Goal: Feedback & Contribution: Leave review/rating

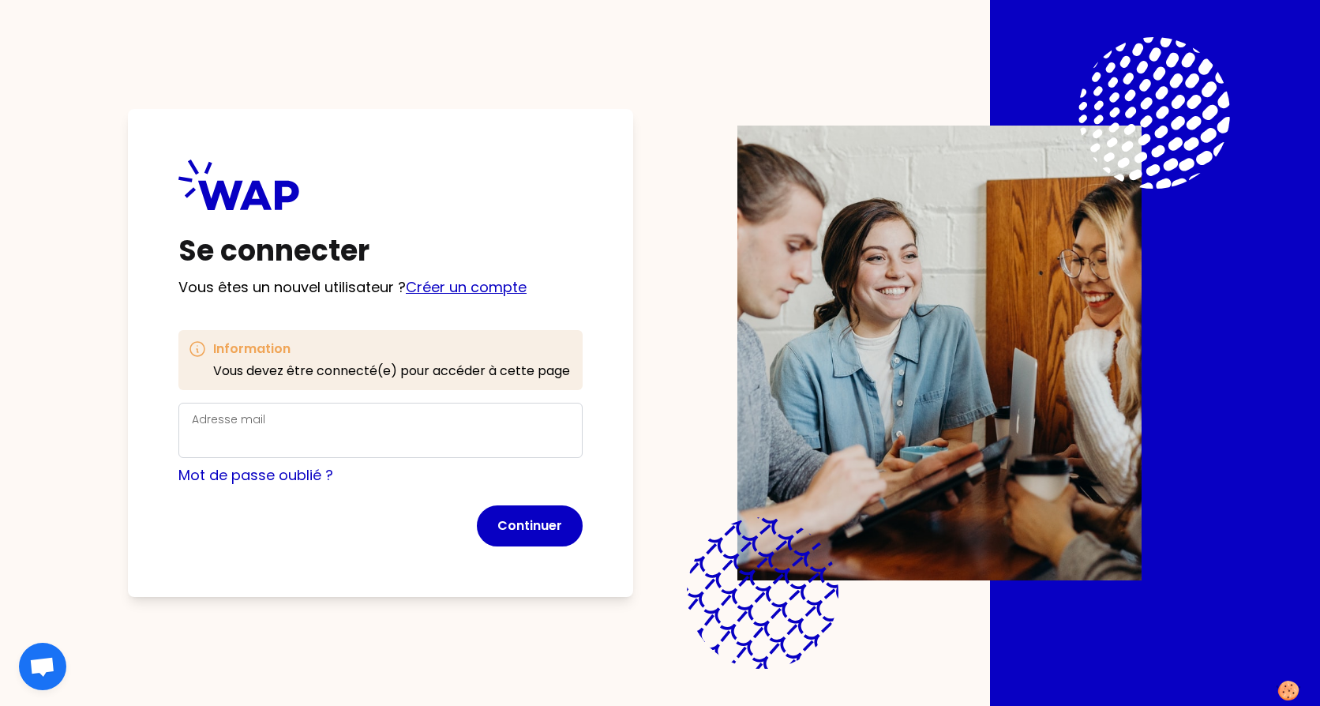
click at [465, 280] on link "Créer un compte" at bounding box center [466, 287] width 121 height 20
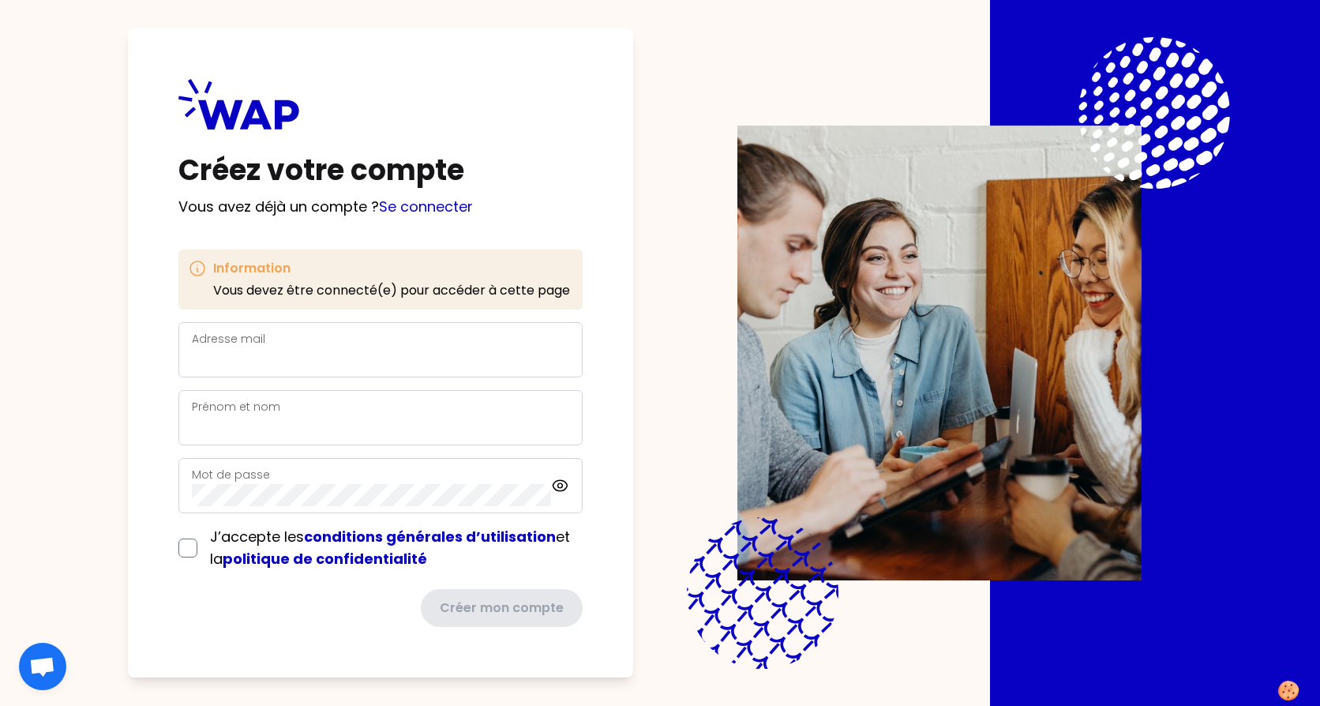
click at [372, 339] on div "Adresse mail" at bounding box center [380, 349] width 377 height 41
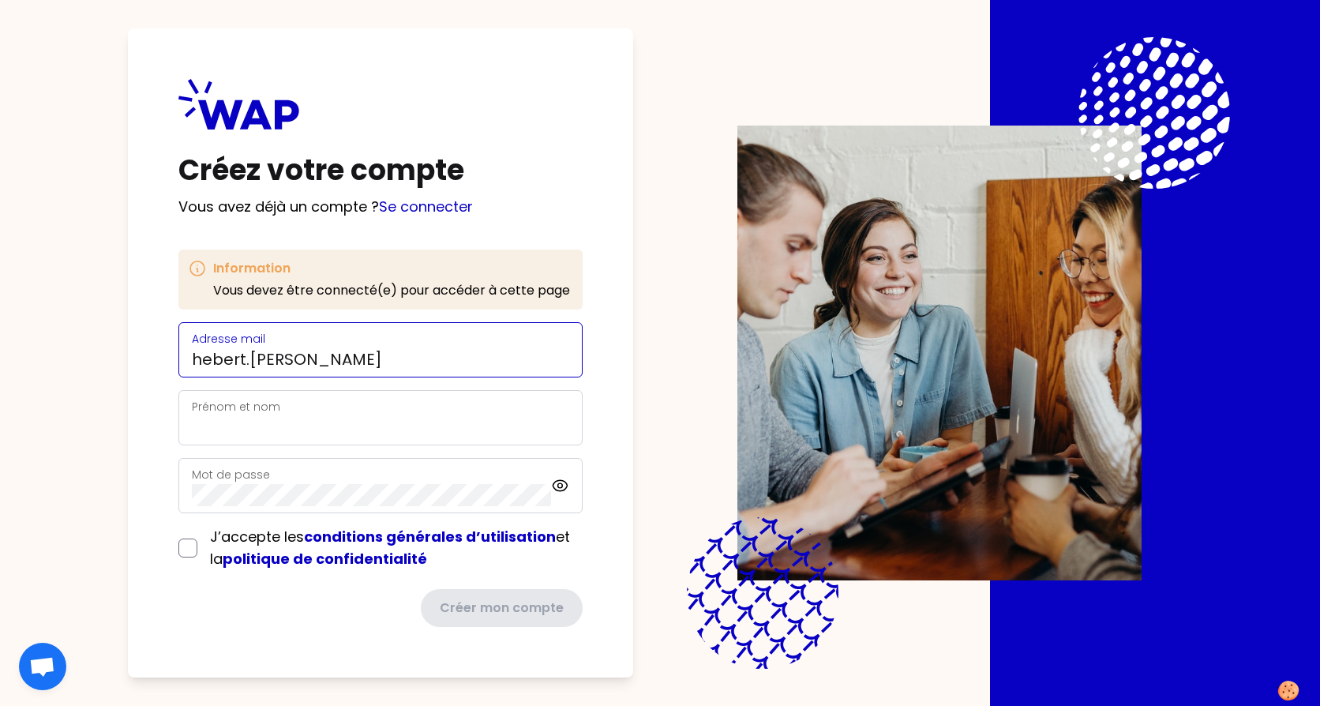
type input "[EMAIL_ADDRESS][PERSON_NAME][DOMAIN_NAME]"
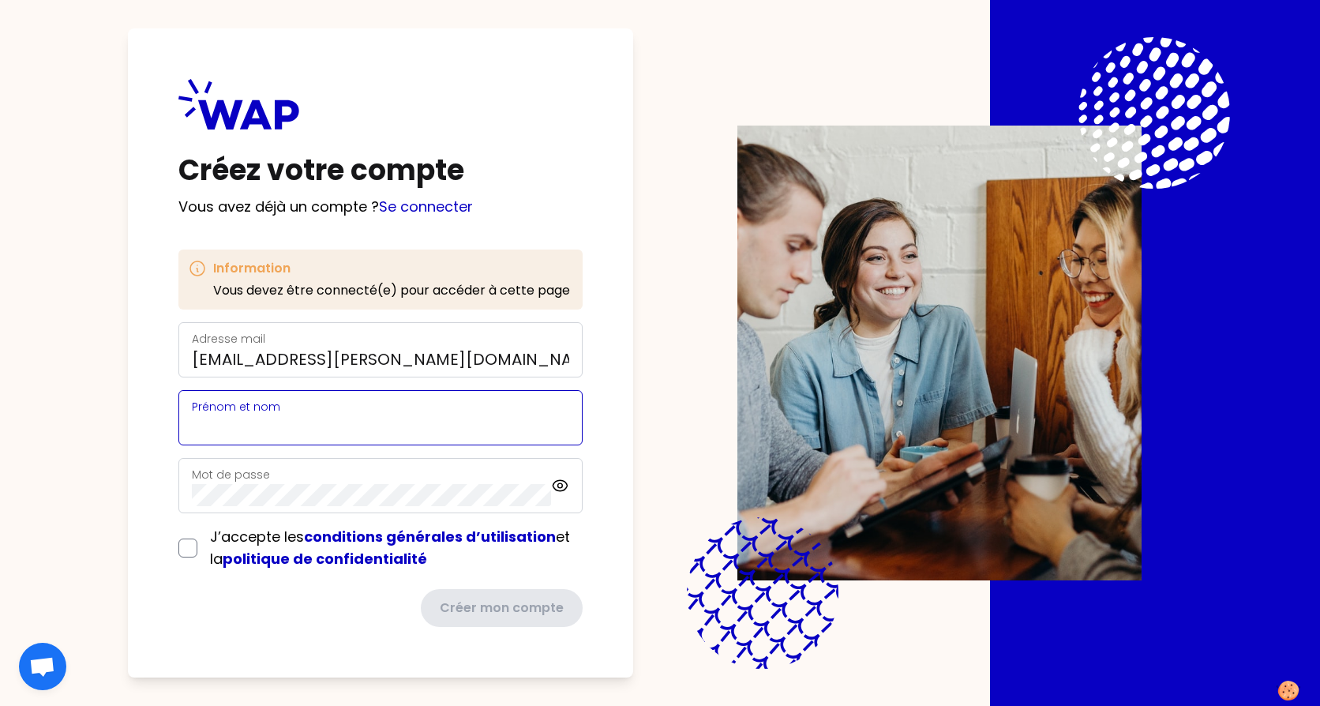
type input "[PERSON_NAME]"
click at [292, 479] on div "Mot de passe" at bounding box center [371, 485] width 359 height 41
click at [187, 548] on div "J’accepte les conditions générales d’utilisation et la politique de confidentia…" at bounding box center [380, 548] width 404 height 44
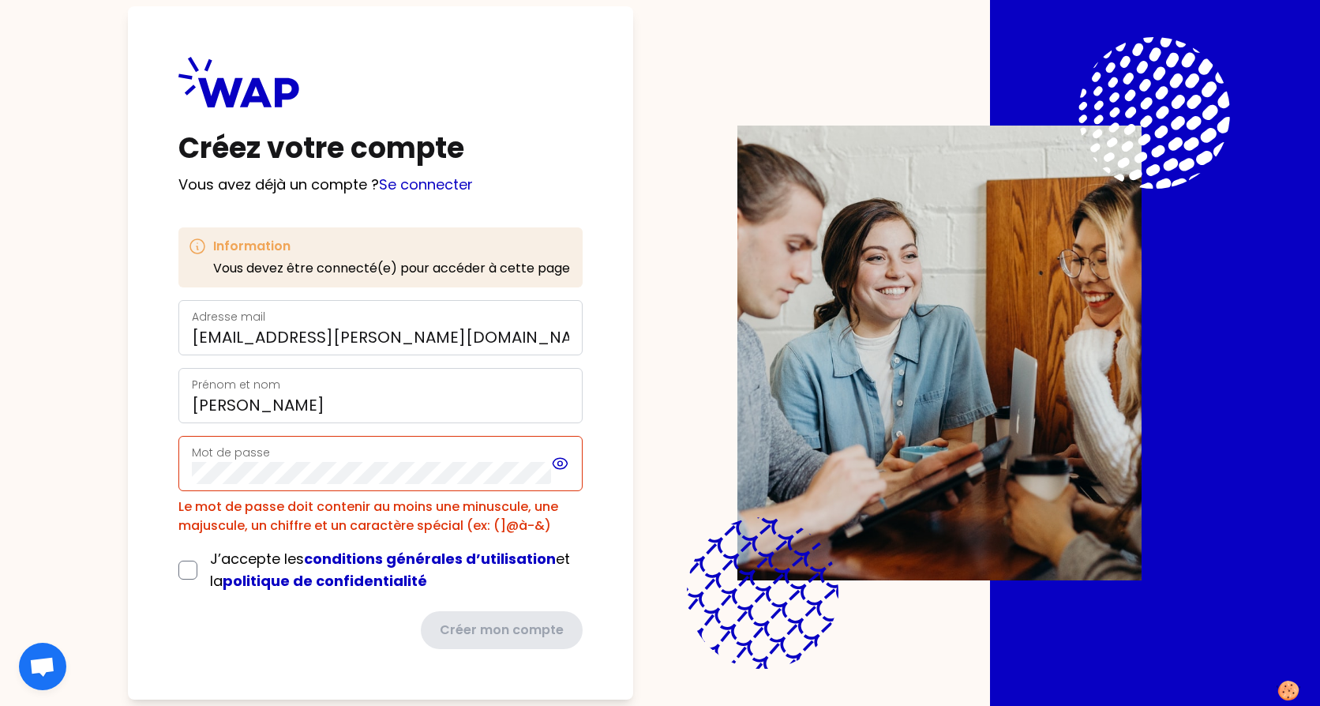
click at [563, 461] on icon at bounding box center [560, 463] width 18 height 19
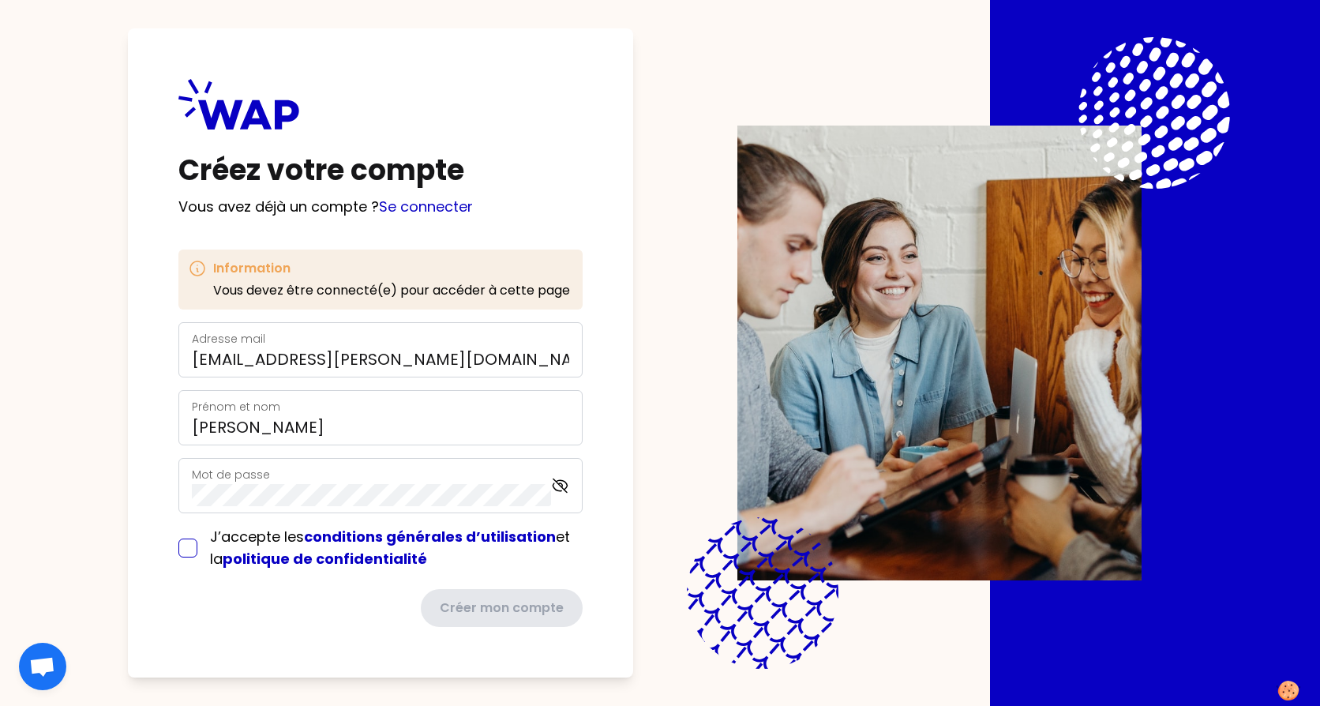
click at [186, 549] on input "checkbox" at bounding box center [187, 548] width 19 height 19
checkbox input "true"
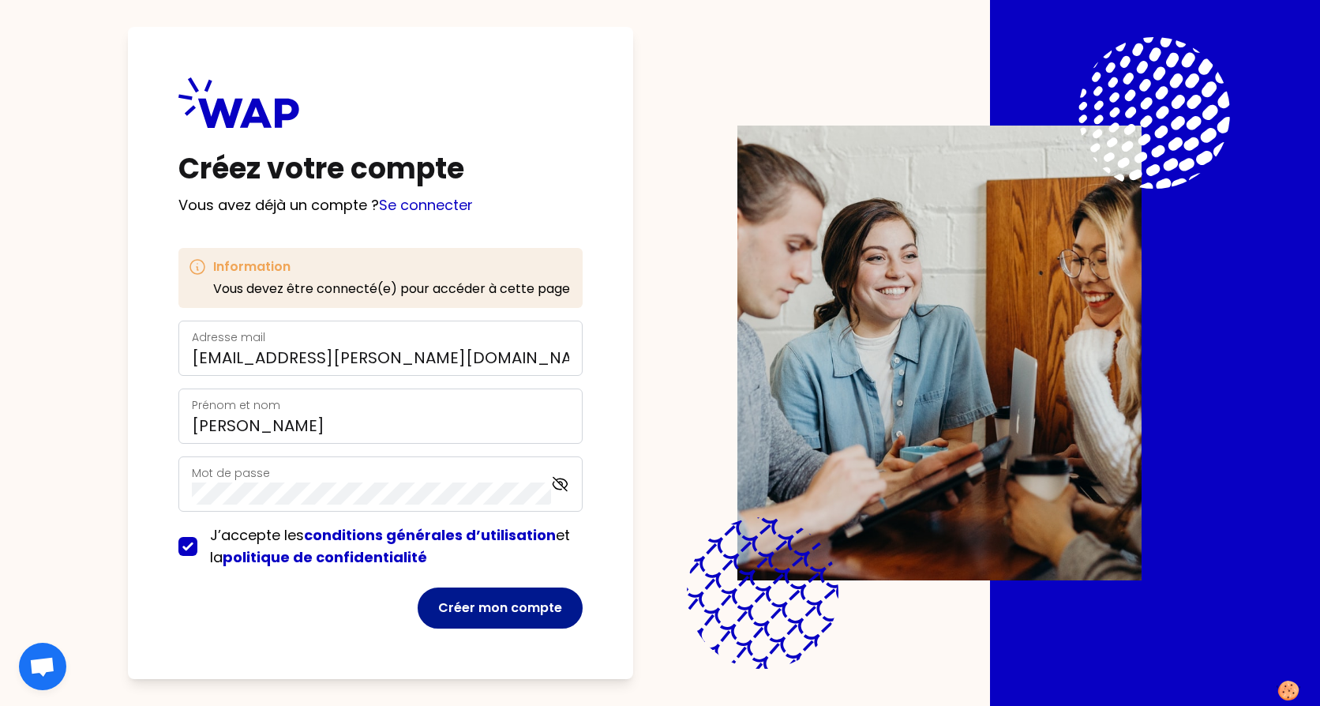
click at [543, 610] on button "Créer mon compte" at bounding box center [500, 608] width 165 height 41
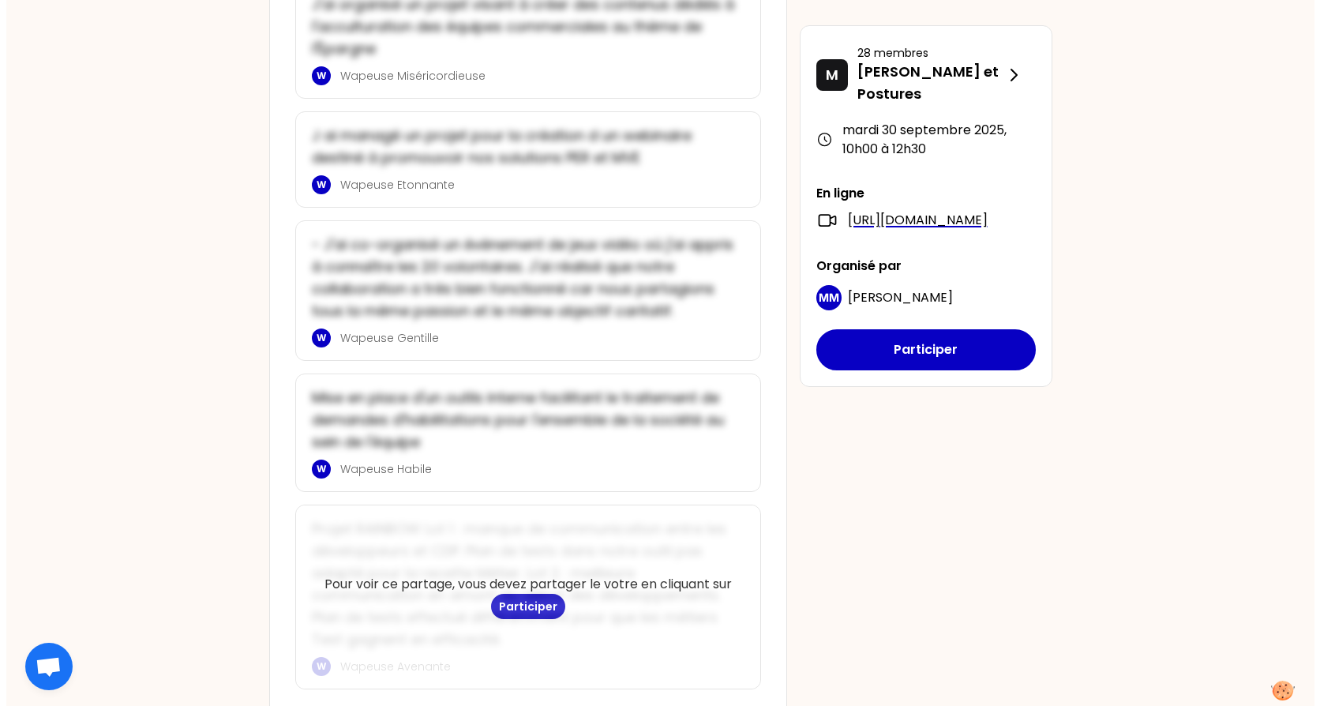
scroll to position [1010, 0]
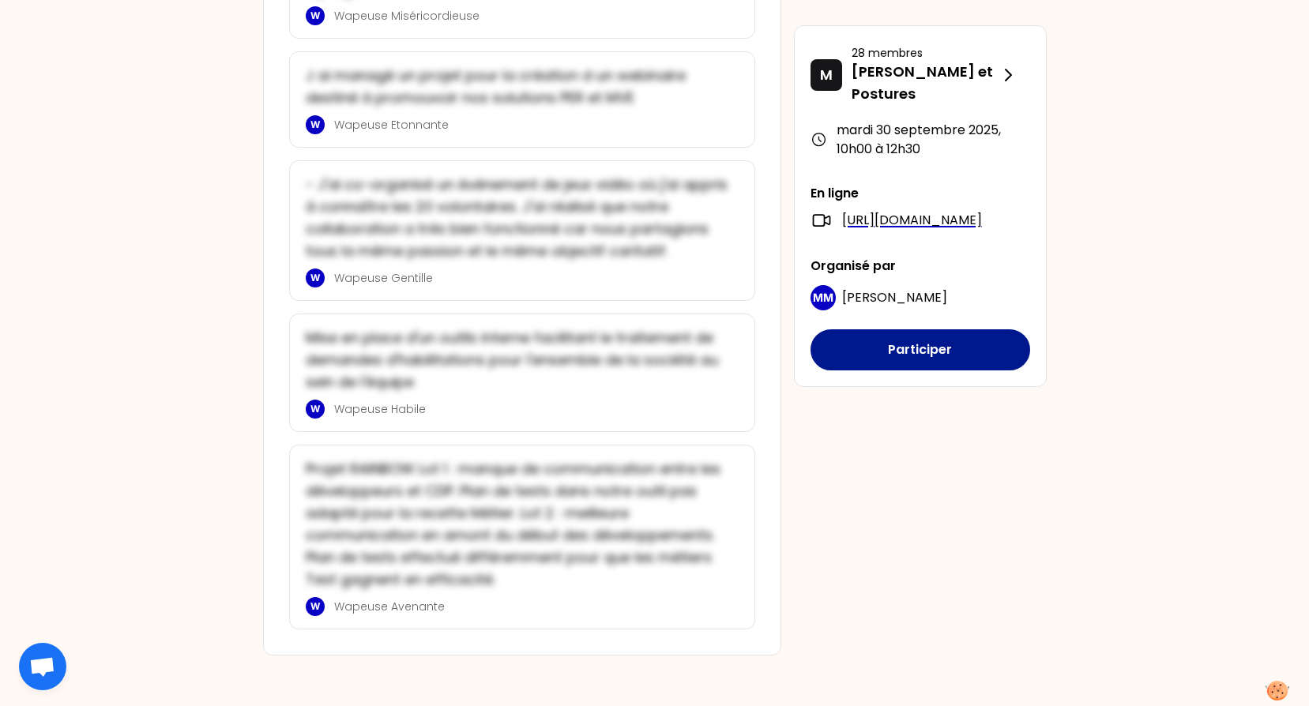
click at [930, 370] on button "Participer" at bounding box center [920, 349] width 220 height 41
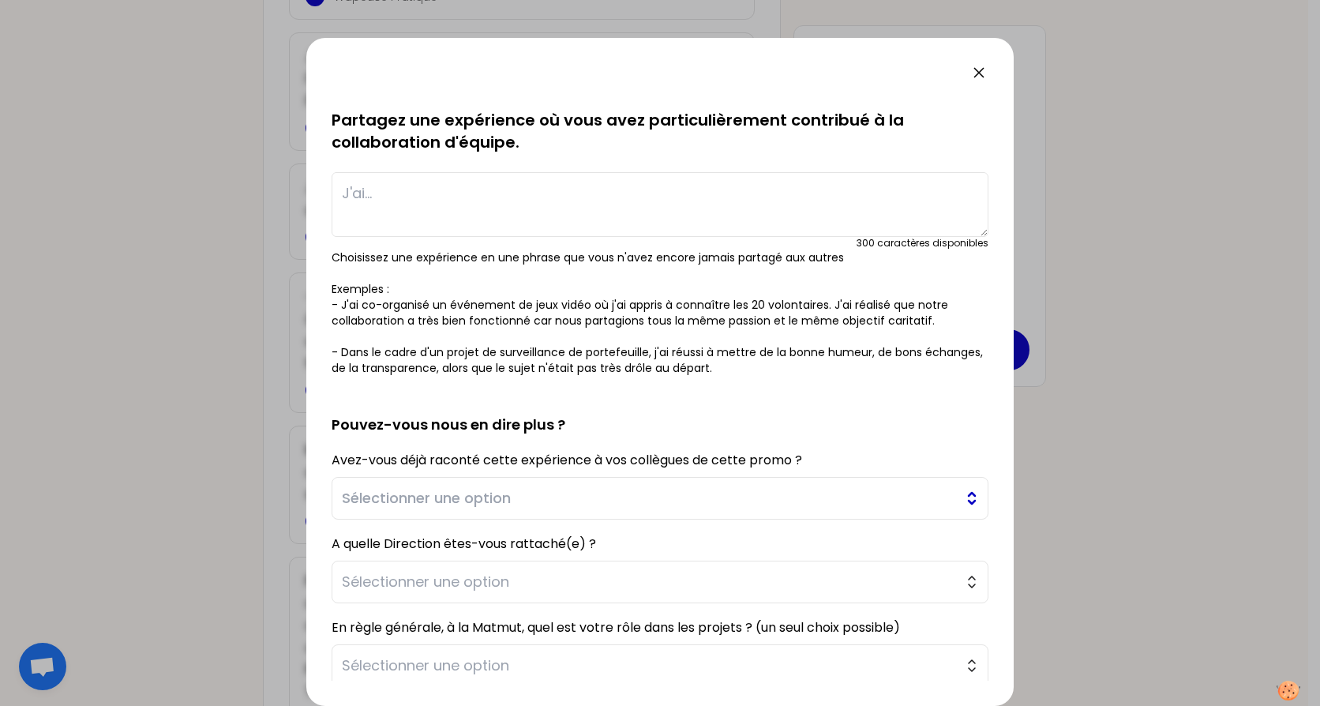
scroll to position [207, 0]
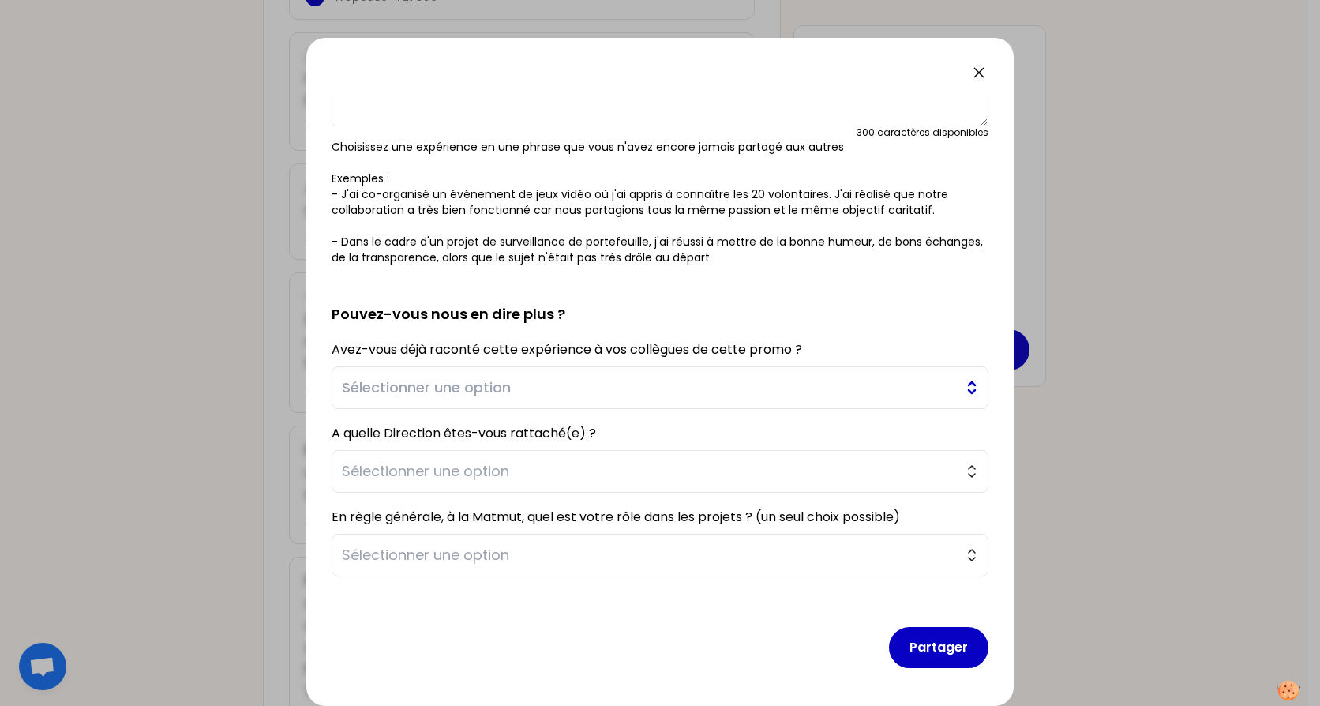
click at [962, 392] on button "Sélectionner une option" at bounding box center [660, 387] width 657 height 43
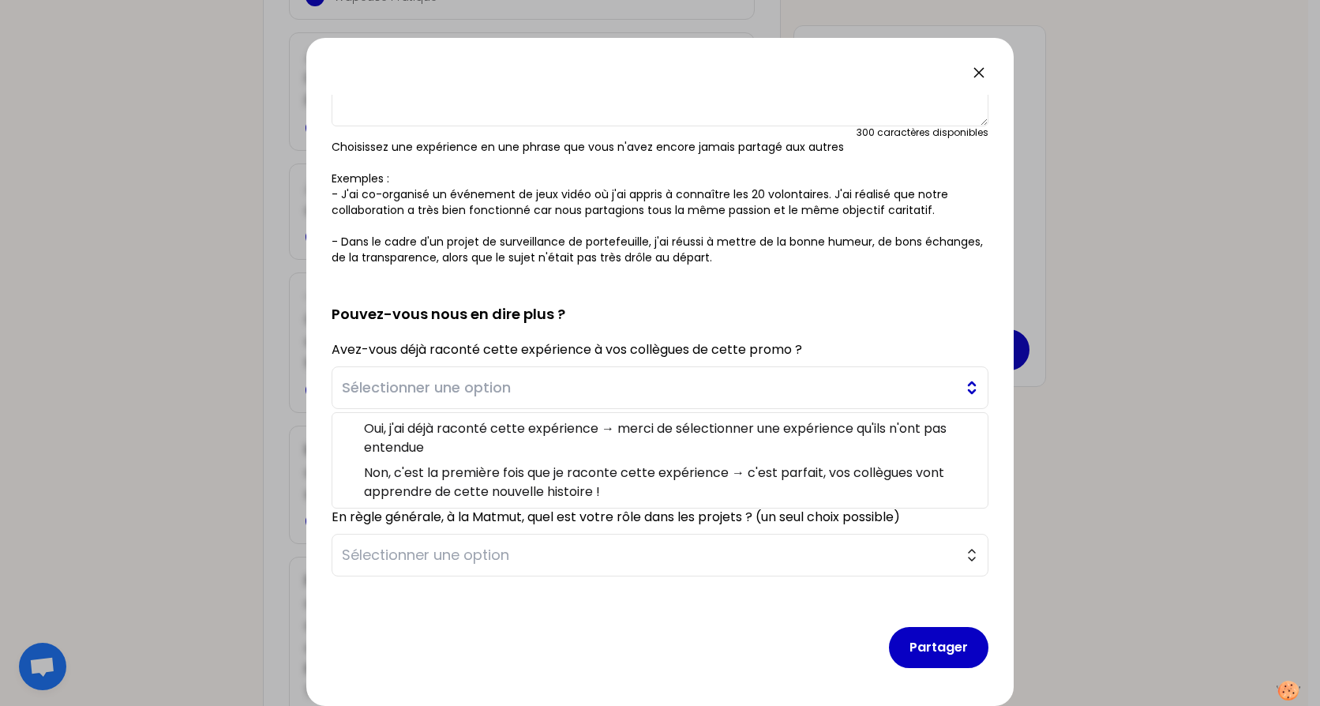
click at [948, 380] on button "Sélectionner une option" at bounding box center [660, 387] width 657 height 43
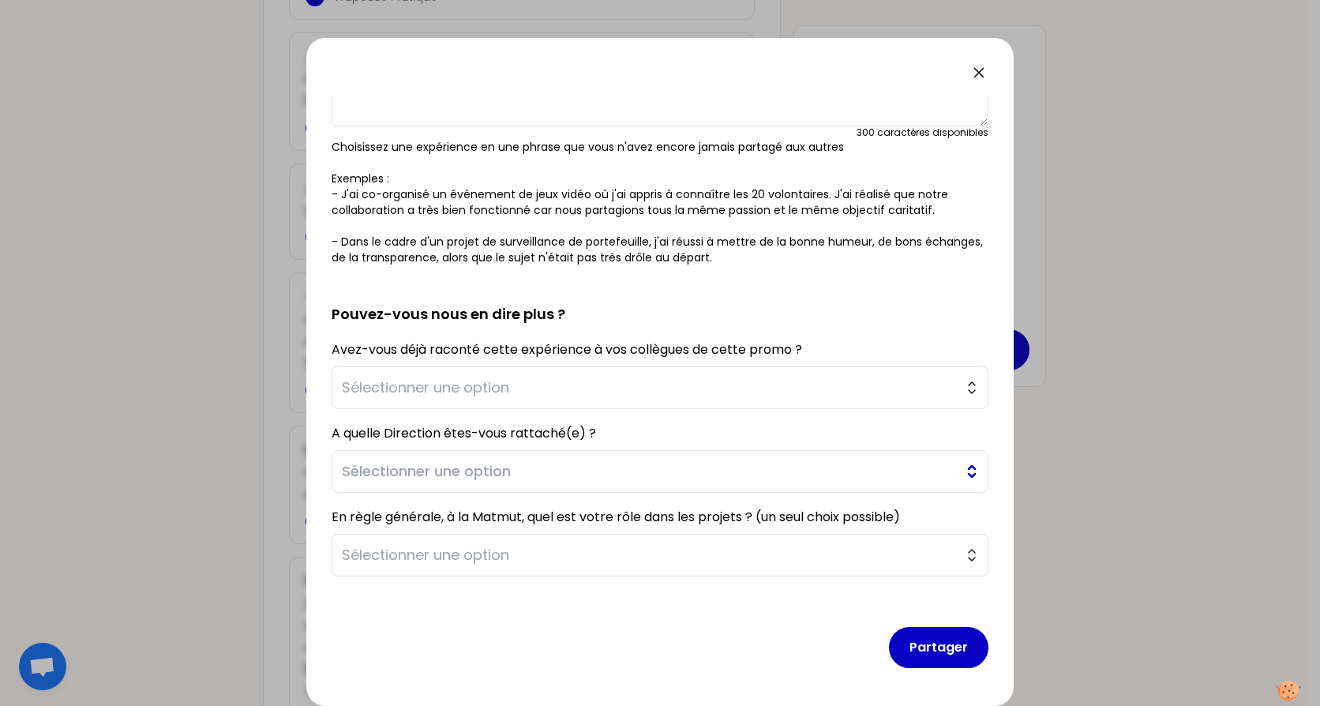
click at [489, 468] on span "Sélectionner une option" at bounding box center [649, 471] width 614 height 22
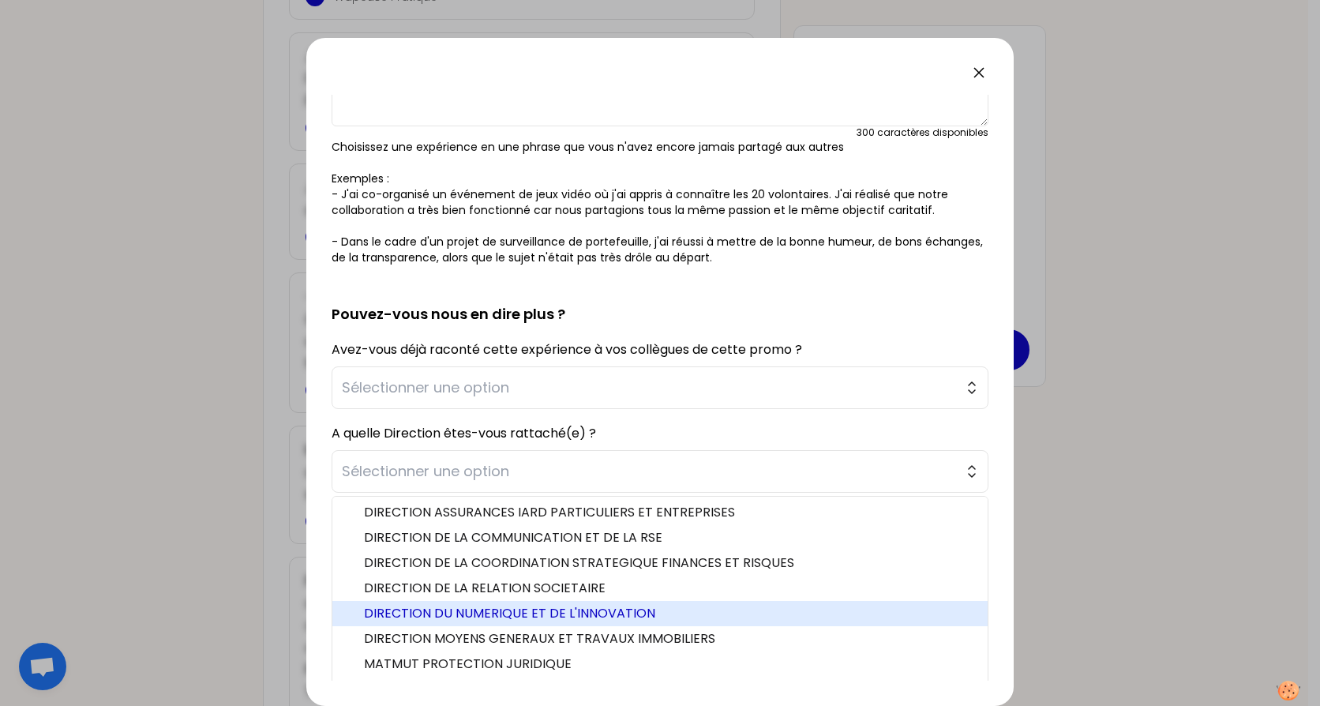
click at [544, 603] on li "DIRECTION DU NUMERIQUE ET DE L'INNOVATION" at bounding box center [659, 613] width 655 height 25
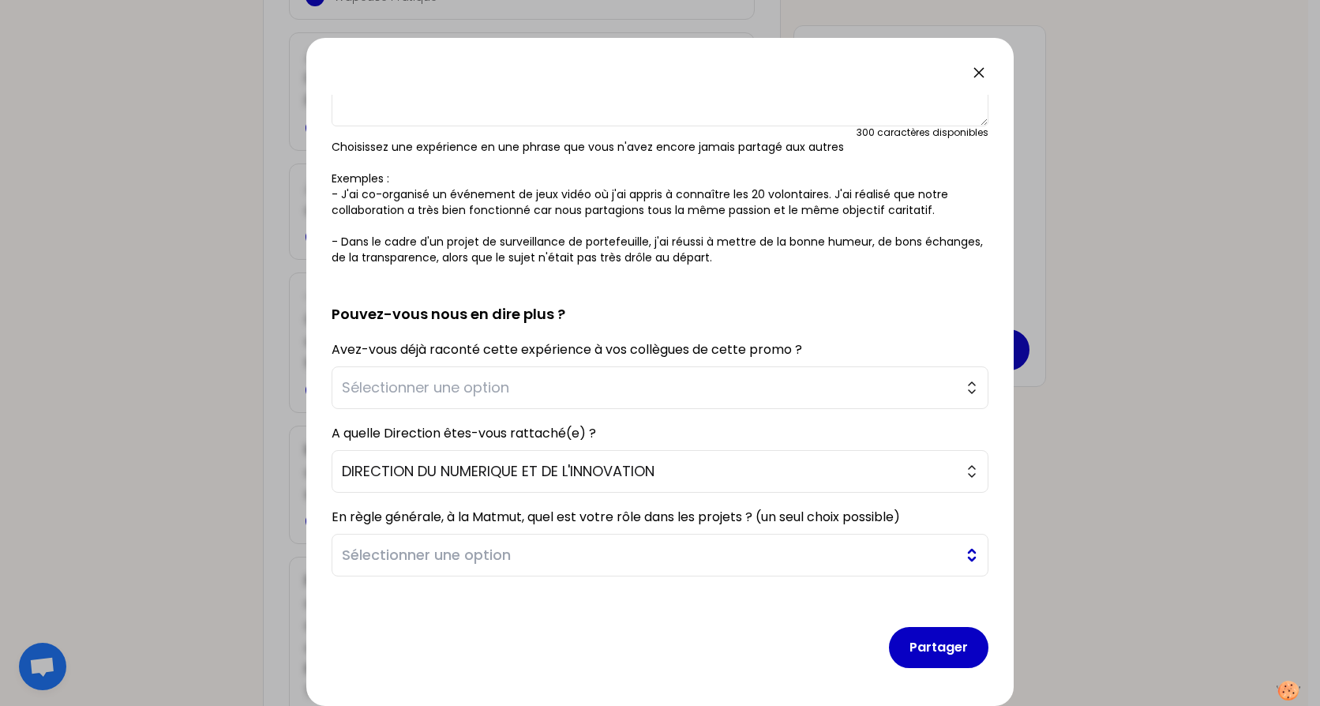
click at [677, 549] on span "Sélectionner une option" at bounding box center [649, 555] width 614 height 22
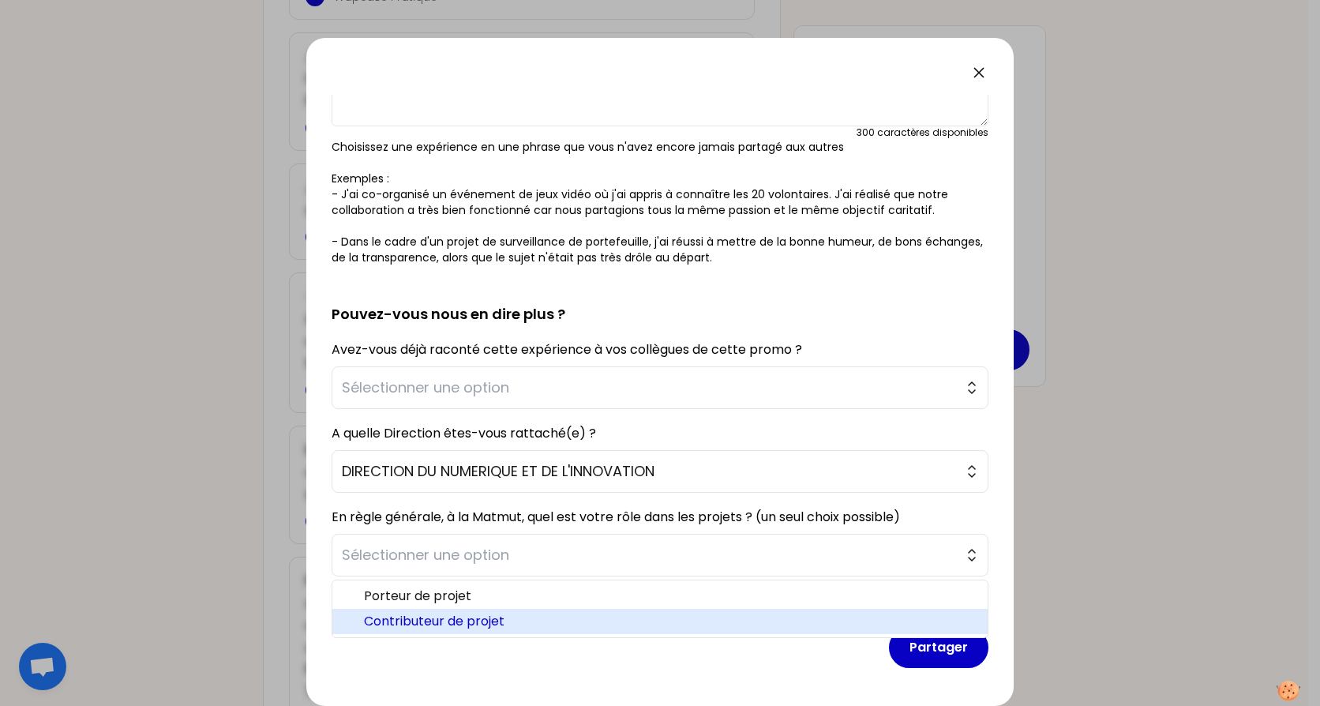
click at [444, 618] on span "Contributeur de projet" at bounding box center [669, 621] width 611 height 19
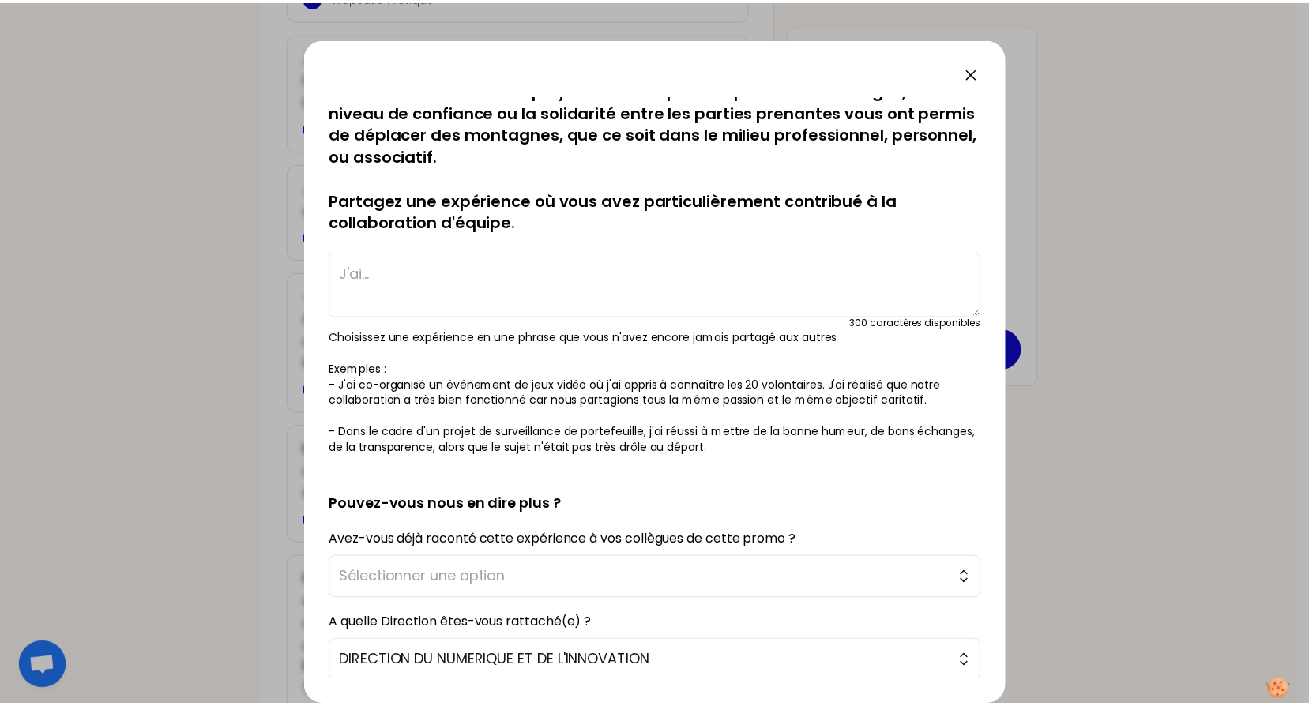
scroll to position [0, 0]
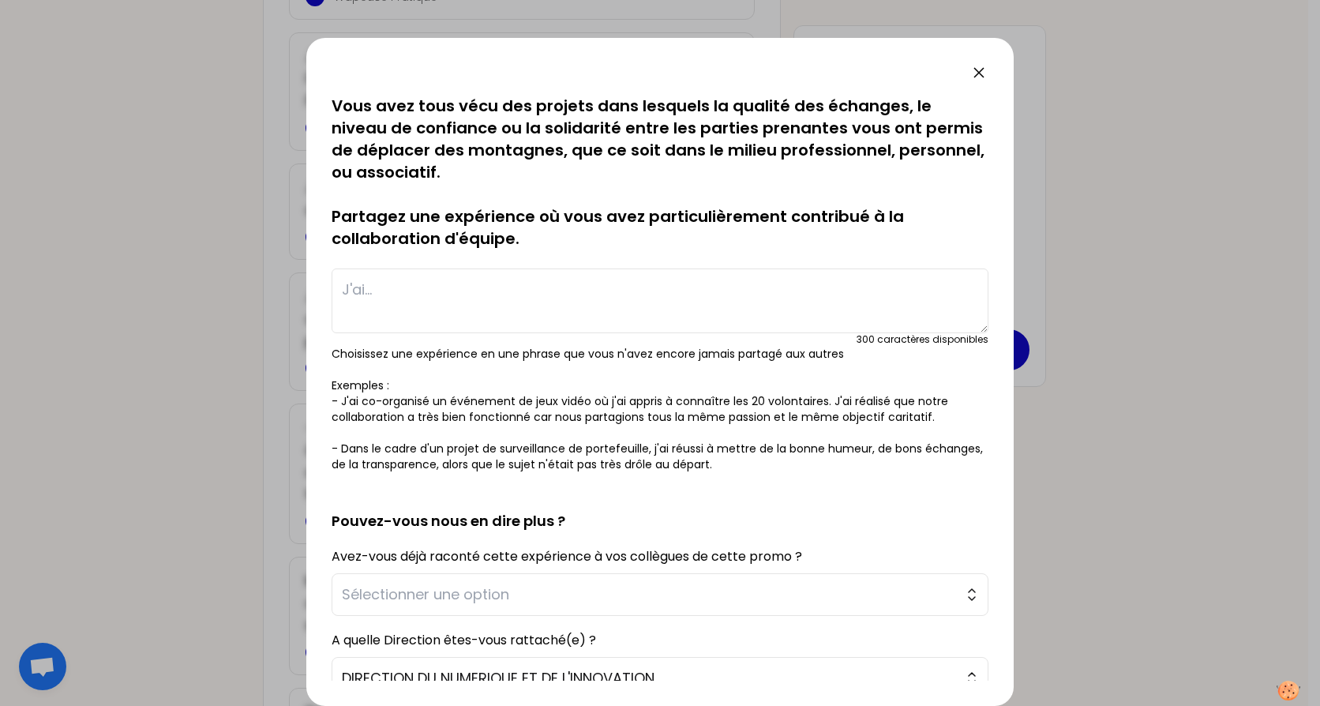
click at [976, 74] on icon at bounding box center [979, 72] width 19 height 19
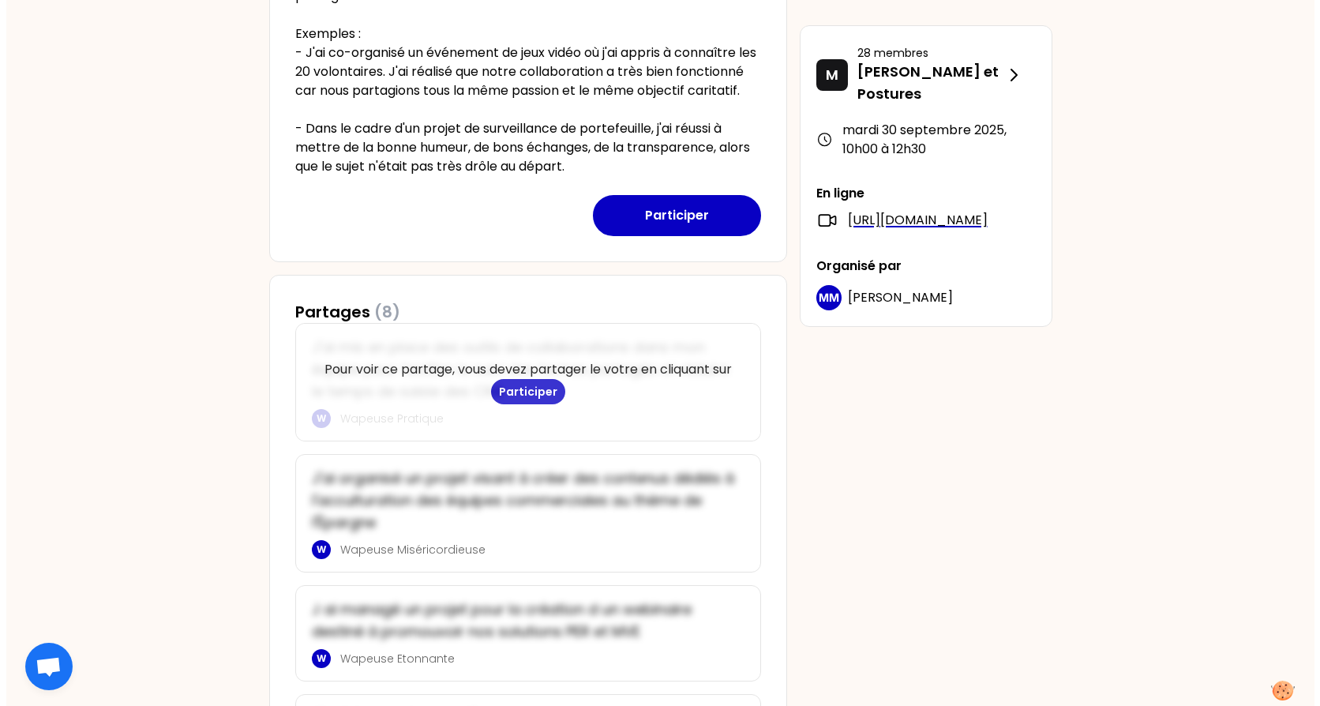
scroll to position [615, 0]
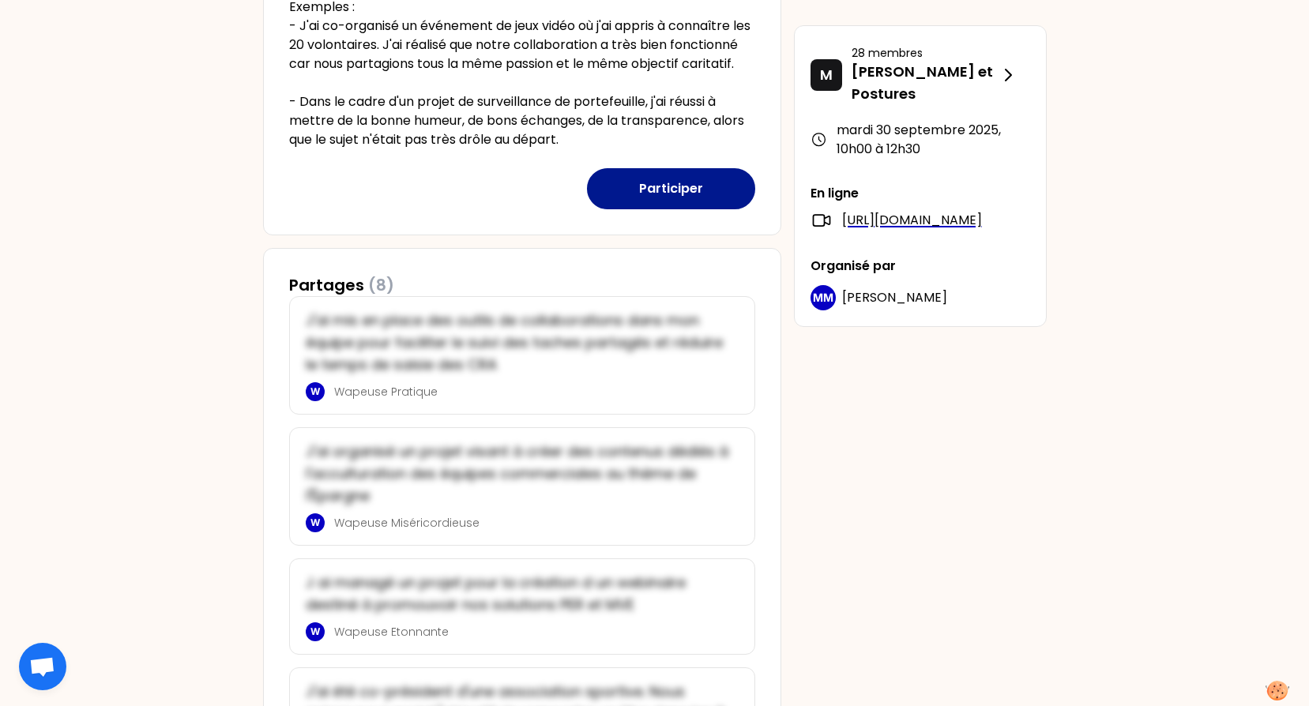
click at [674, 209] on button "Participer" at bounding box center [671, 188] width 168 height 41
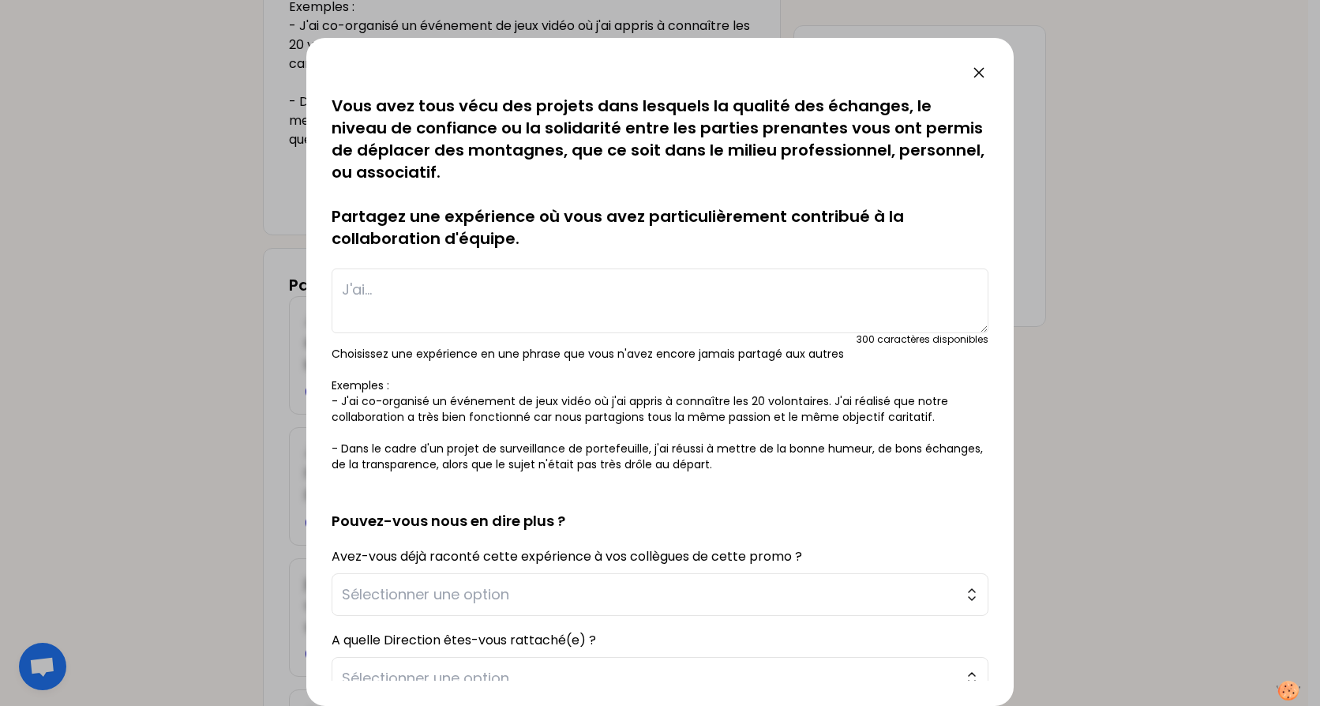
click at [393, 299] on textarea at bounding box center [660, 301] width 657 height 65
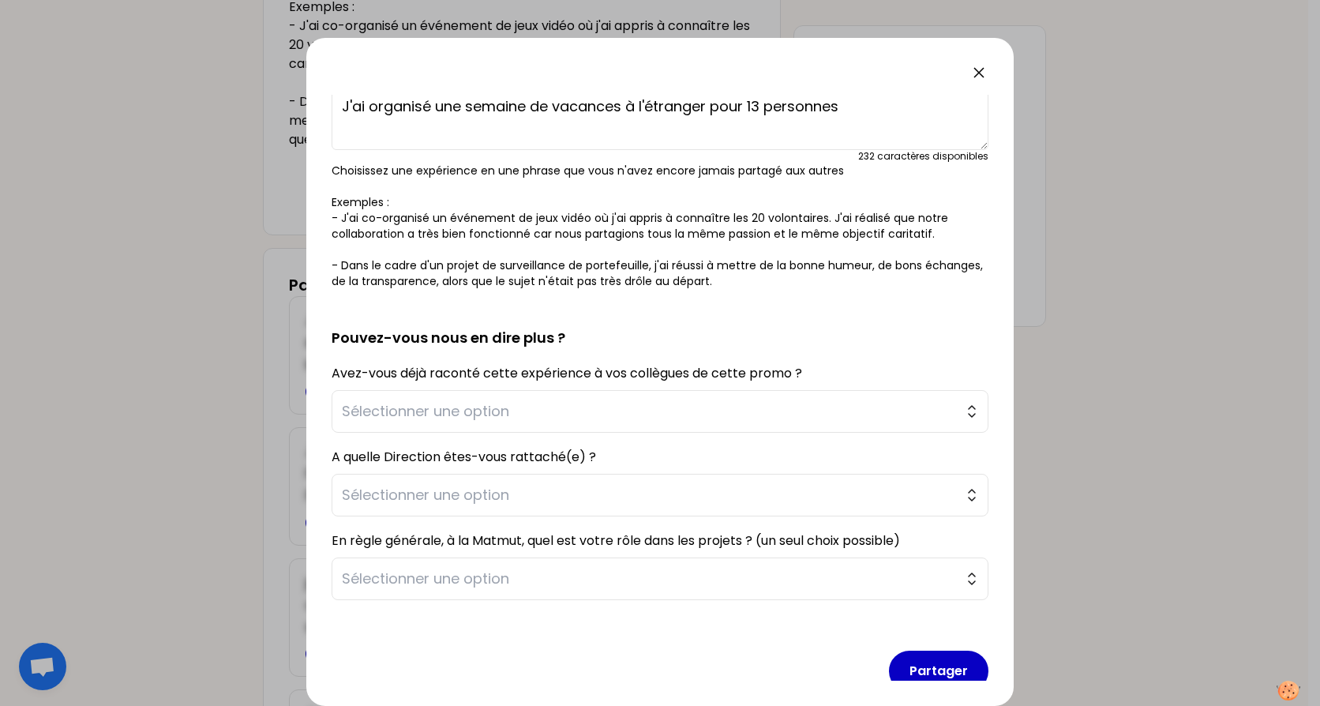
scroll to position [207, 0]
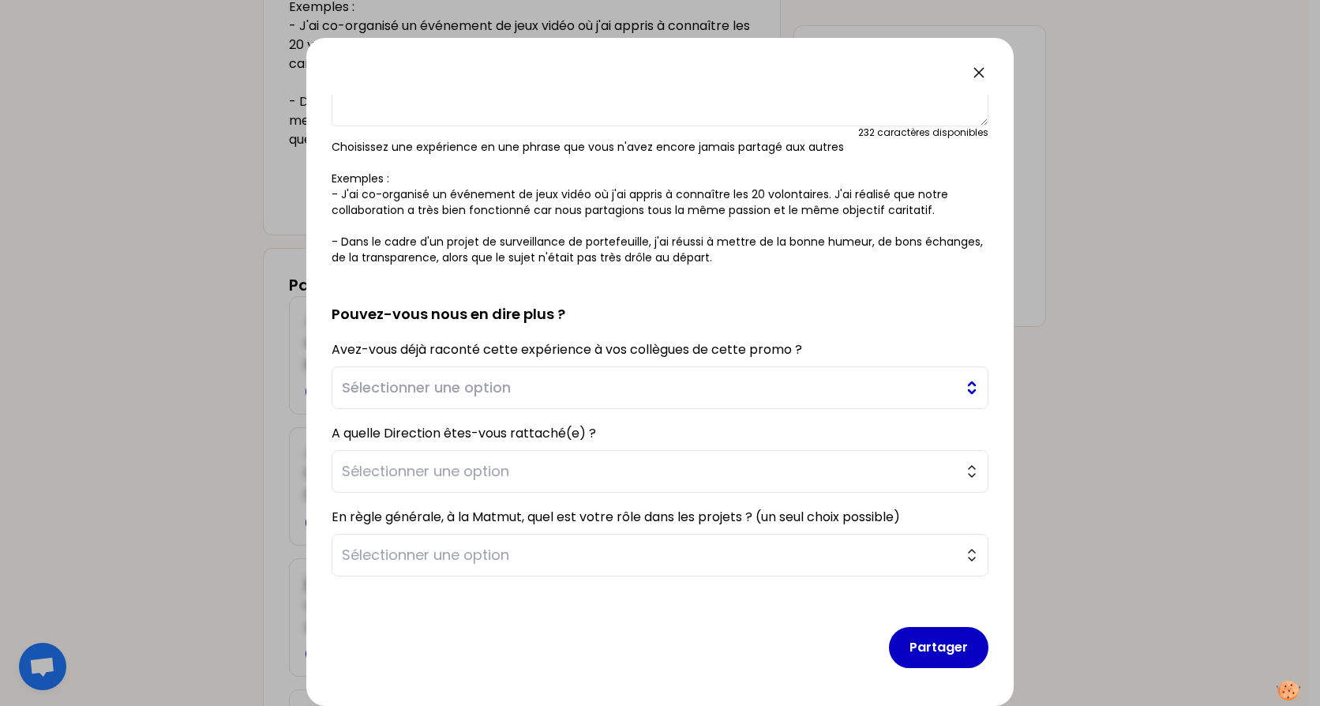
type textarea "J'ai organisé une semaine de vacances à l'étranger pour 13 personnes"
click at [783, 379] on span "Sélectionner une option" at bounding box center [649, 388] width 614 height 22
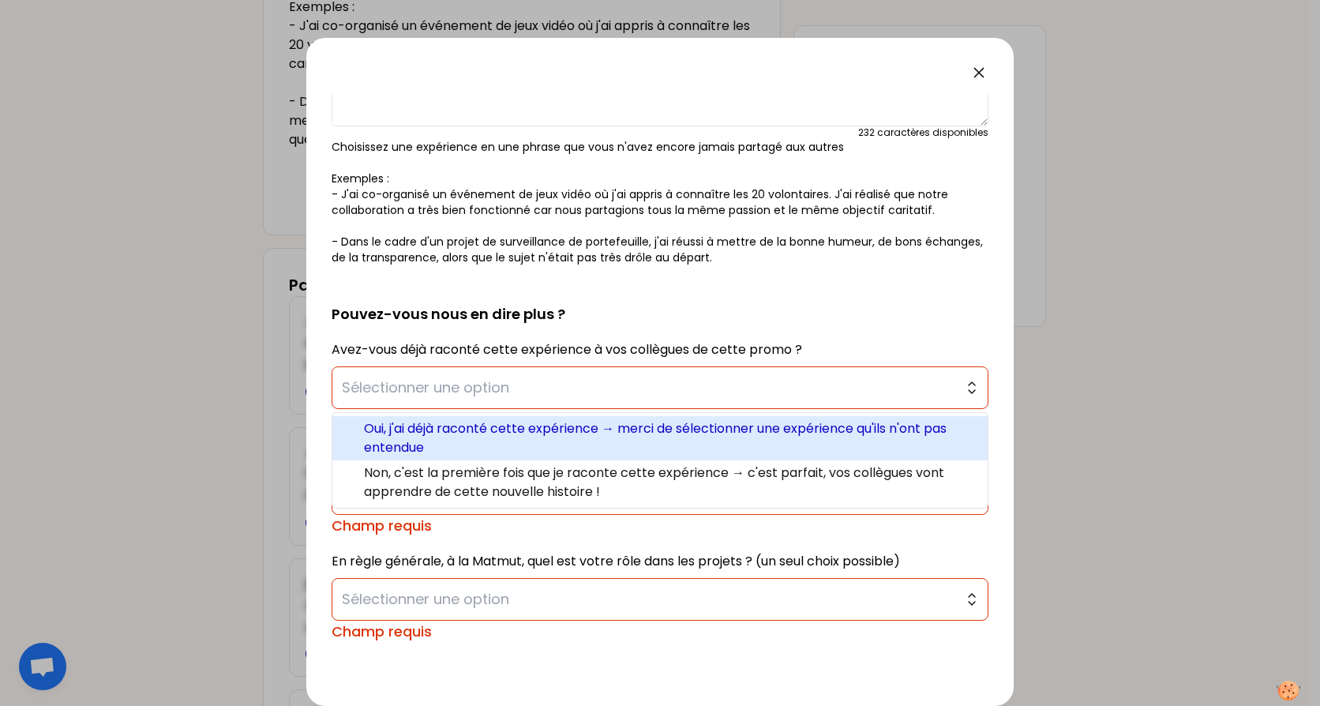
click at [538, 442] on span "Oui, j'ai déjà raconté cette expérience → merci de sélectionner une expérience …" at bounding box center [669, 438] width 611 height 38
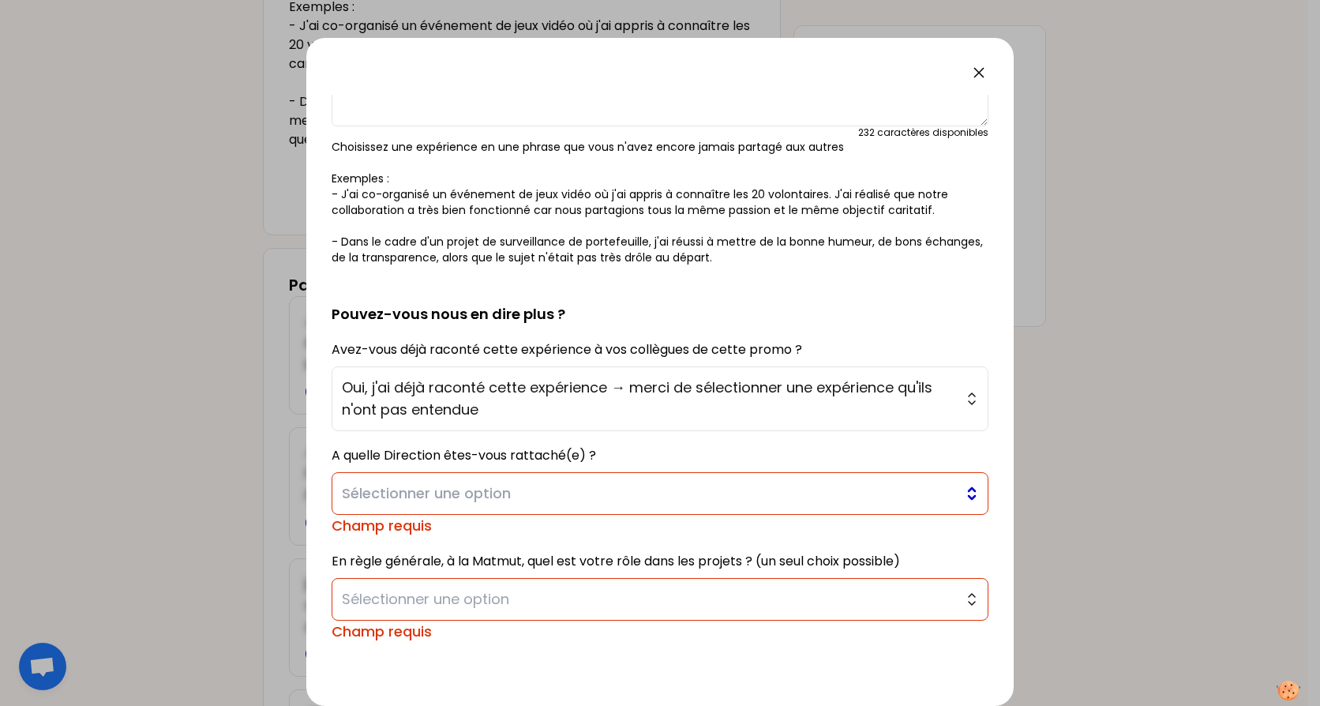
click at [546, 497] on span "Sélectionner une option" at bounding box center [649, 494] width 614 height 22
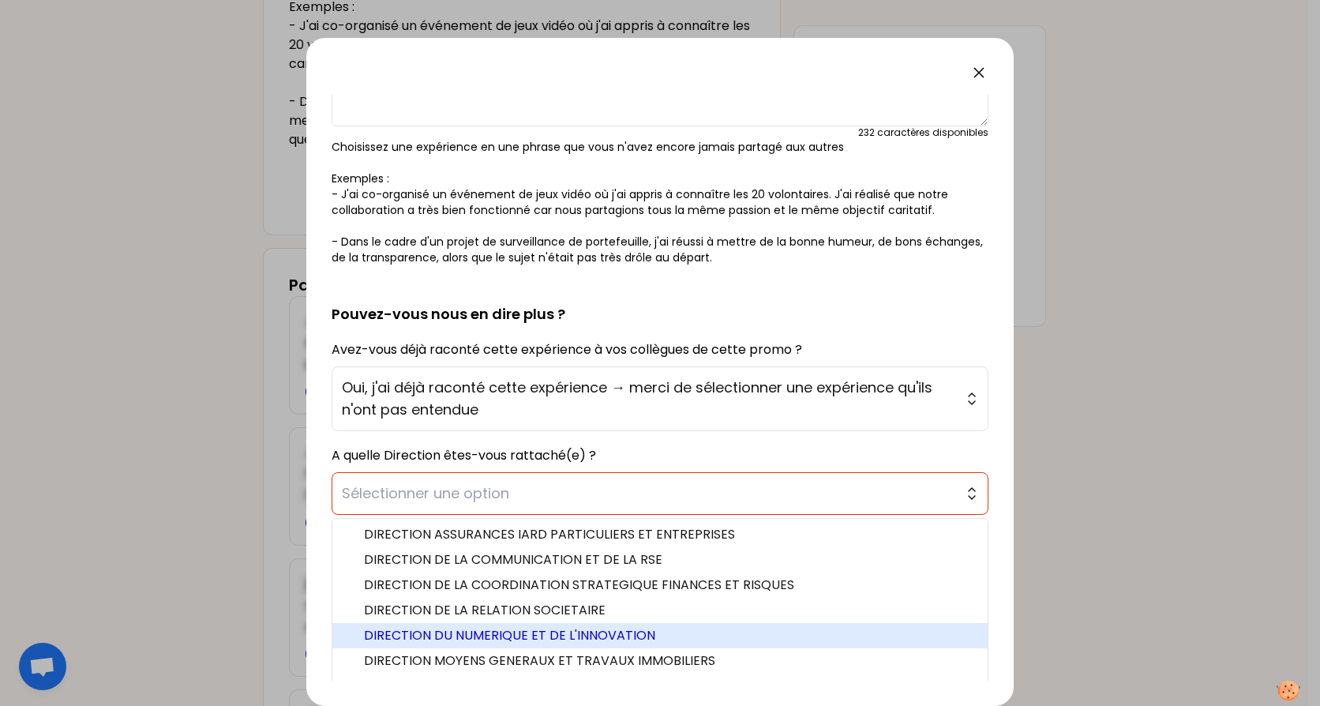
click at [508, 630] on span "DIRECTION DU NUMERIQUE ET DE L'INNOVATION" at bounding box center [669, 635] width 611 height 19
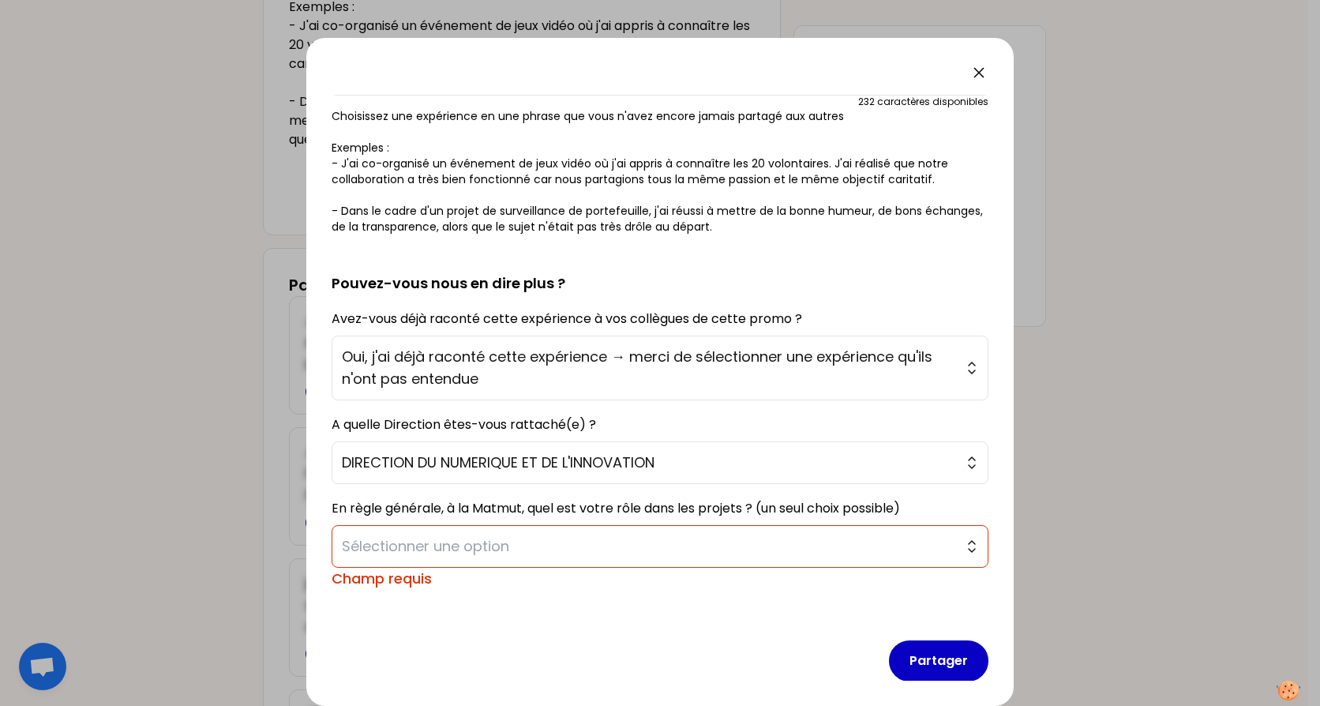
scroll to position [251, 0]
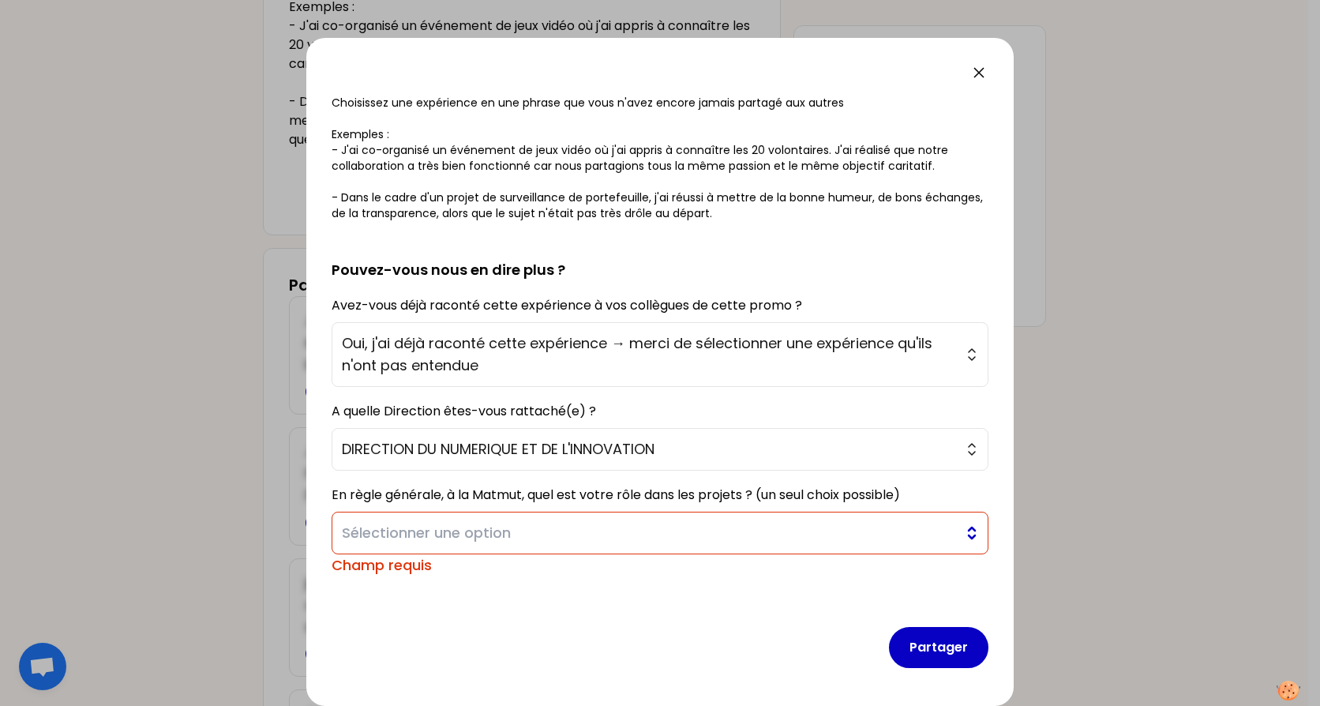
click at [492, 534] on span "Sélectionner une option" at bounding box center [649, 533] width 614 height 22
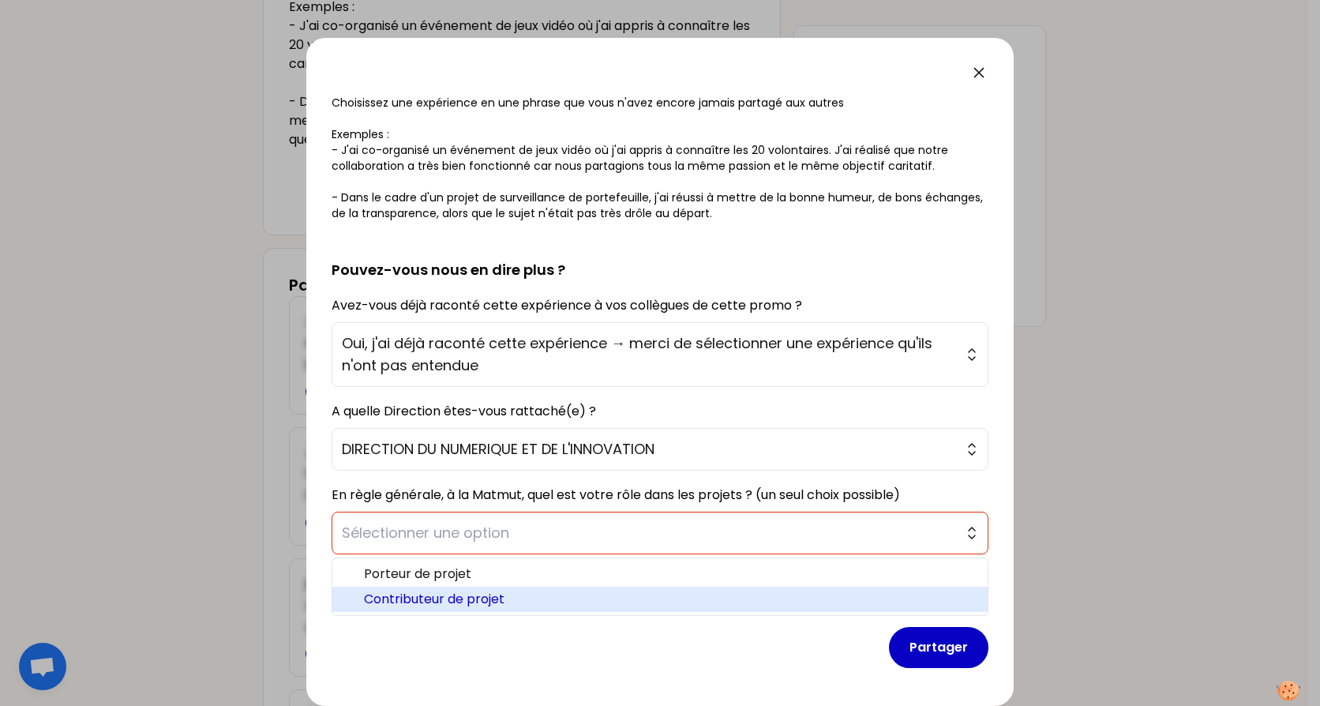
click at [444, 593] on span "Contributeur de projet" at bounding box center [669, 599] width 611 height 19
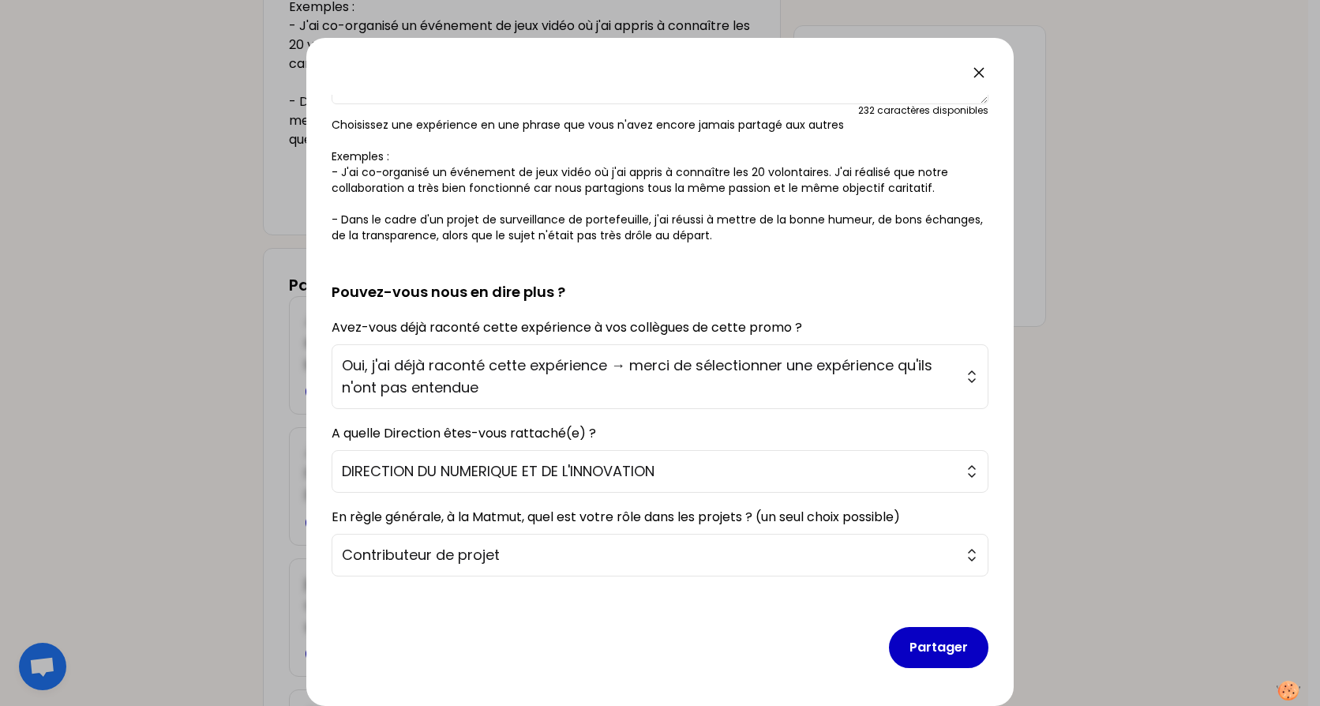
scroll to position [229, 0]
drag, startPoint x: 929, startPoint y: 653, endPoint x: 1065, endPoint y: 284, distance: 393.3
click at [929, 652] on button "Partager" at bounding box center [939, 647] width 100 height 41
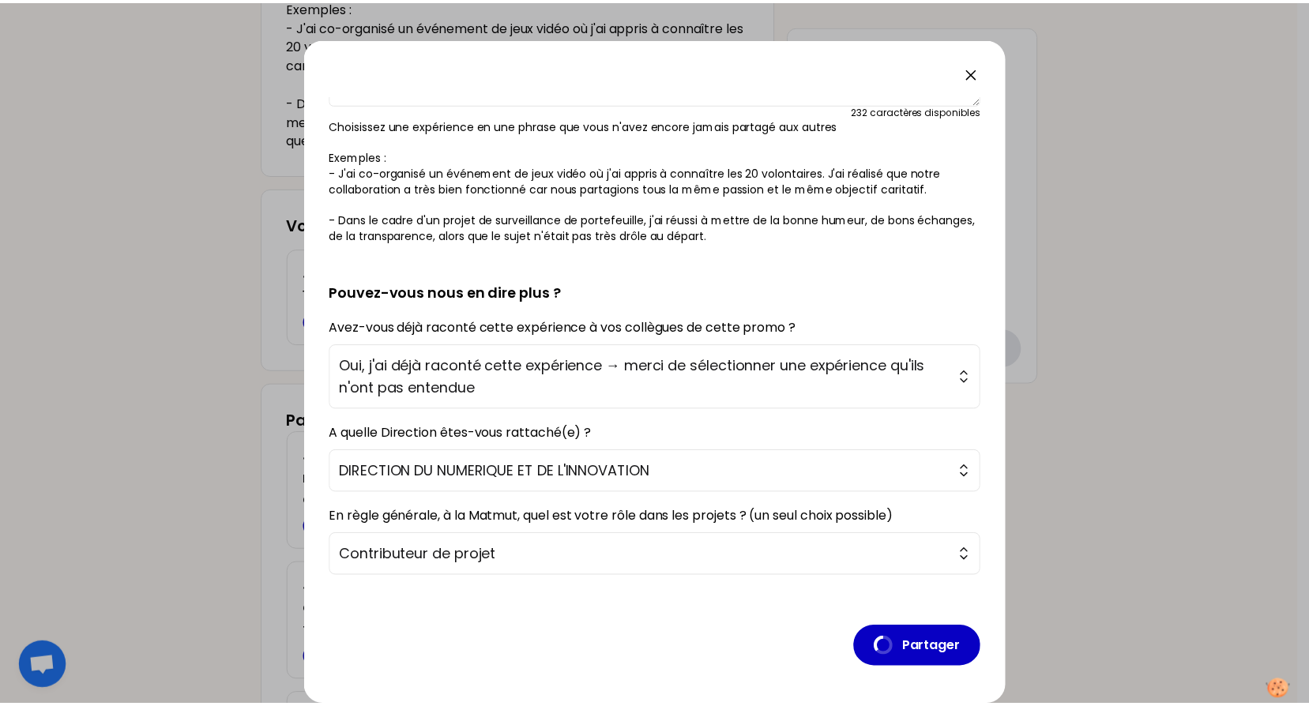
scroll to position [0, 0]
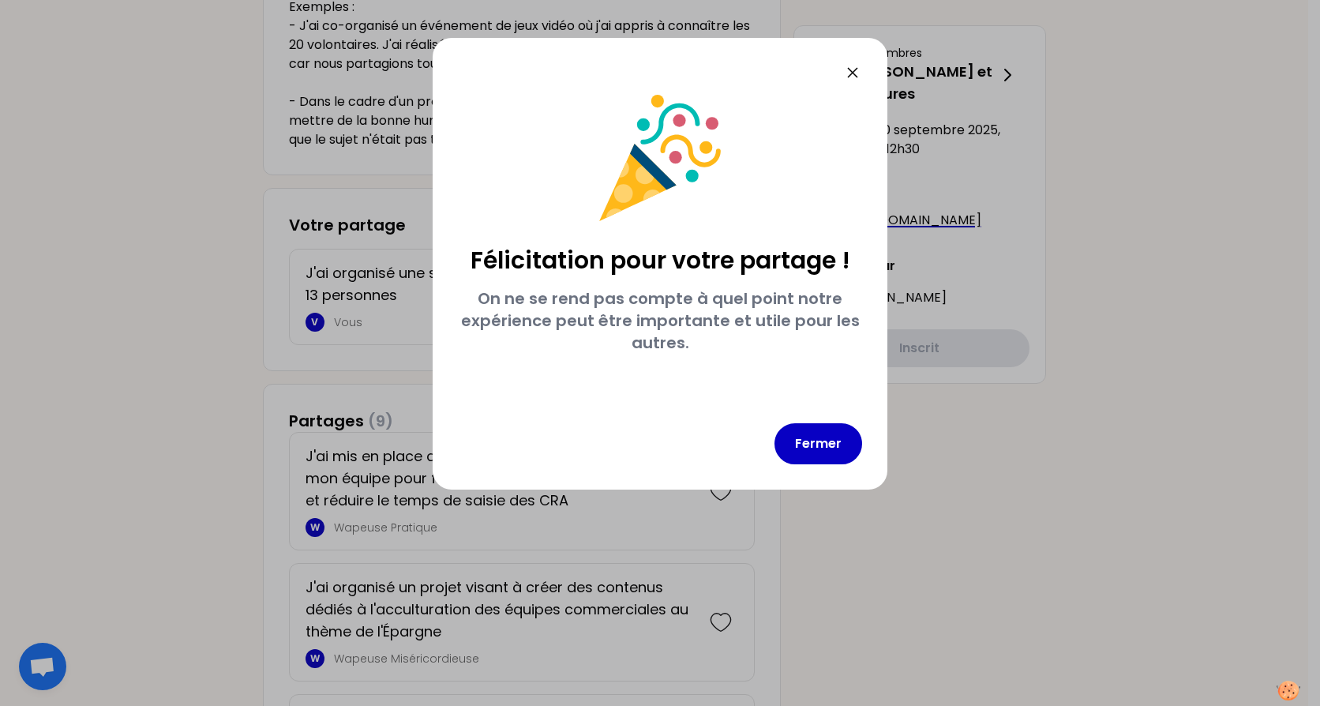
drag, startPoint x: 805, startPoint y: 450, endPoint x: 802, endPoint y: 398, distance: 52.2
click at [806, 449] on button "Fermer" at bounding box center [819, 443] width 88 height 41
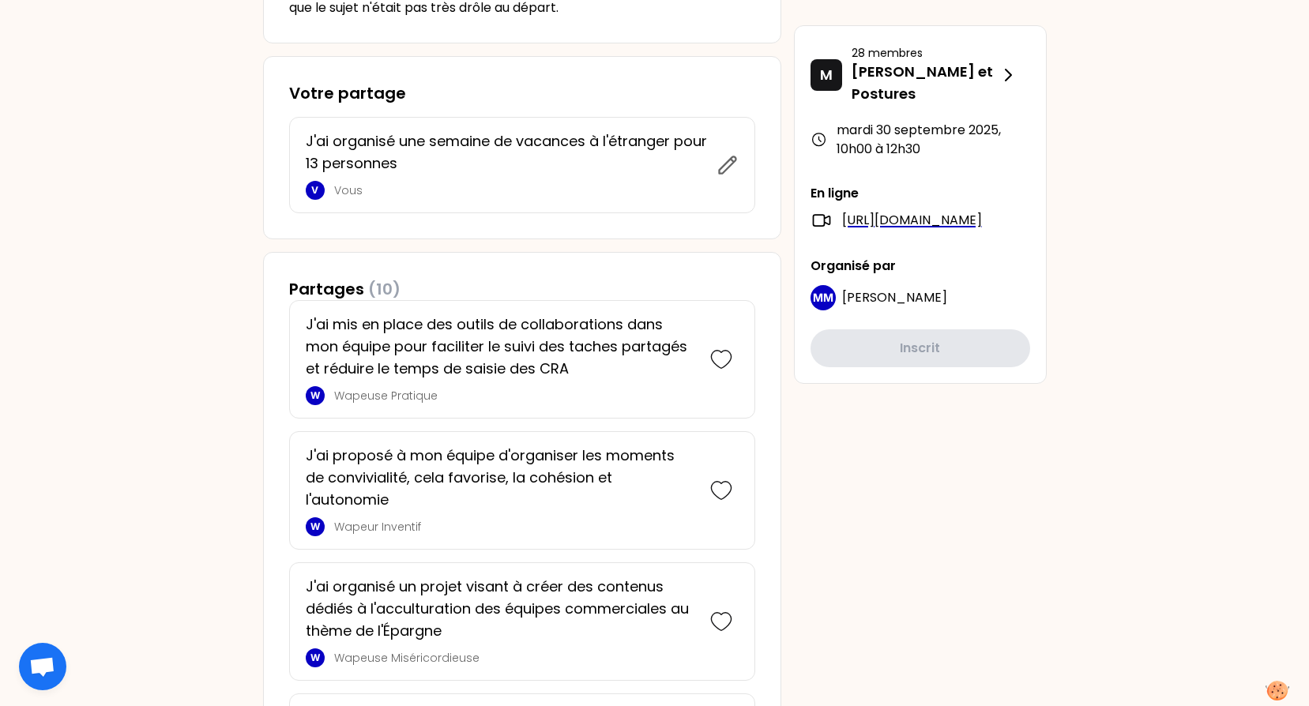
scroll to position [553, 0]
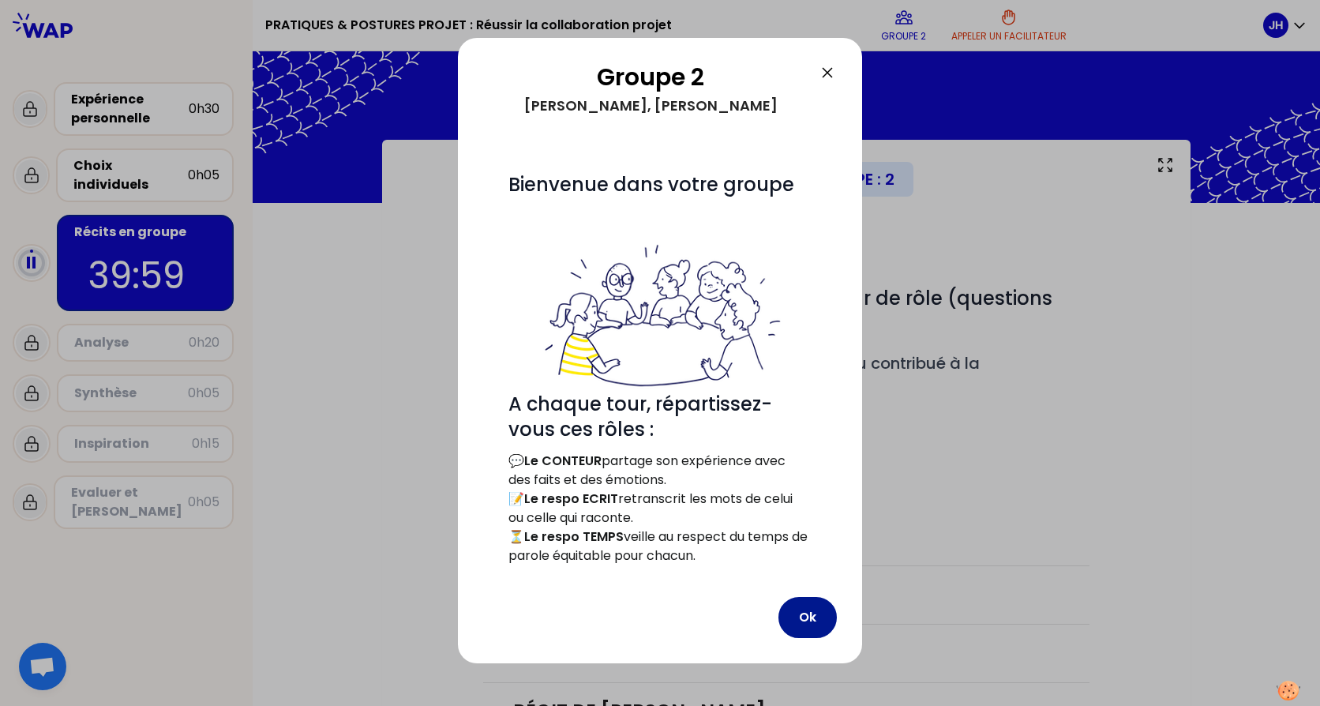
click at [807, 618] on button "Ok" at bounding box center [808, 617] width 58 height 41
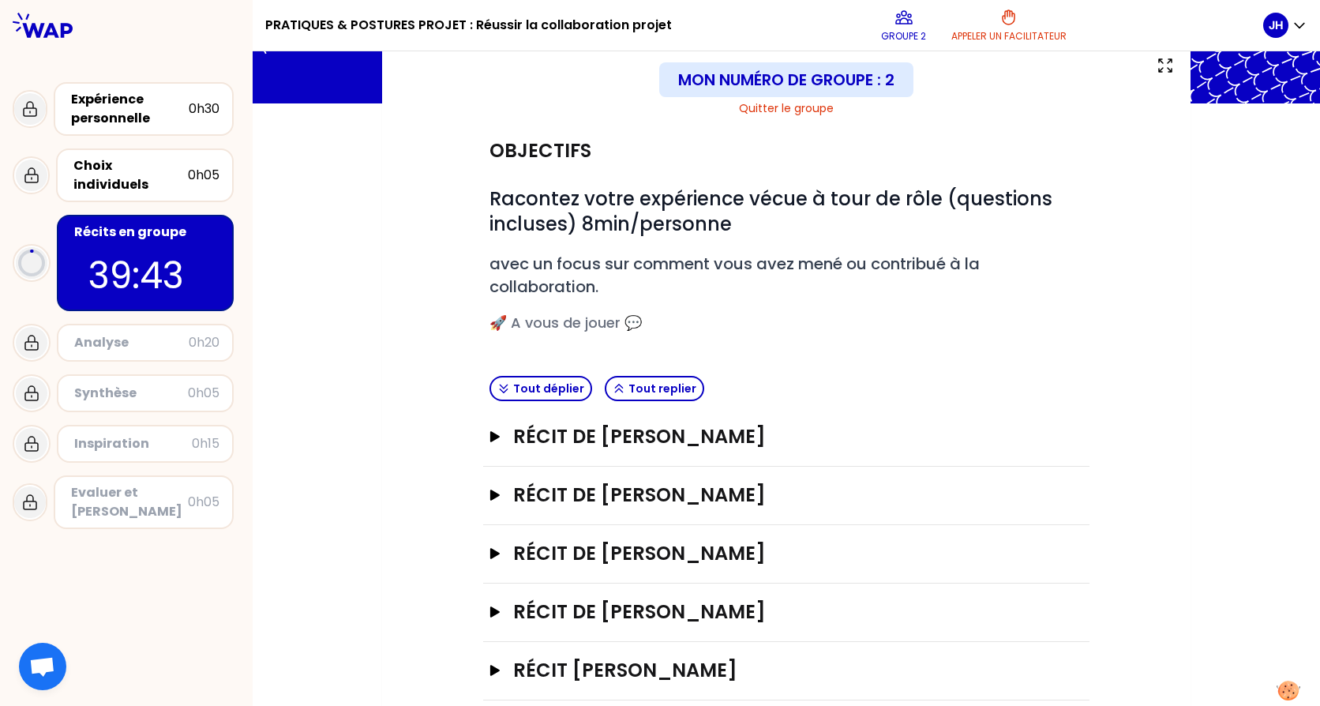
scroll to position [126, 0]
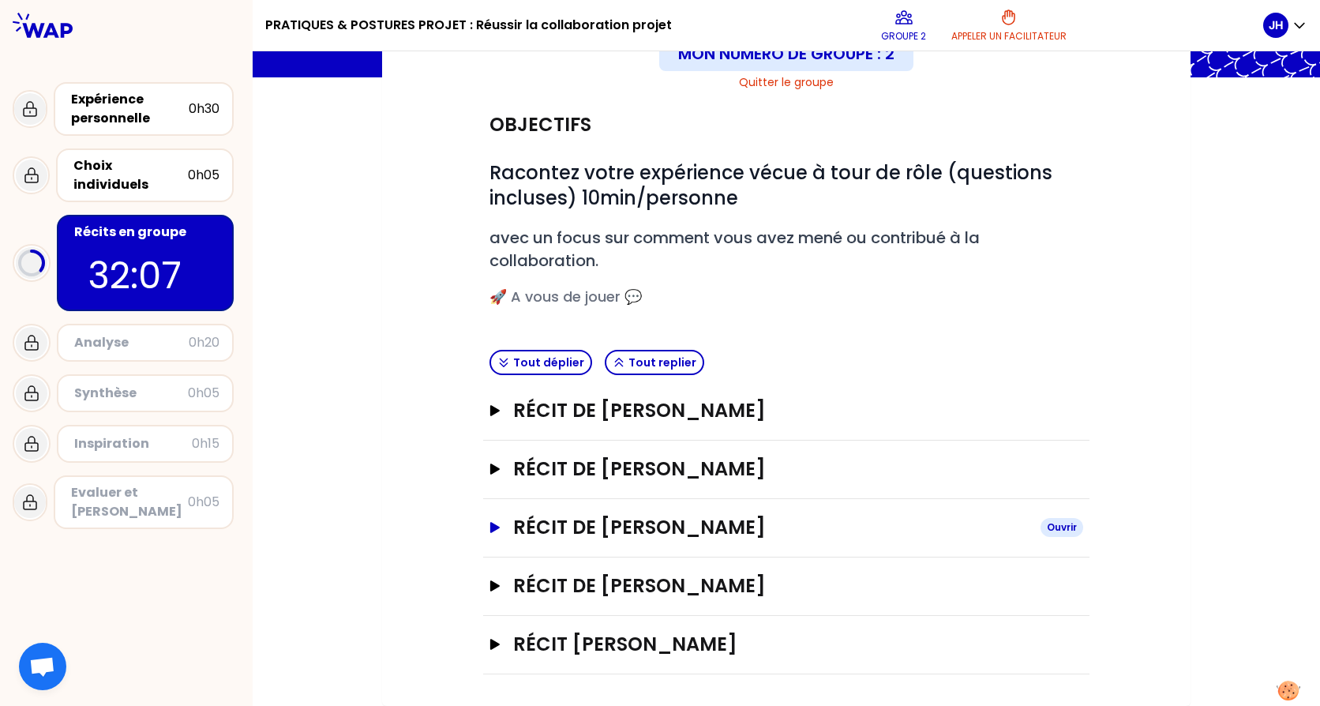
click at [496, 524] on button "Récit de [PERSON_NAME]" at bounding box center [787, 527] width 594 height 25
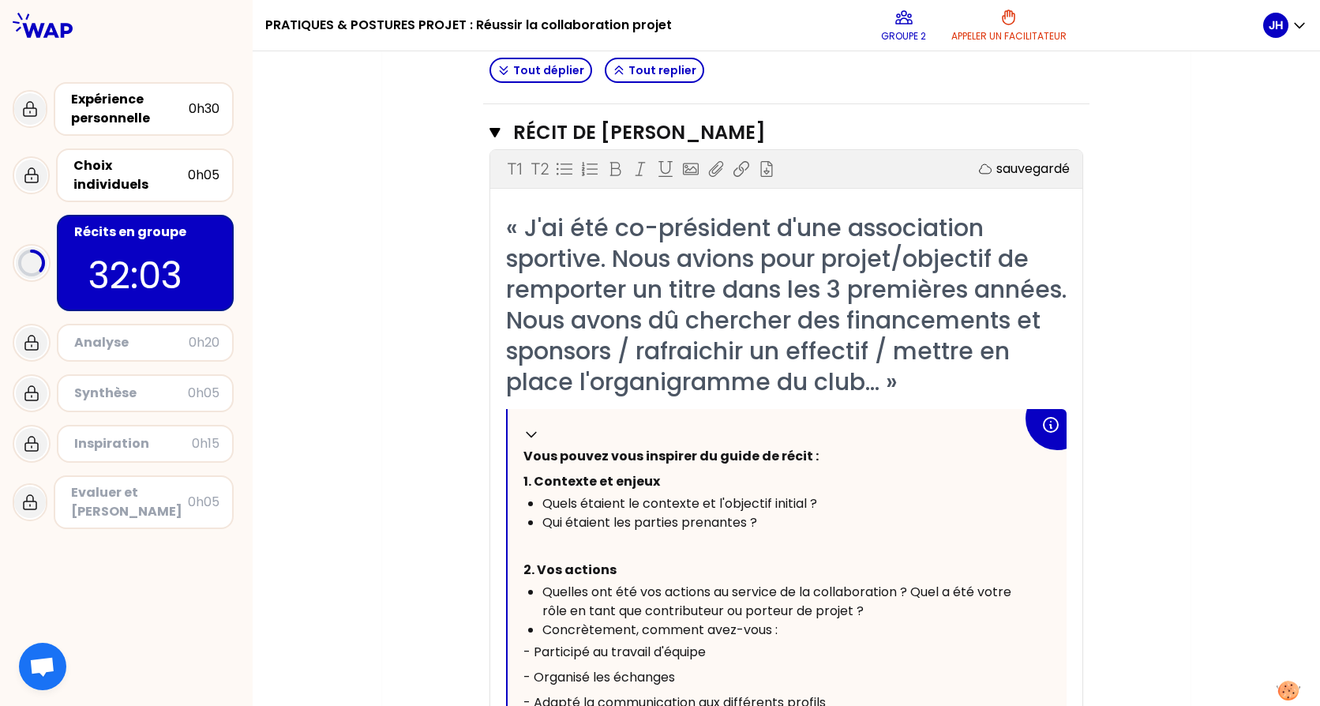
scroll to position [362, 0]
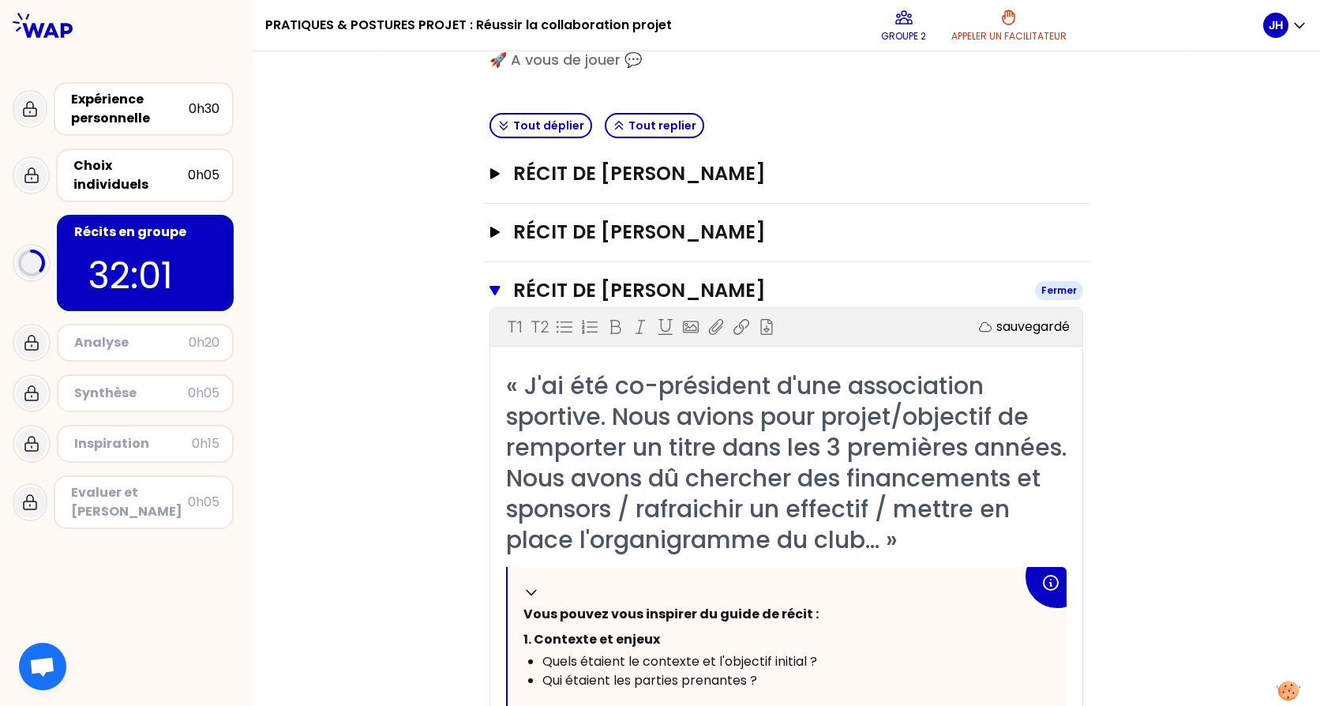
click at [495, 289] on button "Récit de [PERSON_NAME] Fermer" at bounding box center [787, 290] width 594 height 25
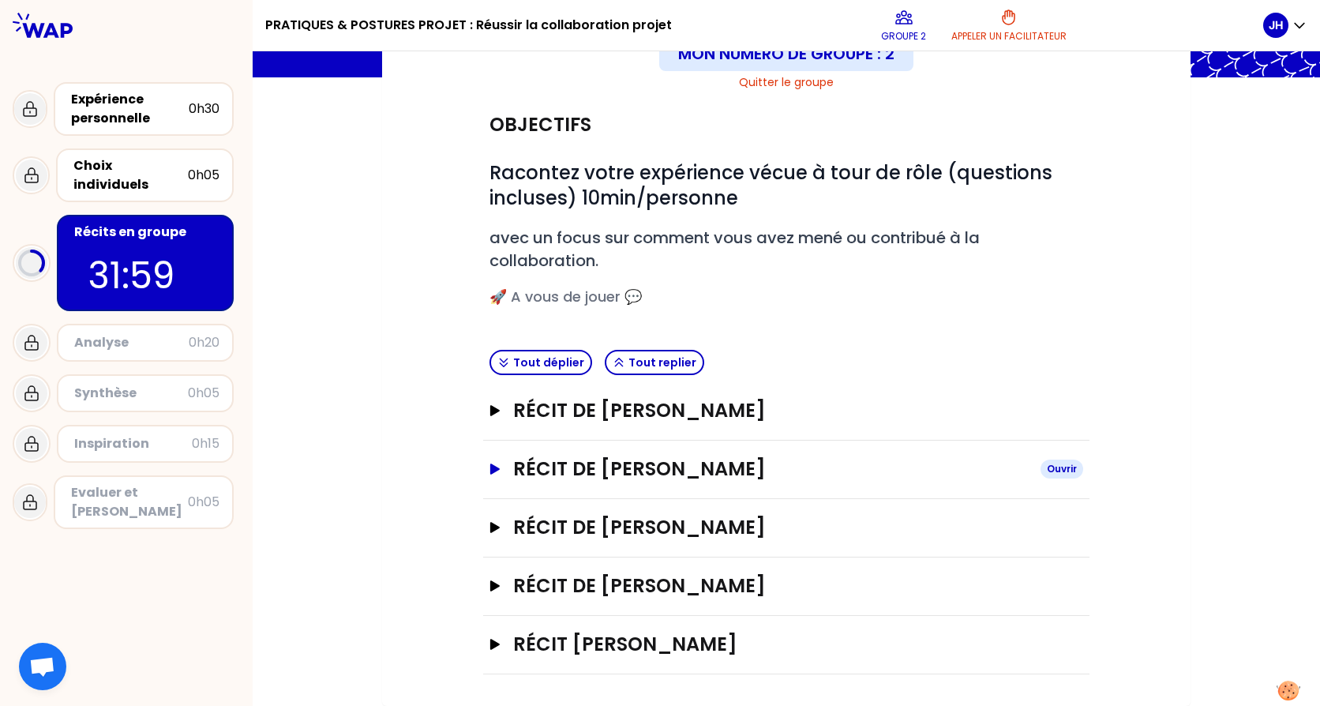
click at [490, 469] on icon "button" at bounding box center [494, 469] width 9 height 11
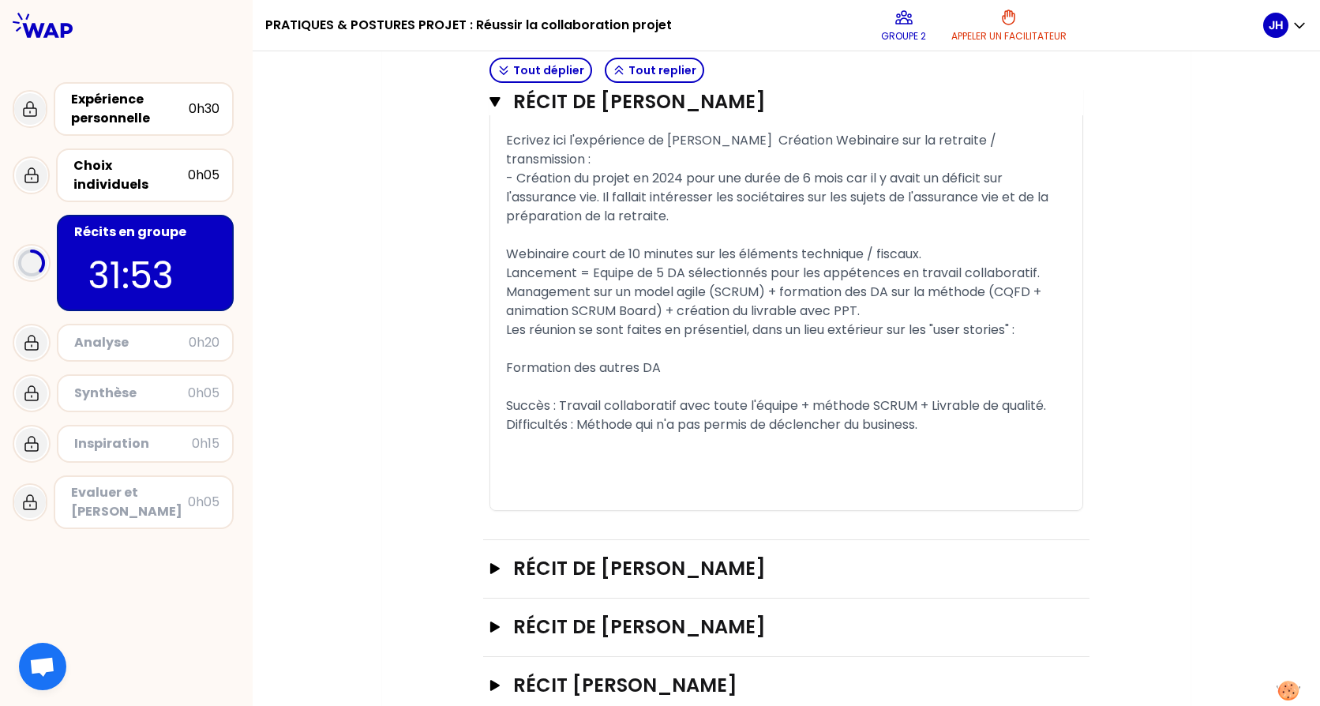
scroll to position [1166, 0]
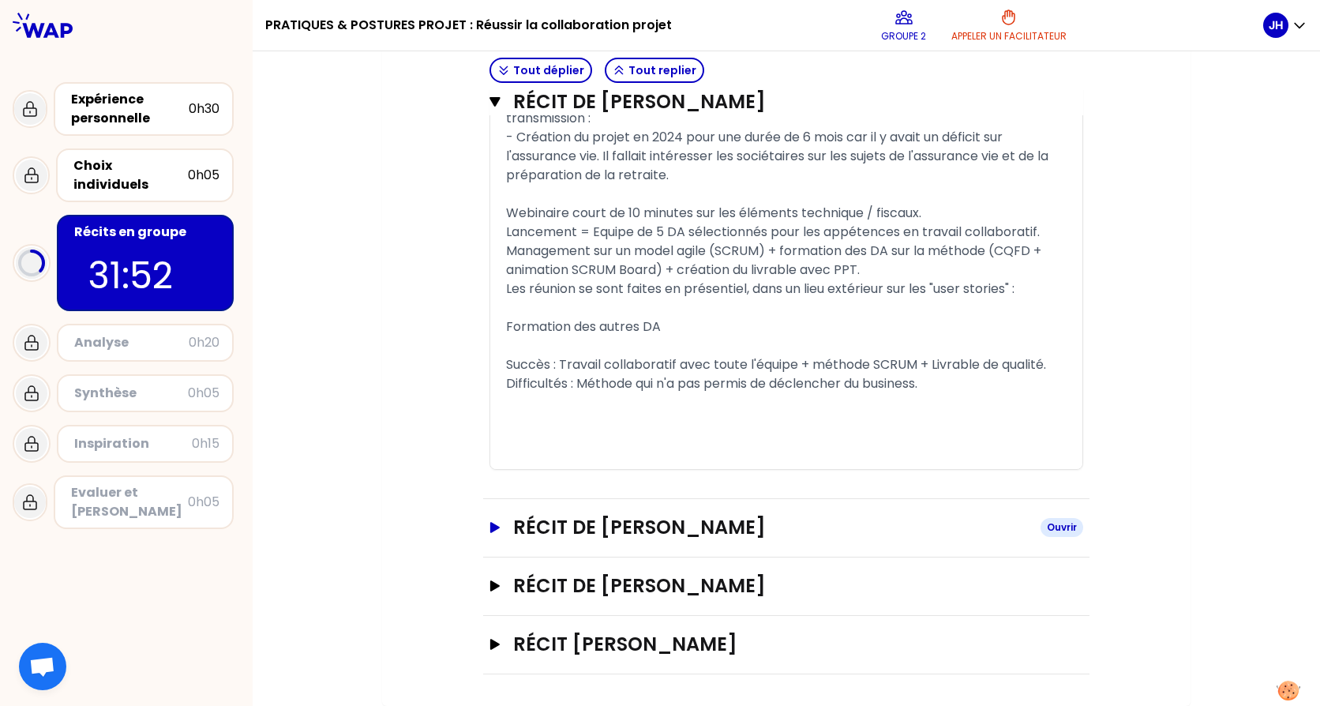
click at [490, 525] on icon "button" at bounding box center [494, 527] width 9 height 11
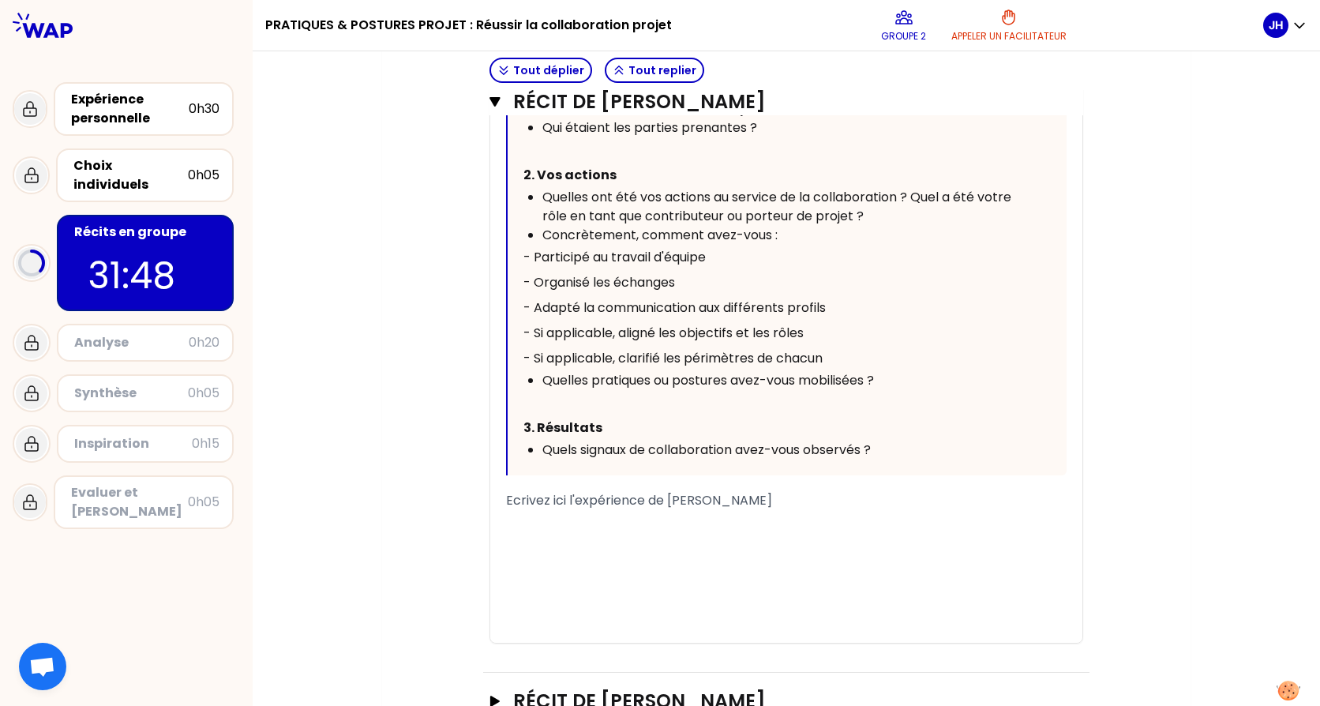
scroll to position [2034, 0]
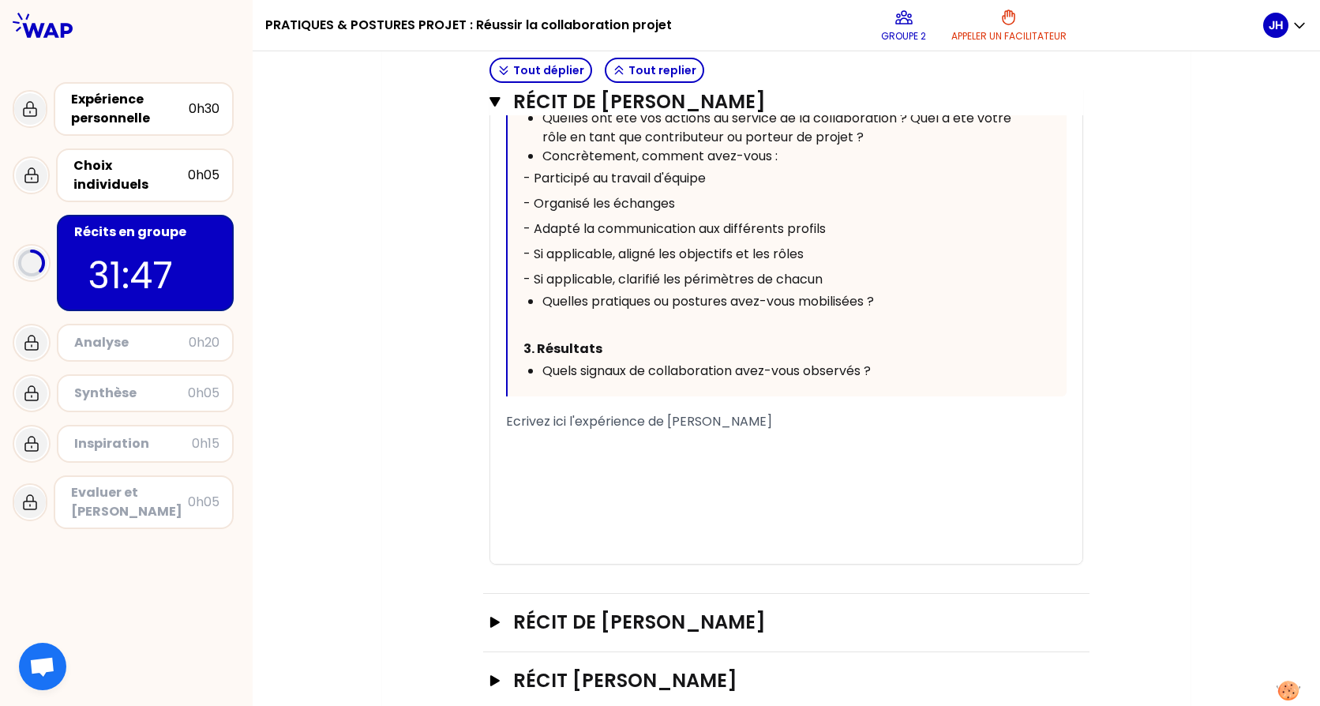
click at [561, 469] on div "﻿" at bounding box center [786, 459] width 561 height 19
click at [704, 430] on span "Ecrivez ici l'expérience de [PERSON_NAME]" at bounding box center [639, 421] width 266 height 18
click at [771, 431] on div "Ecrivez ici l'expérience de [PERSON_NAME]" at bounding box center [786, 421] width 561 height 19
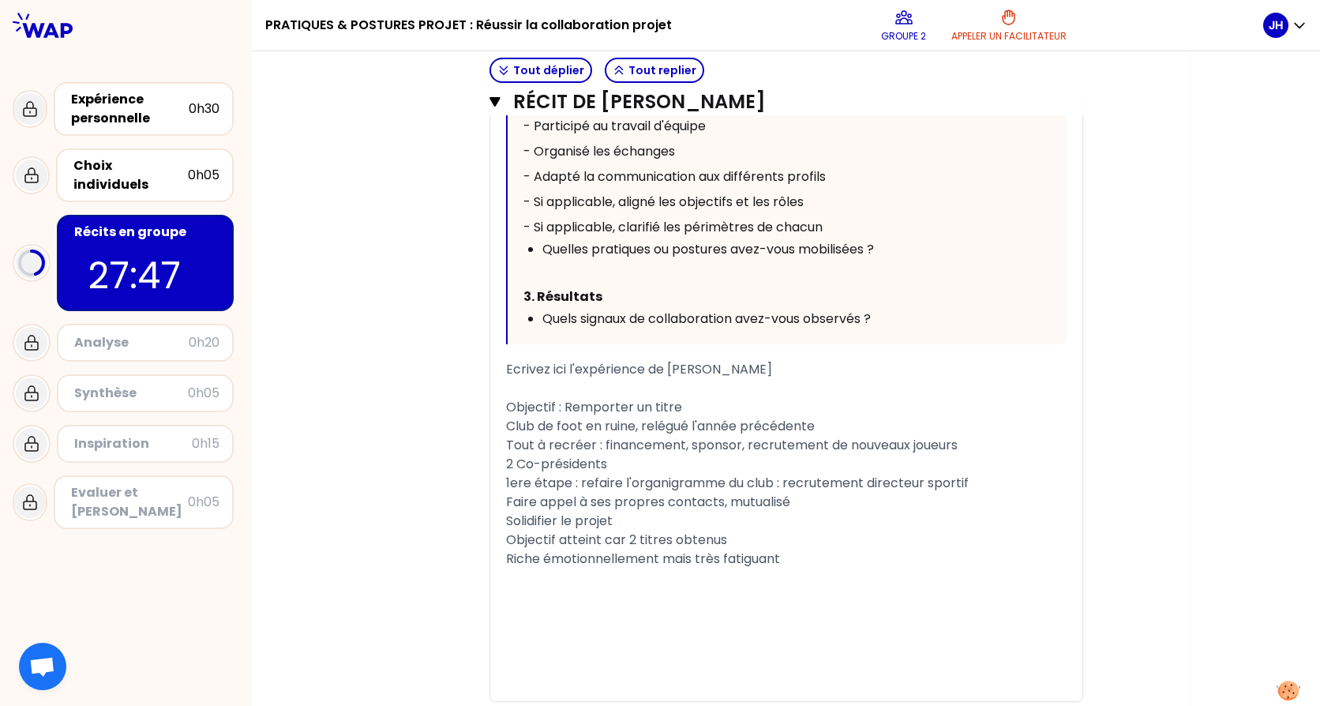
scroll to position [2113, 0]
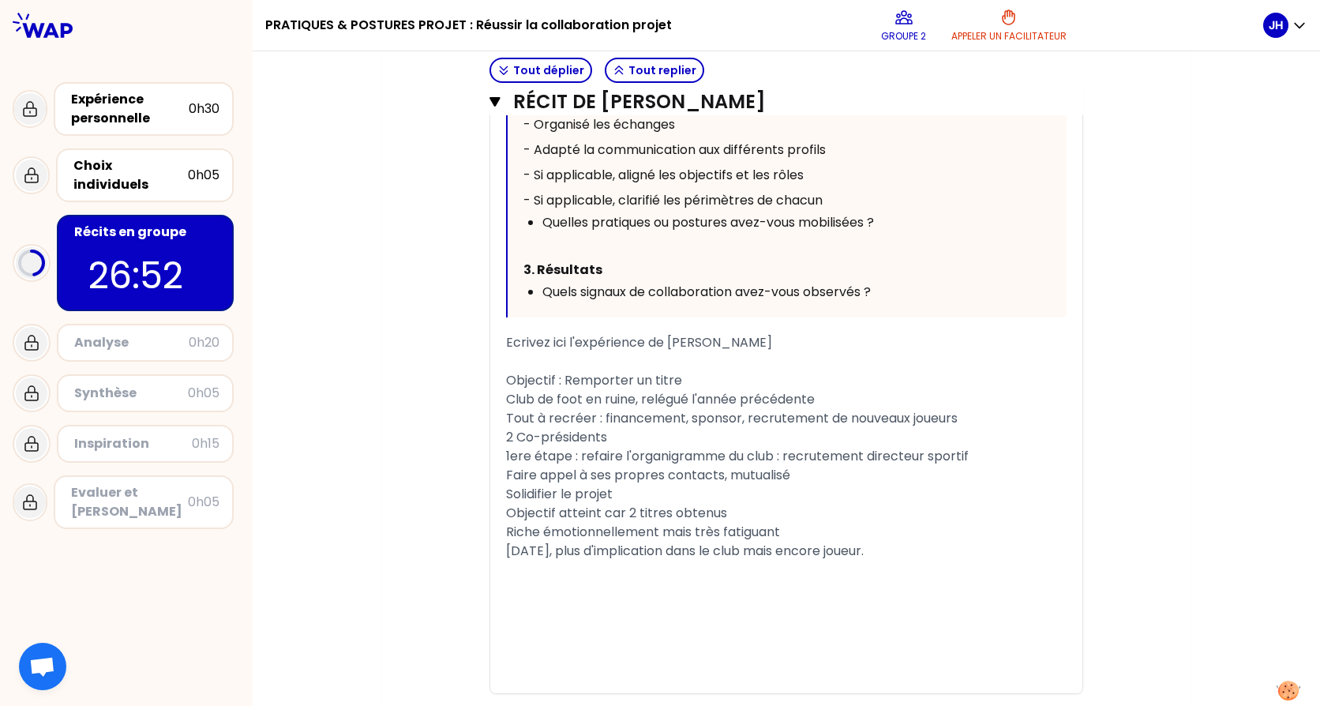
click at [965, 428] on div "Tout à recréer : financement, sponsor, recrutement de nouveaux joueurs" at bounding box center [786, 418] width 561 height 19
click at [786, 542] on div "Riche émotionnellement mais très fatiguant" at bounding box center [786, 532] width 561 height 19
click at [535, 371] on div "﻿" at bounding box center [786, 361] width 561 height 19
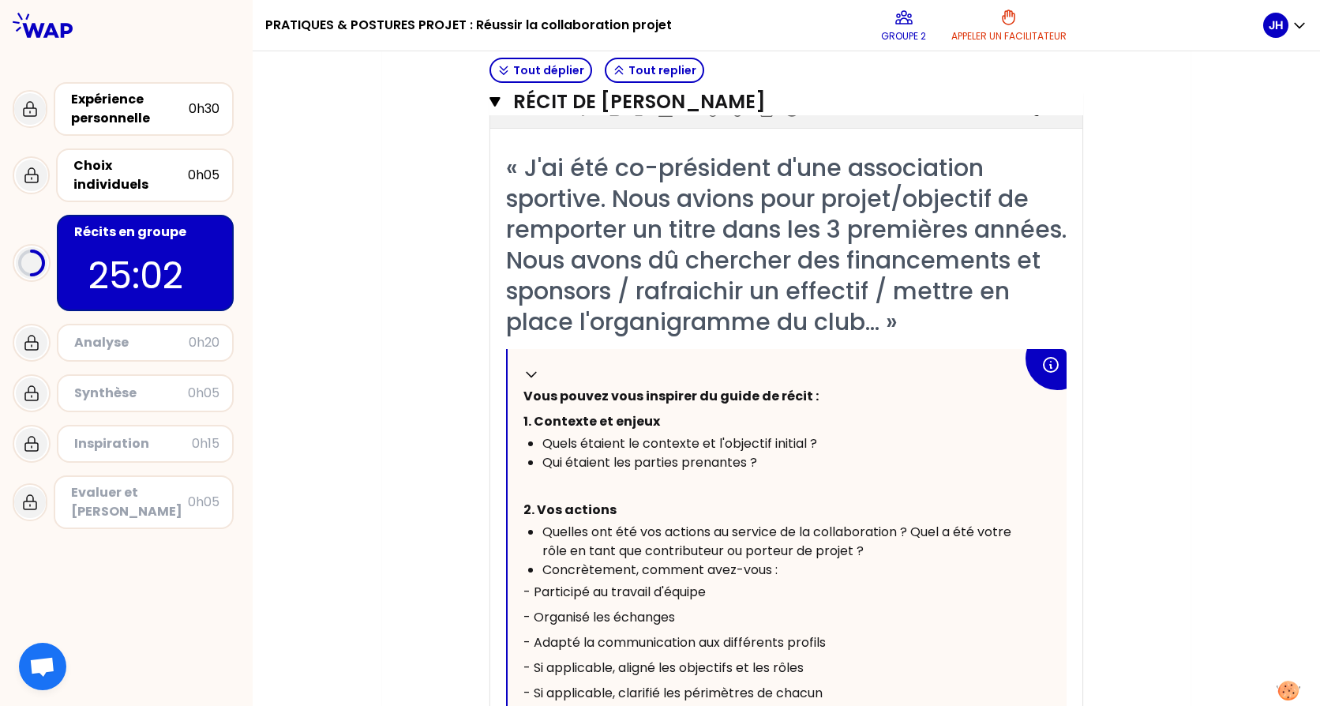
scroll to position [1560, 0]
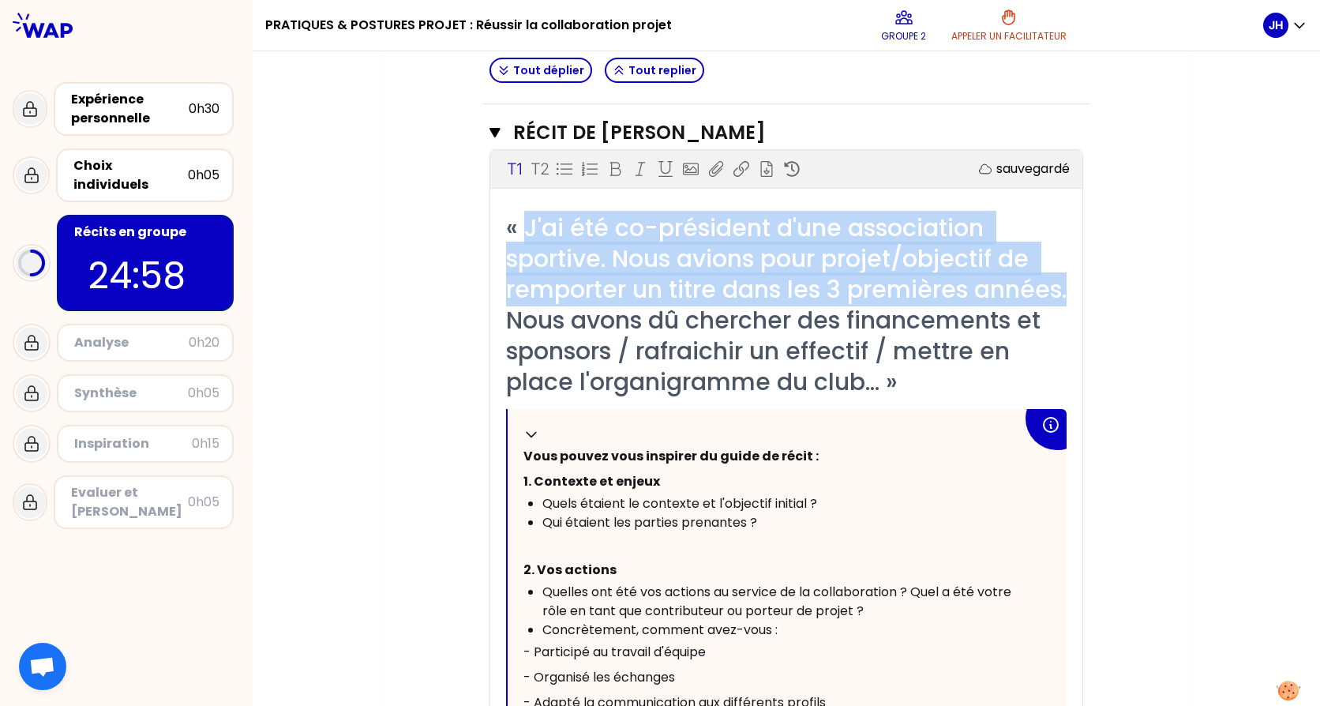
drag, startPoint x: 524, startPoint y: 227, endPoint x: 933, endPoint y: 310, distance: 416.8
click at [933, 310] on div "« J'ai été co-président d'une association sportive. Nous avions pour projet/obj…" at bounding box center [786, 304] width 561 height 185
copy span "J'ai été co-président d'une association sportive. Nous avions pour projet/objec…"
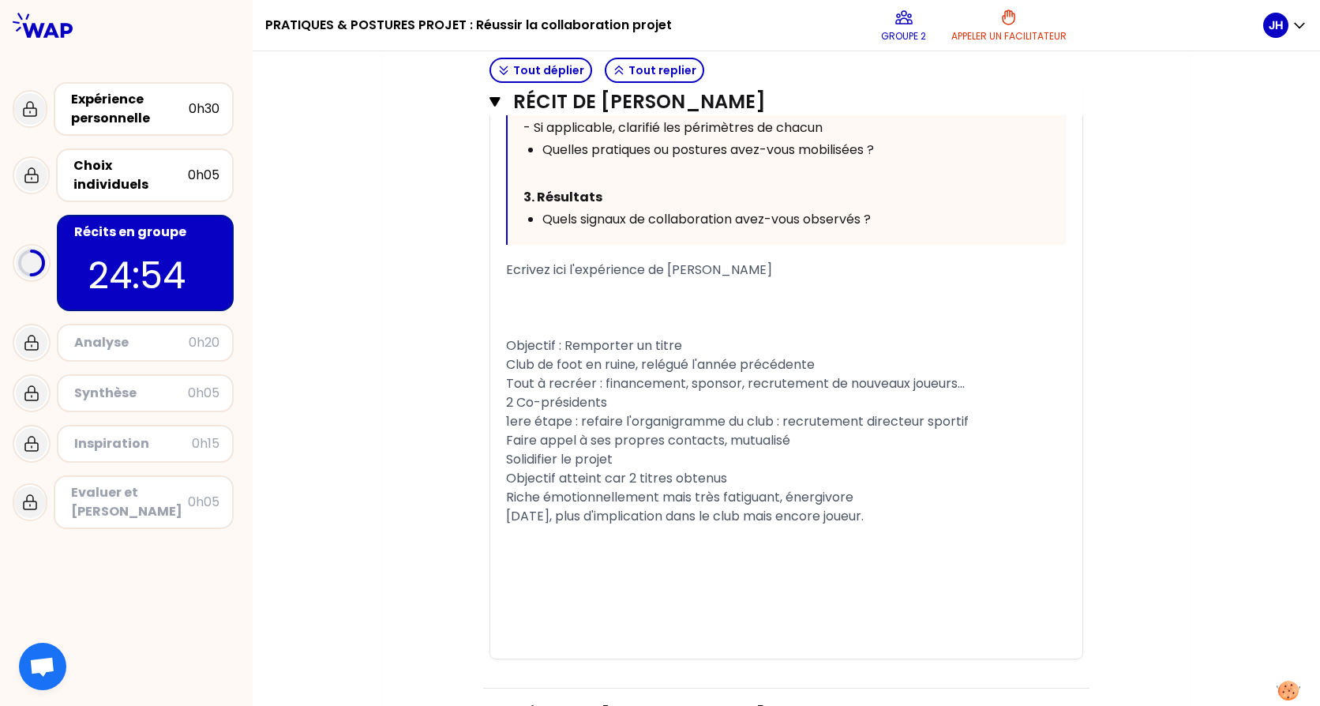
scroll to position [2192, 0]
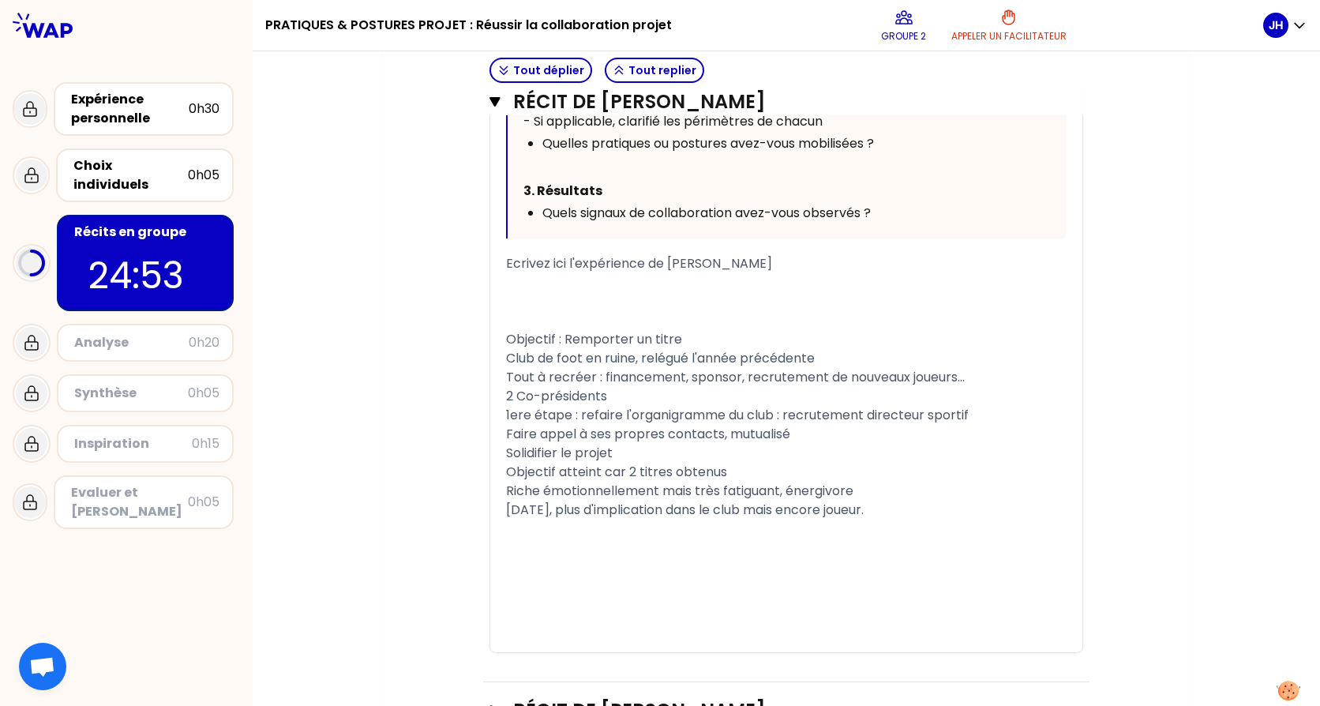
click at [546, 311] on div "﻿" at bounding box center [786, 301] width 561 height 19
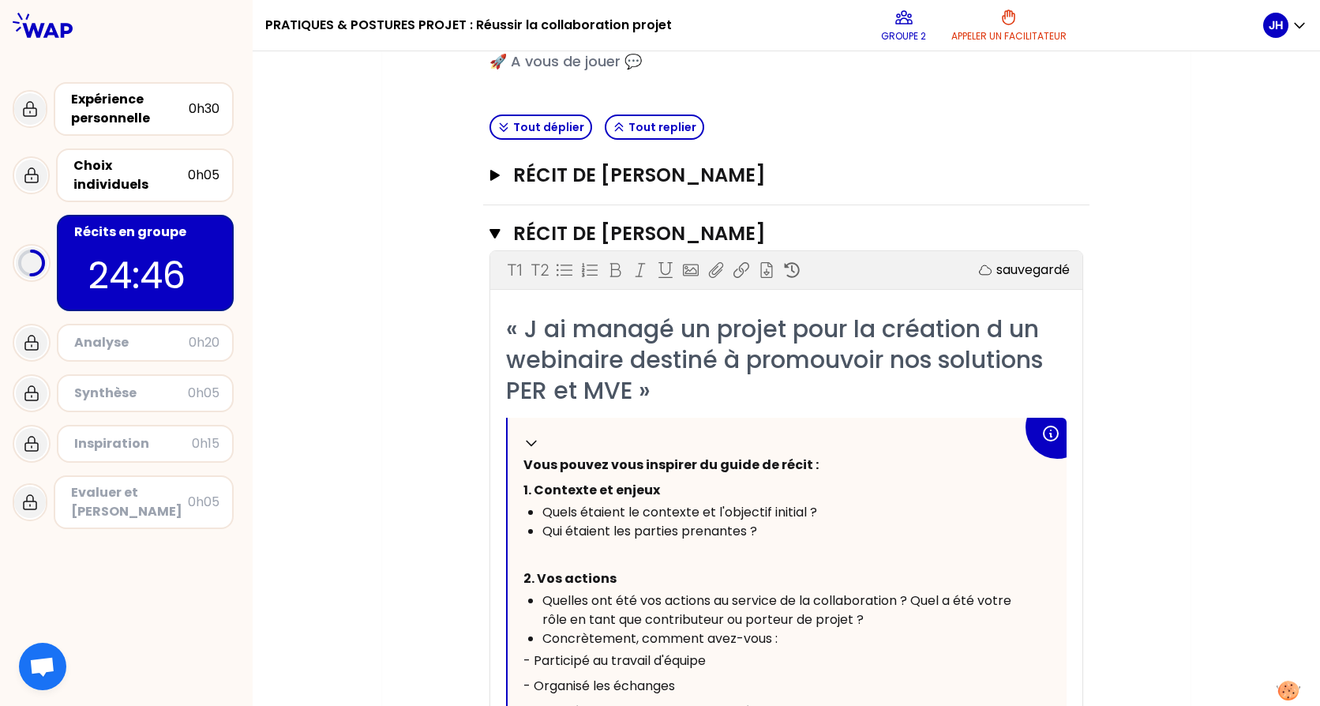
scroll to position [463, 0]
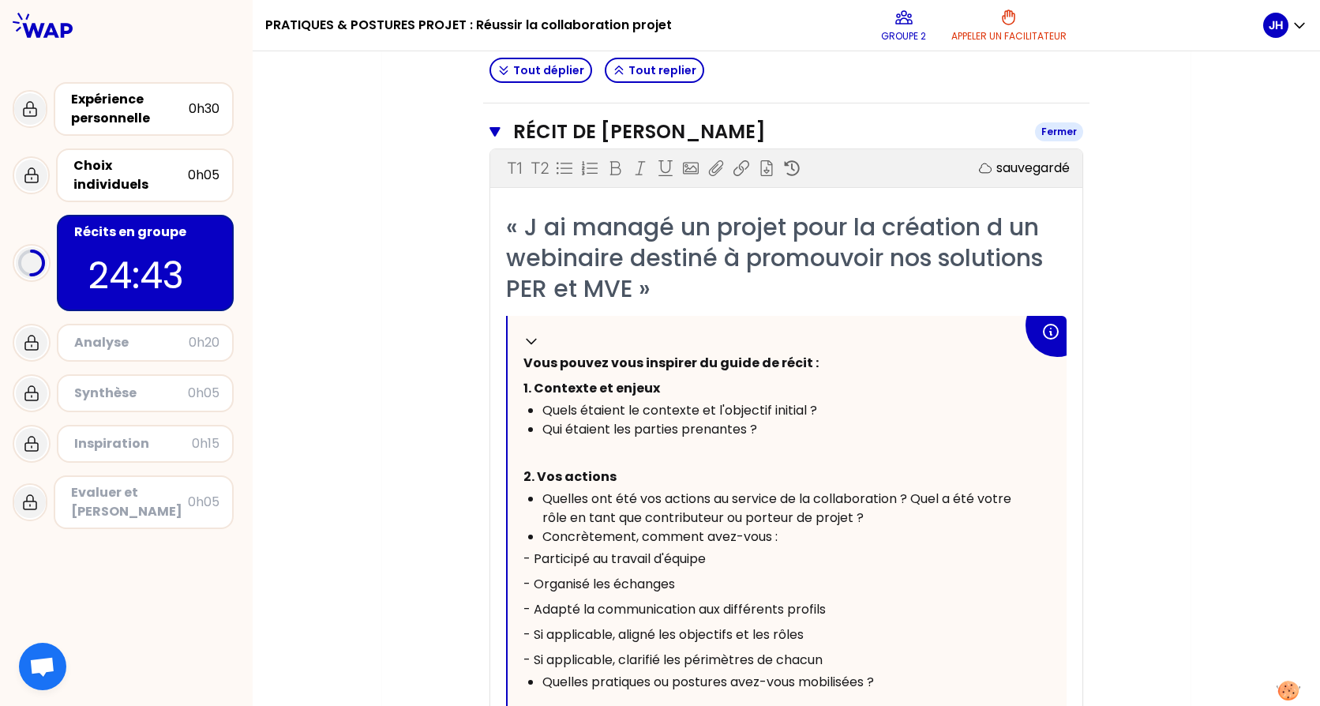
click at [493, 133] on icon "button" at bounding box center [495, 132] width 11 height 13
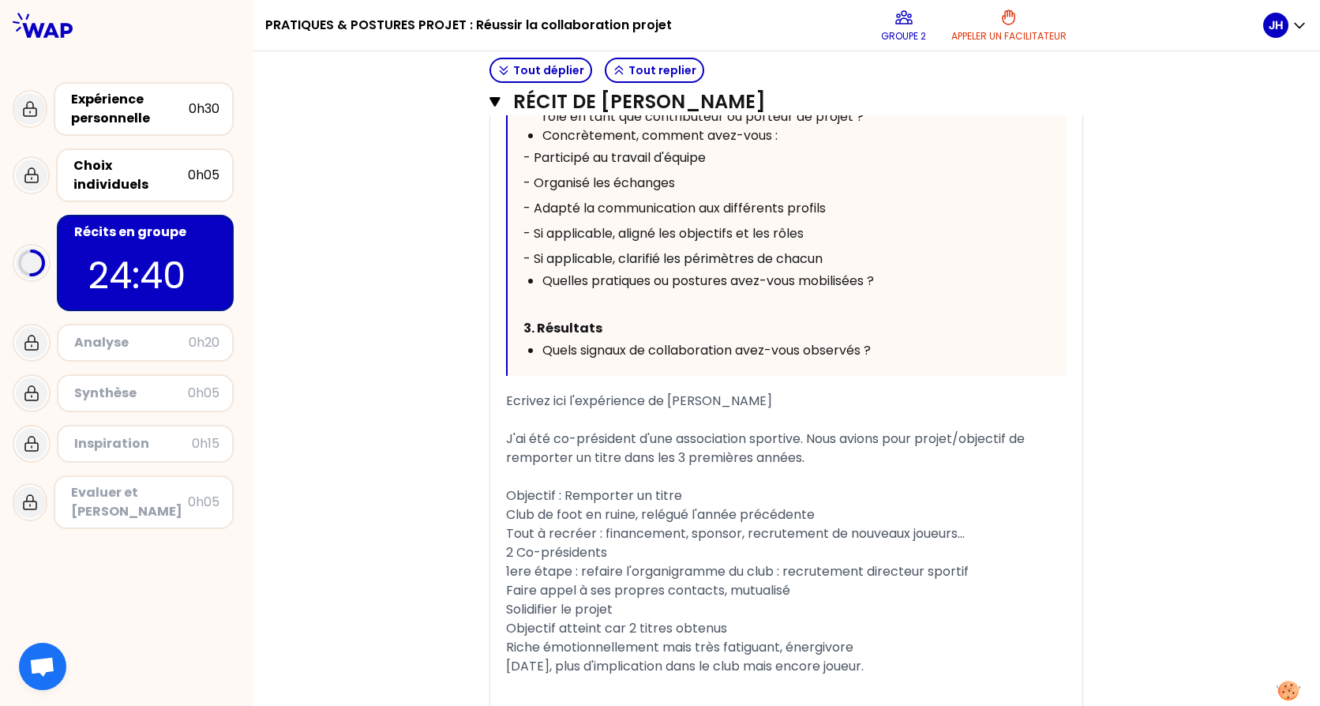
scroll to position [1095, 0]
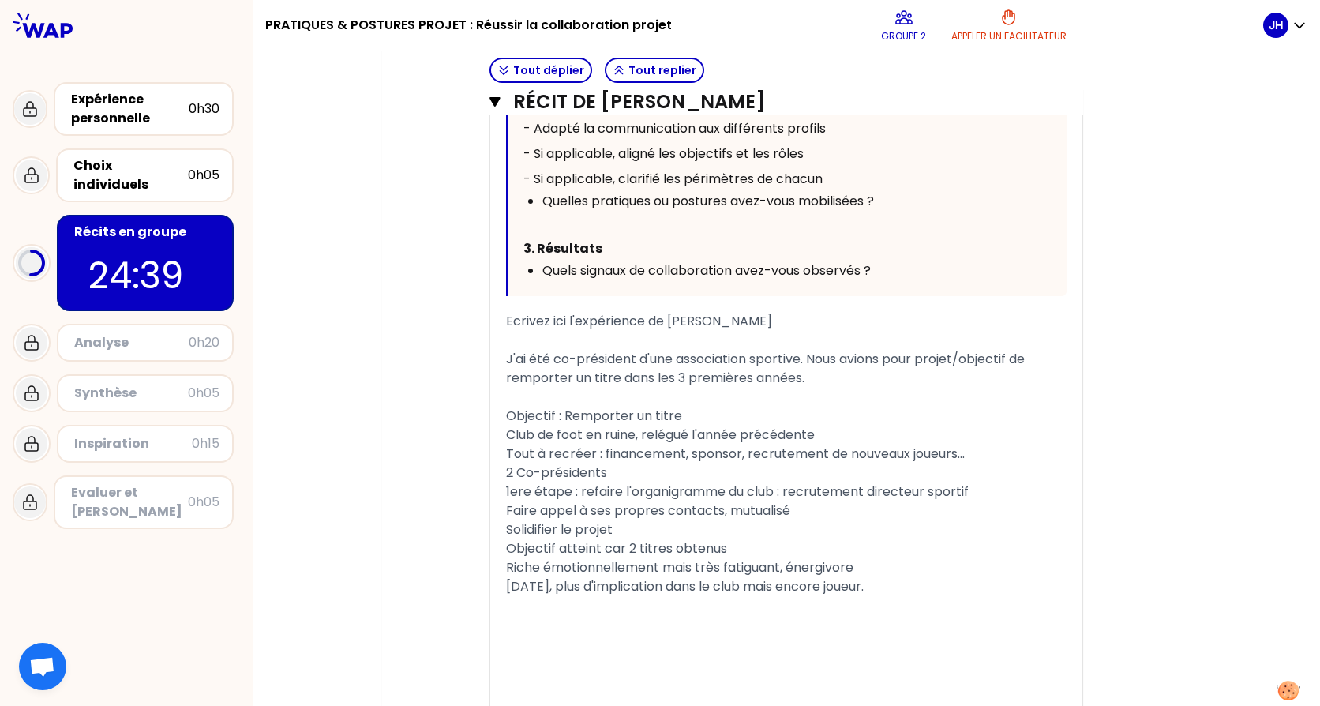
click at [653, 388] on div "J'ai été co-président d'une association sportive. Nous avions pour projet/objec…" at bounding box center [786, 369] width 561 height 38
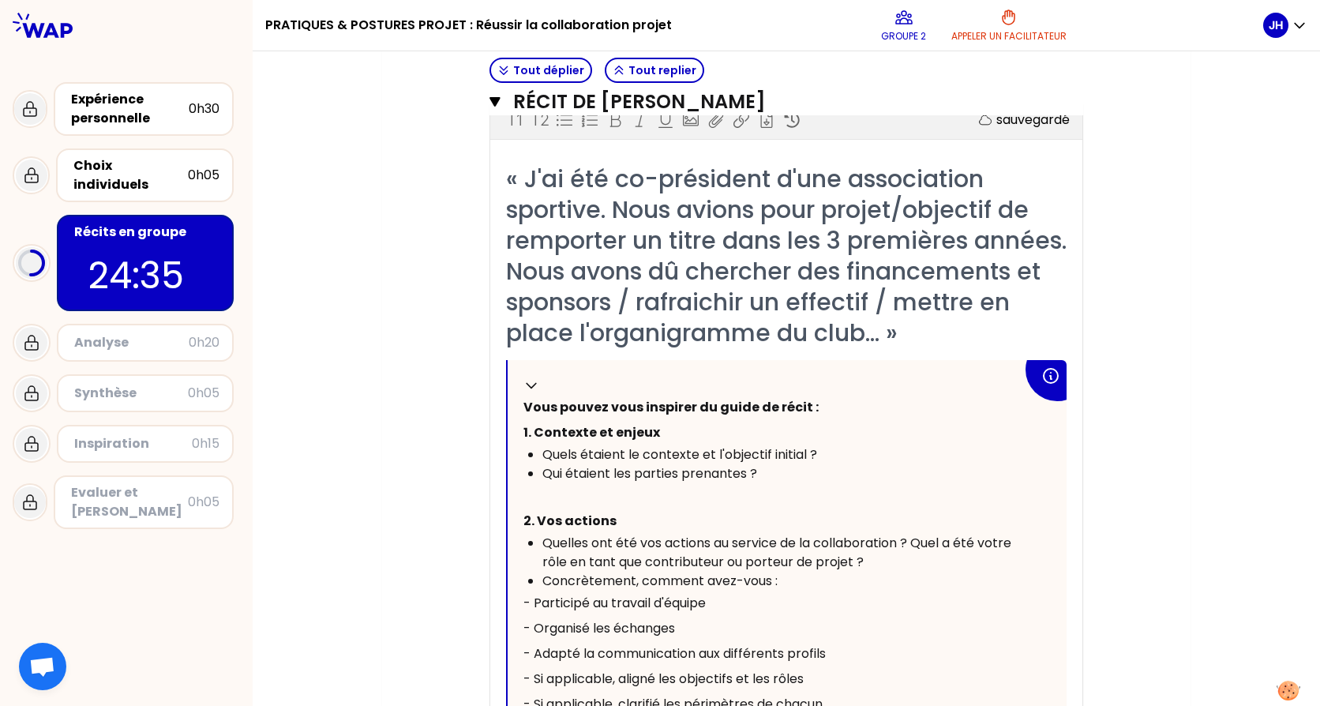
scroll to position [191, 0]
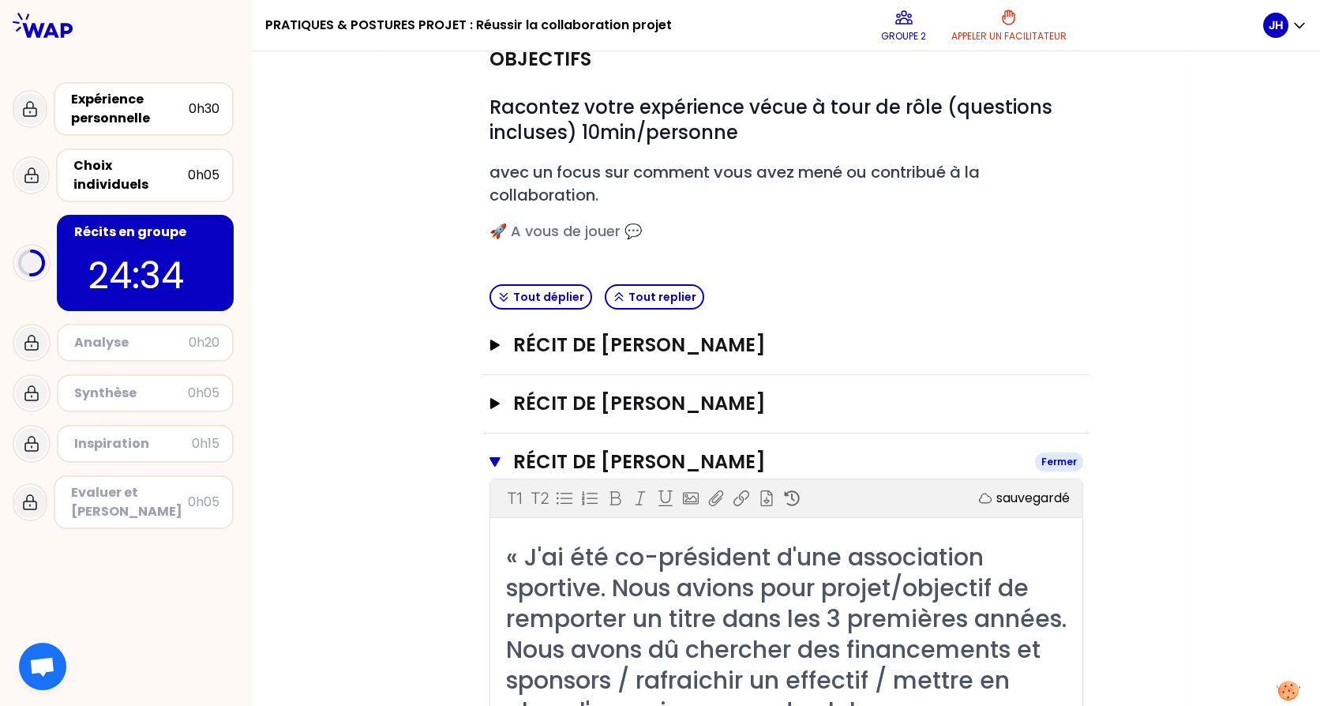
click at [491, 460] on icon "button" at bounding box center [495, 461] width 10 height 9
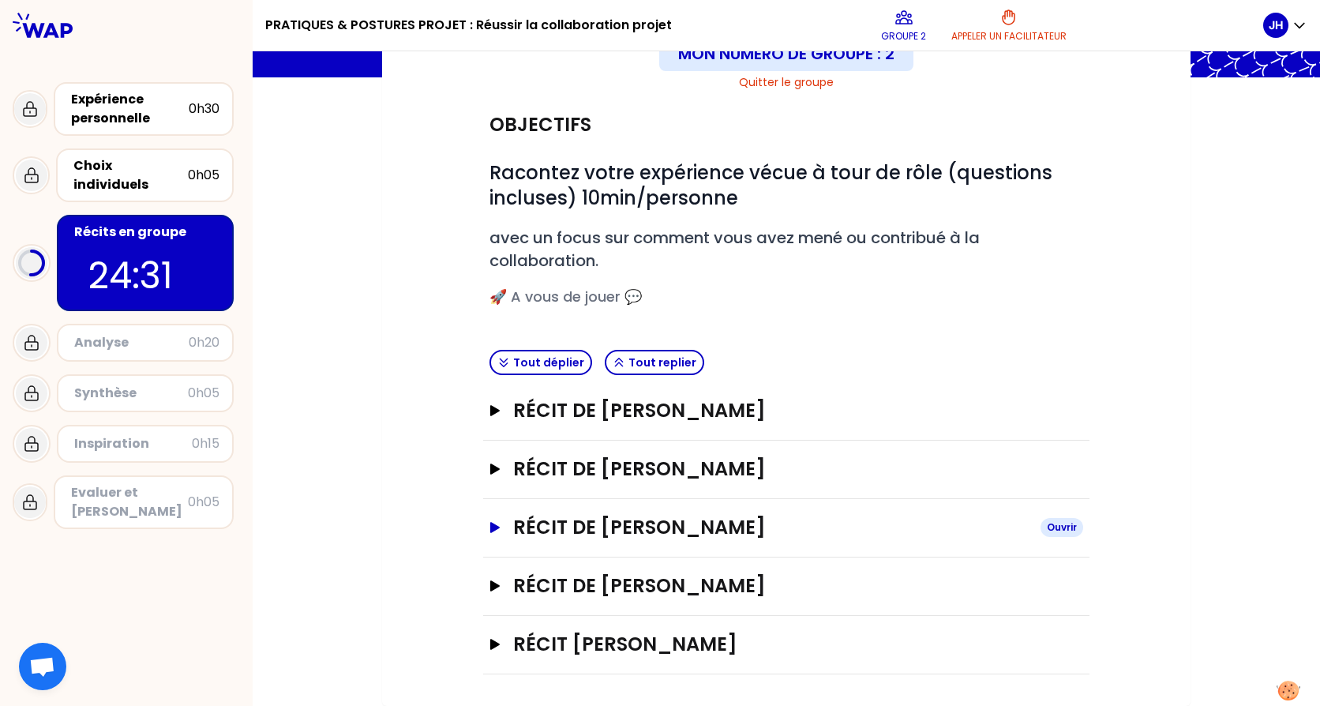
click at [491, 530] on icon "button" at bounding box center [495, 527] width 13 height 11
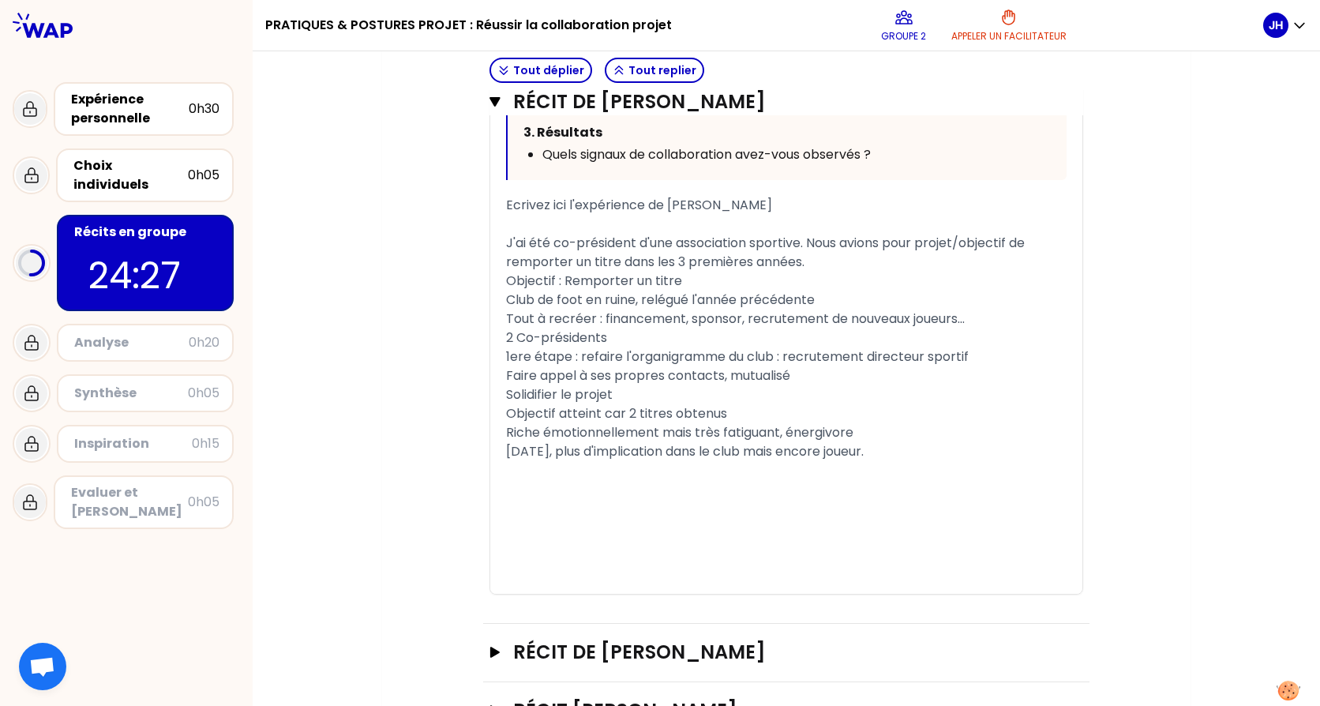
scroll to position [1218, 0]
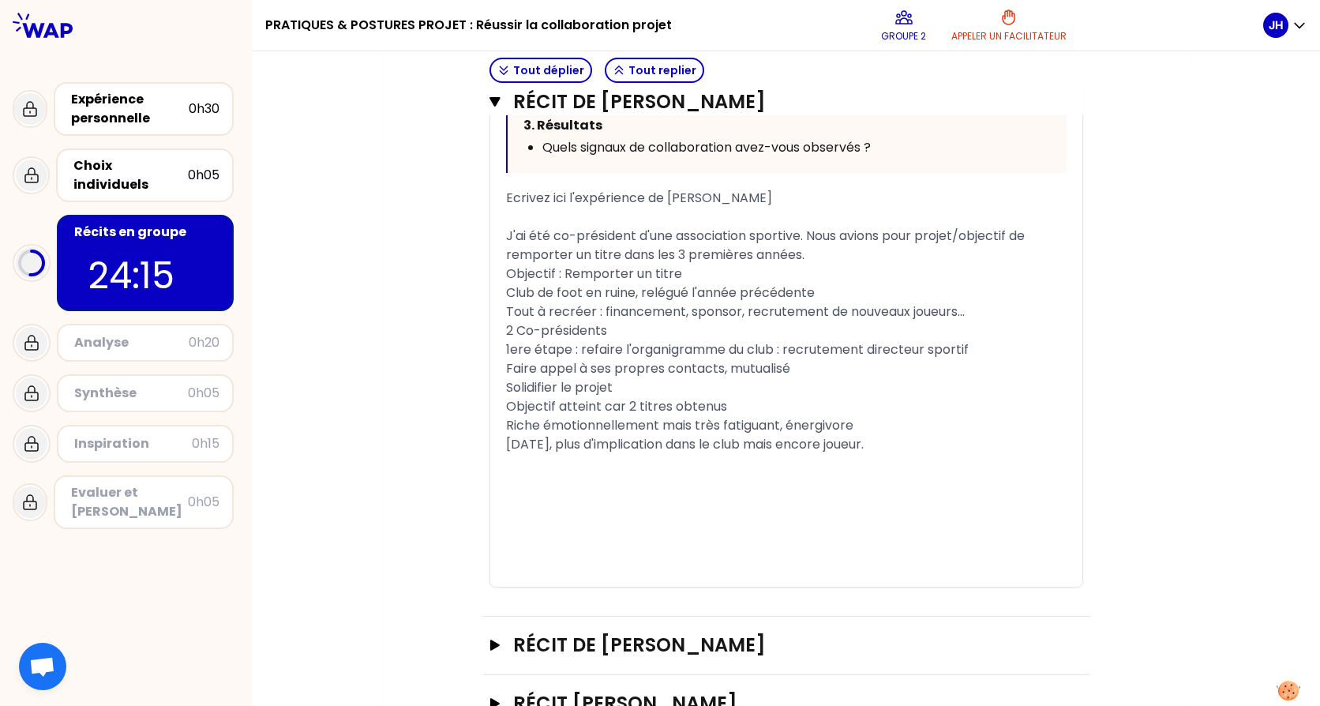
click at [967, 359] on div "1ere étape : refaire l'organigramme du club : recrutement directeur sportif" at bounding box center [786, 349] width 561 height 19
drag, startPoint x: 820, startPoint y: 419, endPoint x: 763, endPoint y: 410, distance: 57.5
click at [763, 378] on div "Faire appel à ses propres contacts, mutualisé" at bounding box center [786, 368] width 561 height 19
click at [792, 378] on div "Faire appel à ses propres contacts, mutualisé" at bounding box center [786, 368] width 561 height 19
click at [490, 100] on icon "button" at bounding box center [495, 101] width 10 height 9
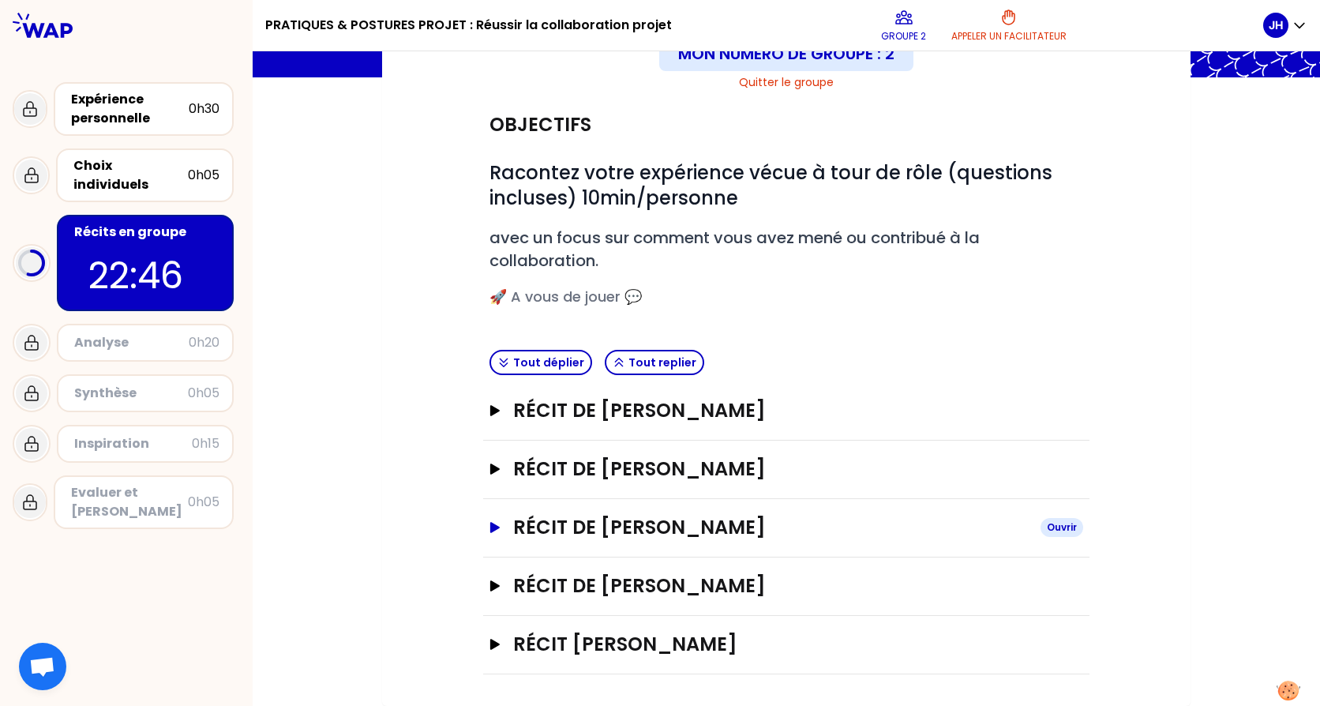
scroll to position [126, 0]
click at [492, 587] on icon "button" at bounding box center [494, 585] width 9 height 11
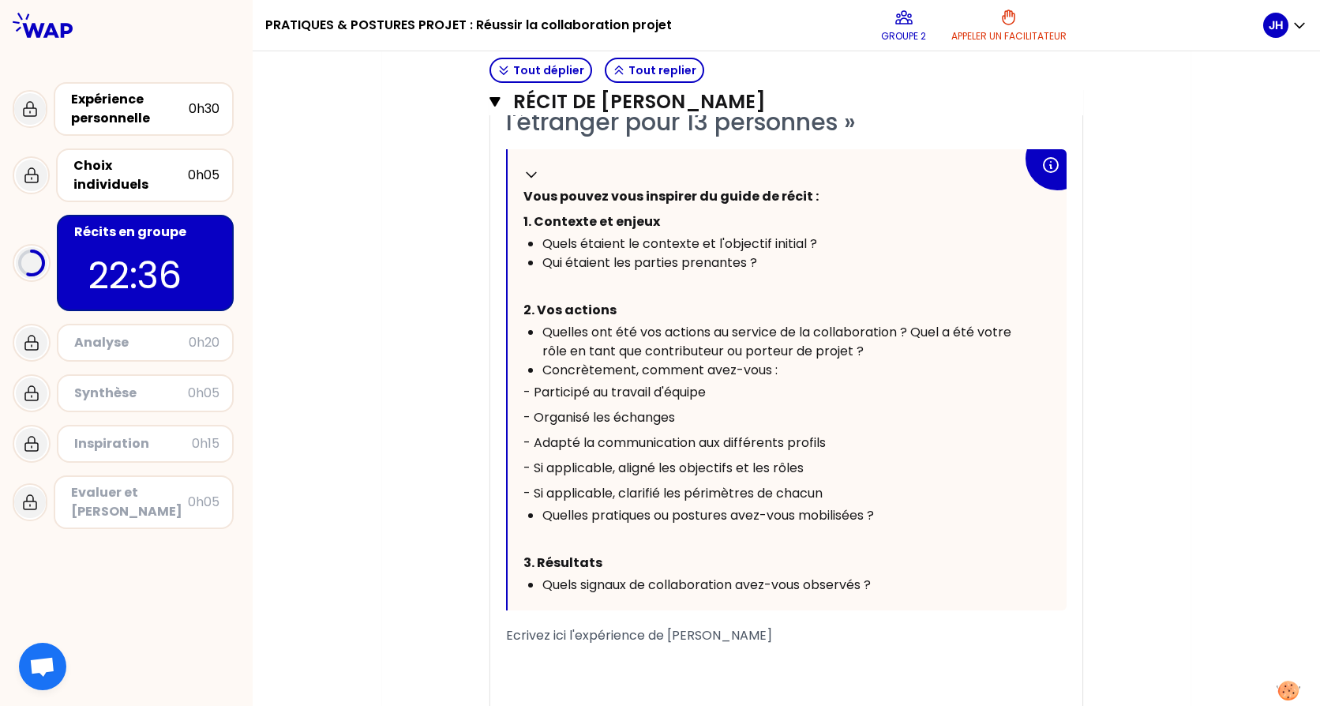
scroll to position [678, 0]
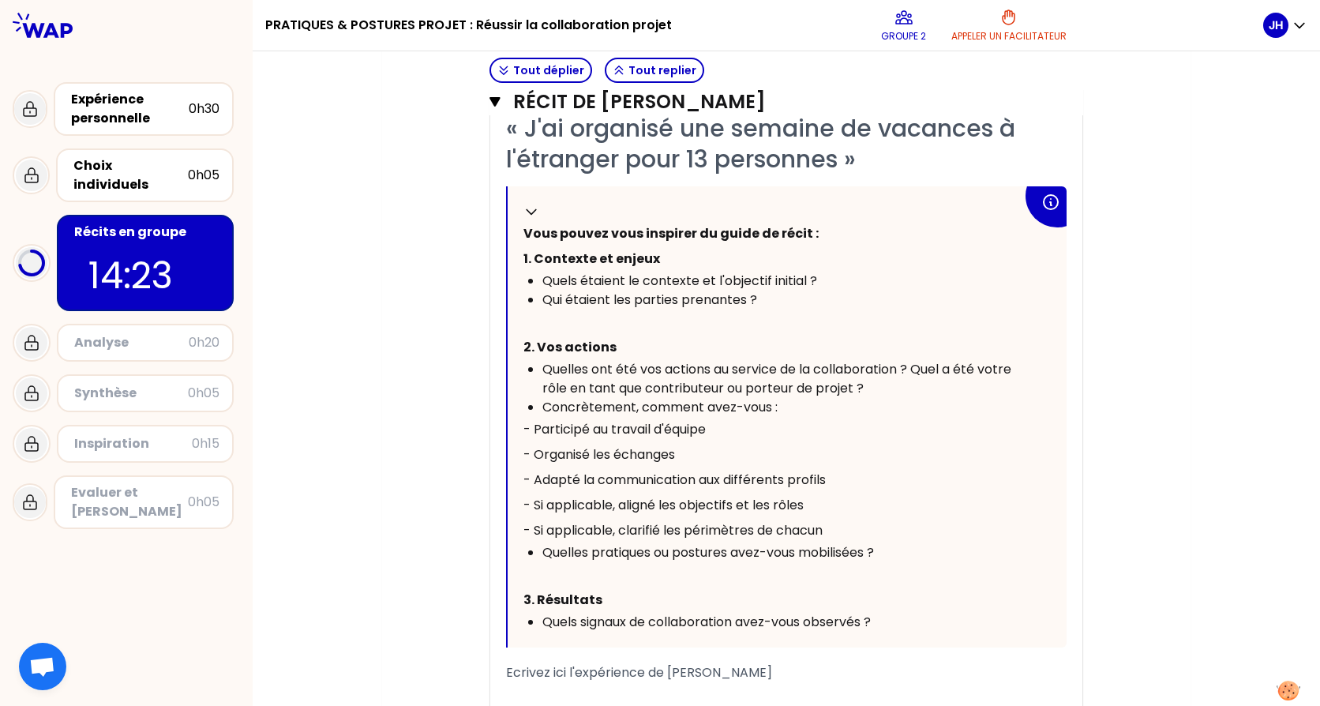
click at [490, 99] on icon "button" at bounding box center [495, 101] width 10 height 9
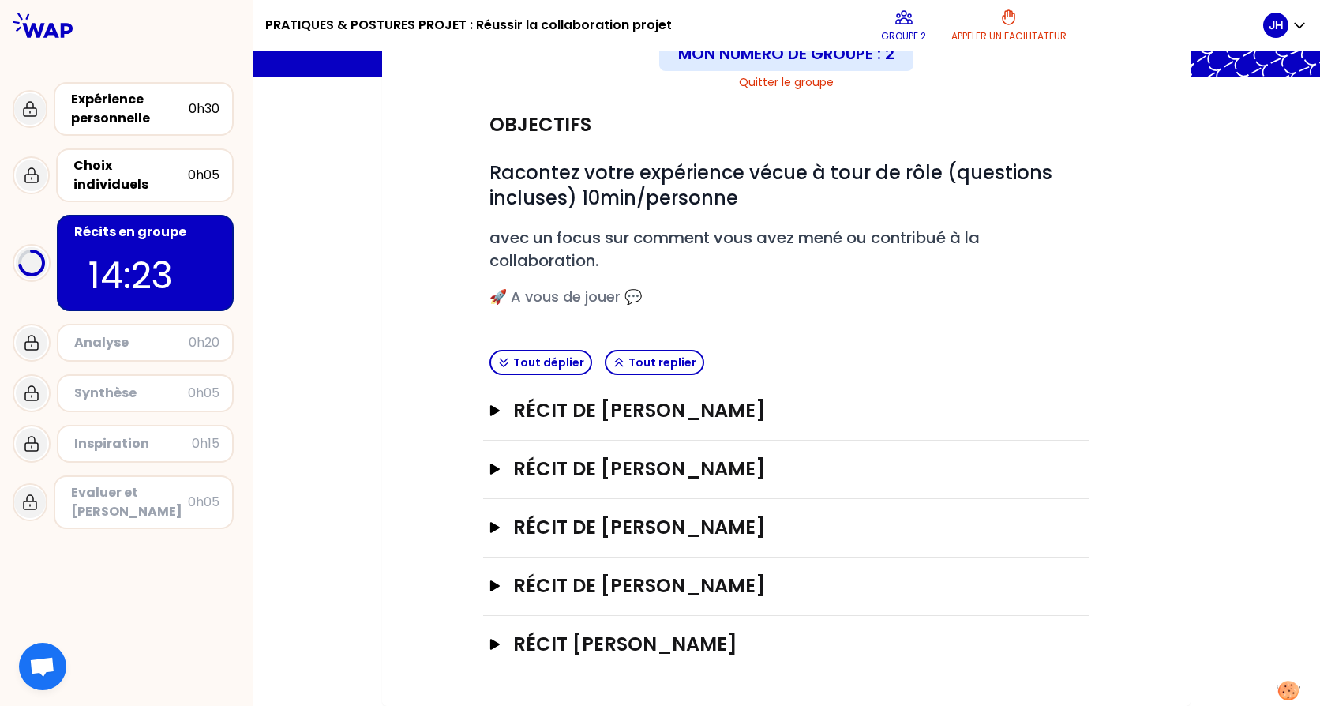
scroll to position [126, 0]
click at [491, 645] on icon "button" at bounding box center [494, 644] width 9 height 11
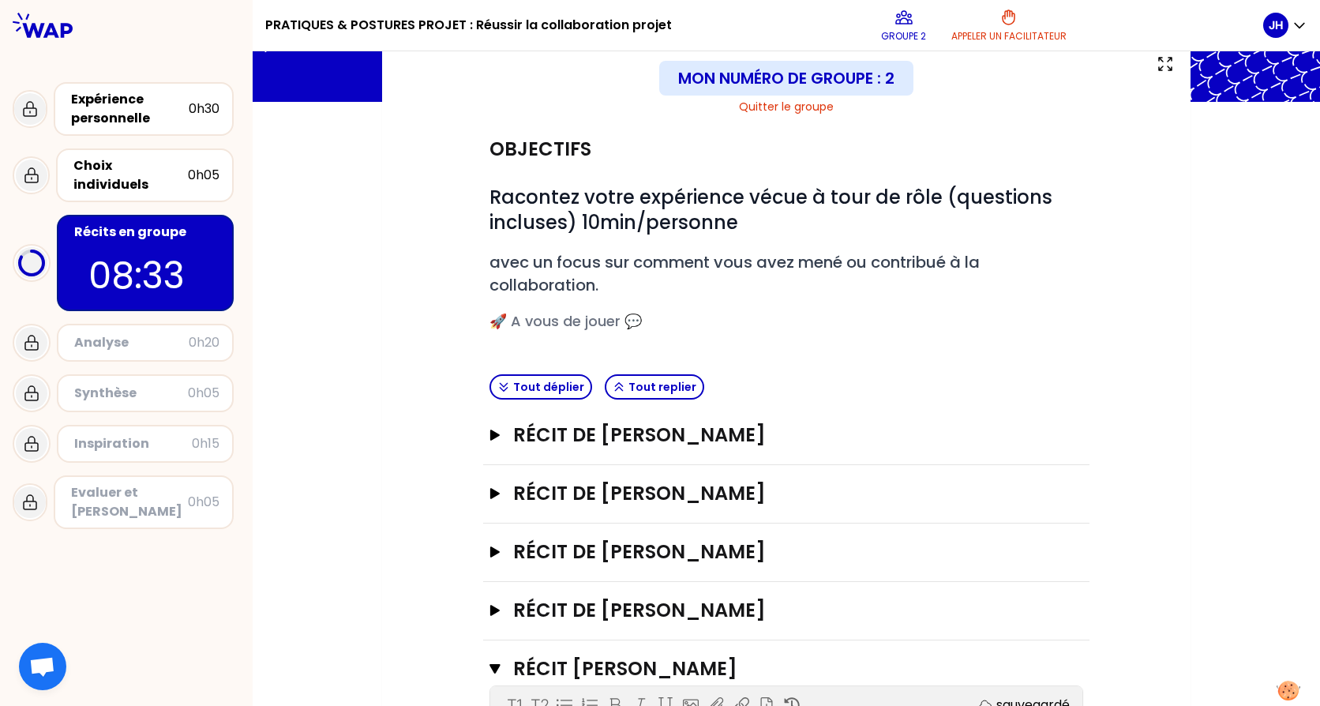
scroll to position [237, 0]
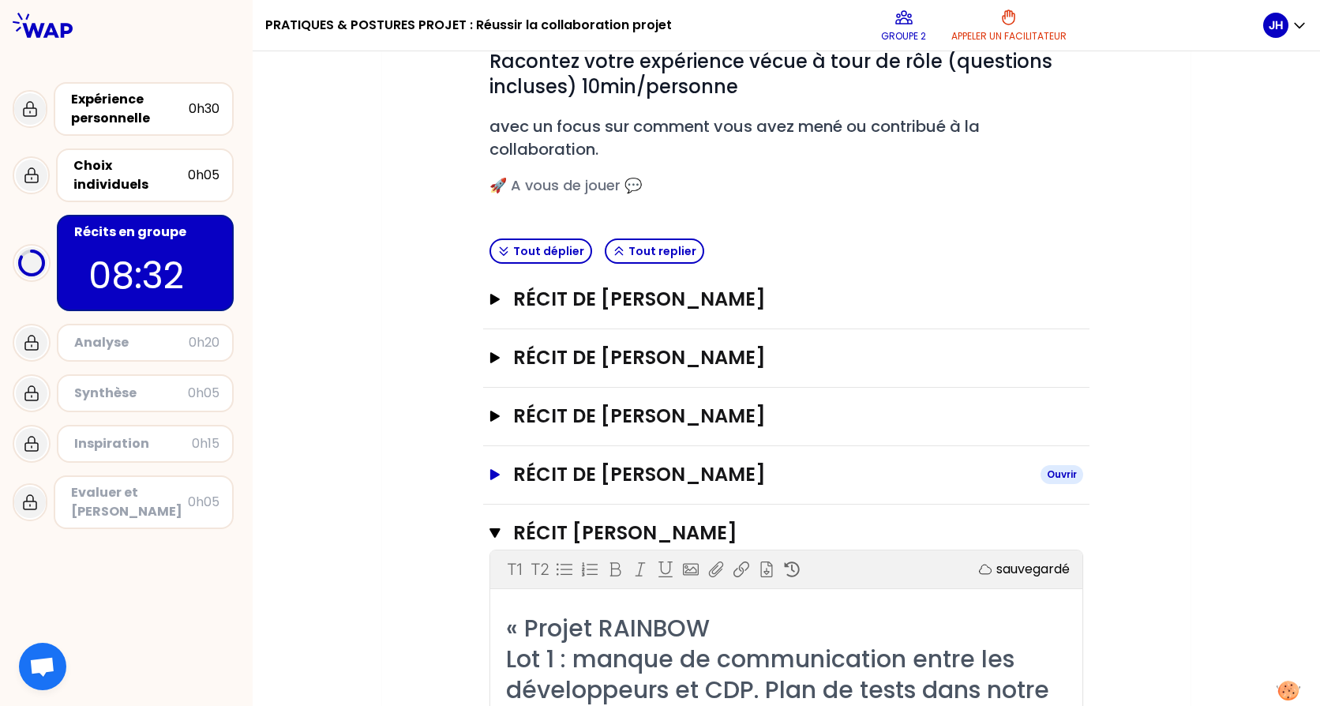
click at [490, 475] on icon "button" at bounding box center [494, 474] width 9 height 11
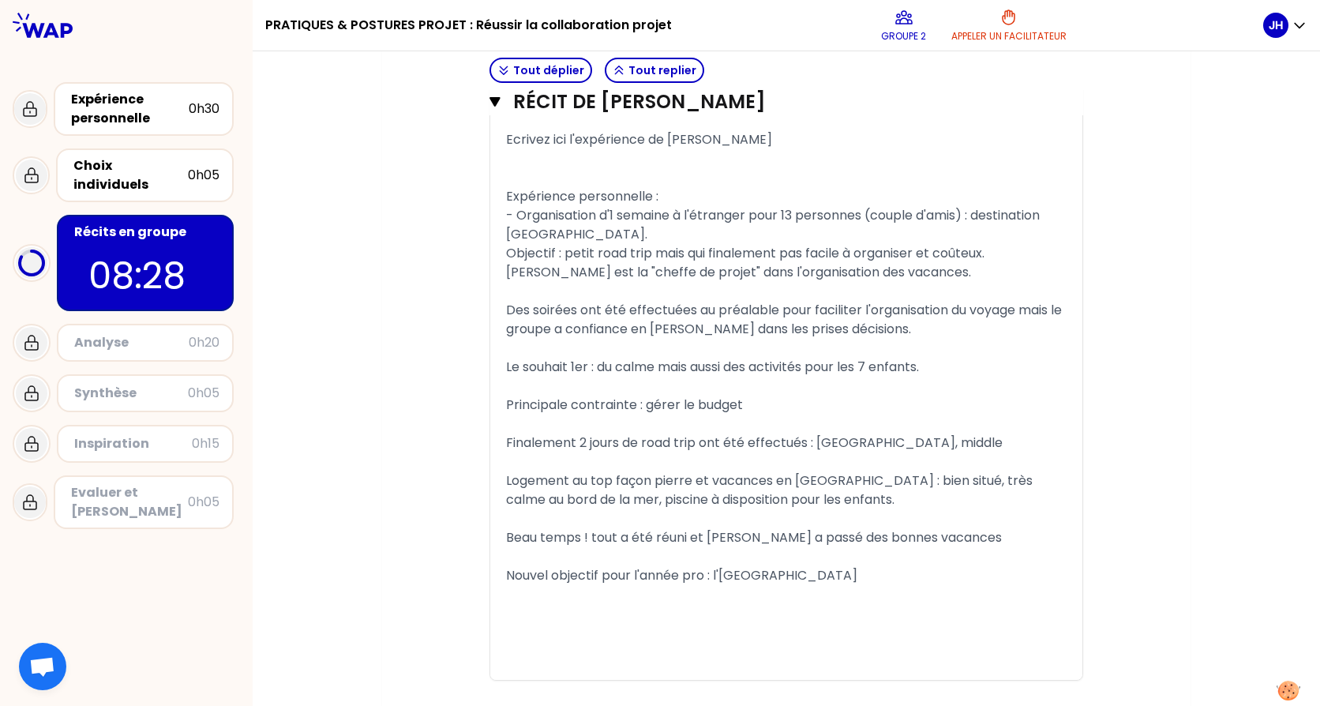
scroll to position [1185, 0]
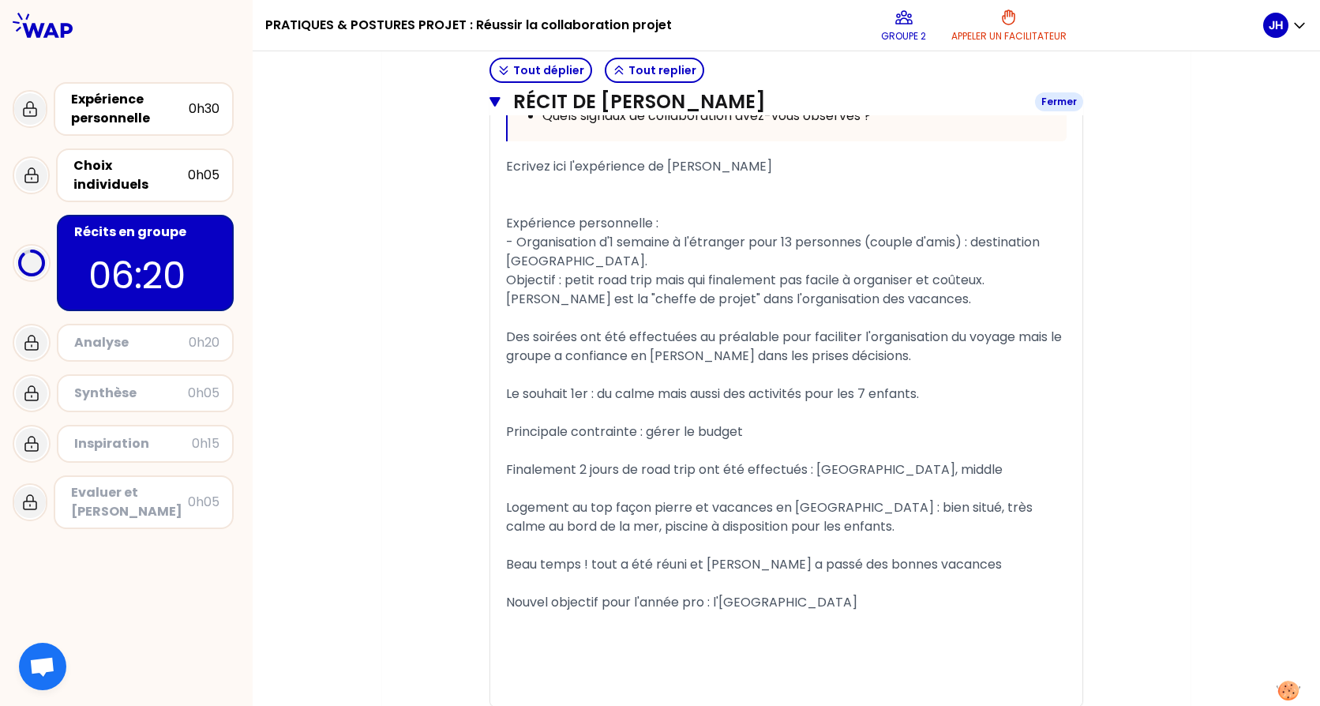
click at [490, 107] on icon "button" at bounding box center [495, 102] width 11 height 13
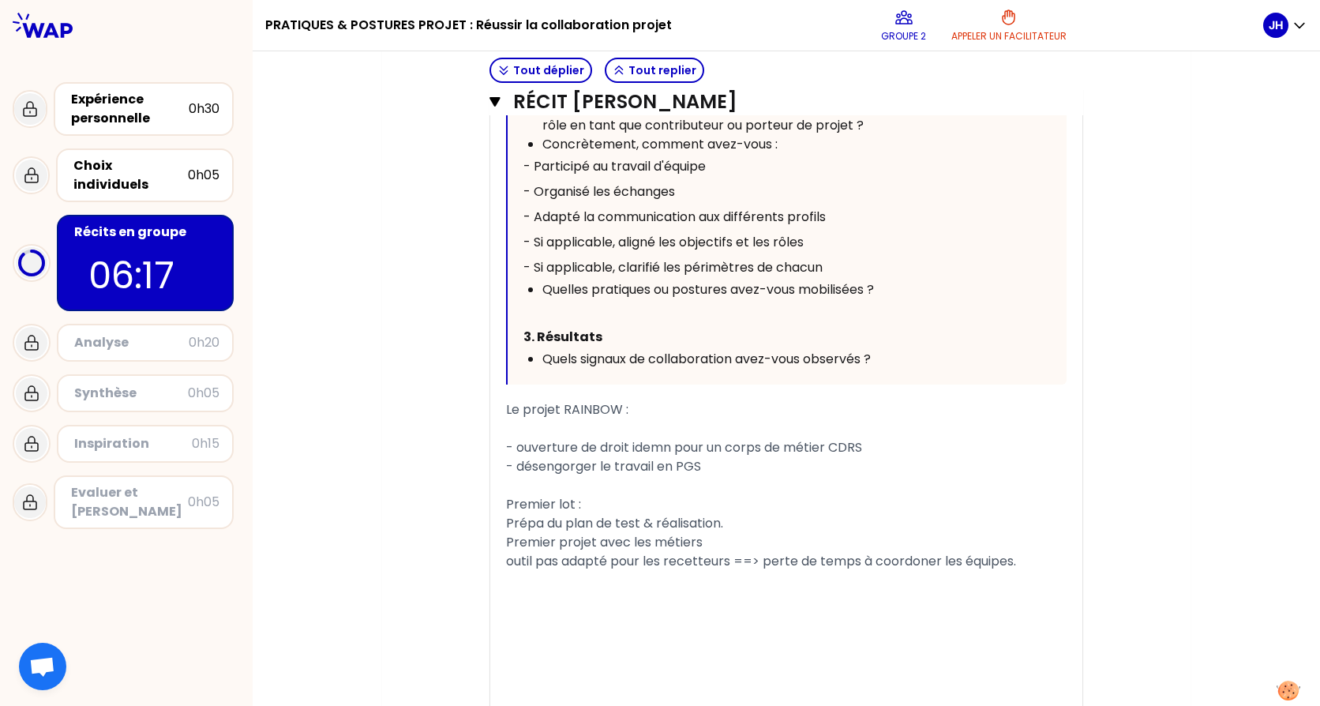
scroll to position [1263, 0]
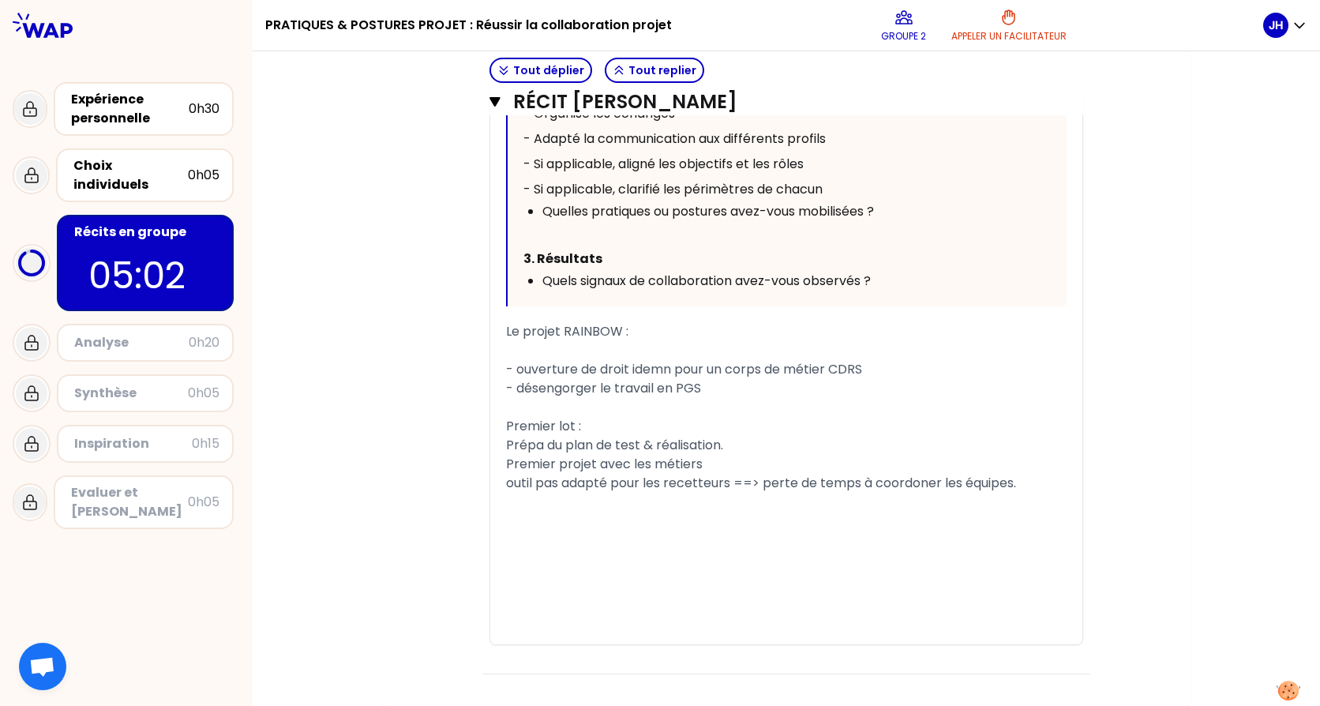
click at [658, 501] on div "﻿" at bounding box center [786, 502] width 561 height 19
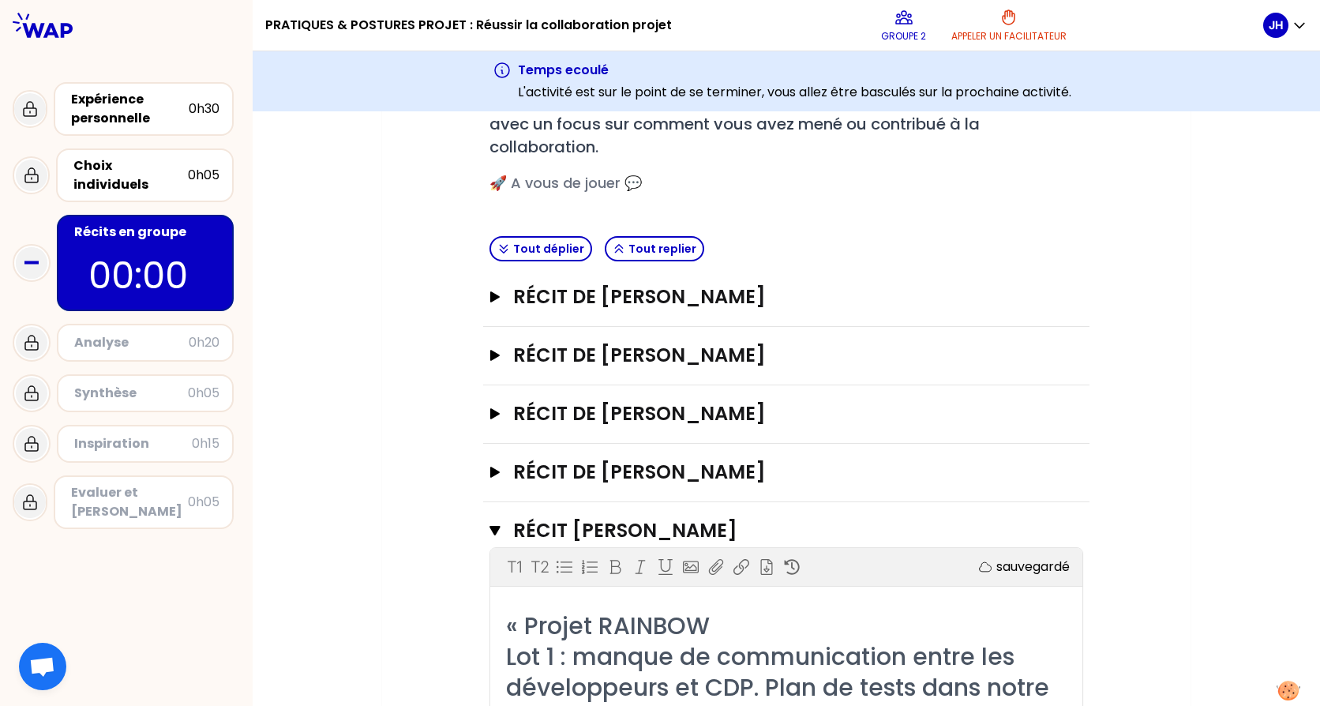
scroll to position [315, 0]
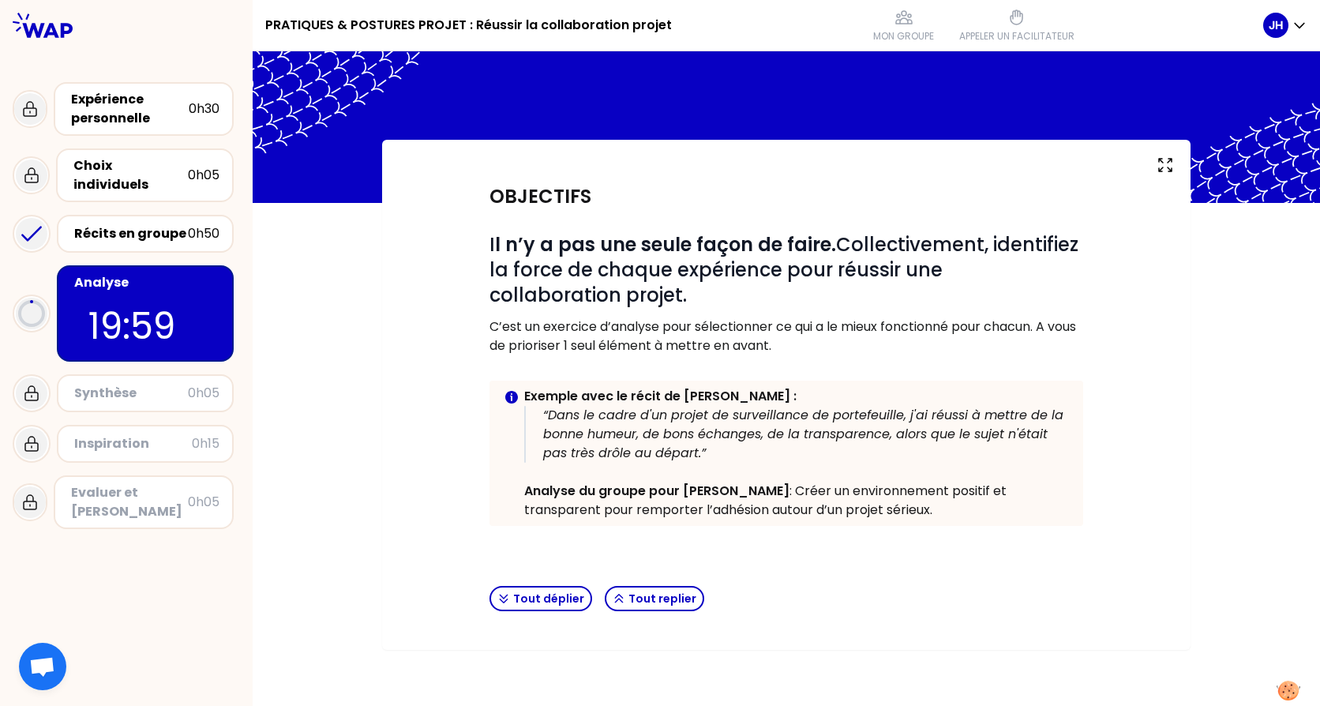
click at [489, 519] on body "PRATIQUES & POSTURES PROJET : Réussir la collaboration projet Mon groupe Appele…" at bounding box center [660, 353] width 1320 height 706
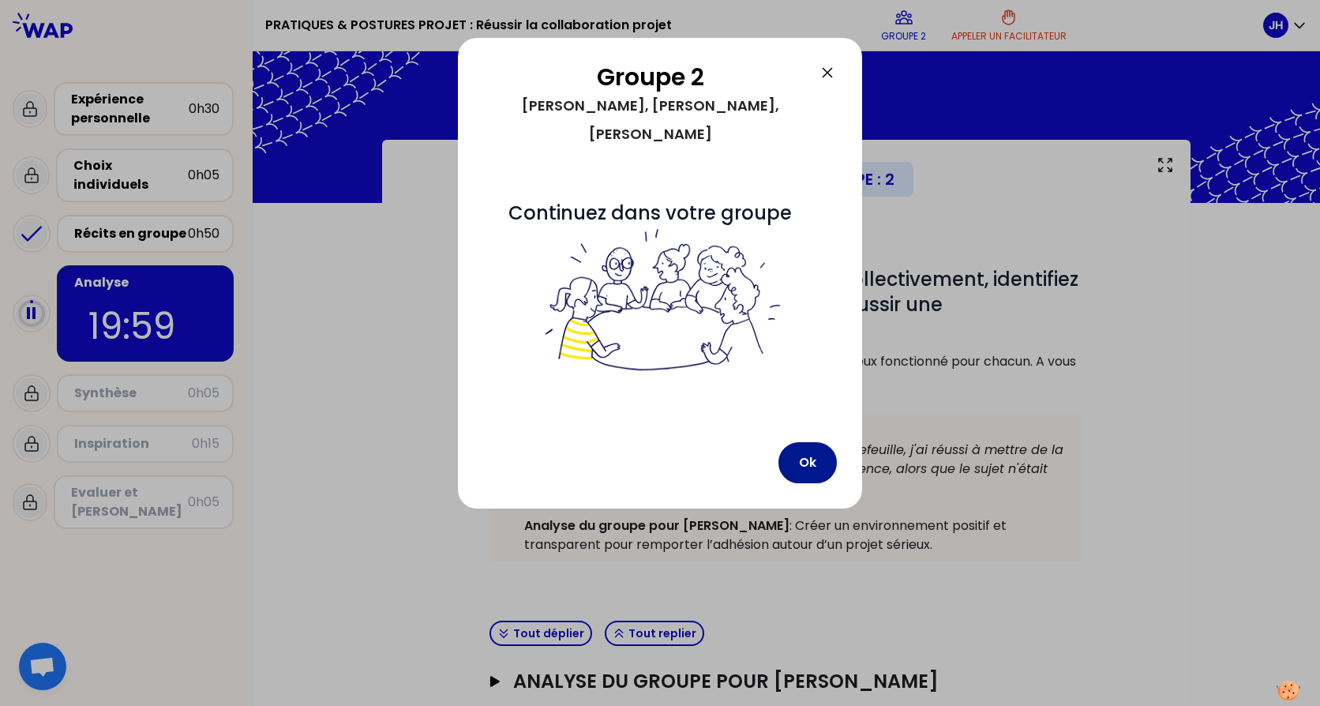
click at [810, 442] on button "Ok" at bounding box center [808, 462] width 58 height 41
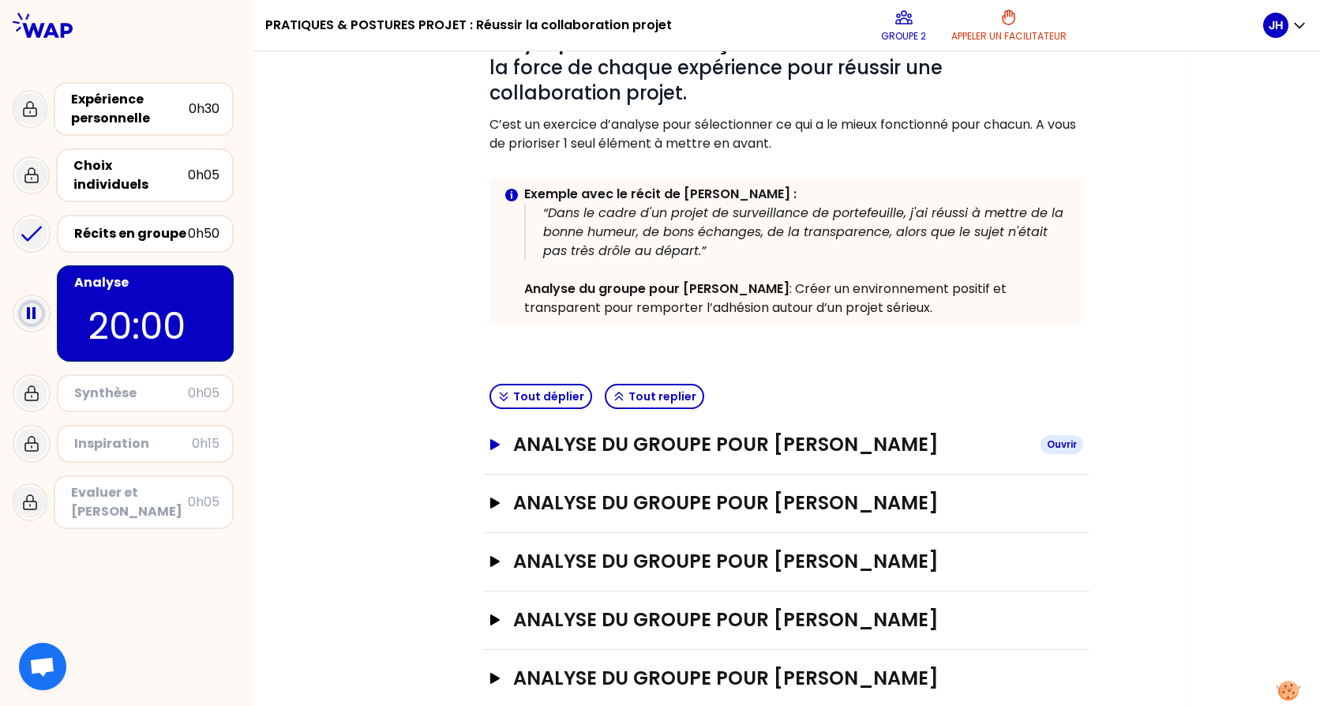
scroll to position [271, 0]
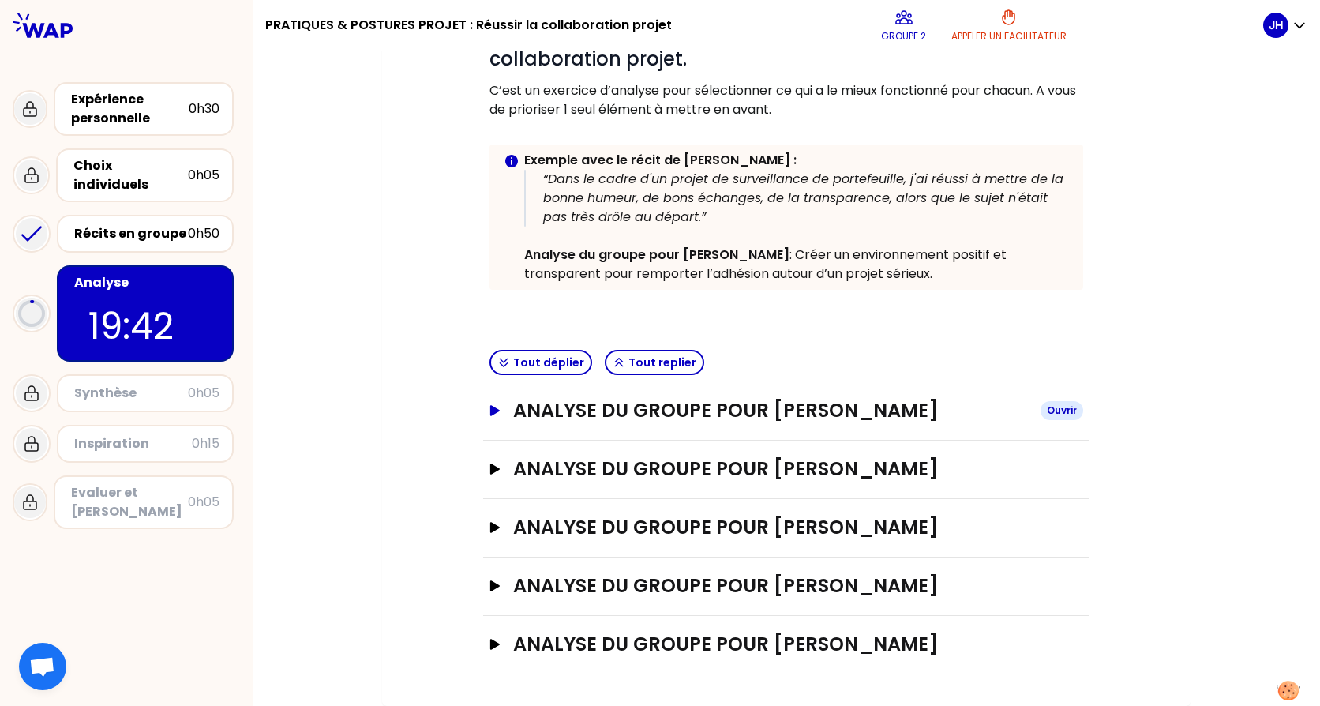
click at [494, 411] on icon "button" at bounding box center [494, 410] width 9 height 11
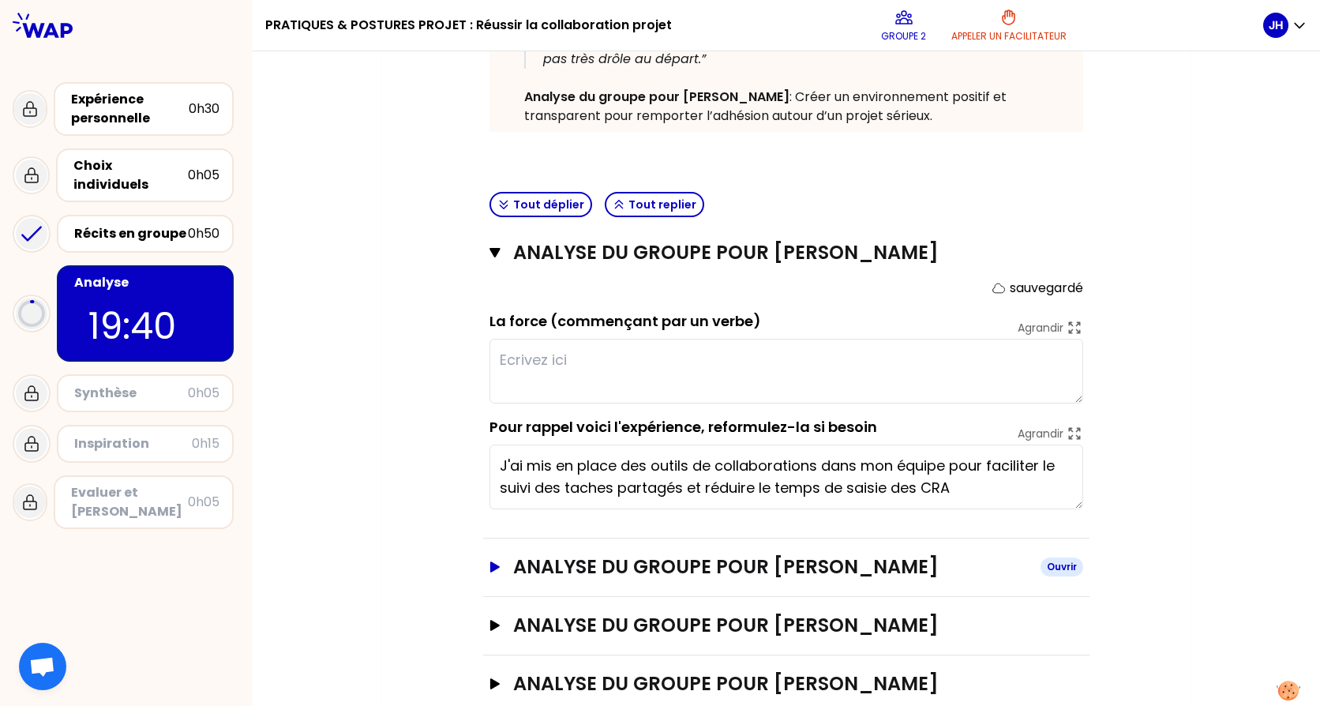
scroll to position [508, 0]
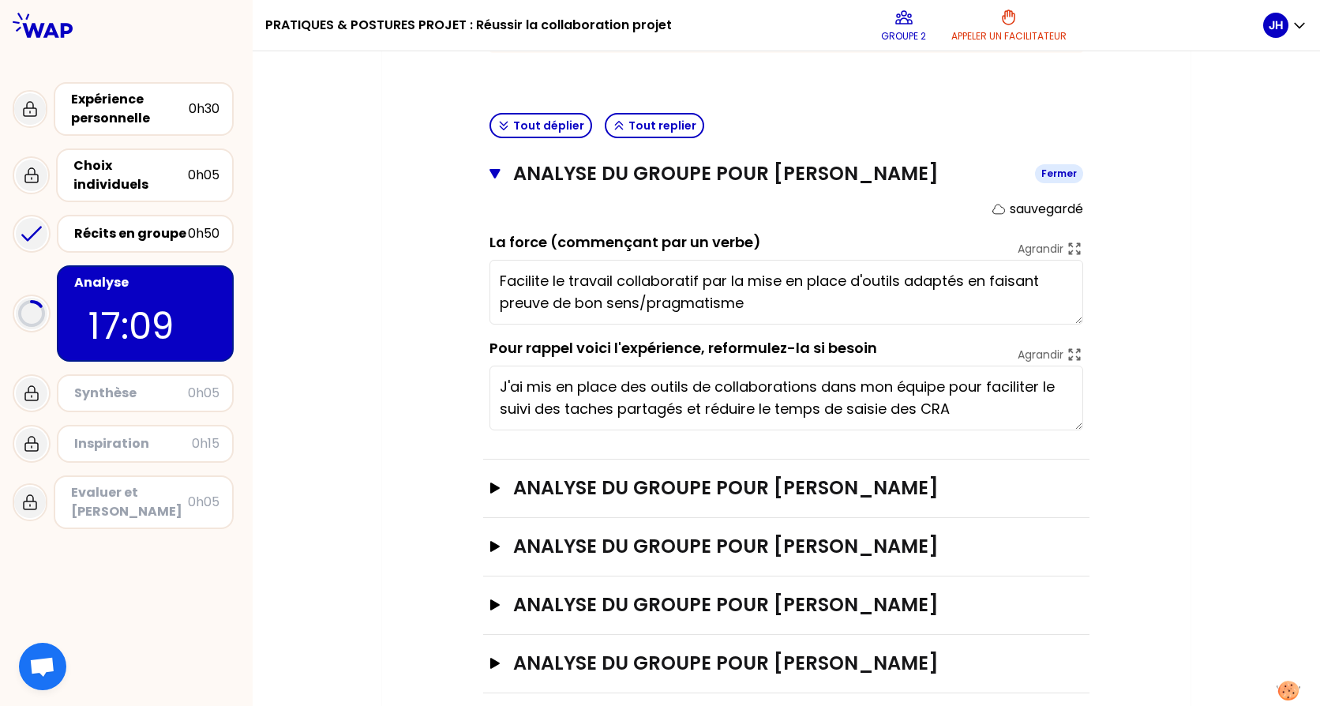
type textarea "Facilite le travail collaboratif par la mise en place d'outils adaptés en faisa…"
click at [490, 175] on icon "button" at bounding box center [495, 173] width 10 height 9
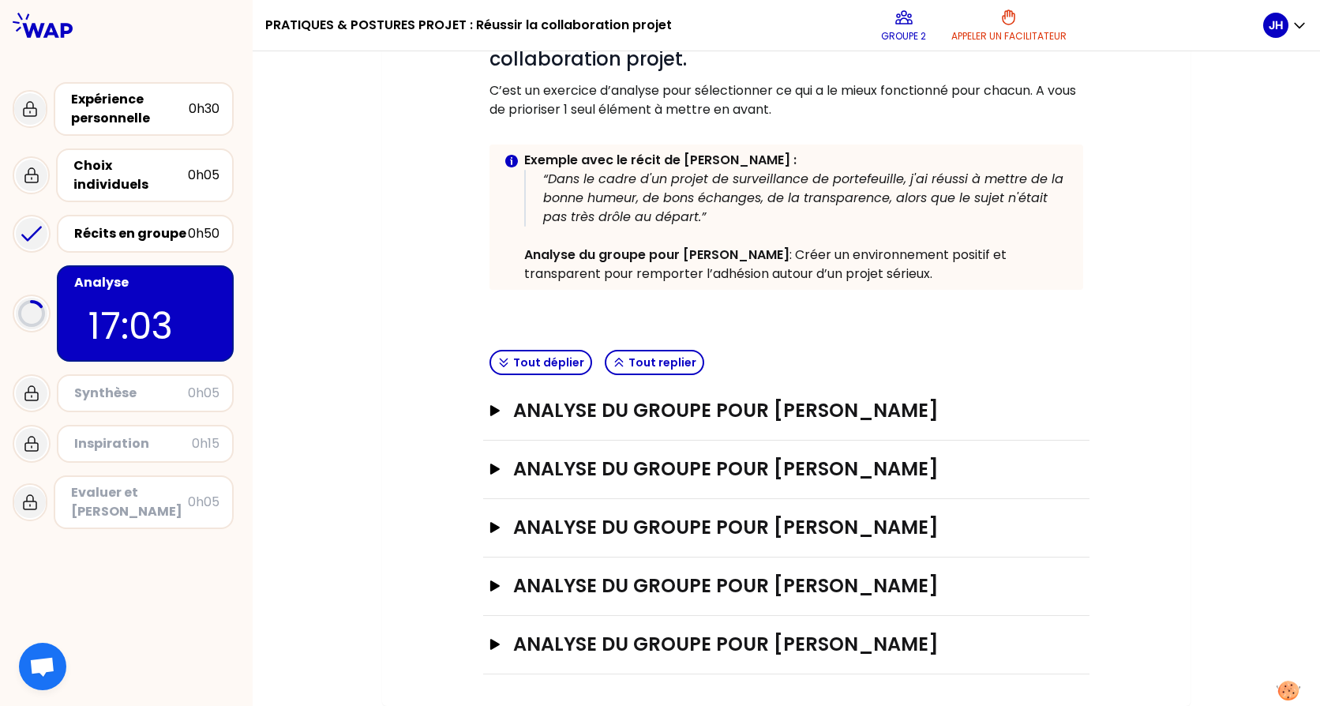
scroll to position [271, 0]
click at [490, 466] on icon "button" at bounding box center [494, 469] width 9 height 11
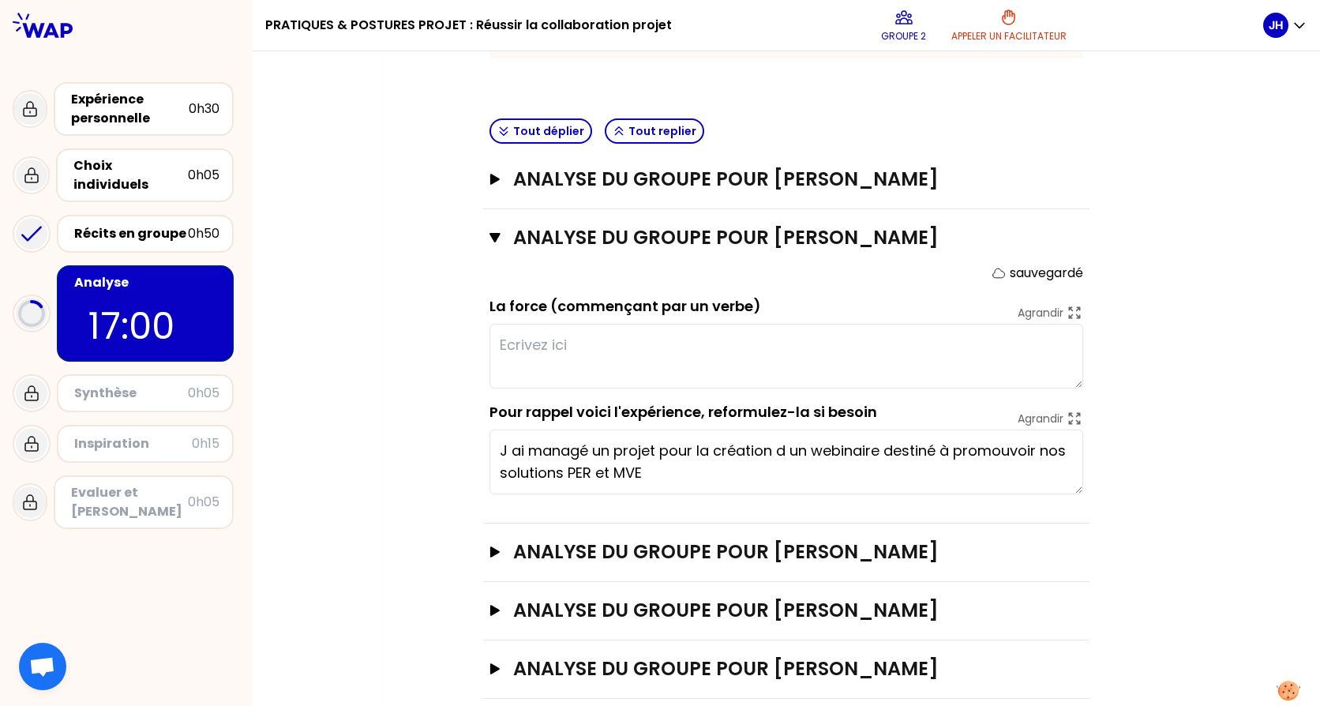
scroll to position [508, 0]
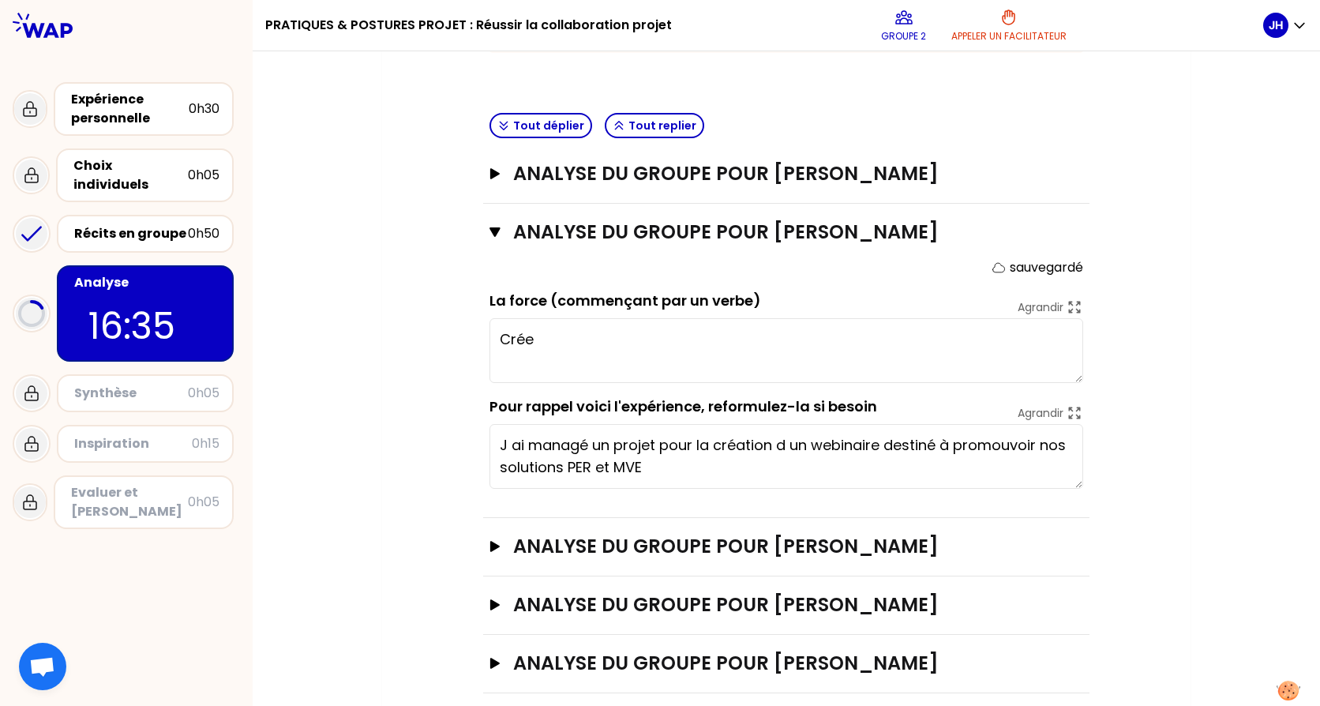
type textarea "C"
type textarea "Manager un"
type textarea "Cré"
type textarea "Créer une émulsion et un esprit d'équipe autour de la création d'un webinaire."
click at [494, 227] on icon "button" at bounding box center [495, 232] width 11 height 13
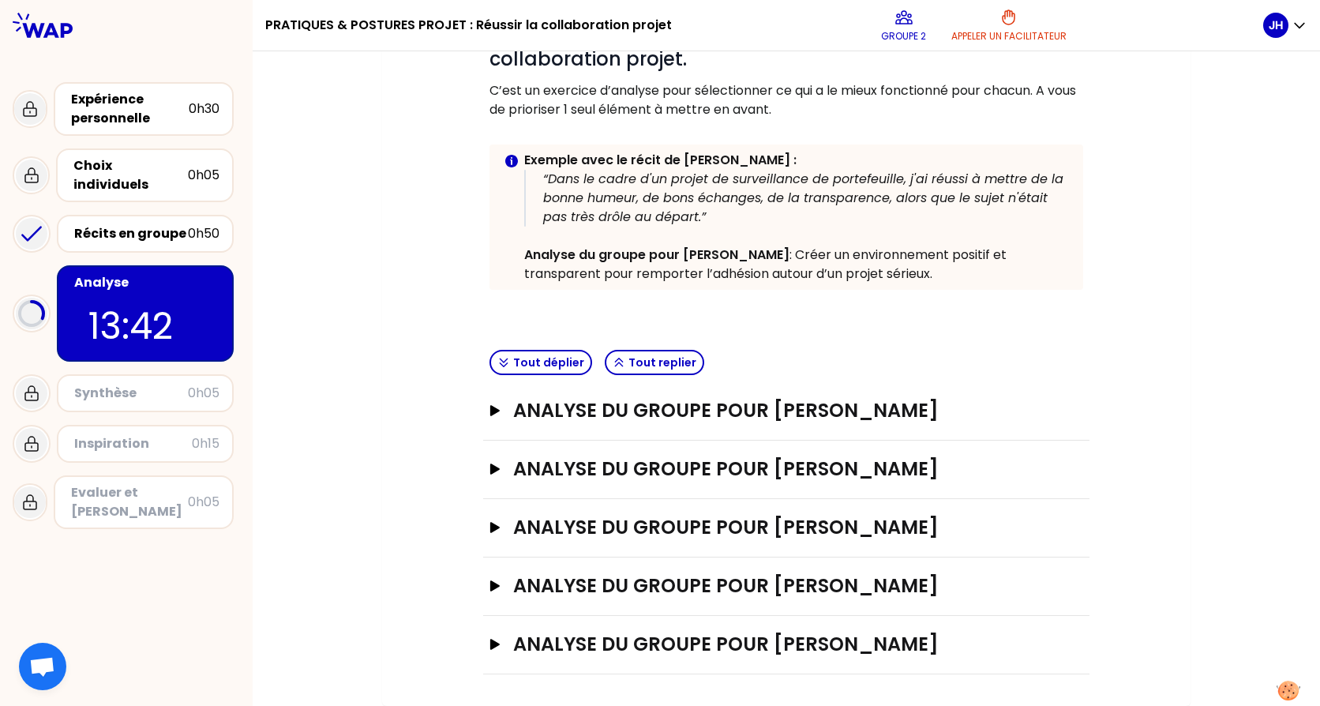
scroll to position [271, 0]
click at [494, 528] on icon "button" at bounding box center [494, 527] width 9 height 11
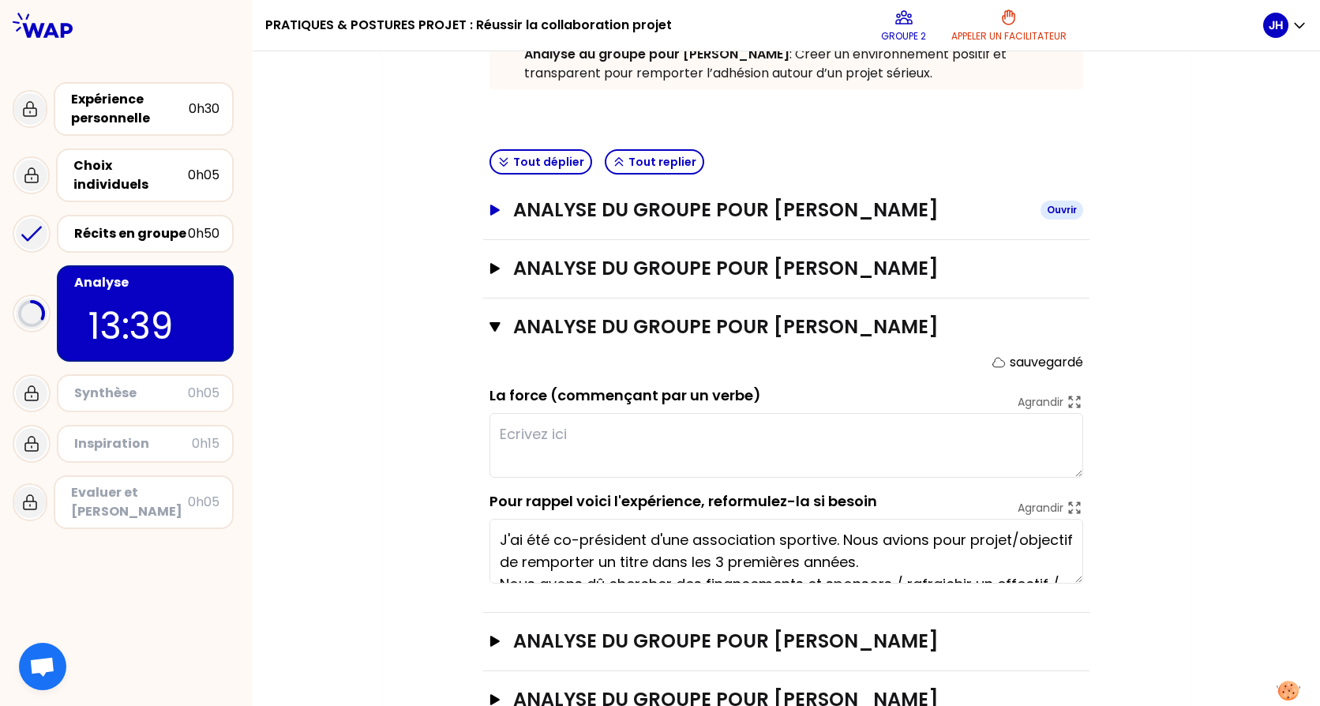
scroll to position [527, 0]
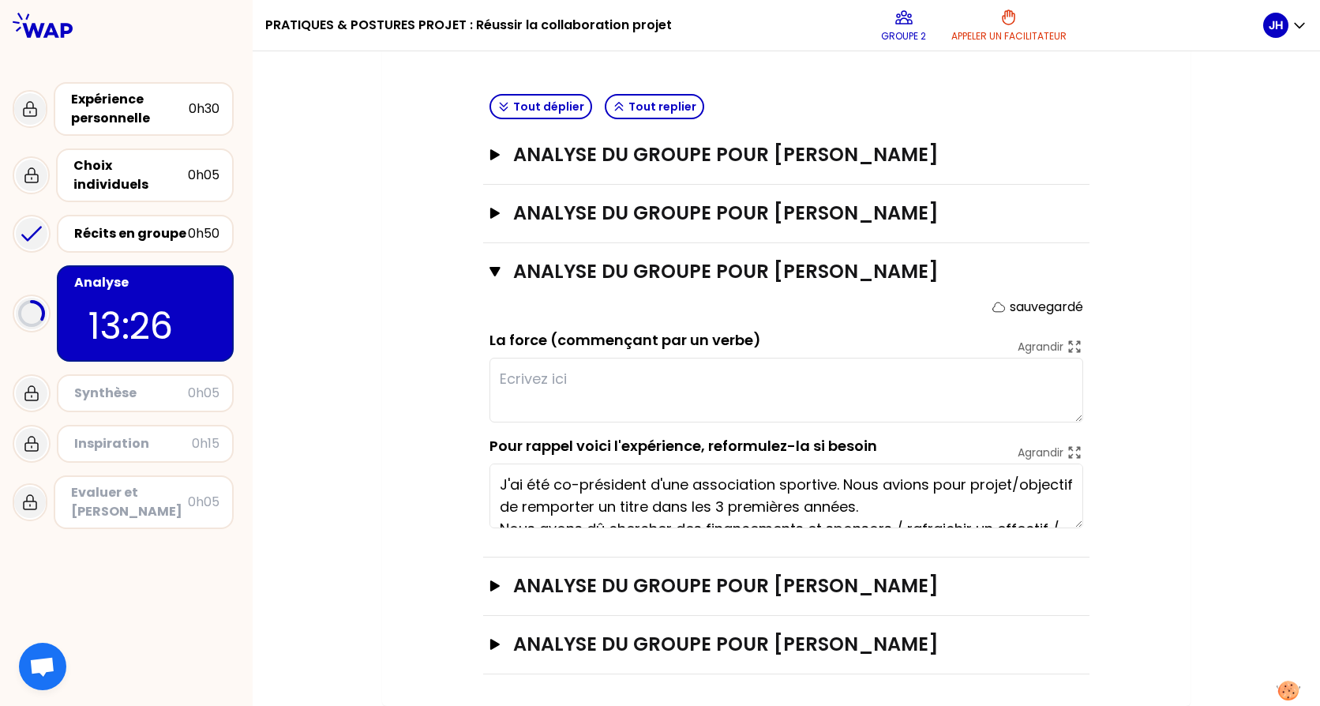
click at [535, 384] on textarea at bounding box center [787, 390] width 594 height 65
click at [676, 379] on textarea "S'investir pleinement dansson projet de refonte du" at bounding box center [787, 390] width 594 height 65
click at [853, 377] on textarea "S'investir pleinement dans son projet de refonte du" at bounding box center [787, 390] width 594 height 65
drag, startPoint x: 790, startPoint y: 383, endPoint x: 829, endPoint y: 380, distance: 39.6
click at [829, 380] on textarea "S'investir pleinement dans son projet de refonte du club de foot" at bounding box center [787, 390] width 594 height 65
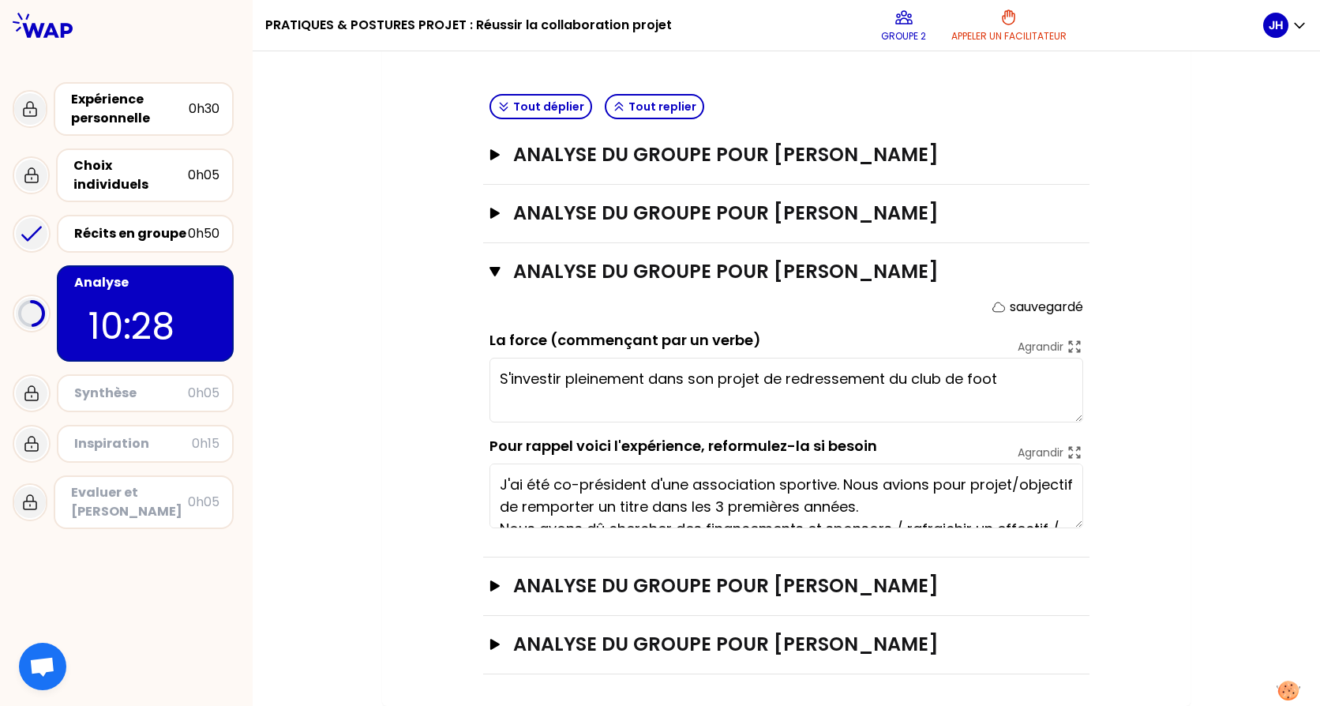
click at [1016, 381] on textarea "S'investir pleinement dans son projet de redressement du club de foot" at bounding box center [787, 390] width 594 height 65
type textarea "S'investir pleinement dans son projet de redressement du club de foot."
click at [492, 273] on icon "button" at bounding box center [495, 271] width 11 height 13
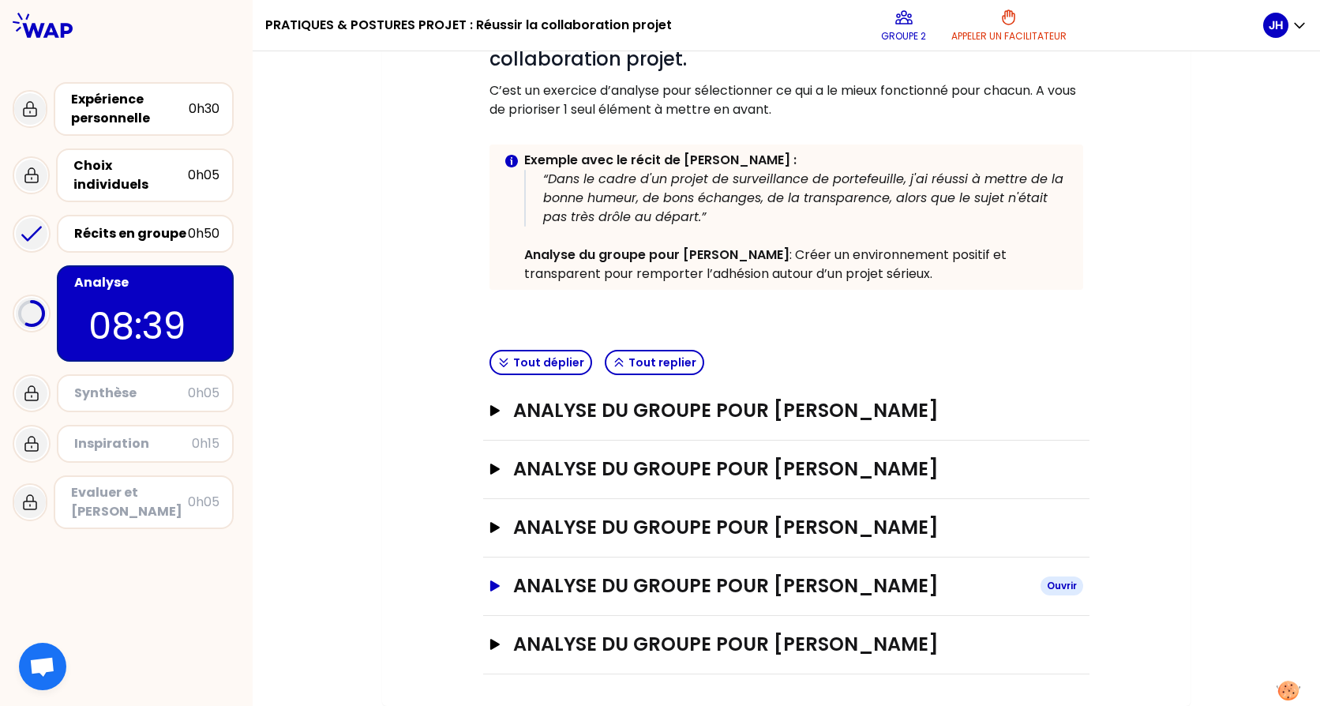
click at [489, 584] on icon "button" at bounding box center [495, 585] width 13 height 11
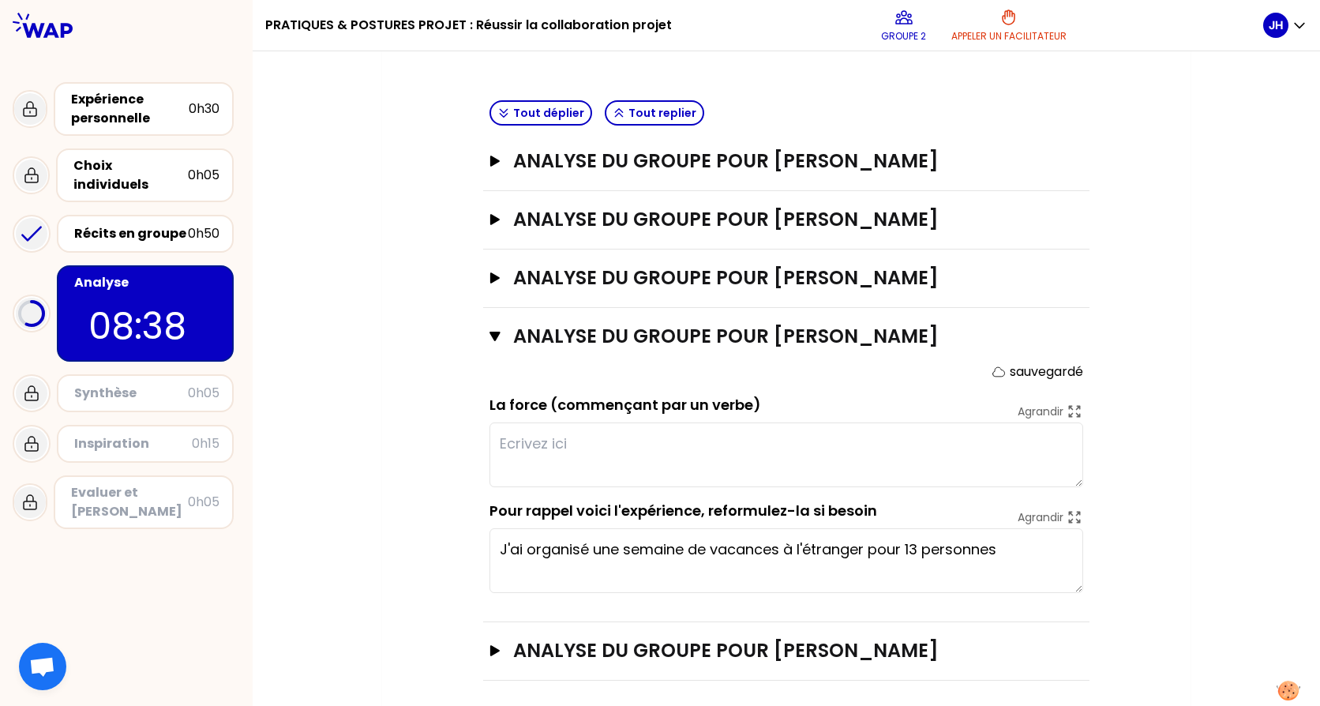
scroll to position [527, 0]
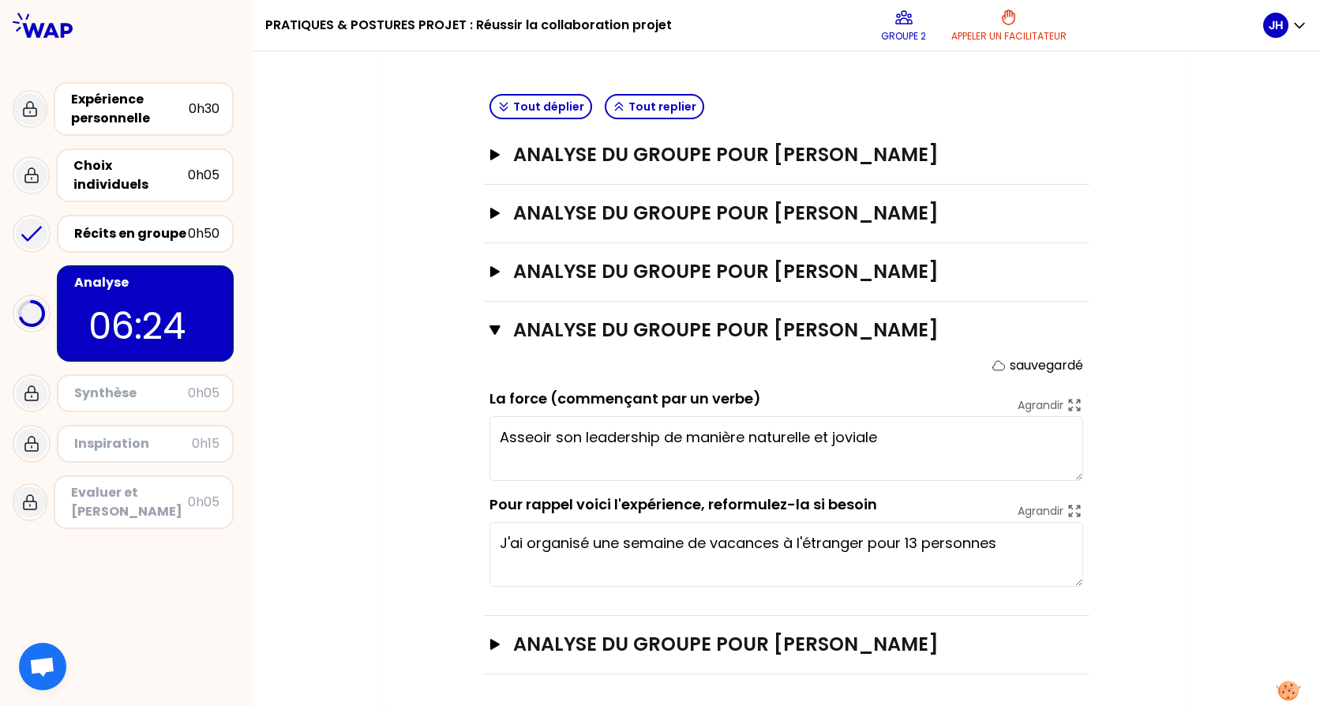
type textarea "Asseoir son leadership de manière naturelle et joviale."
click at [483, 337] on div "Analyse du groupe pour [PERSON_NAME] sauvegardé La force (commençant par un ver…" at bounding box center [786, 459] width 607 height 314
click at [490, 335] on icon "button" at bounding box center [495, 330] width 11 height 13
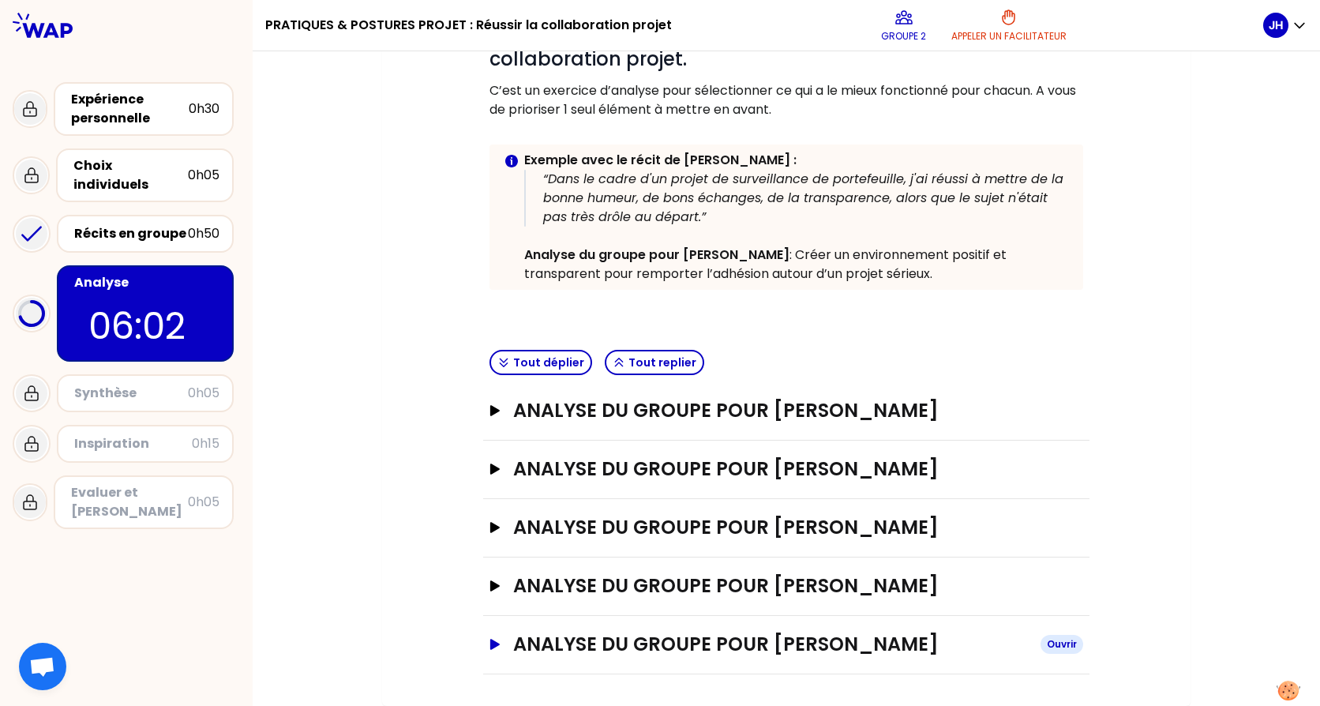
click at [492, 643] on icon "button" at bounding box center [494, 644] width 9 height 11
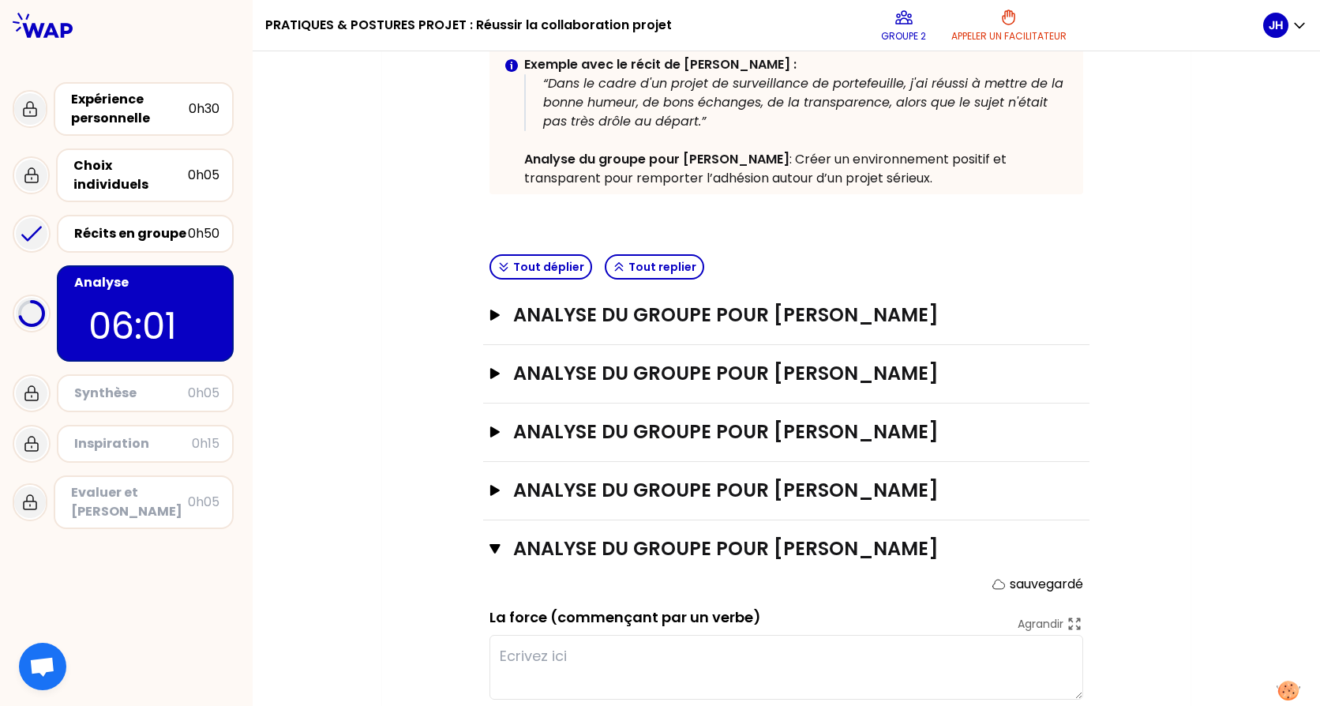
scroll to position [527, 0]
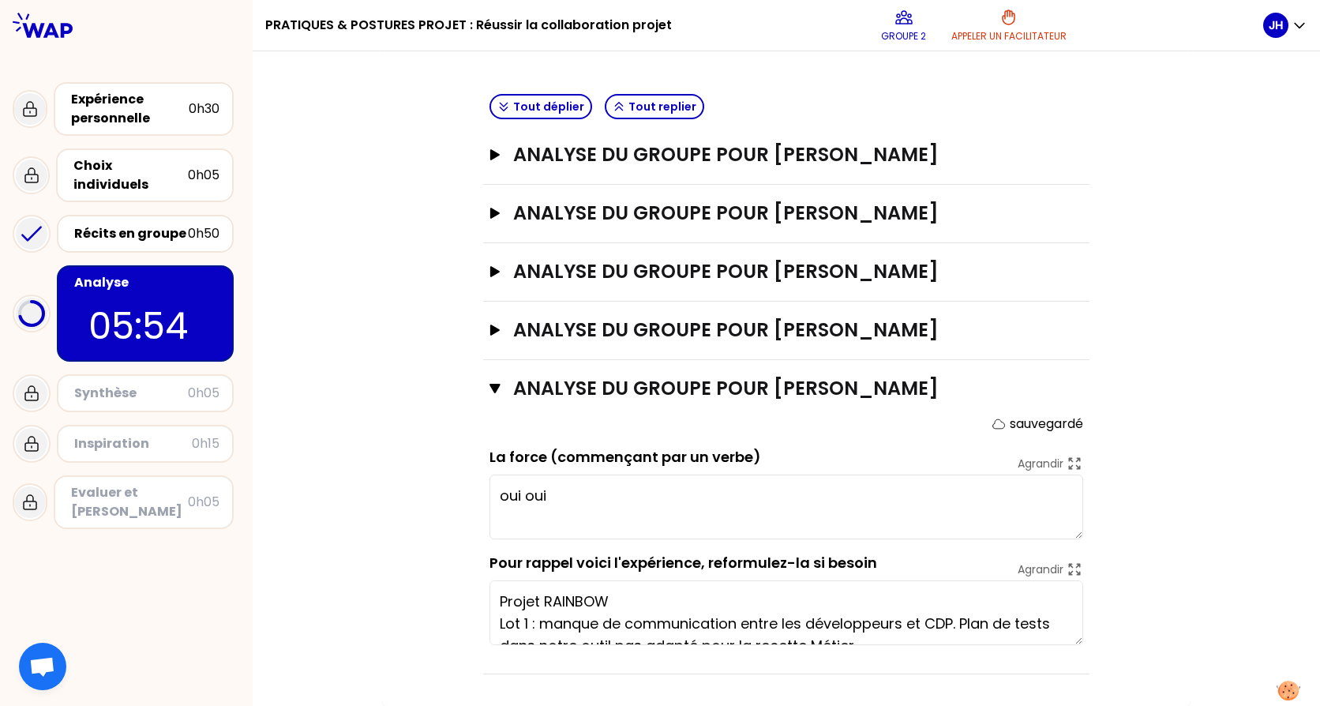
type textarea "oui"
type textarea "R"
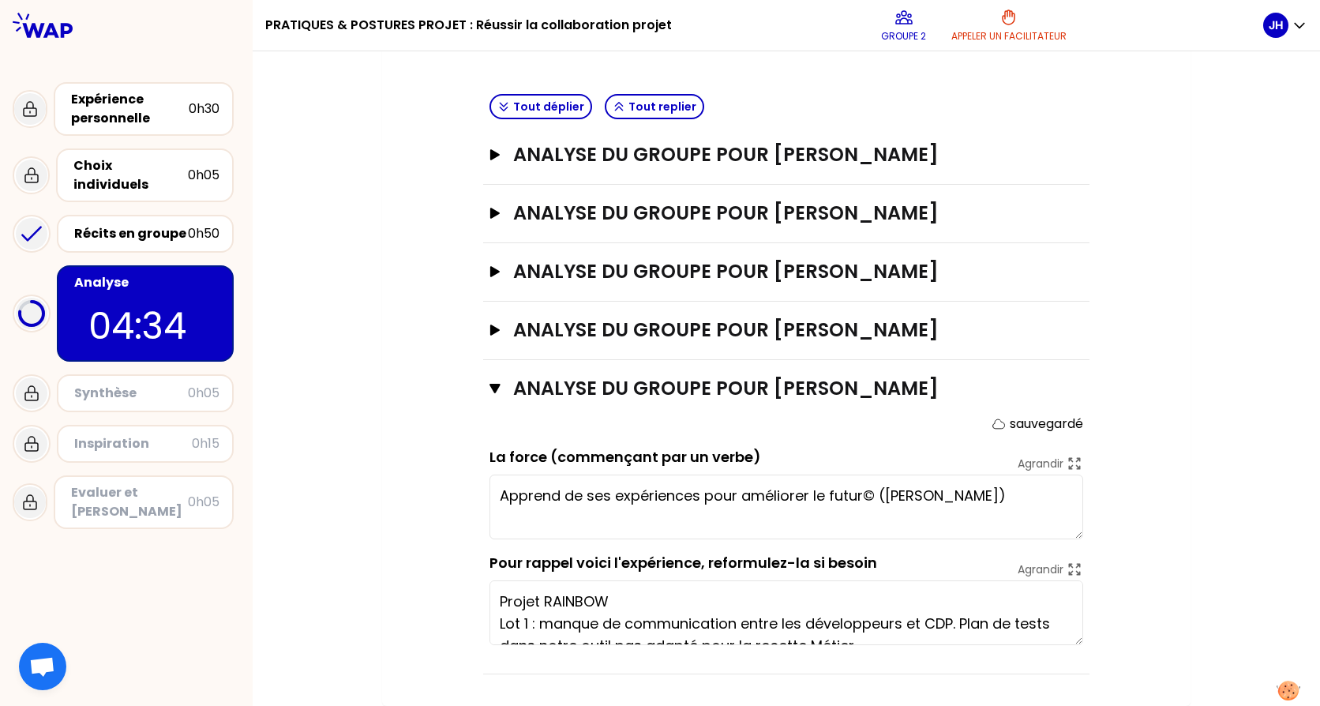
type textarea "Apprend de ses expériences pour améliorer le futur.© ([PERSON_NAME])"
click at [490, 331] on icon "button" at bounding box center [494, 330] width 9 height 11
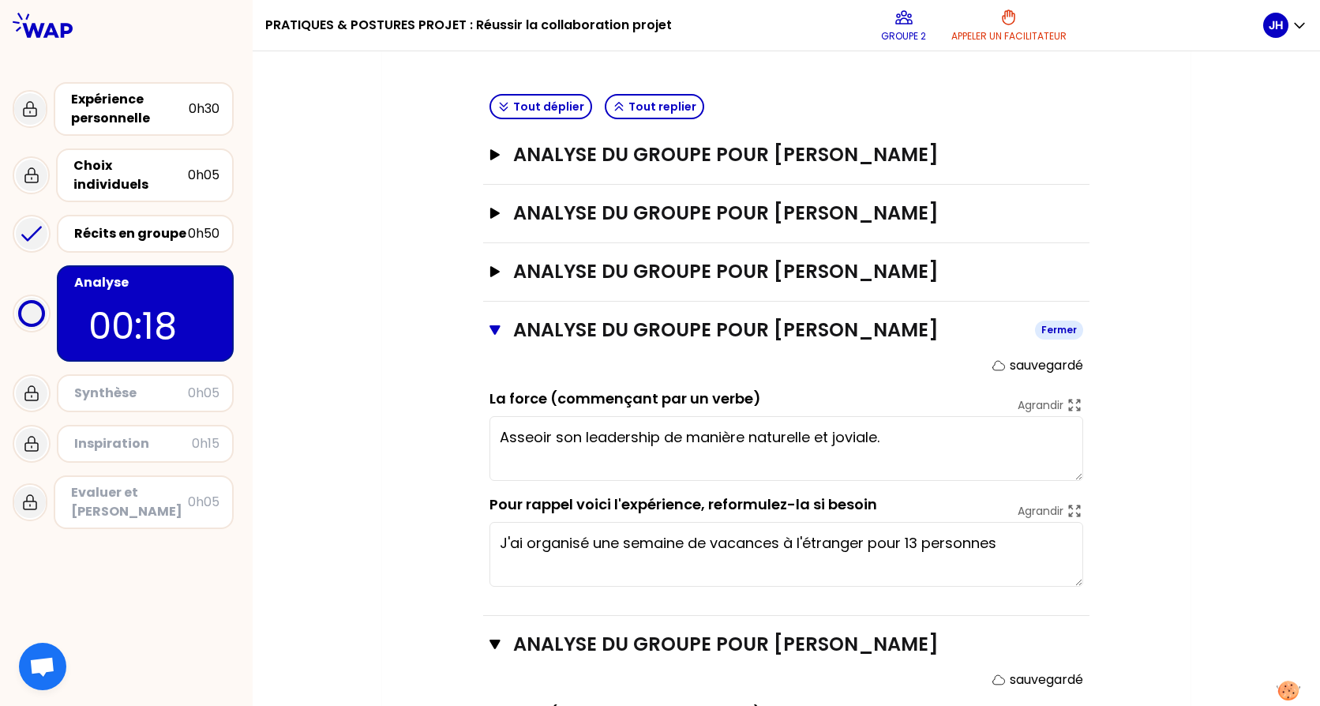
click at [490, 330] on icon "button" at bounding box center [495, 330] width 11 height 13
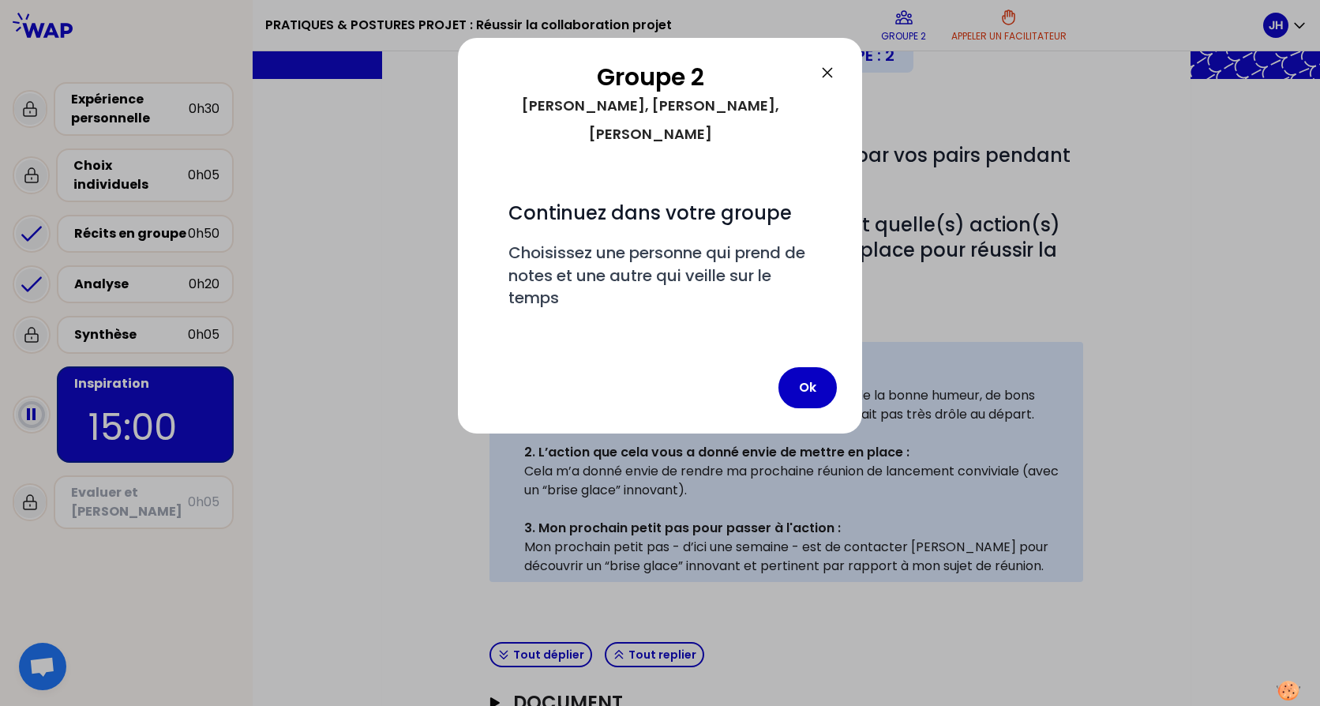
scroll to position [416, 0]
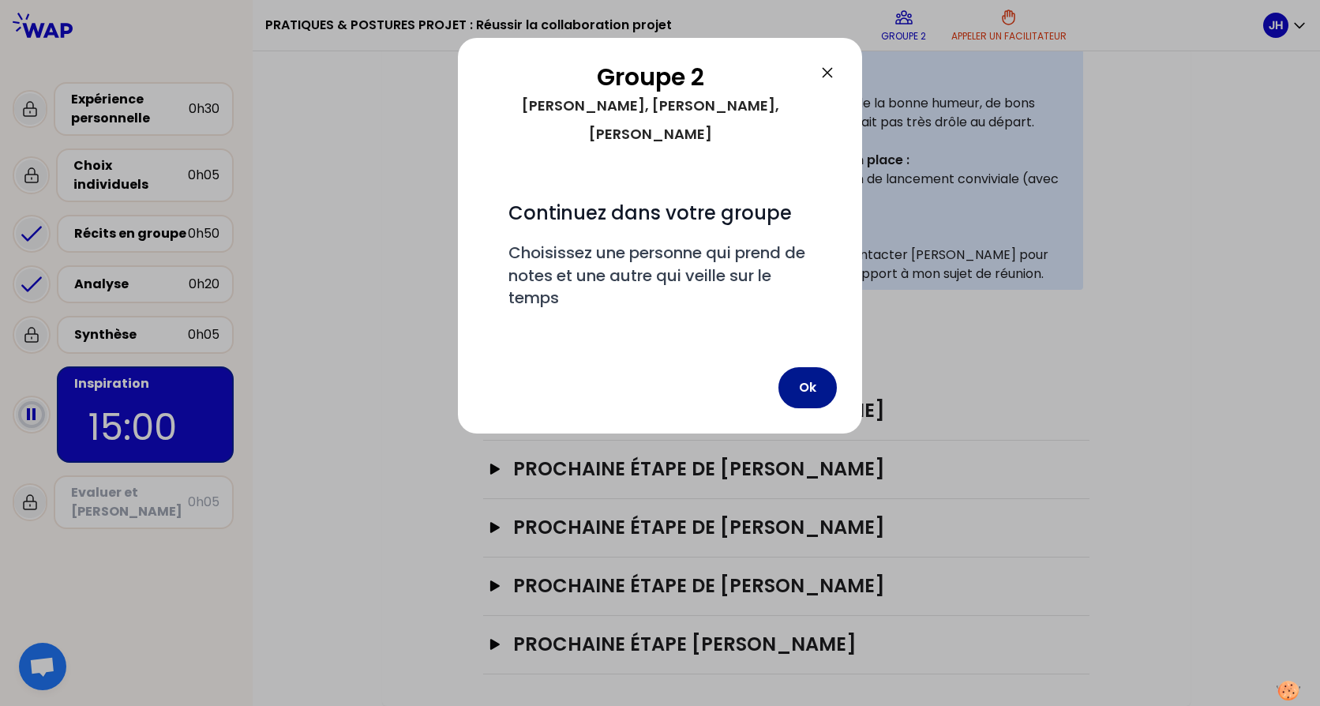
click at [806, 367] on button "Ok" at bounding box center [808, 387] width 58 height 41
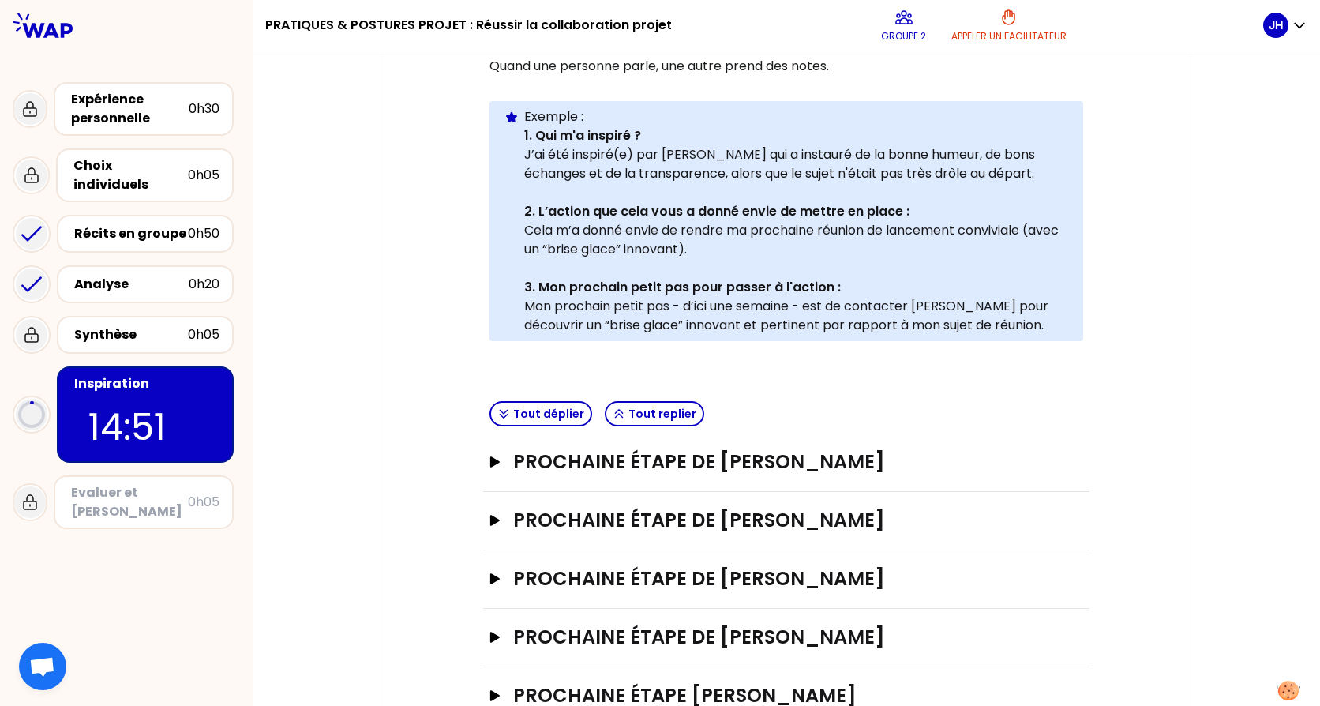
scroll to position [337, 0]
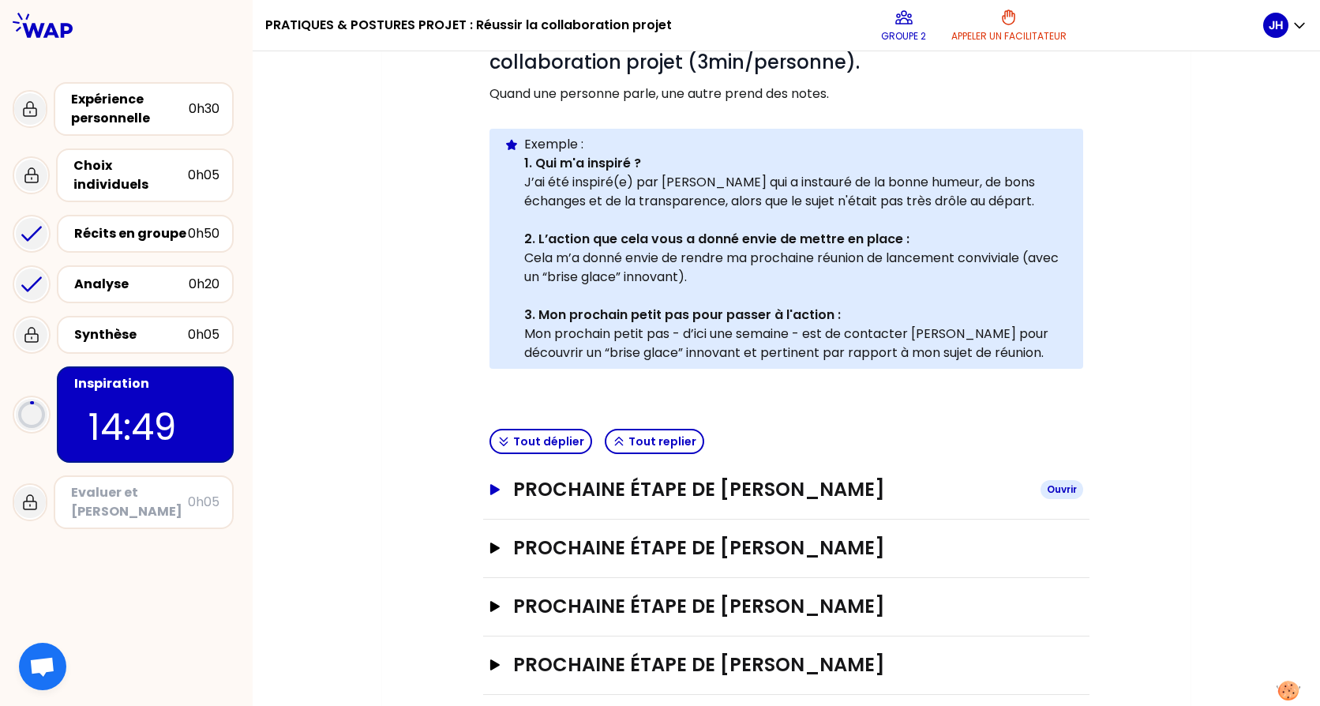
click at [492, 494] on icon "button" at bounding box center [495, 489] width 13 height 11
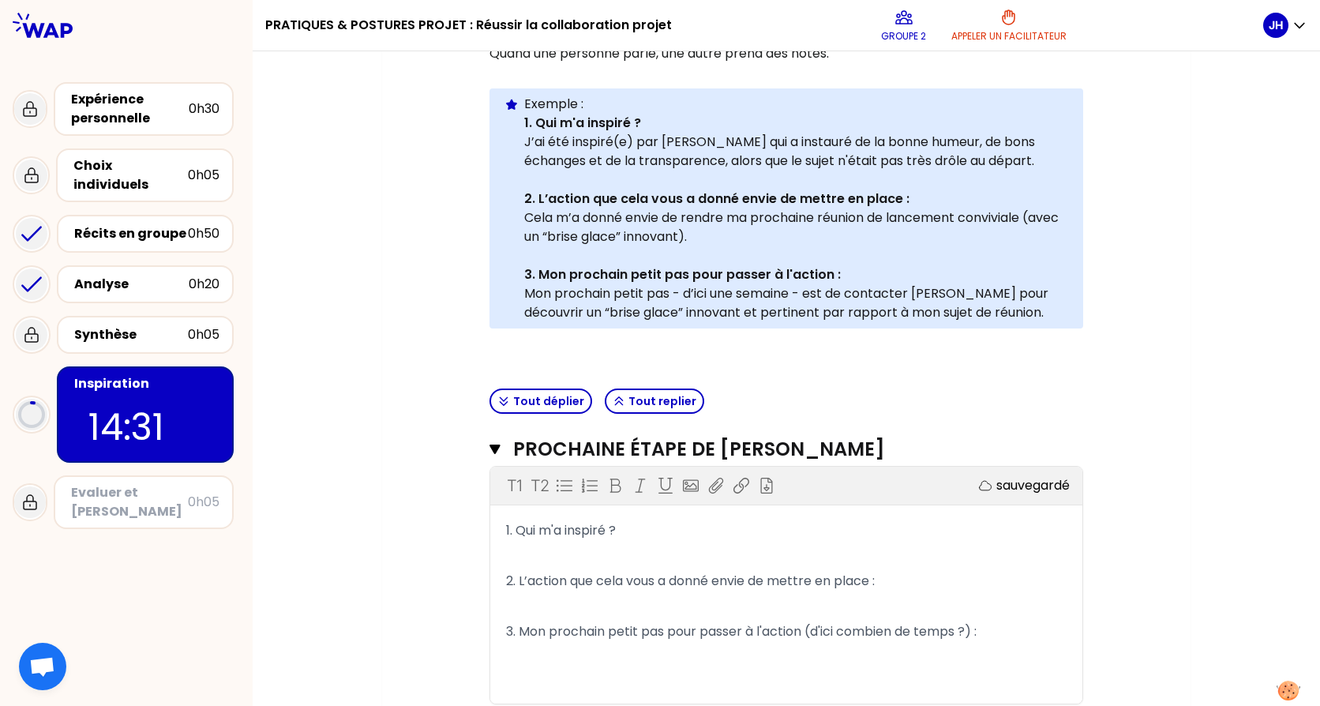
scroll to position [416, 0]
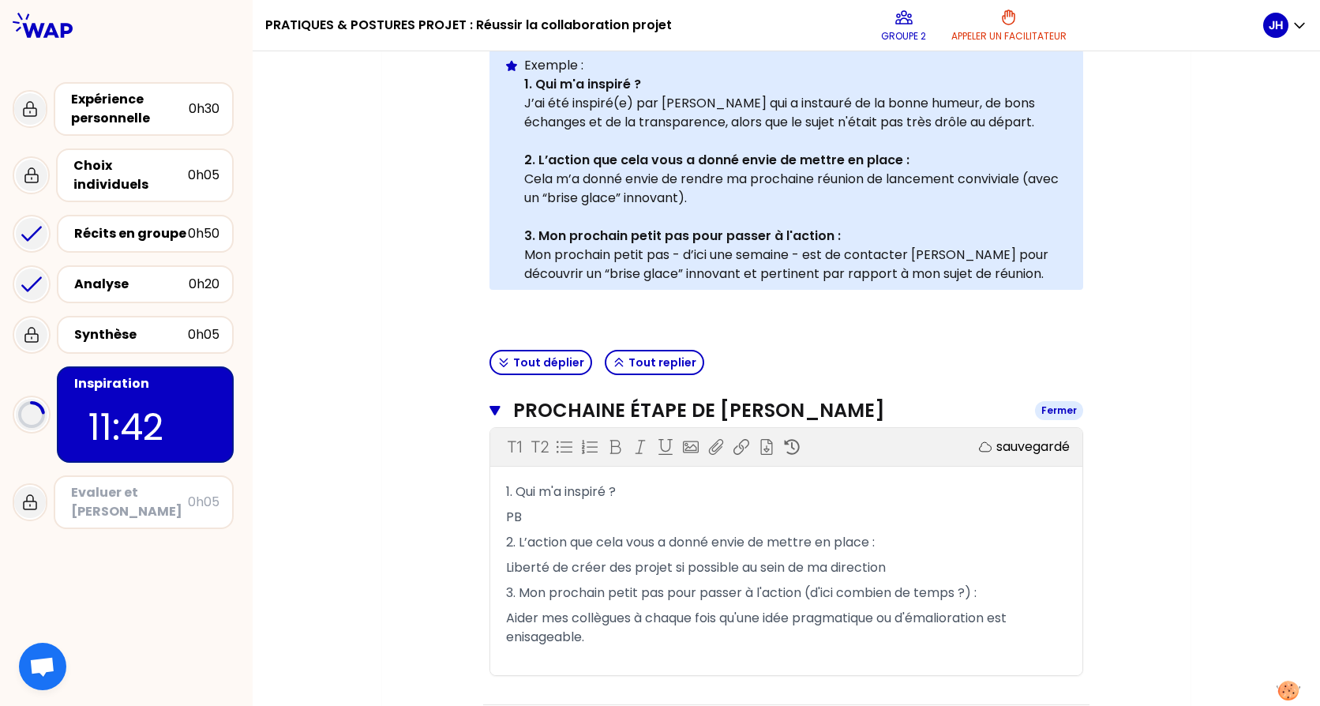
click at [490, 418] on button "Prochaine étape de [PERSON_NAME] Fermer" at bounding box center [787, 410] width 594 height 25
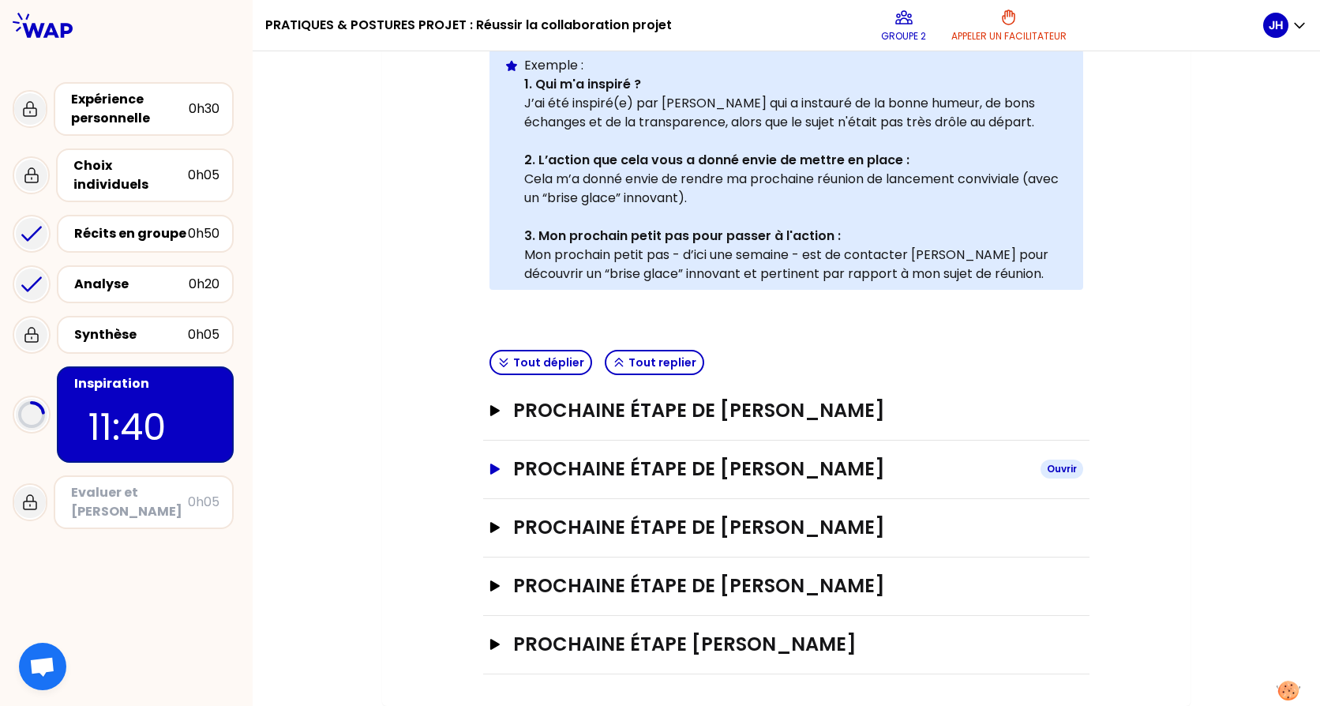
click at [492, 468] on icon "button" at bounding box center [494, 469] width 9 height 11
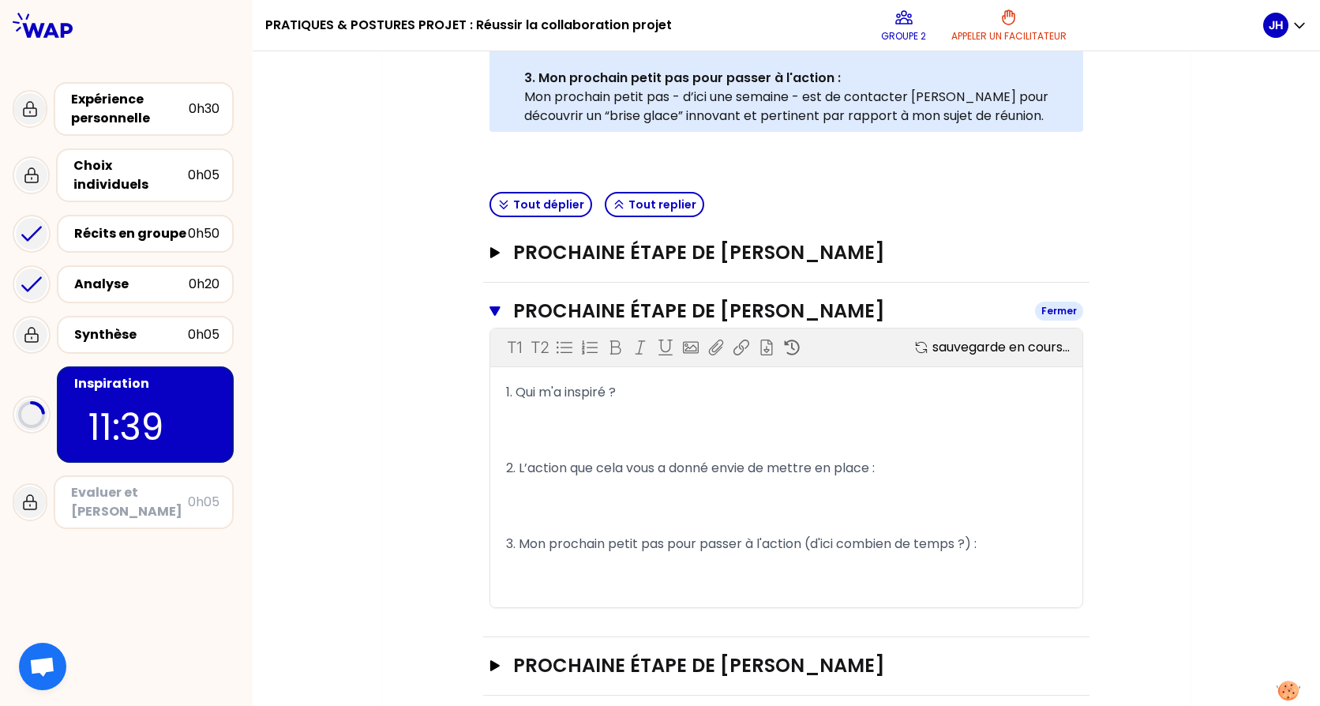
scroll to position [712, 0]
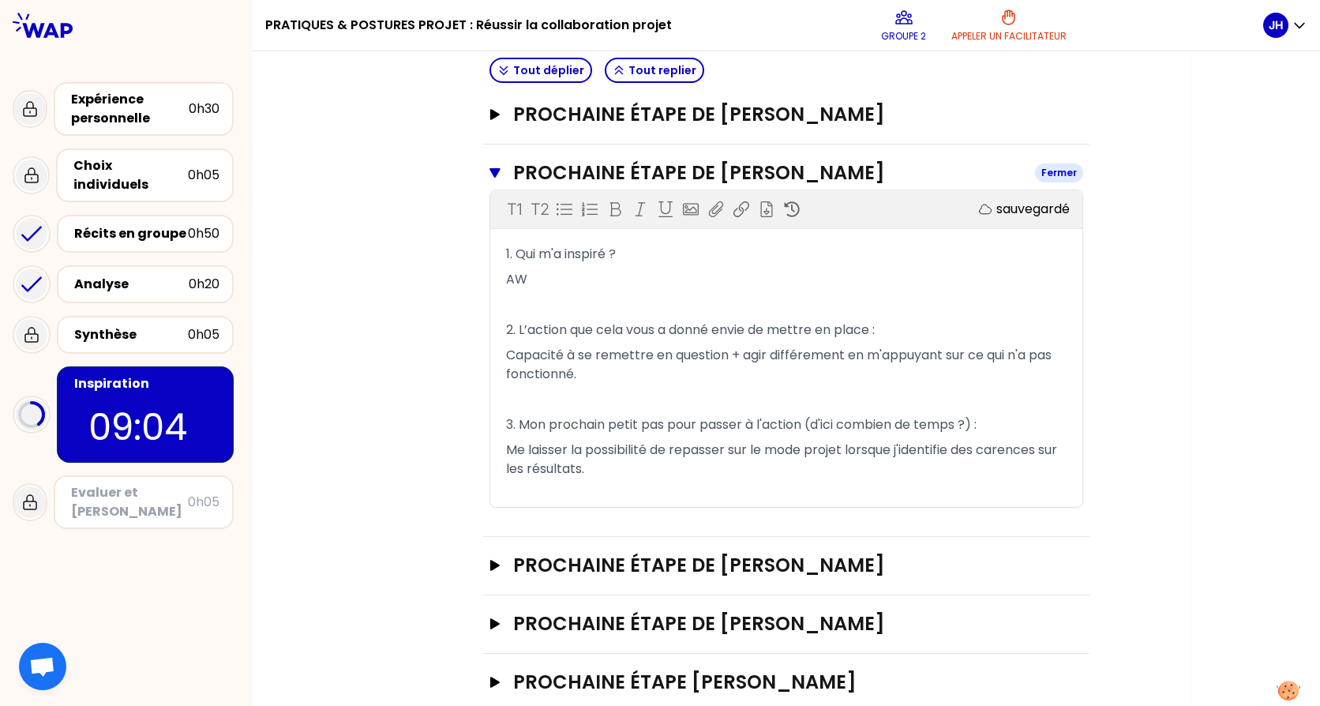
click at [490, 178] on icon "button" at bounding box center [495, 173] width 11 height 13
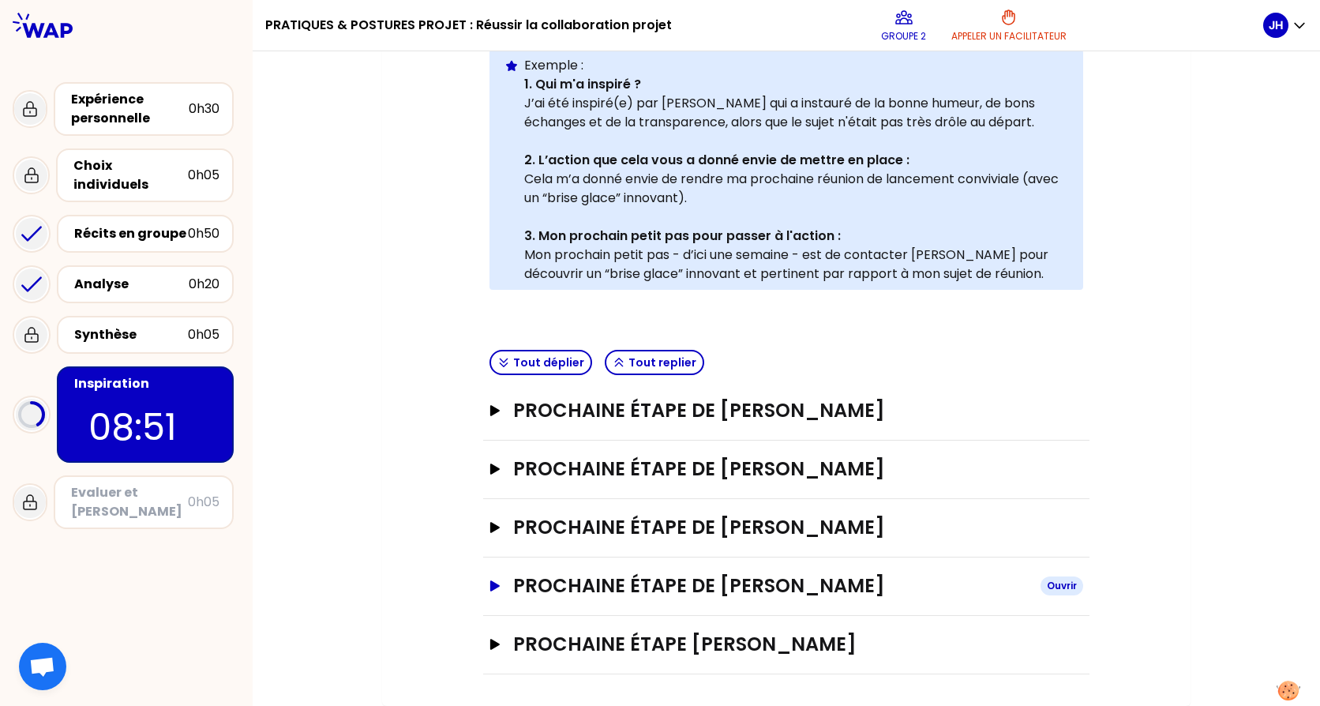
click at [492, 592] on button "Prochaine étape de [PERSON_NAME]" at bounding box center [787, 585] width 594 height 25
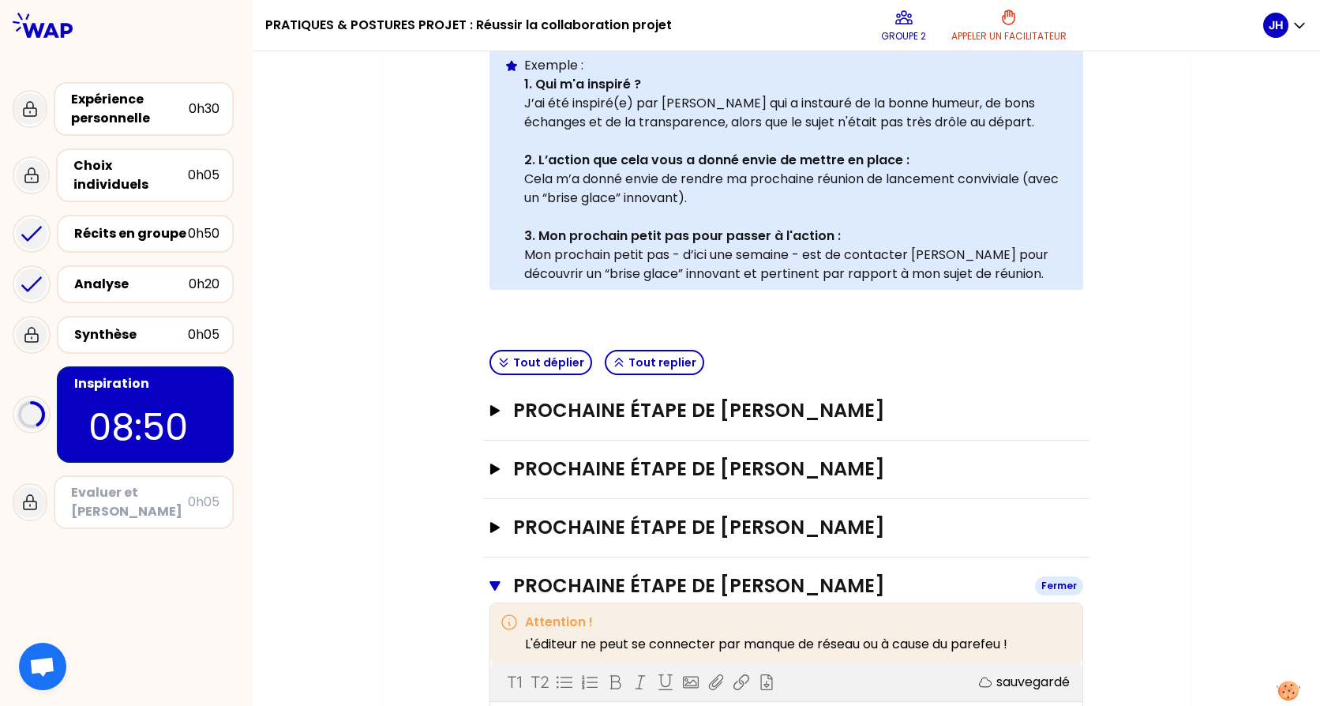
click at [493, 589] on icon "button" at bounding box center [495, 586] width 11 height 13
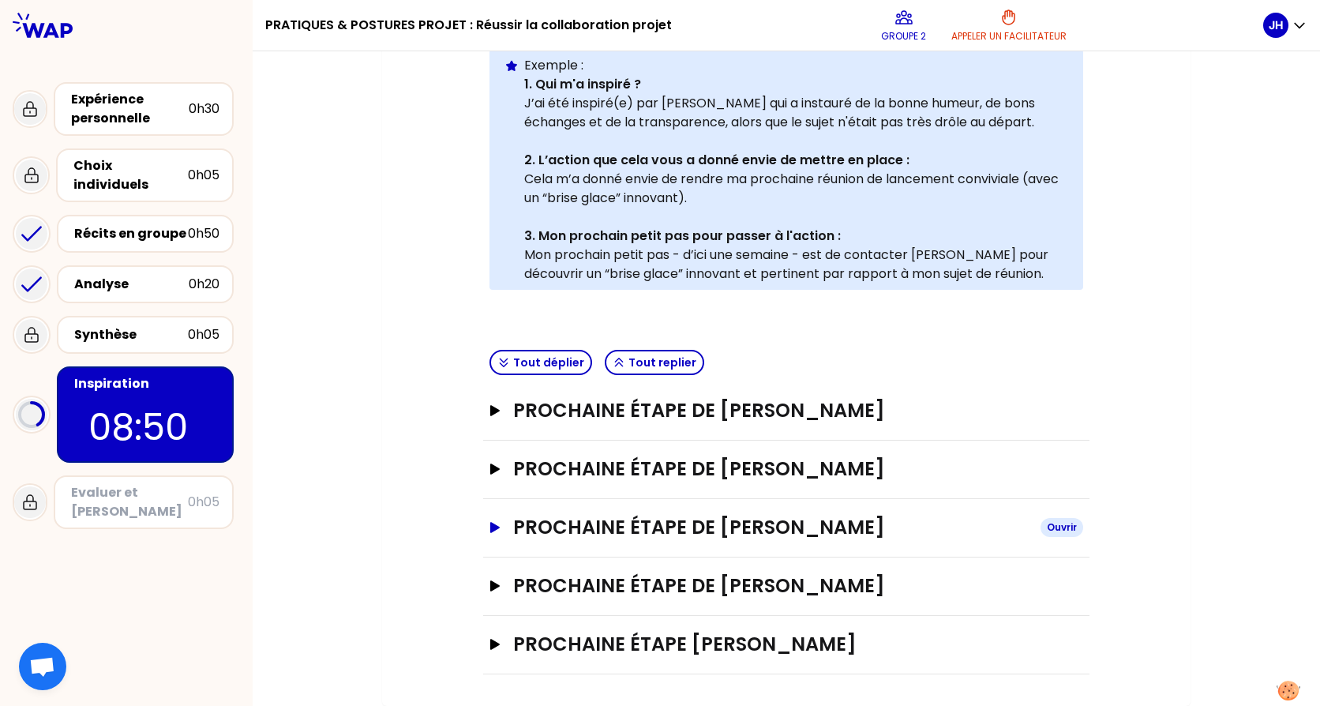
click at [490, 530] on icon "button" at bounding box center [494, 527] width 9 height 11
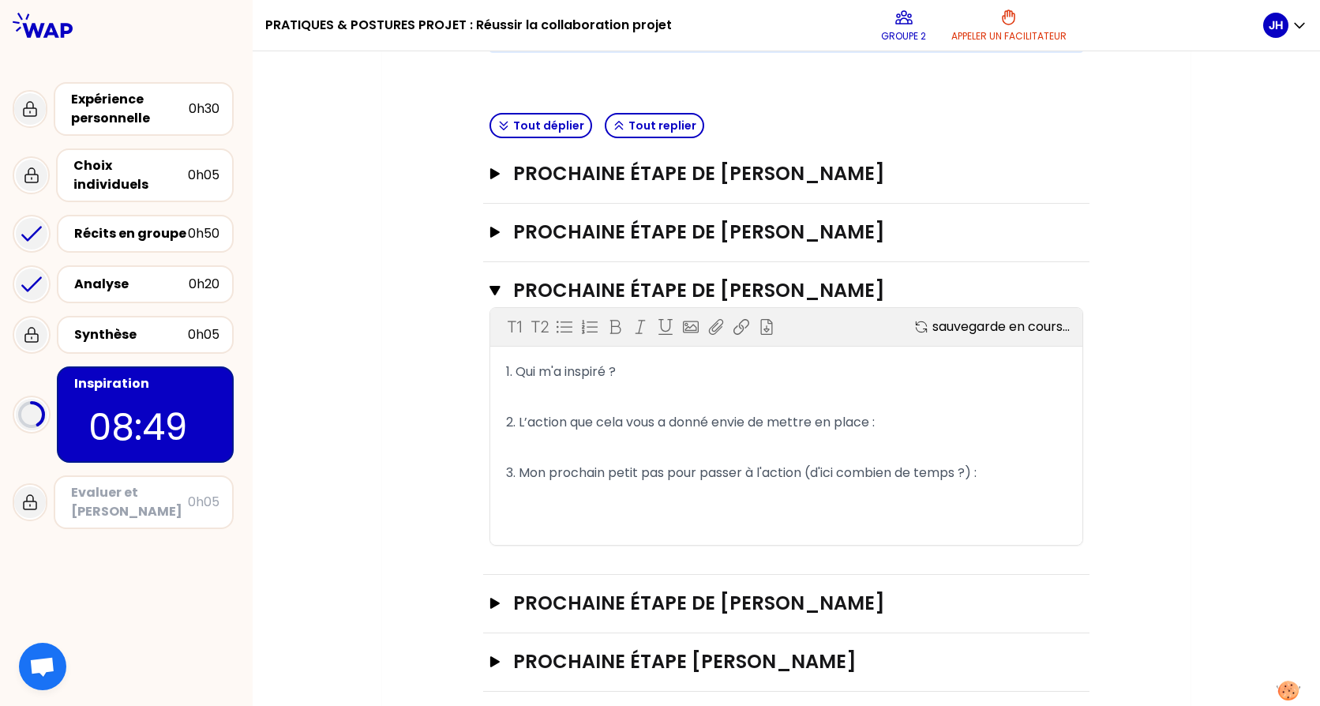
scroll to position [670, 0]
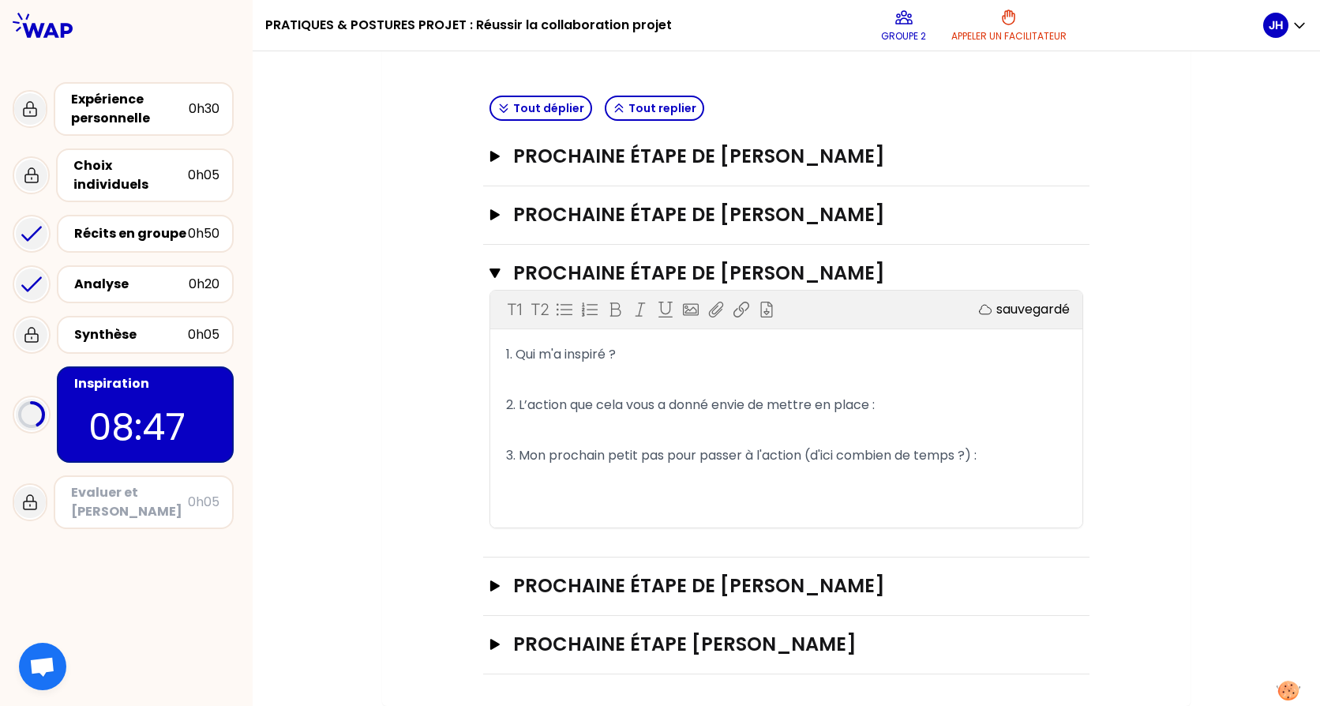
click at [565, 377] on p "﻿" at bounding box center [786, 379] width 561 height 25
click at [536, 422] on p "﻿" at bounding box center [786, 430] width 561 height 25
click at [644, 382] on p "Chacun d'entre nous" at bounding box center [786, 379] width 561 height 25
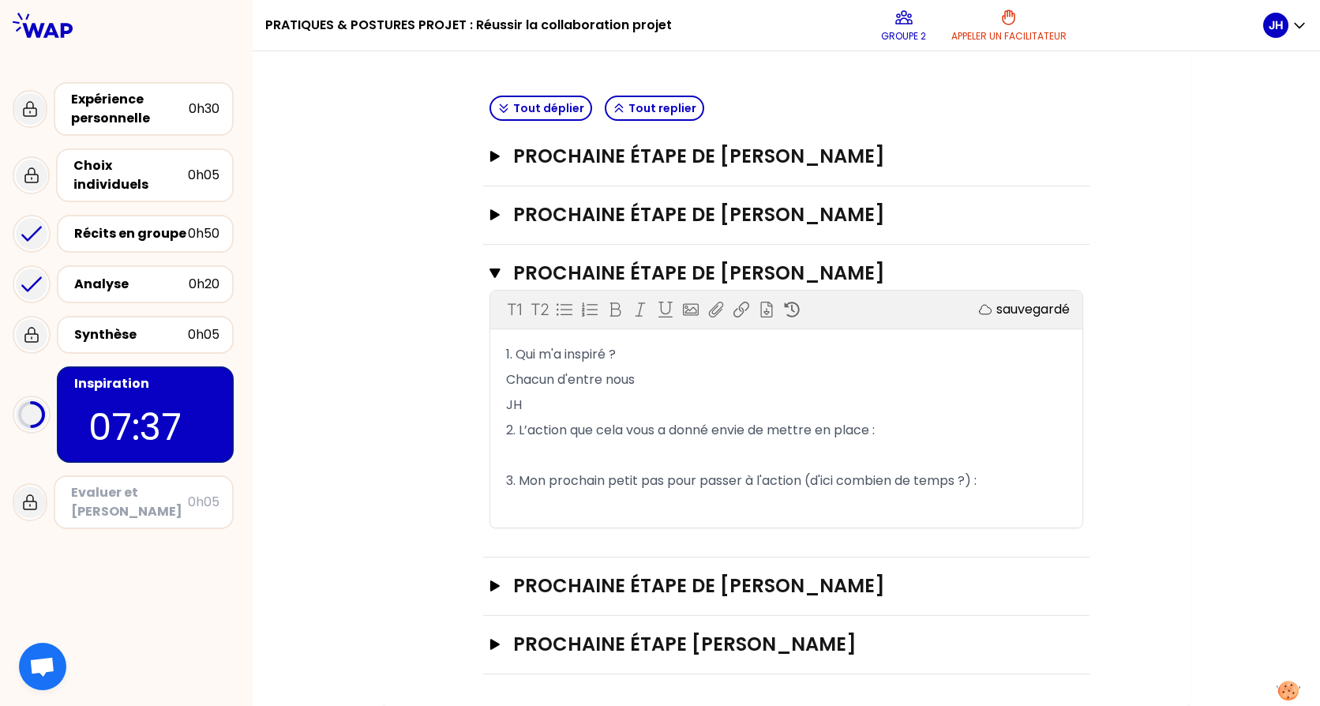
click at [544, 446] on p "﻿" at bounding box center [786, 455] width 561 height 25
drag, startPoint x: 599, startPoint y: 452, endPoint x: 585, endPoint y: 439, distance: 18.4
click at [599, 452] on p "Travailler sur" at bounding box center [786, 455] width 561 height 25
click at [857, 452] on span "Travailler sur son leadership de manière plus consensuel" at bounding box center [681, 455] width 351 height 18
click at [994, 488] on p "3. Mon prochain petit pas pour passer à l'action (d'ici combien de temps ?) :" at bounding box center [786, 480] width 561 height 25
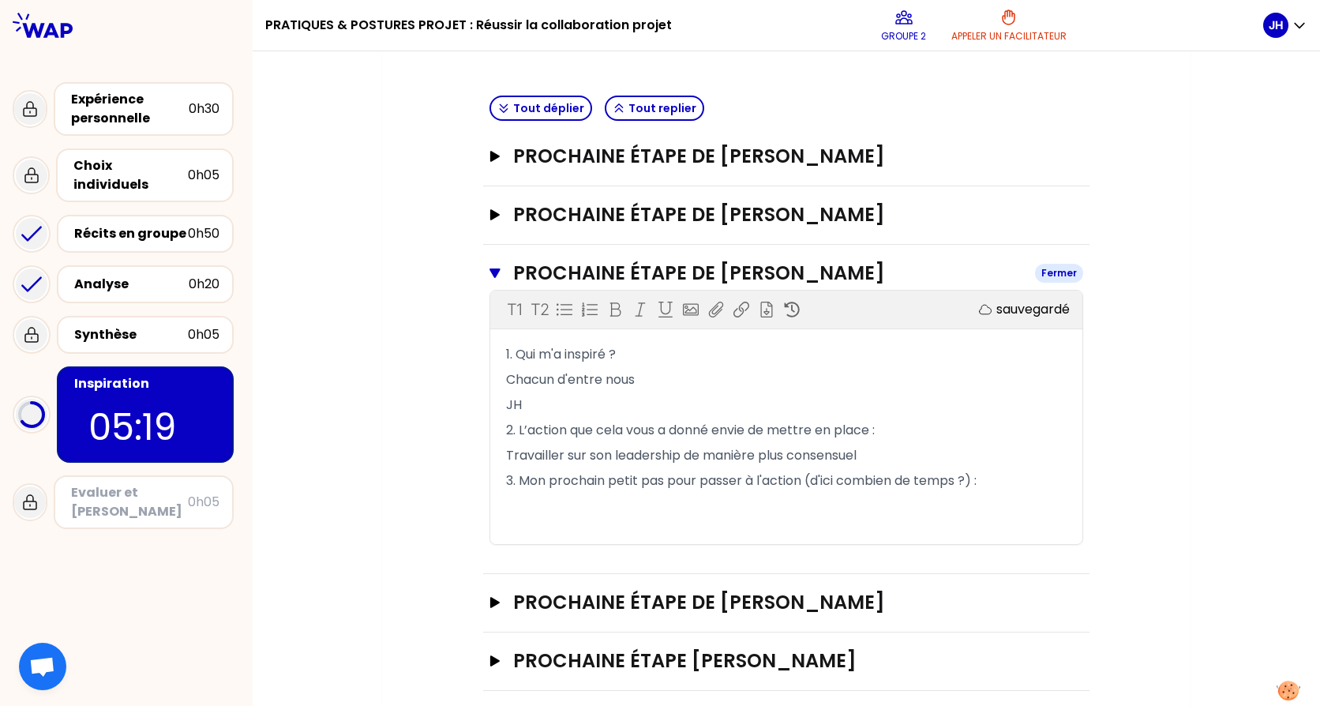
click at [490, 272] on icon "button" at bounding box center [495, 273] width 10 height 9
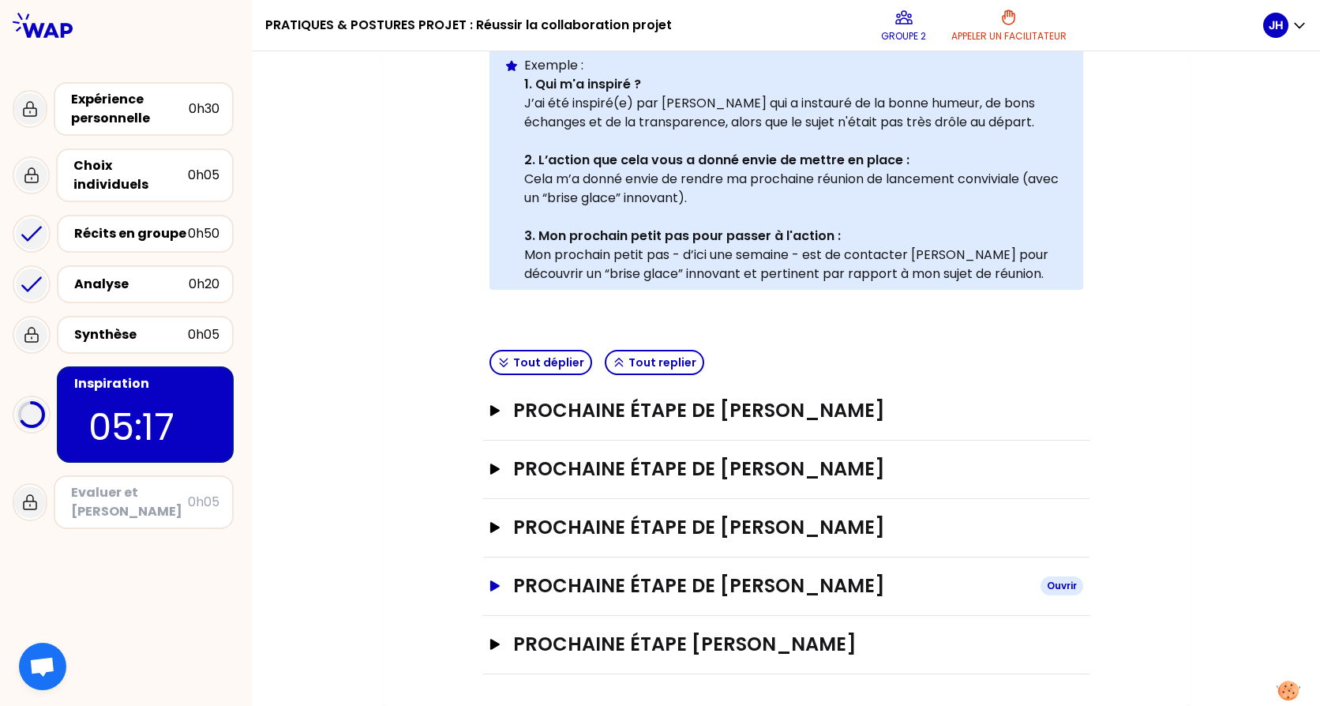
click at [492, 582] on icon "button" at bounding box center [495, 585] width 13 height 11
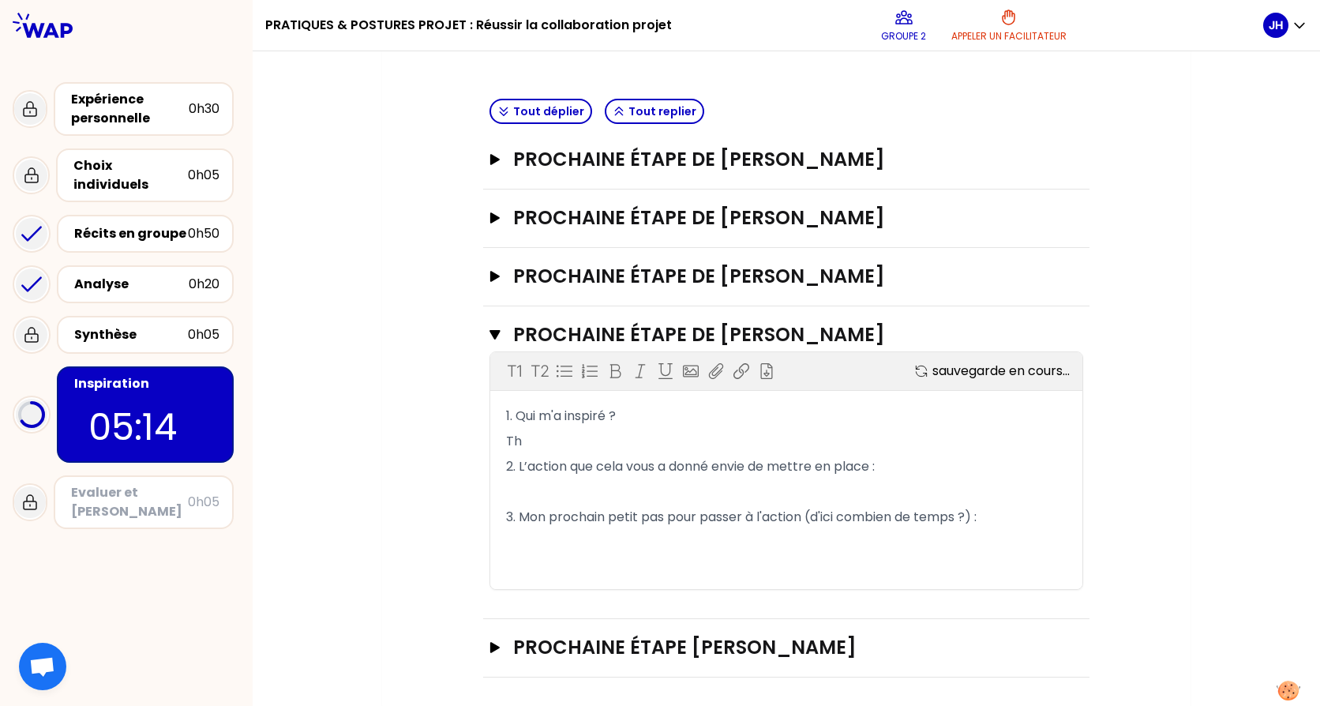
scroll to position [670, 0]
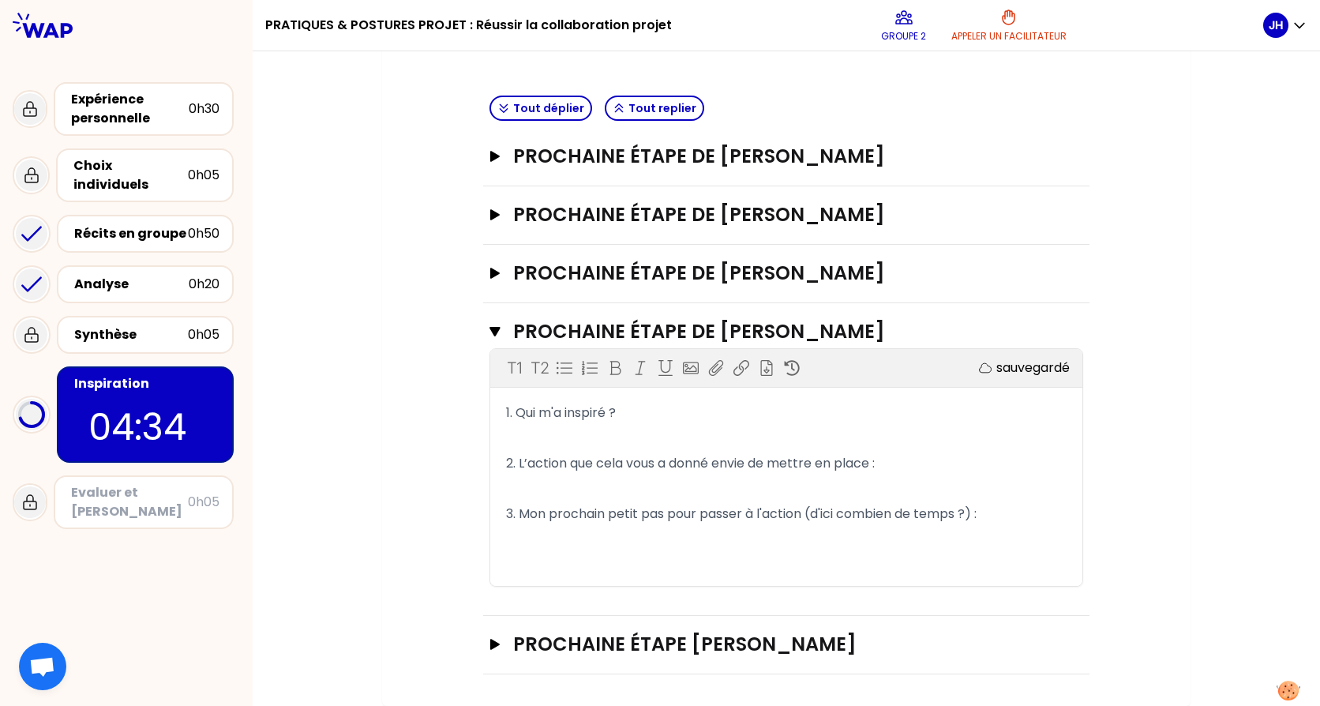
click at [553, 438] on p "﻿" at bounding box center [786, 438] width 561 height 25
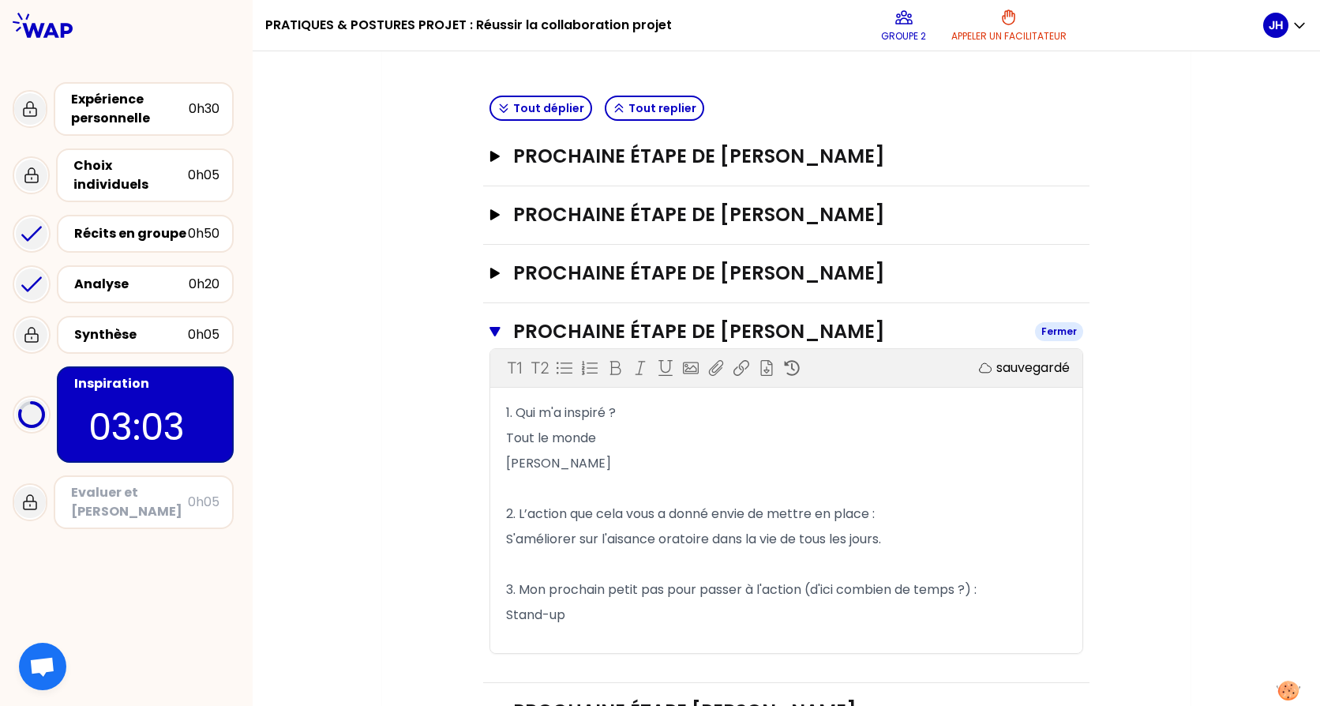
click at [497, 328] on button "Prochaine étape de [PERSON_NAME] Fermer" at bounding box center [787, 331] width 594 height 25
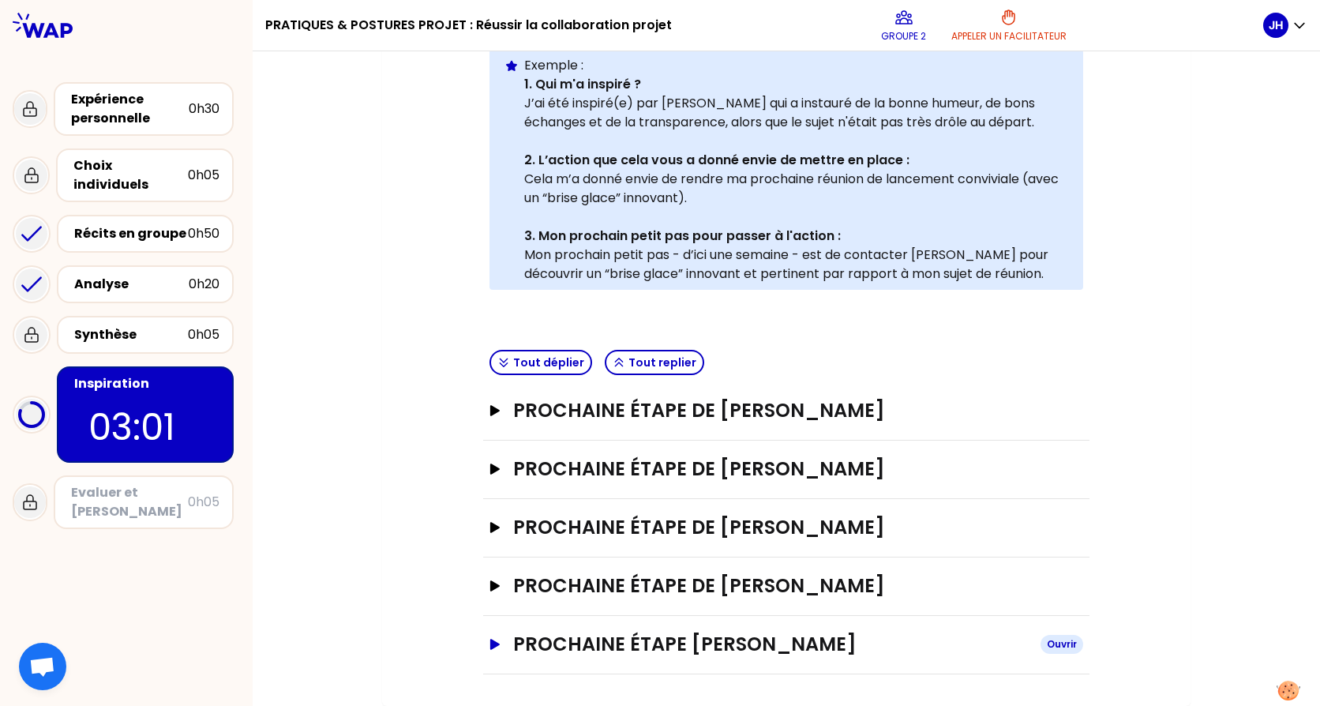
click at [490, 652] on button "Prochaine étape [PERSON_NAME]" at bounding box center [787, 644] width 594 height 25
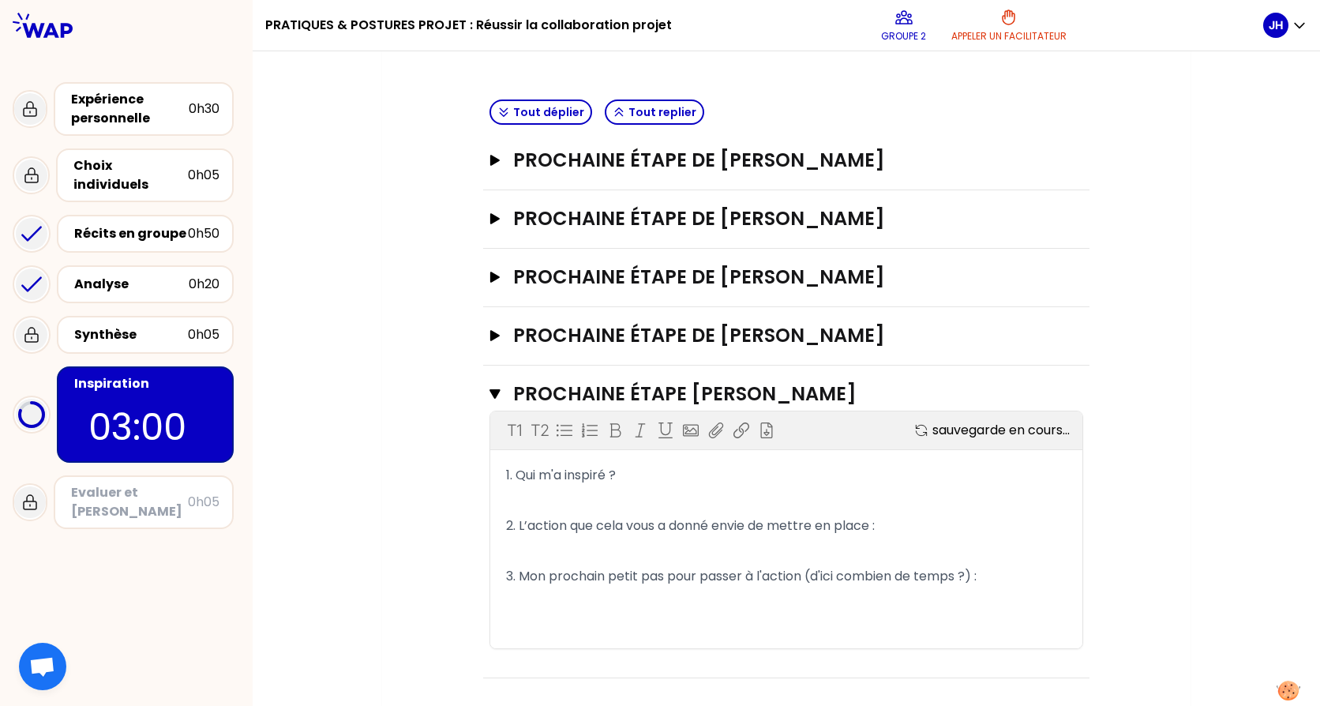
scroll to position [670, 0]
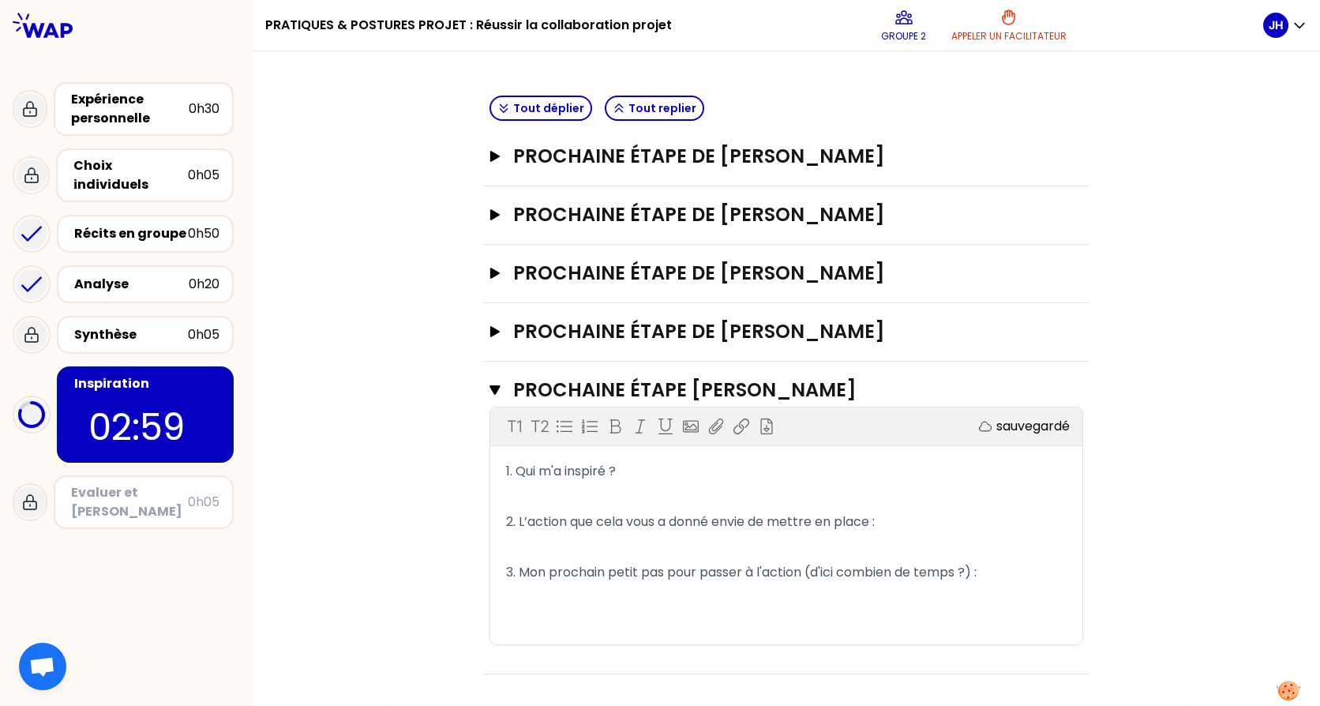
click at [606, 493] on p "﻿" at bounding box center [786, 496] width 561 height 25
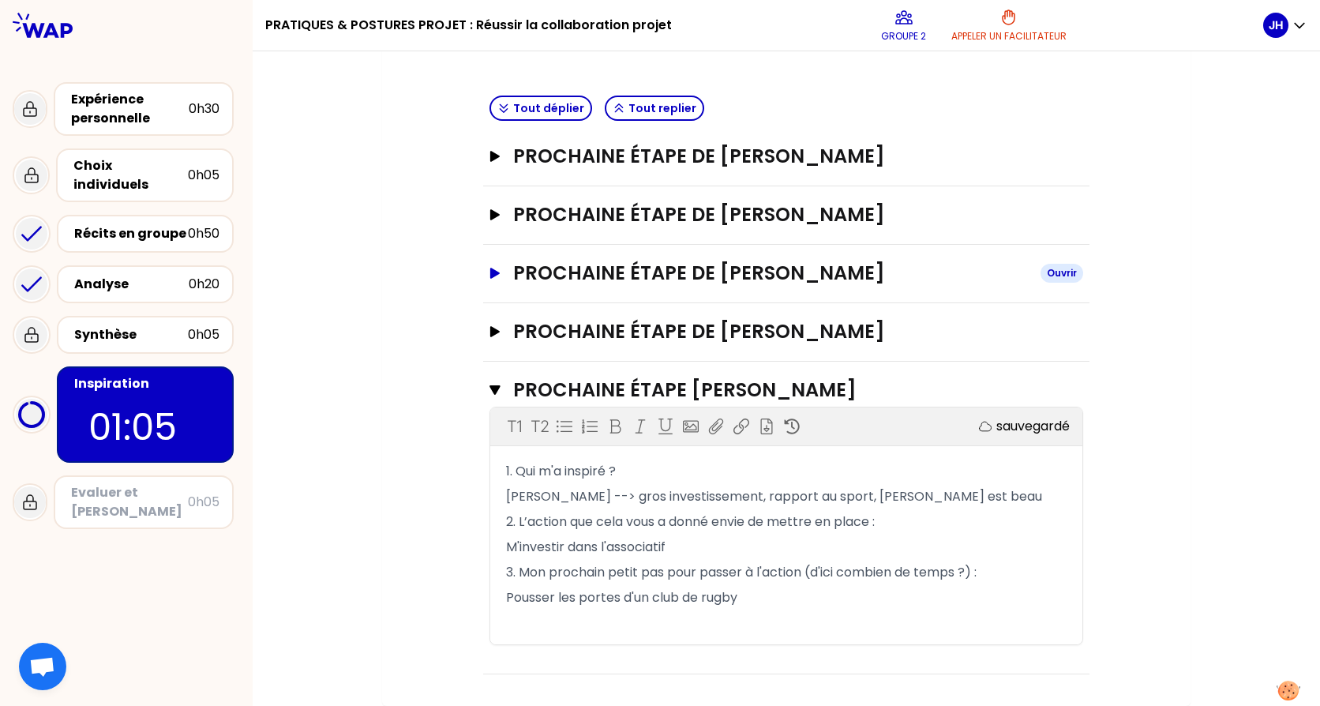
click at [494, 279] on button "Prochaine étape de [PERSON_NAME]" at bounding box center [787, 273] width 594 height 25
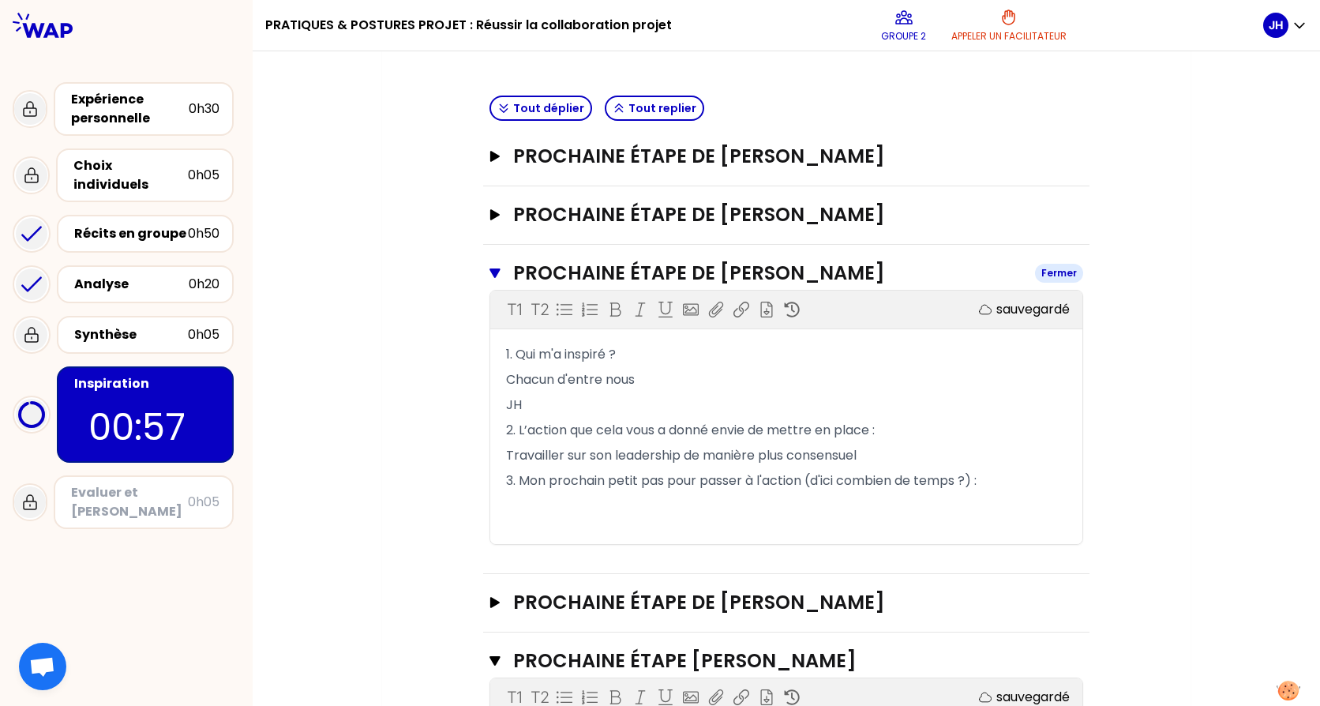
click at [498, 276] on button "Prochaine étape de [PERSON_NAME] Fermer" at bounding box center [787, 273] width 594 height 25
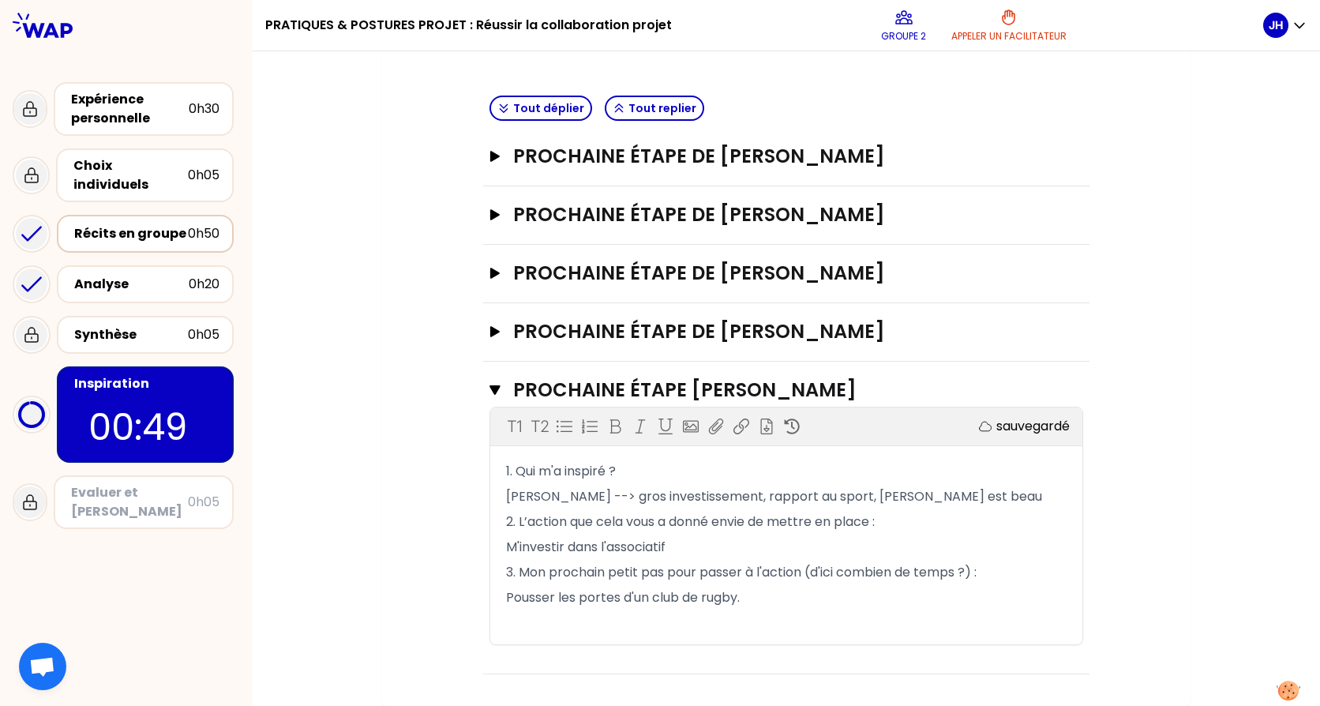
click at [159, 224] on div "Récits en groupe" at bounding box center [131, 233] width 114 height 19
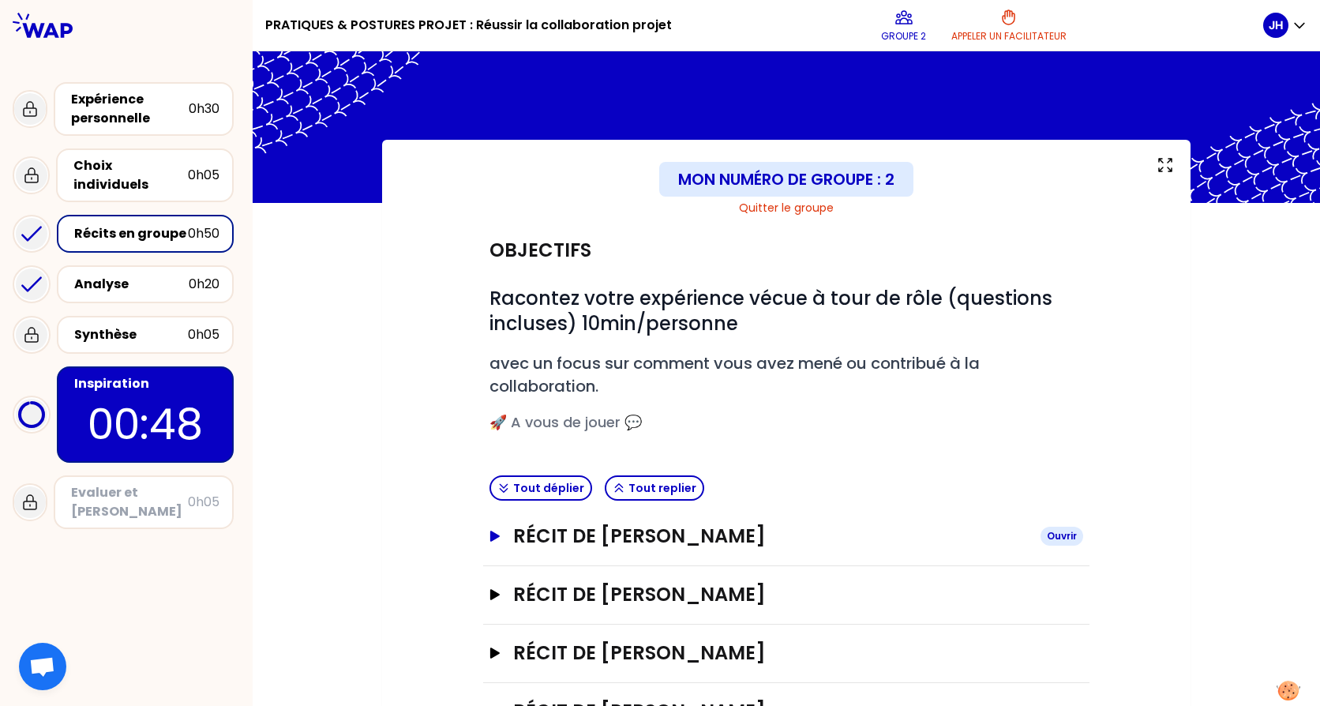
scroll to position [126, 0]
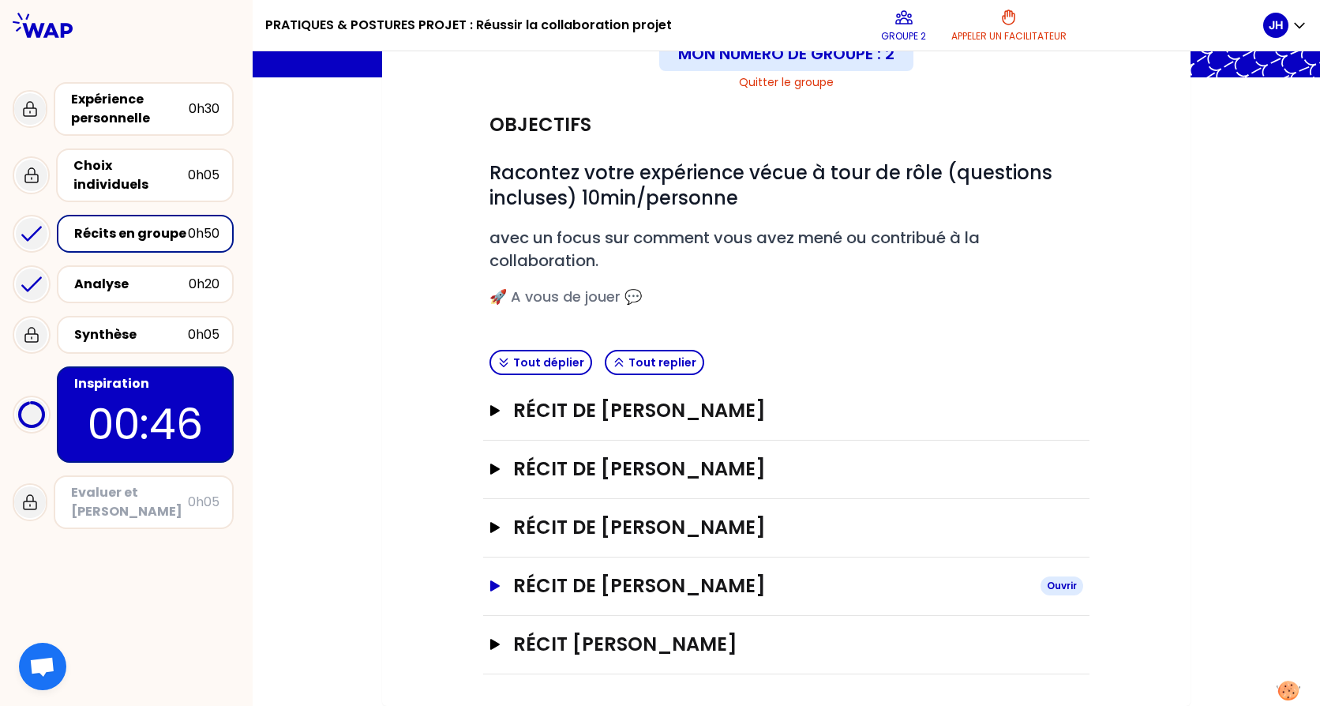
click at [494, 590] on icon "button" at bounding box center [495, 585] width 13 height 11
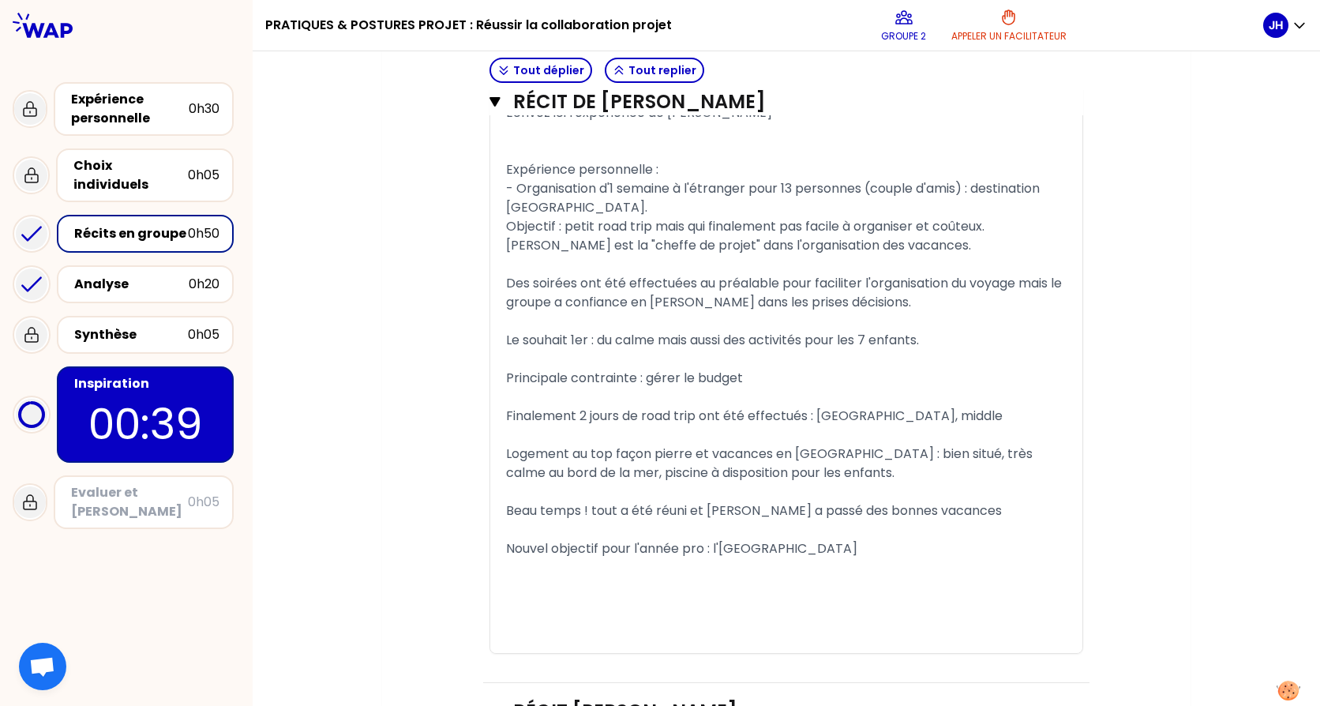
scroll to position [1305, 0]
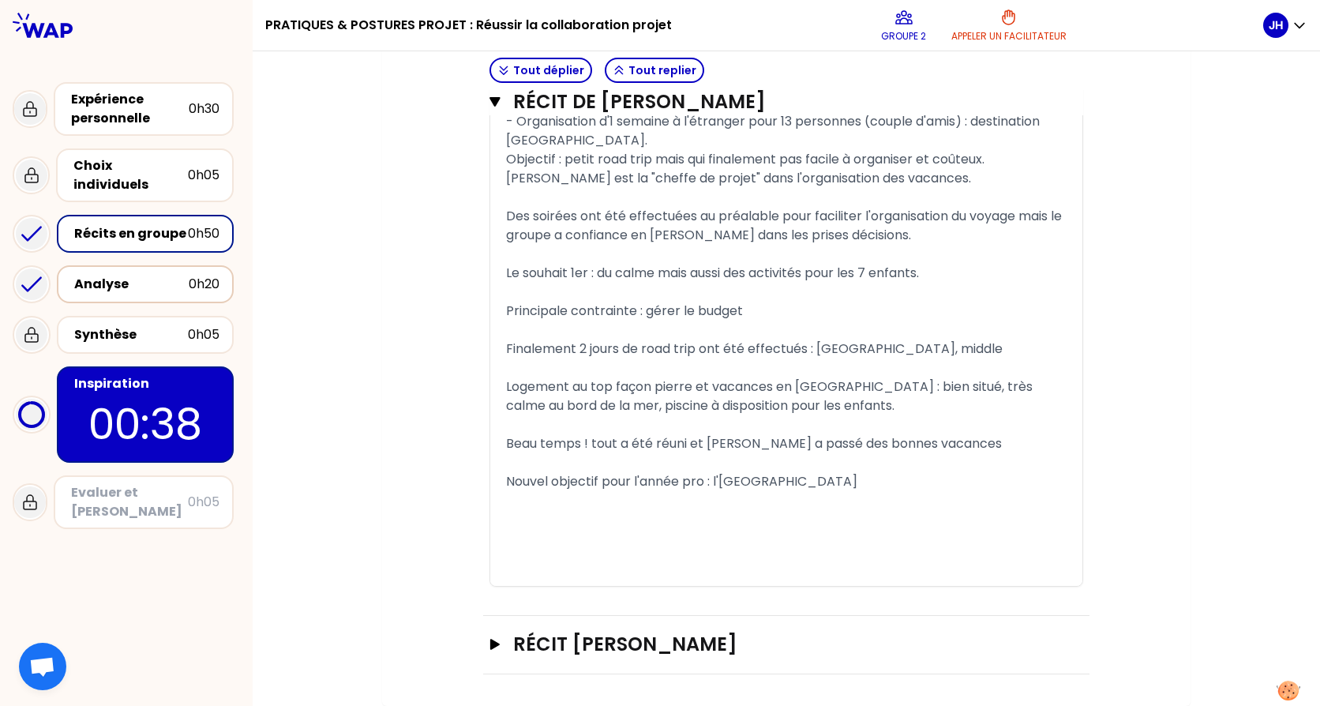
click at [163, 275] on div "Analyse" at bounding box center [131, 284] width 115 height 19
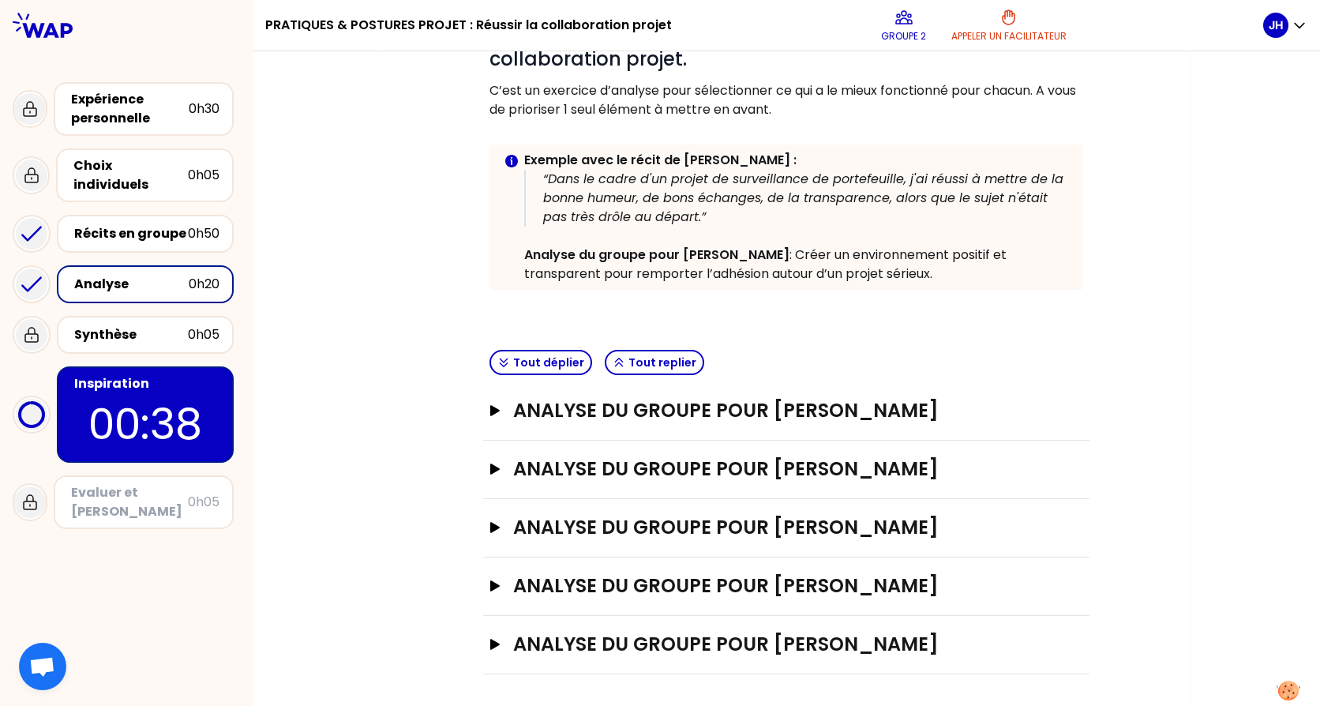
scroll to position [271, 0]
click at [491, 586] on icon "button" at bounding box center [494, 585] width 9 height 11
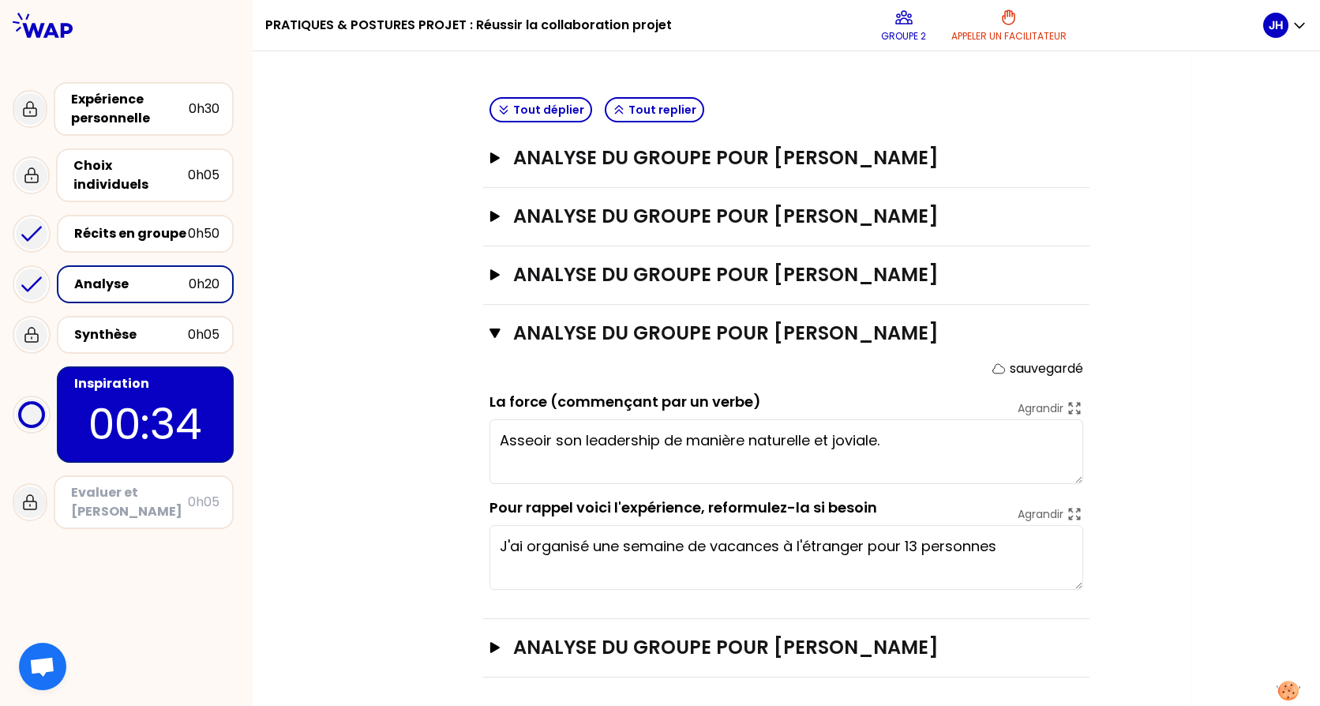
scroll to position [527, 0]
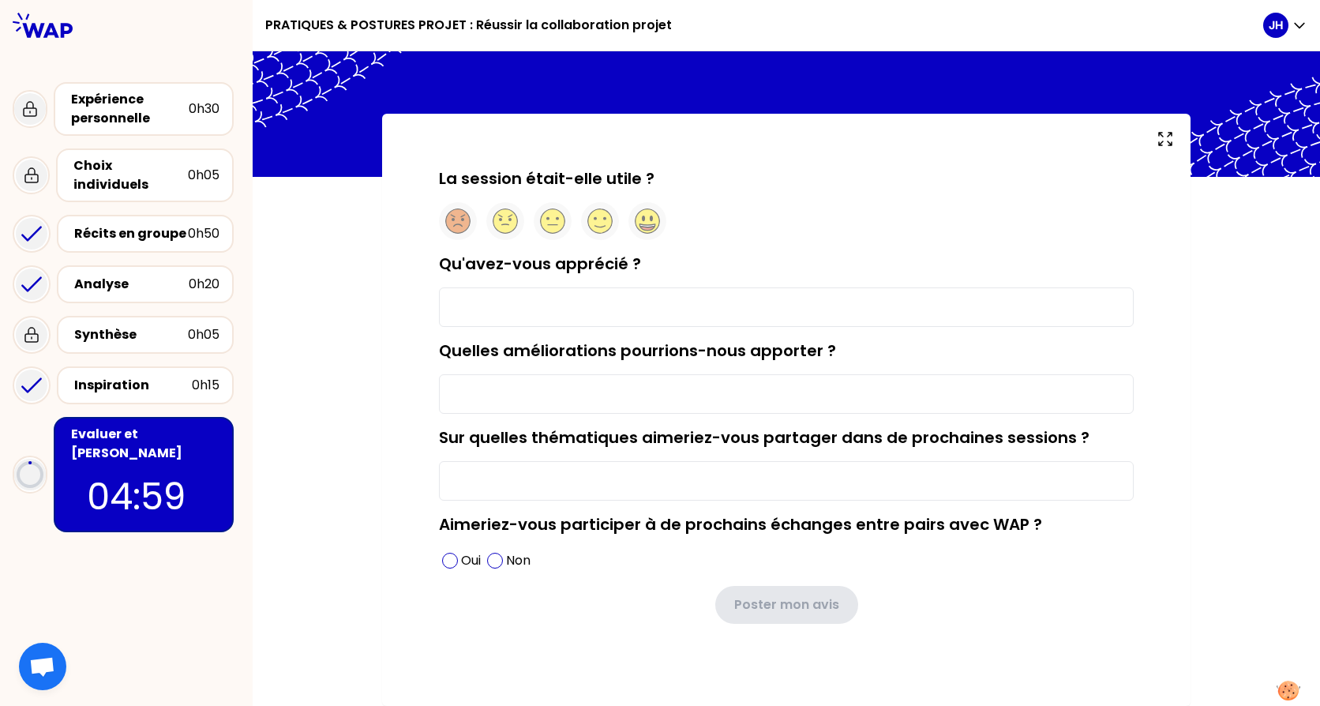
scroll to position [26, 0]
click at [555, 226] on icon at bounding box center [553, 221] width 24 height 24
click at [487, 562] on span at bounding box center [495, 561] width 16 height 16
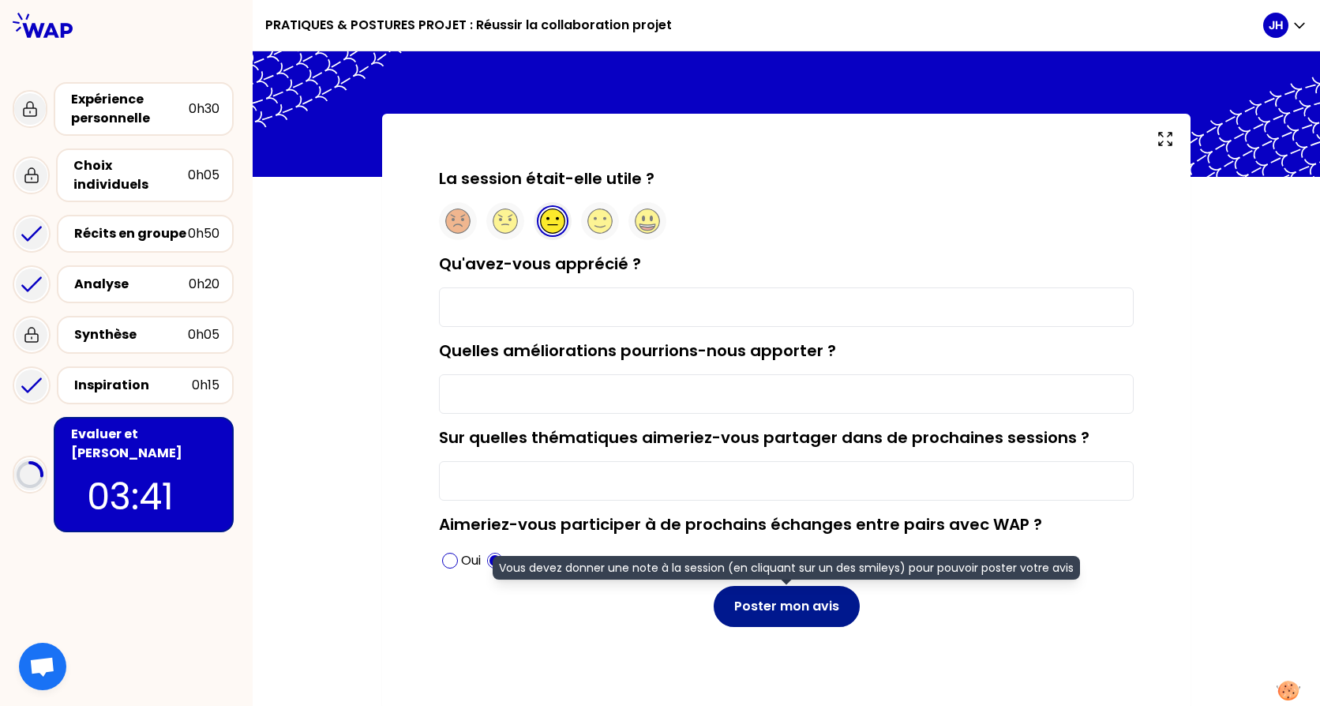
click at [760, 607] on button "Poster mon avis" at bounding box center [787, 606] width 146 height 41
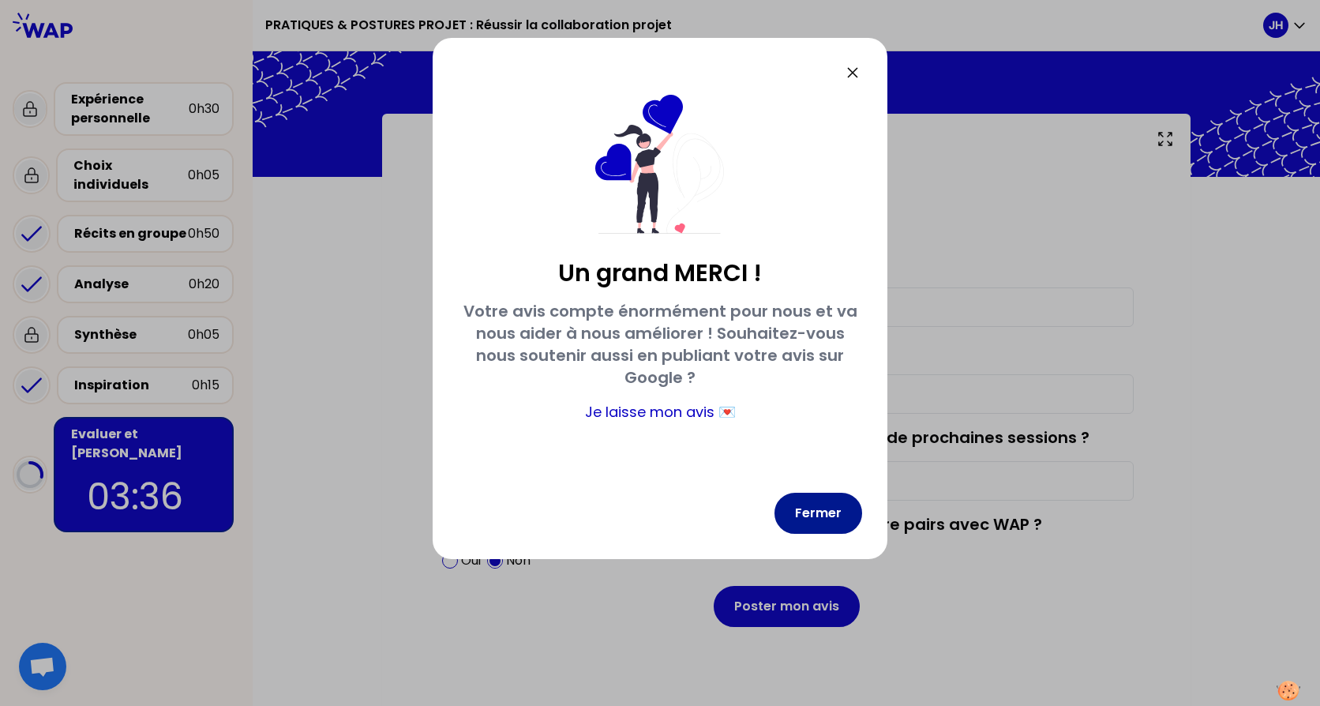
click at [816, 505] on button "Fermer" at bounding box center [819, 513] width 88 height 41
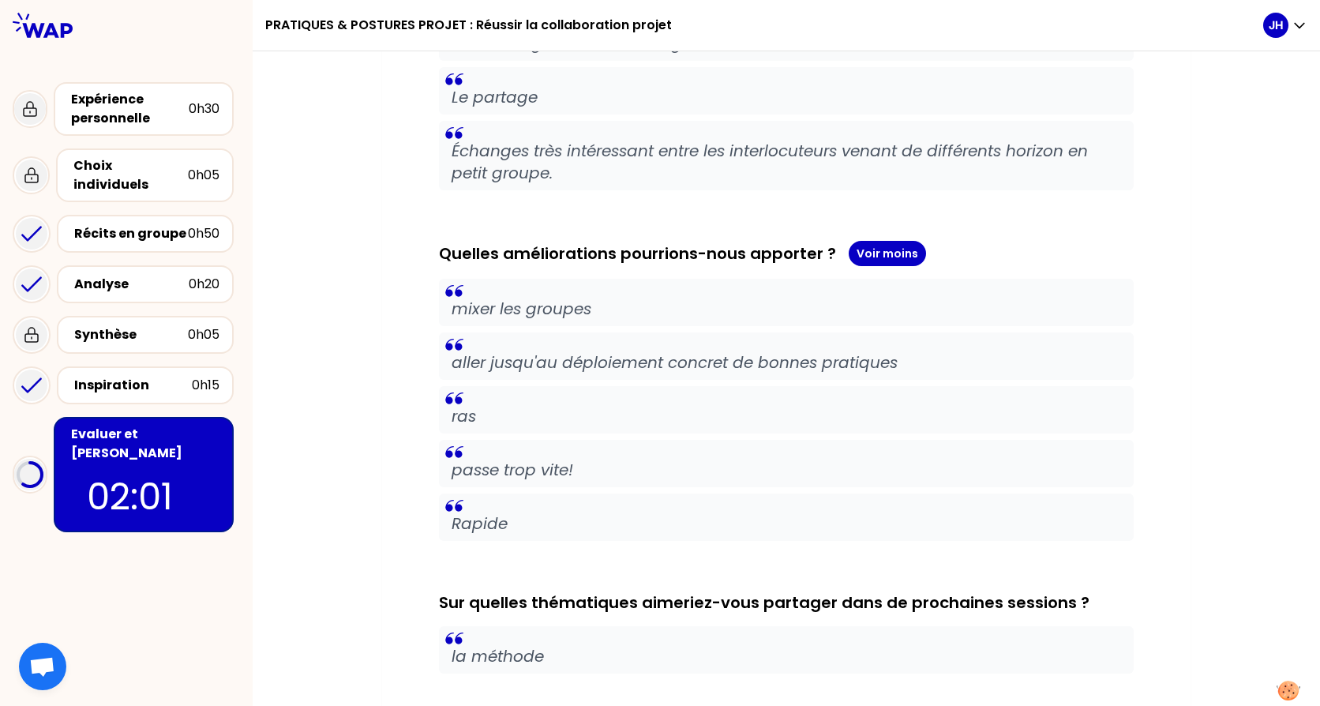
scroll to position [661, 0]
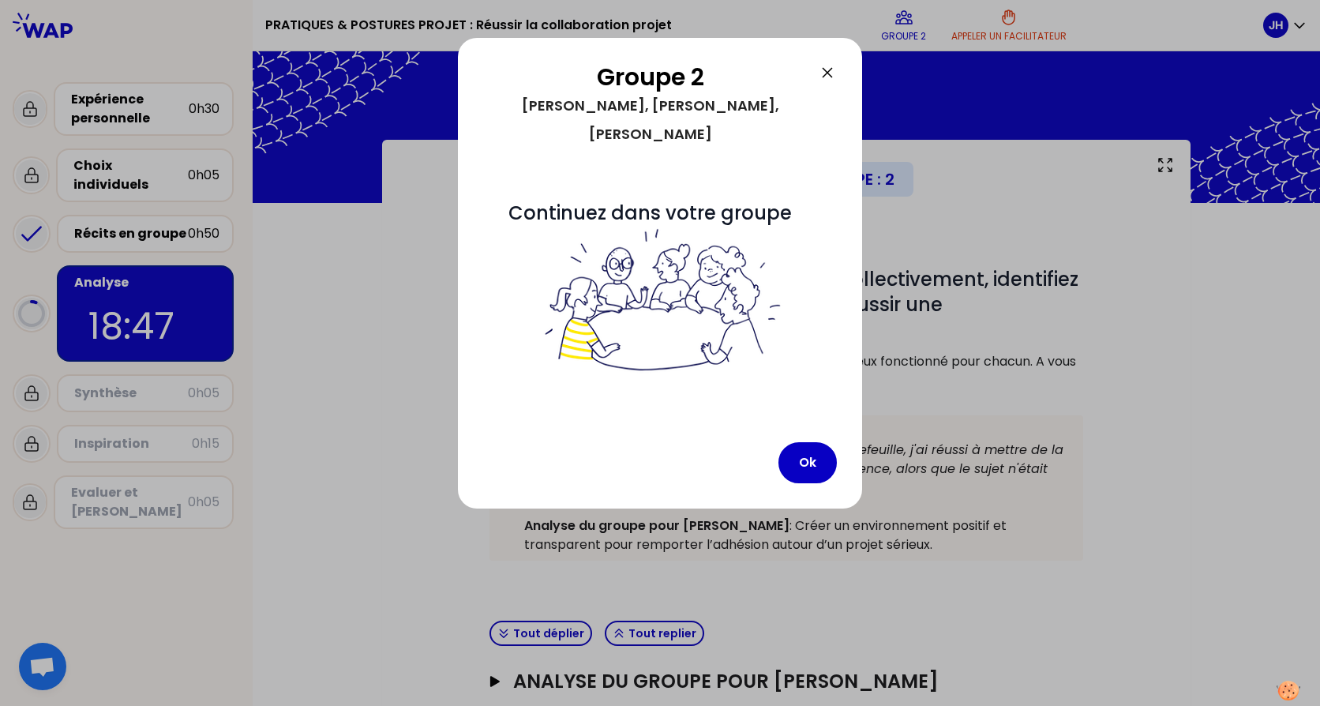
click at [828, 70] on icon at bounding box center [827, 72] width 19 height 19
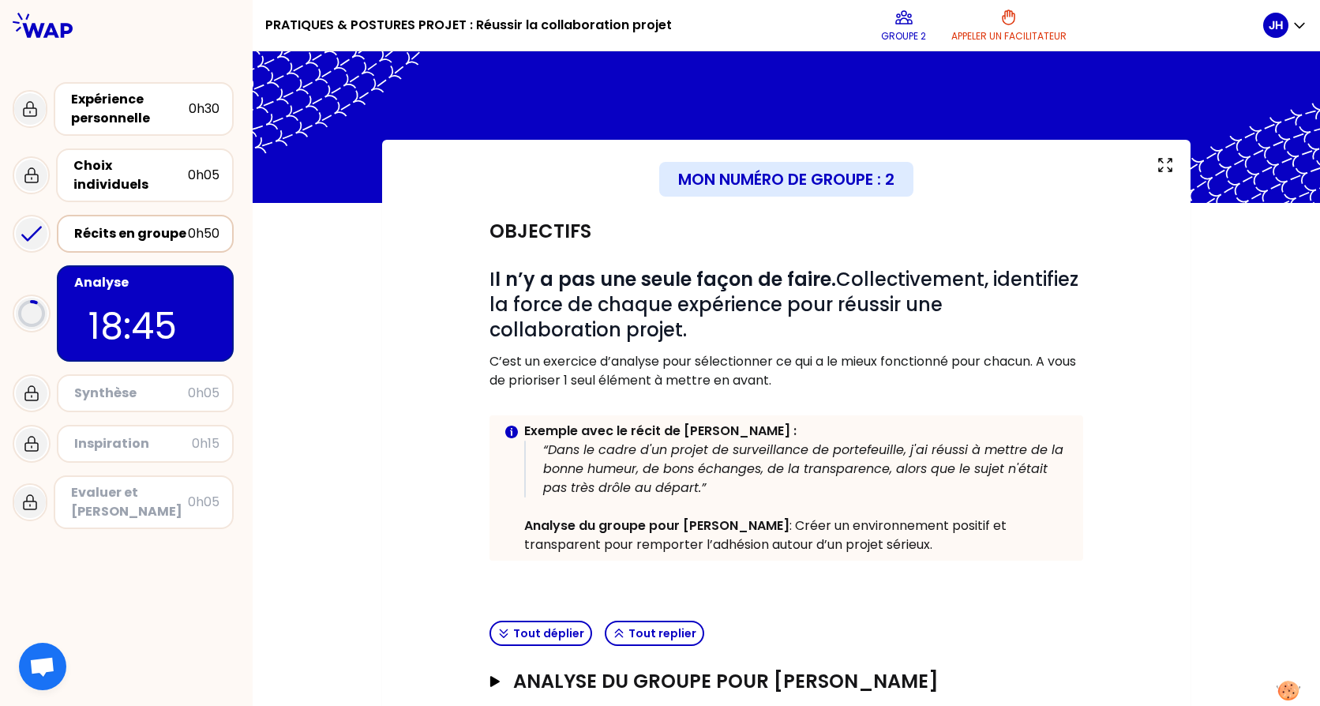
click at [161, 224] on div "Récits en groupe" at bounding box center [131, 233] width 114 height 19
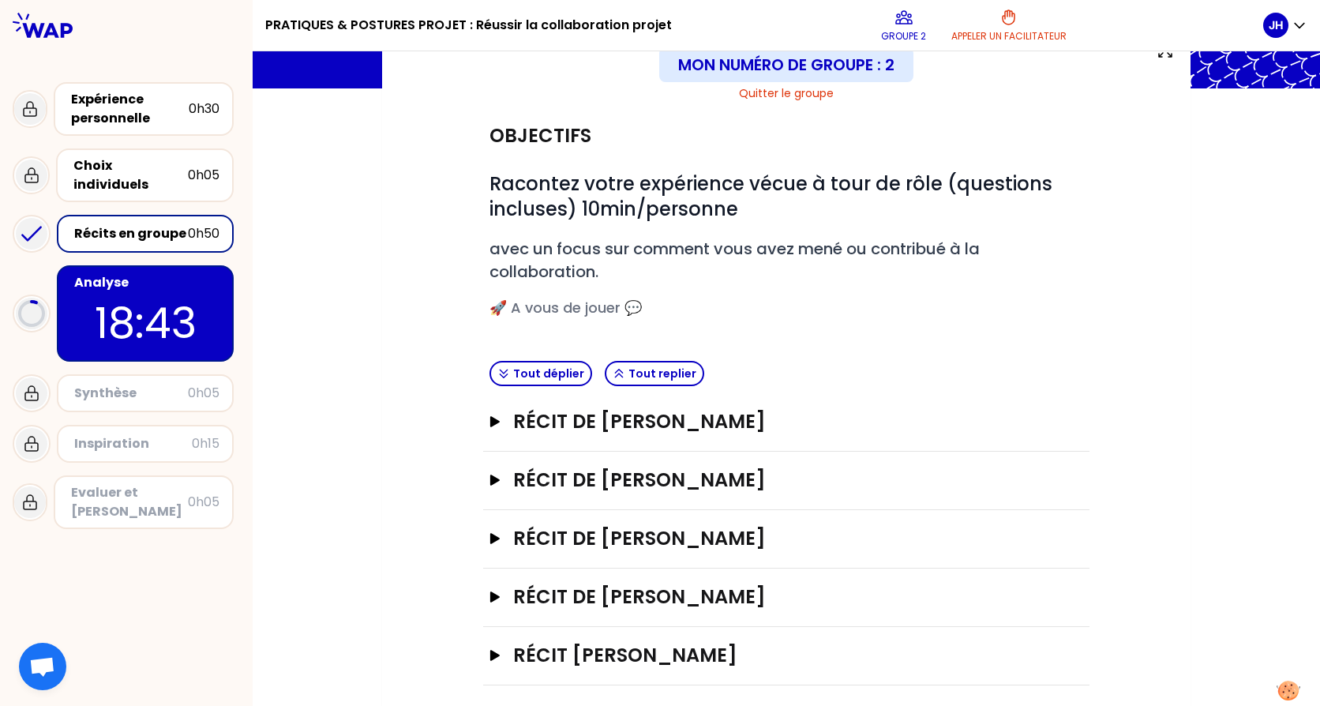
scroll to position [126, 0]
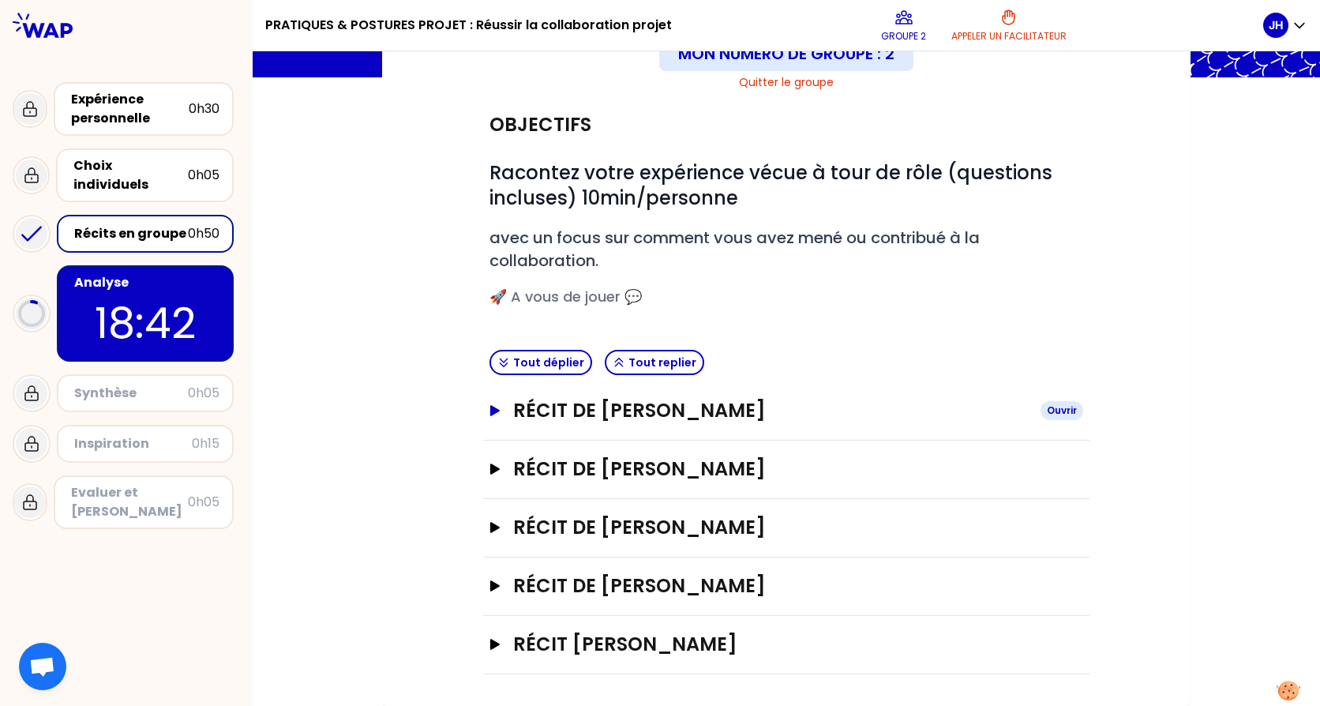
click at [490, 411] on icon "button" at bounding box center [494, 410] width 9 height 11
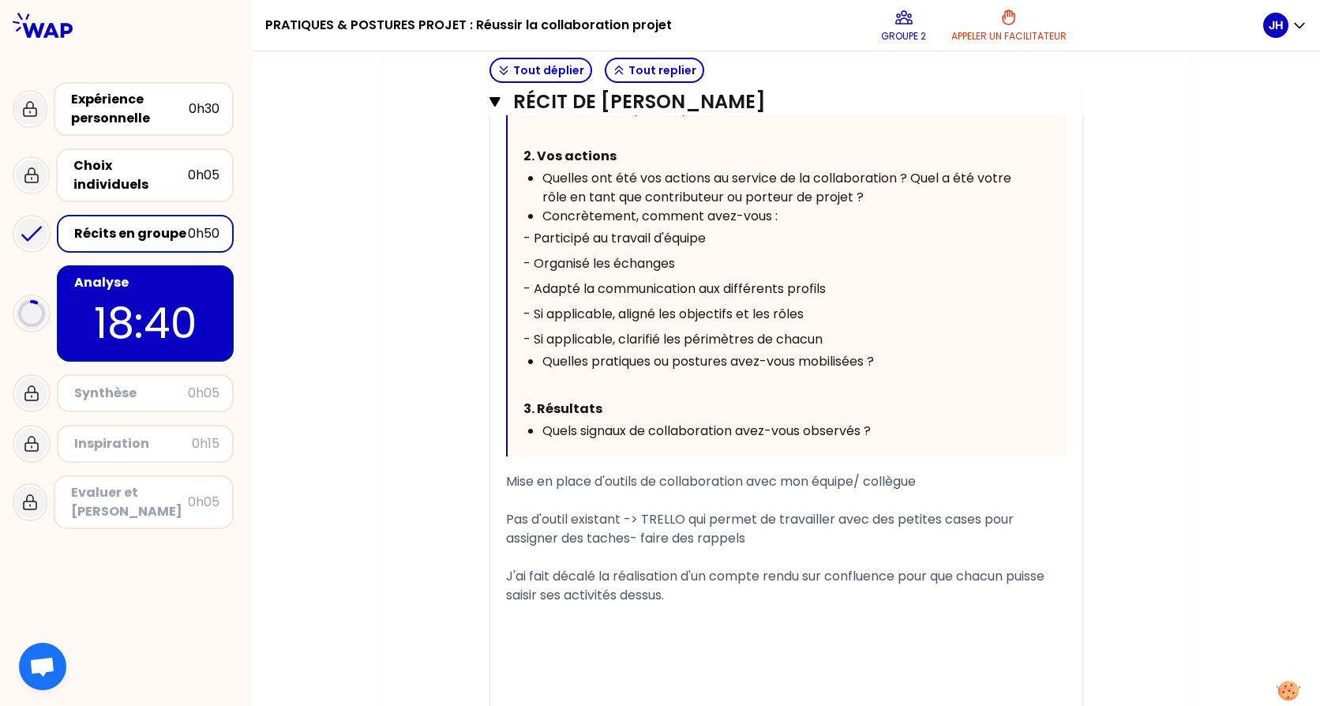
scroll to position [993, 0]
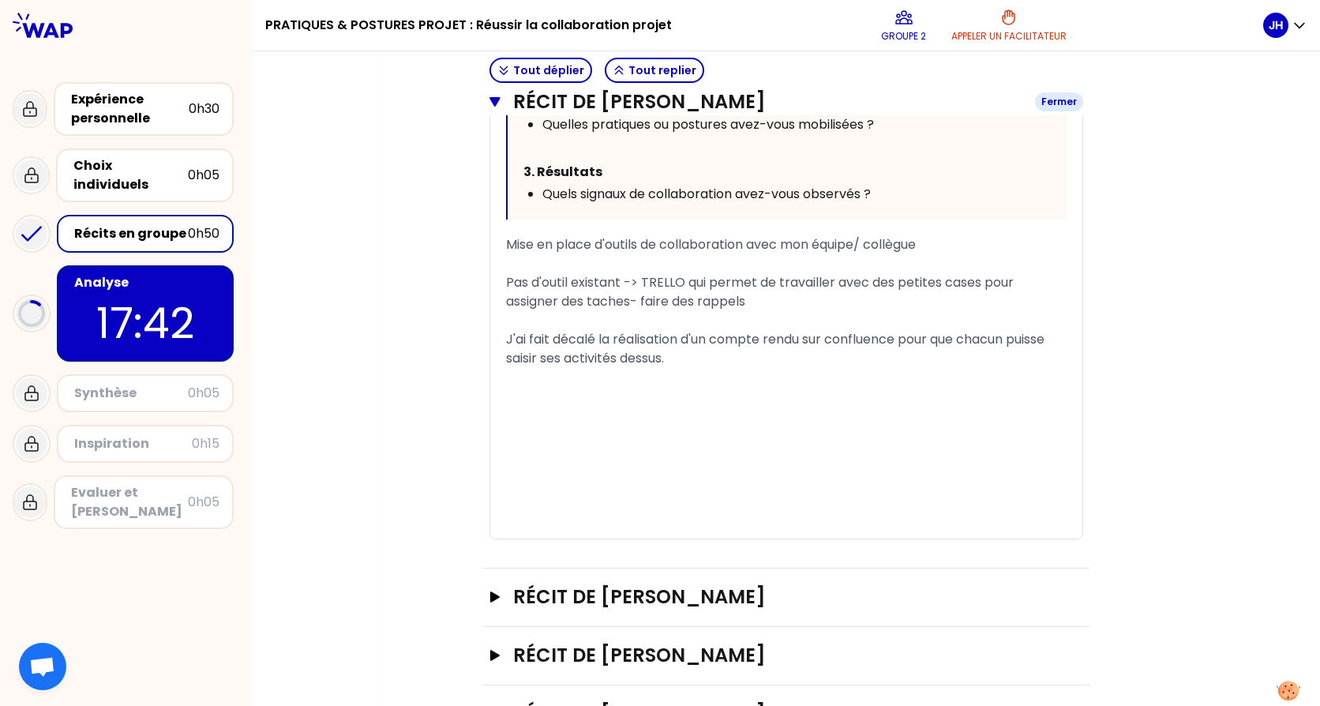
click at [490, 100] on icon "button" at bounding box center [495, 101] width 10 height 9
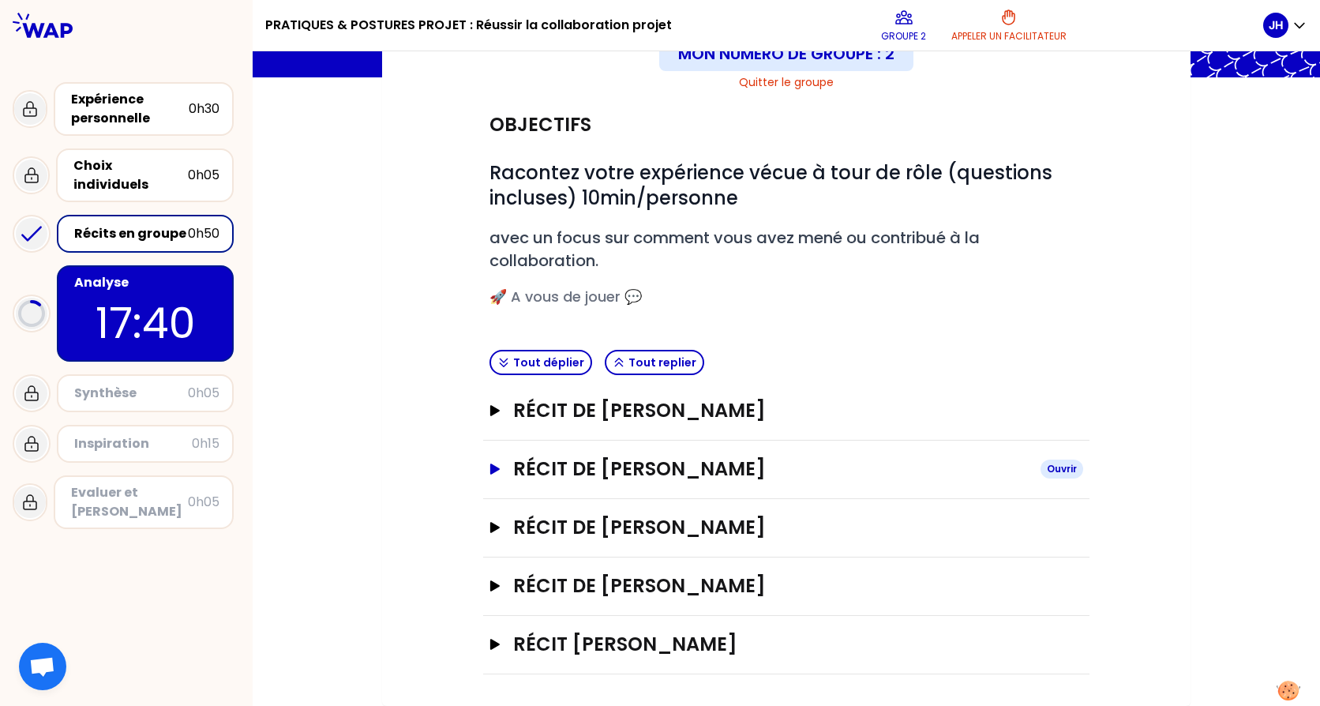
click at [493, 468] on icon "button" at bounding box center [494, 469] width 9 height 11
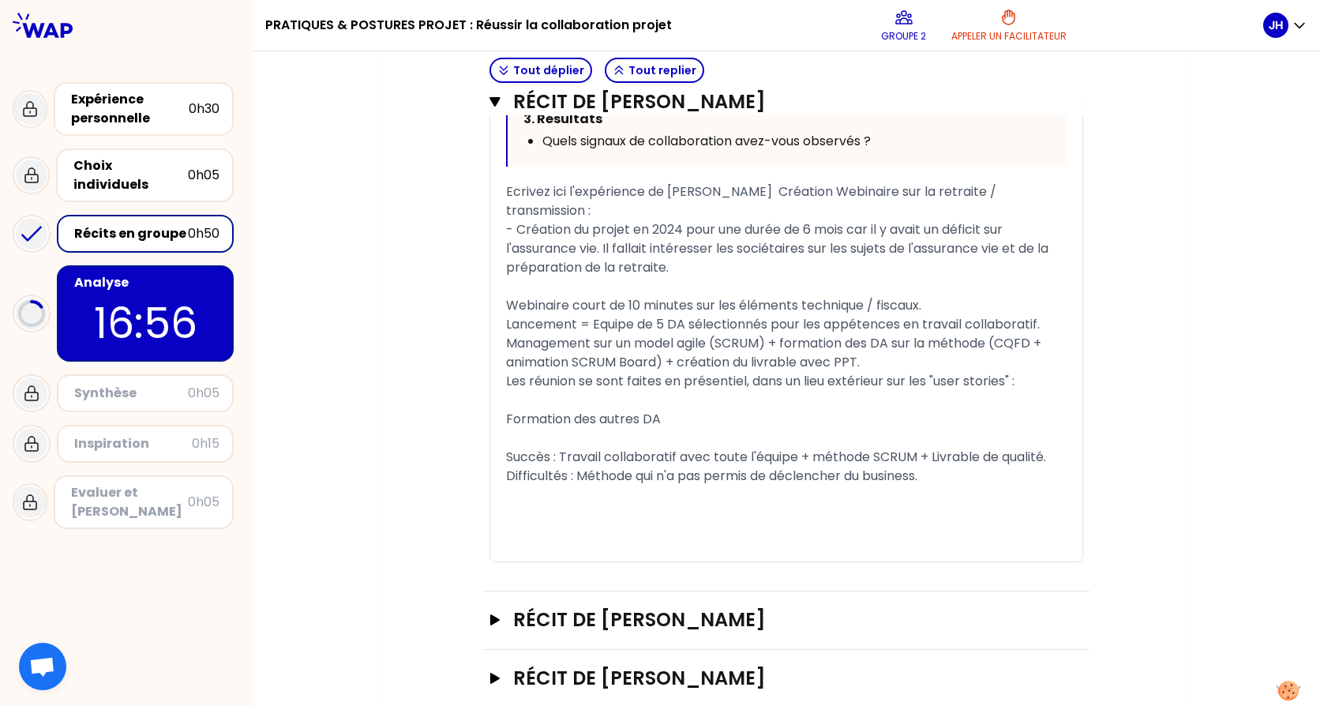
scroll to position [994, 0]
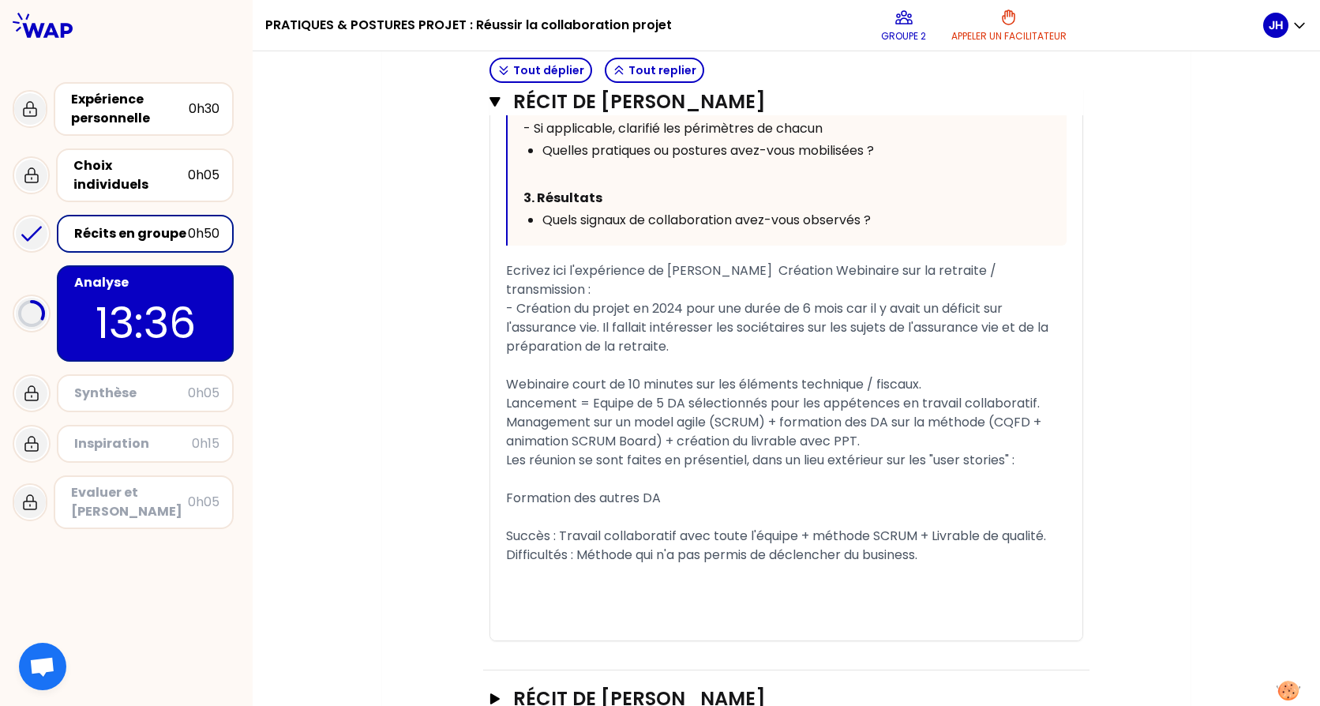
click at [495, 103] on button "Récit de [PERSON_NAME]" at bounding box center [787, 101] width 594 height 25
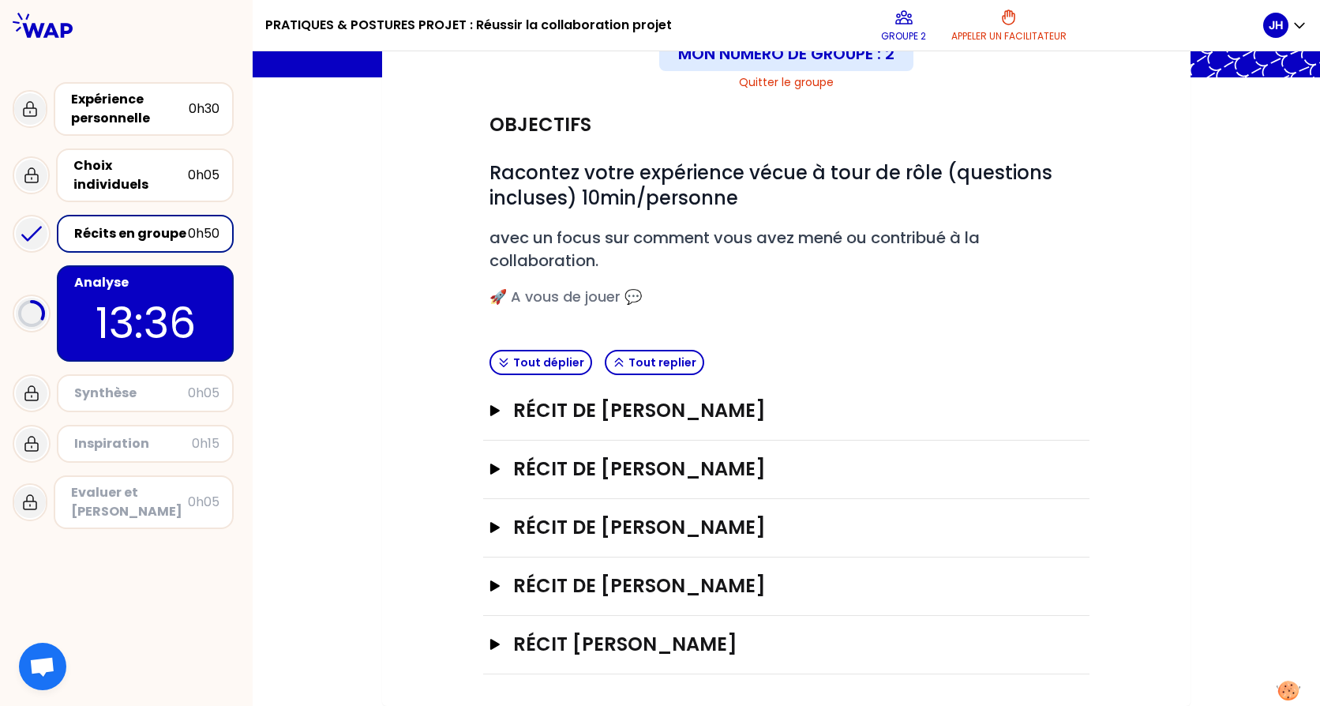
scroll to position [126, 0]
click at [492, 530] on icon "button" at bounding box center [495, 527] width 13 height 11
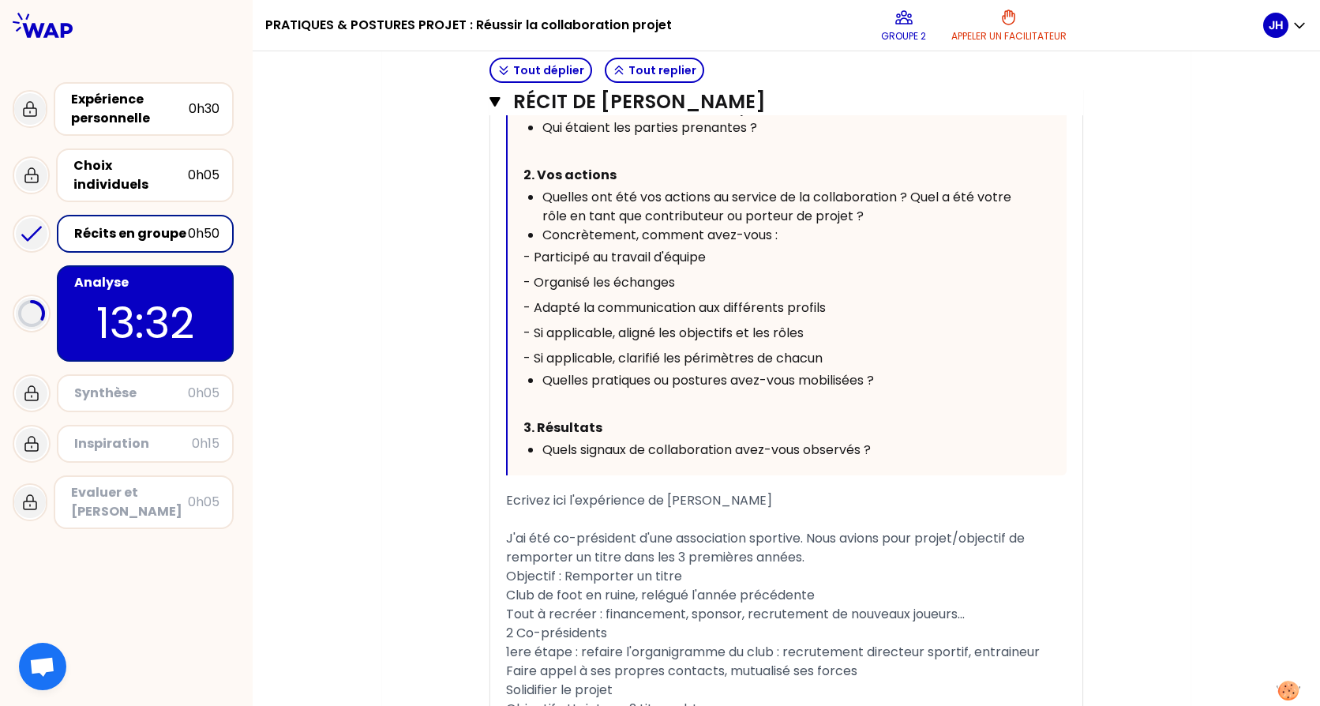
scroll to position [1231, 0]
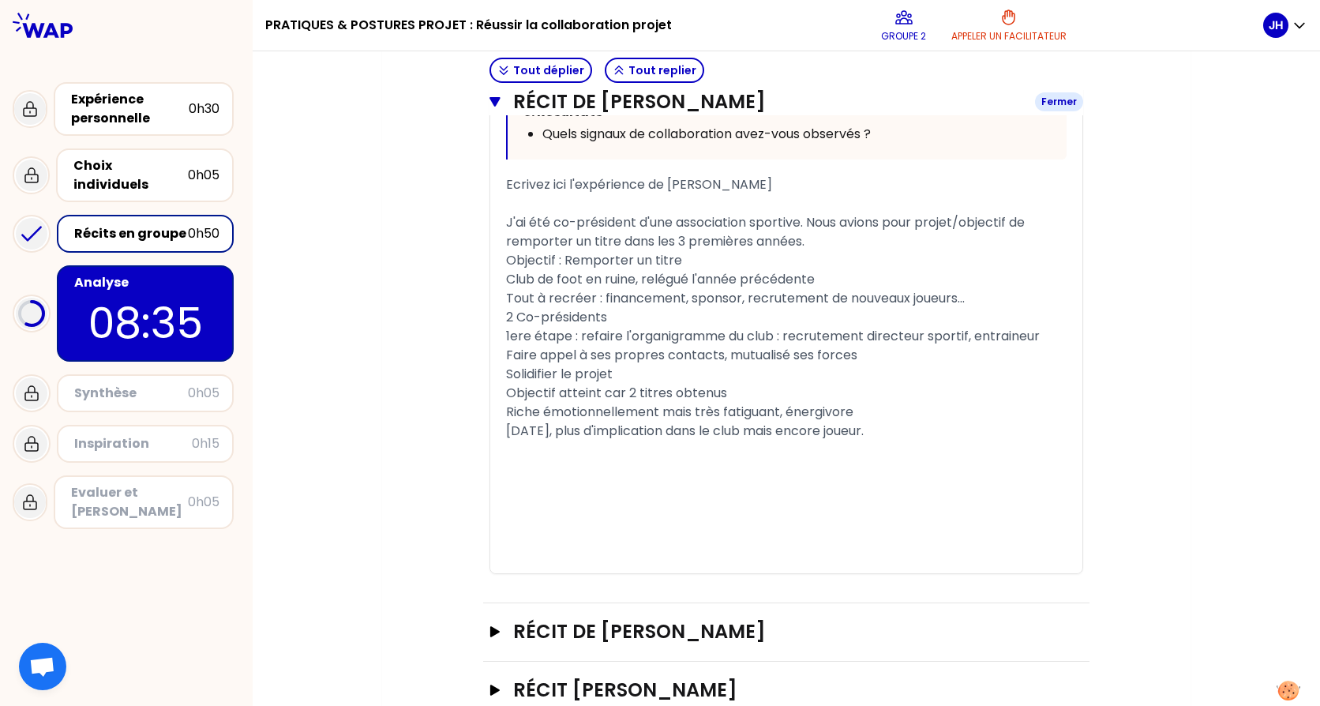
click at [490, 107] on icon "button" at bounding box center [495, 102] width 11 height 13
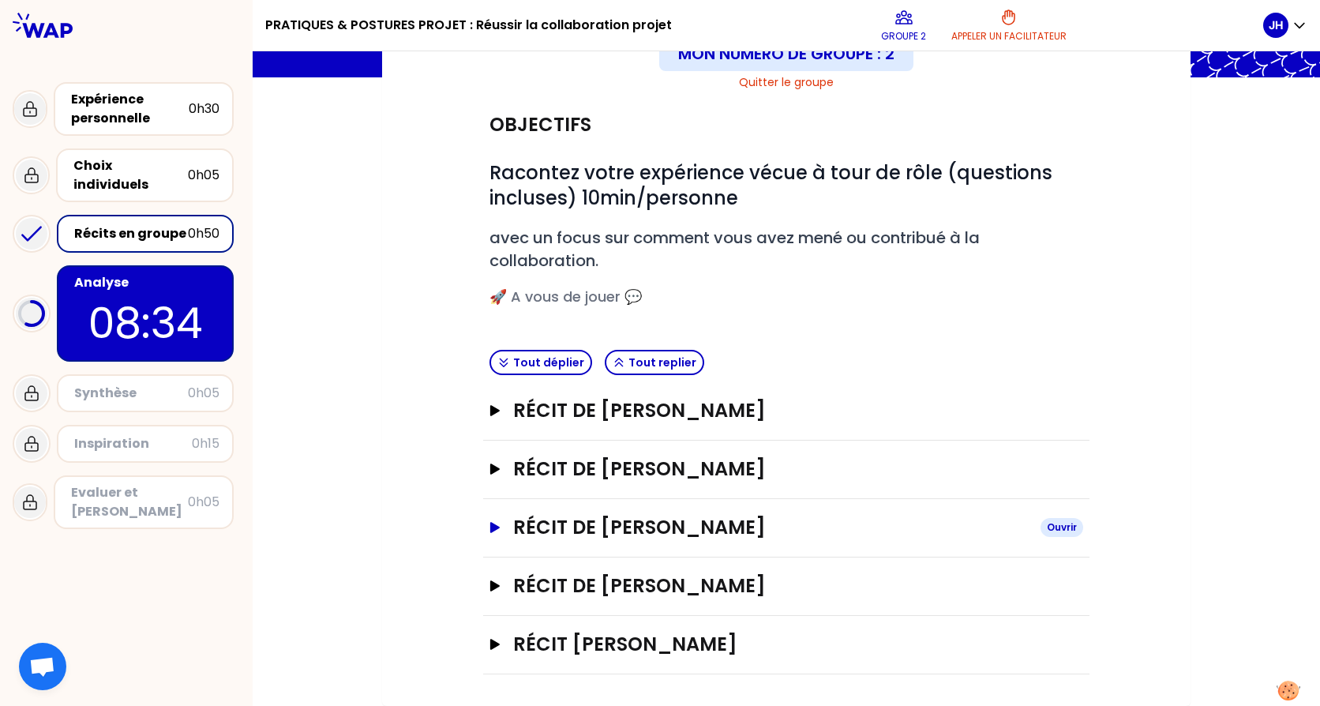
scroll to position [126, 0]
click at [490, 584] on icon "button" at bounding box center [494, 585] width 9 height 11
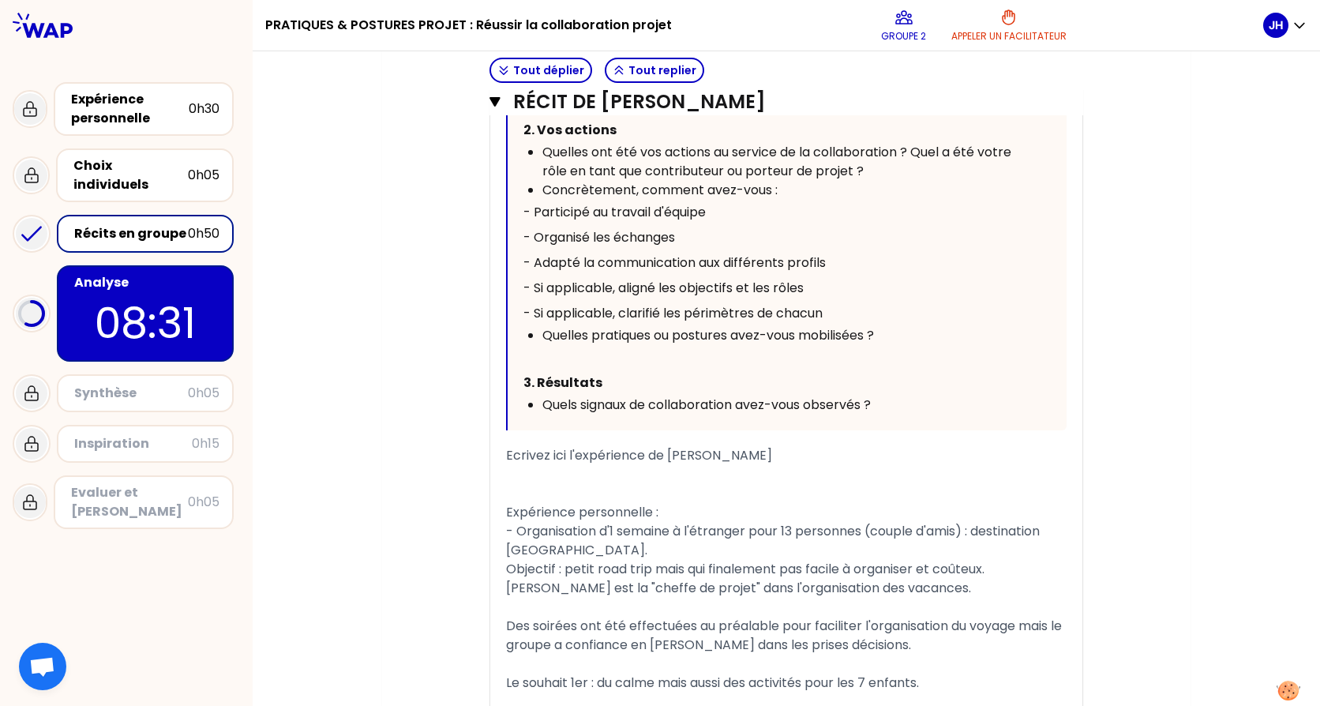
scroll to position [1073, 0]
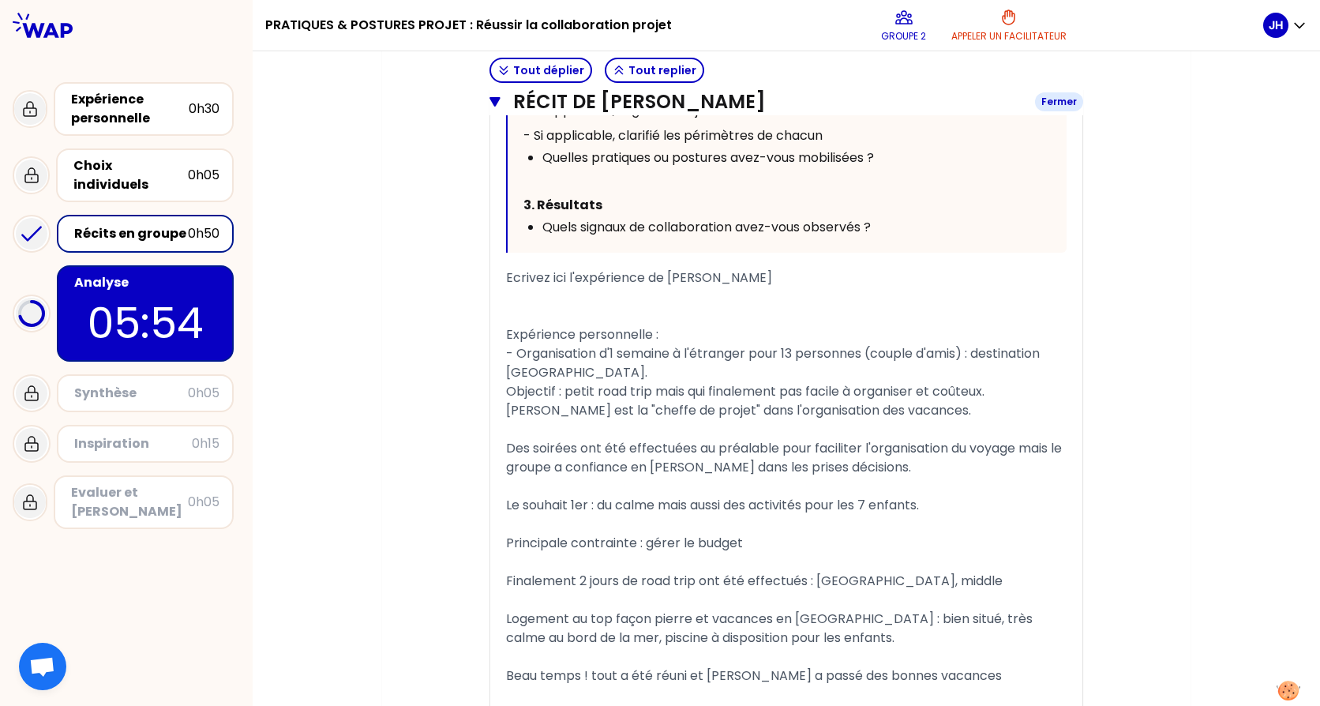
click at [490, 95] on button "Récit de [PERSON_NAME]" at bounding box center [787, 101] width 594 height 25
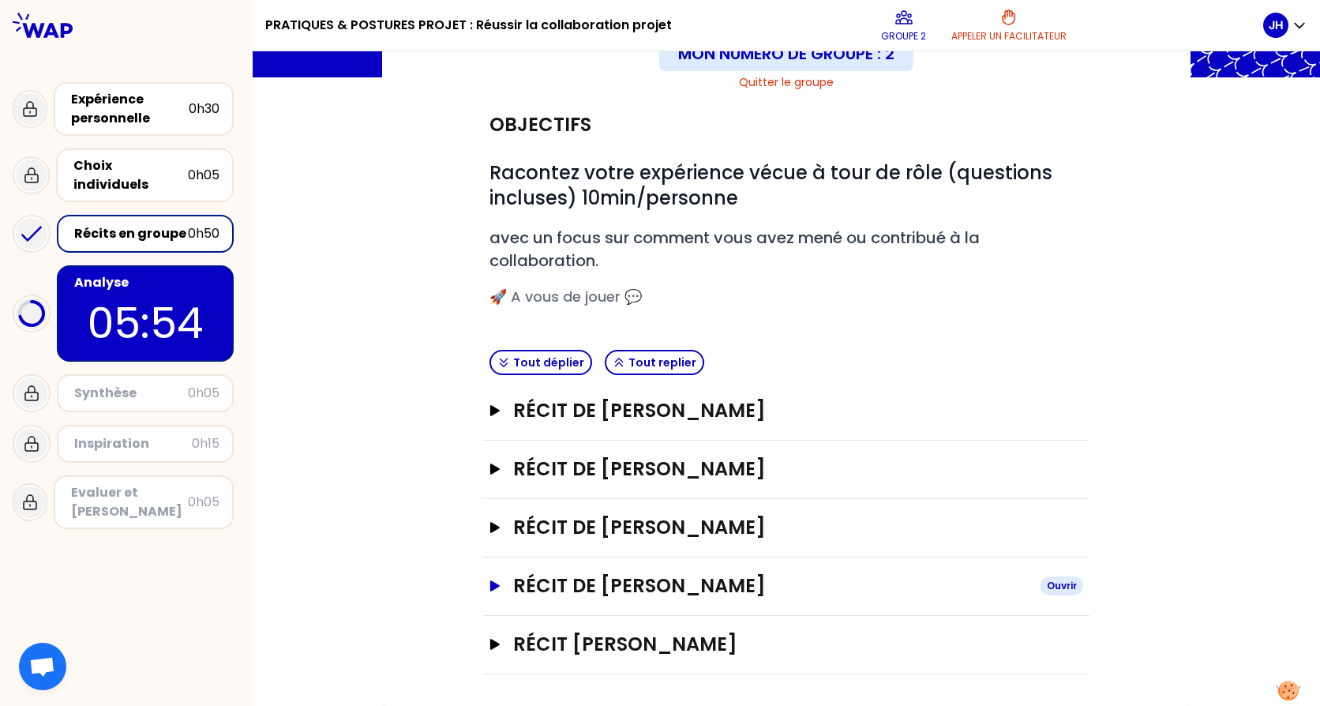
scroll to position [126, 0]
click at [490, 647] on icon "button" at bounding box center [494, 644] width 9 height 11
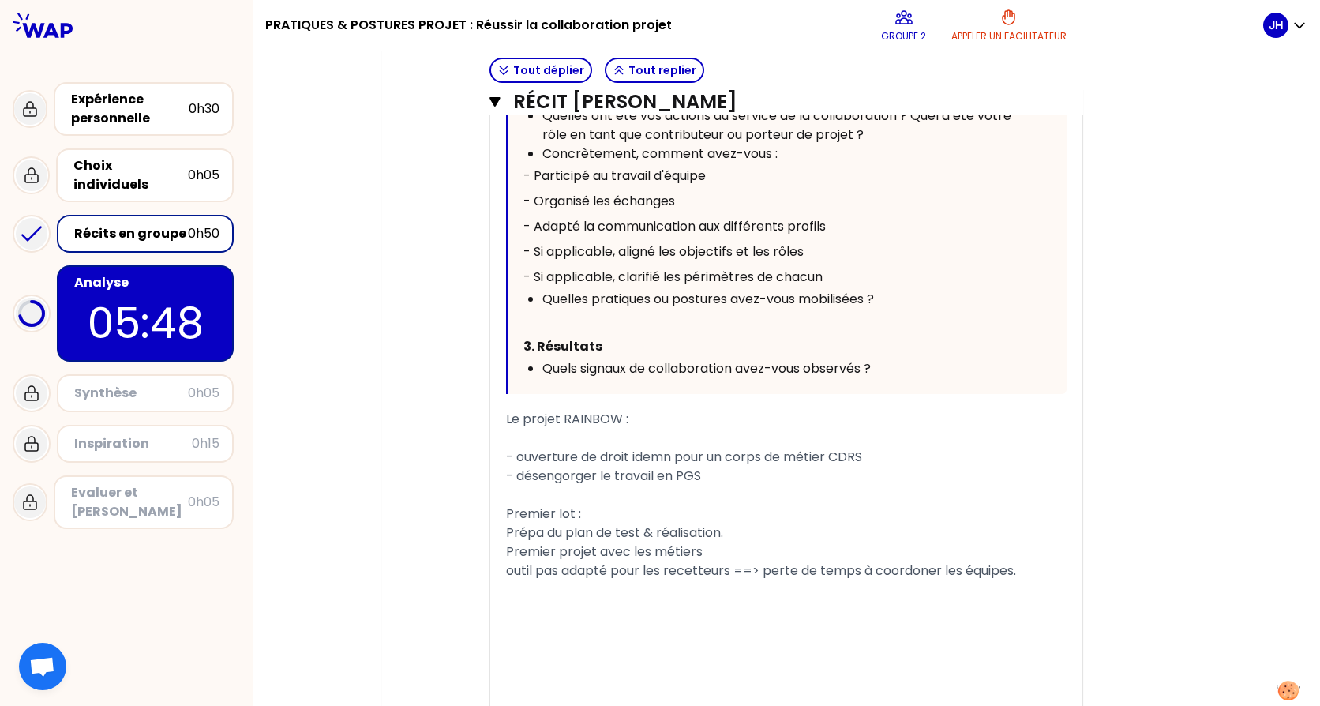
scroll to position [1231, 0]
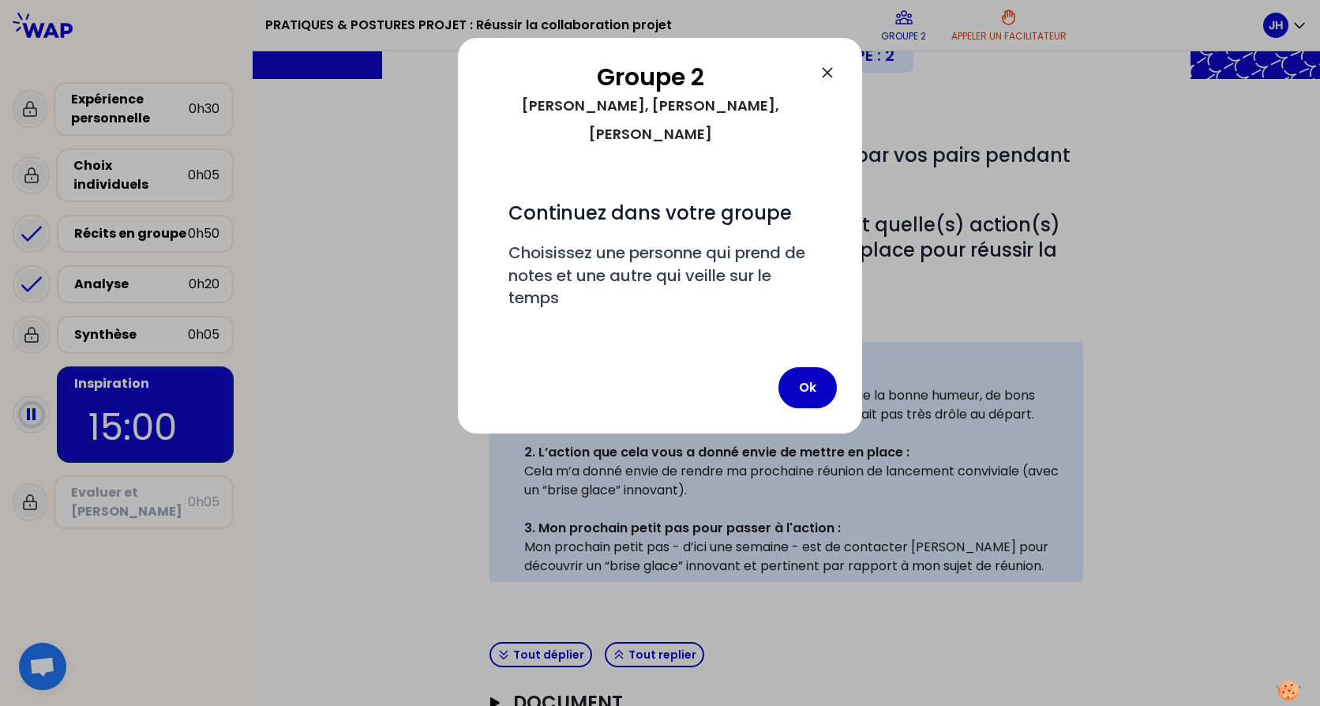
scroll to position [416, 0]
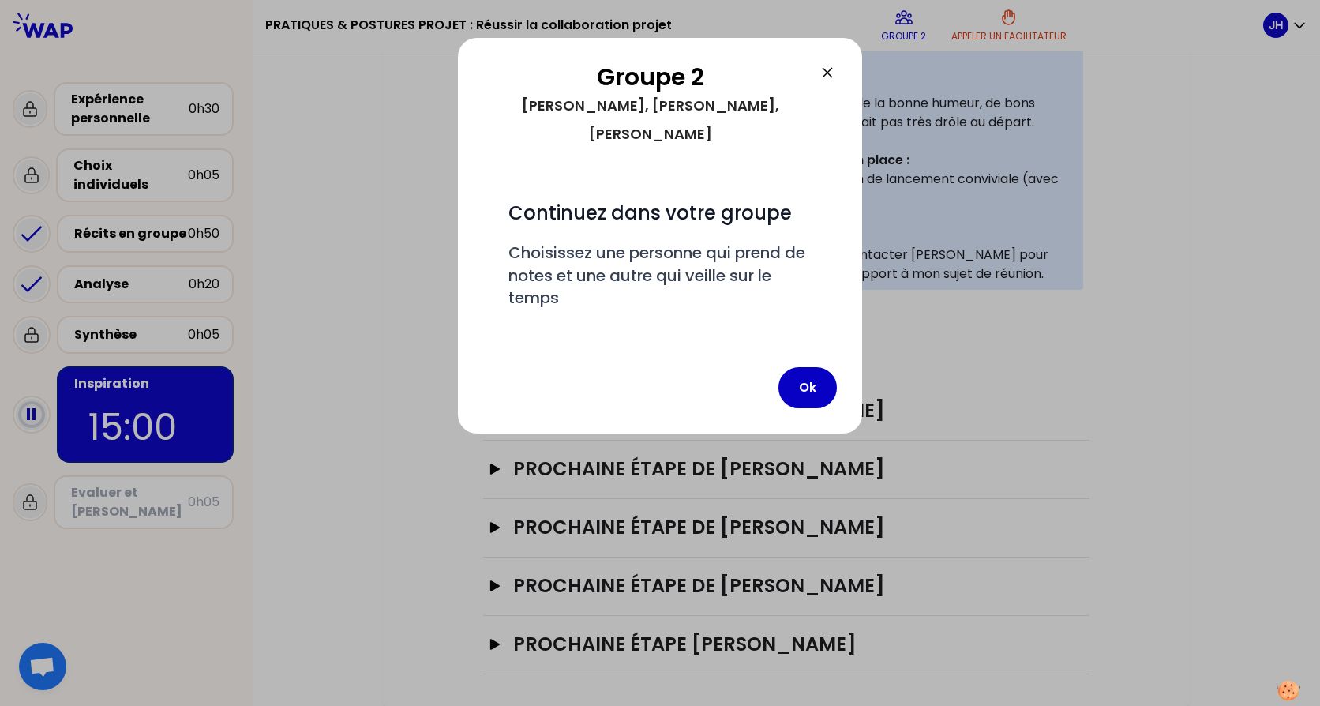
click at [825, 70] on icon at bounding box center [827, 72] width 9 height 9
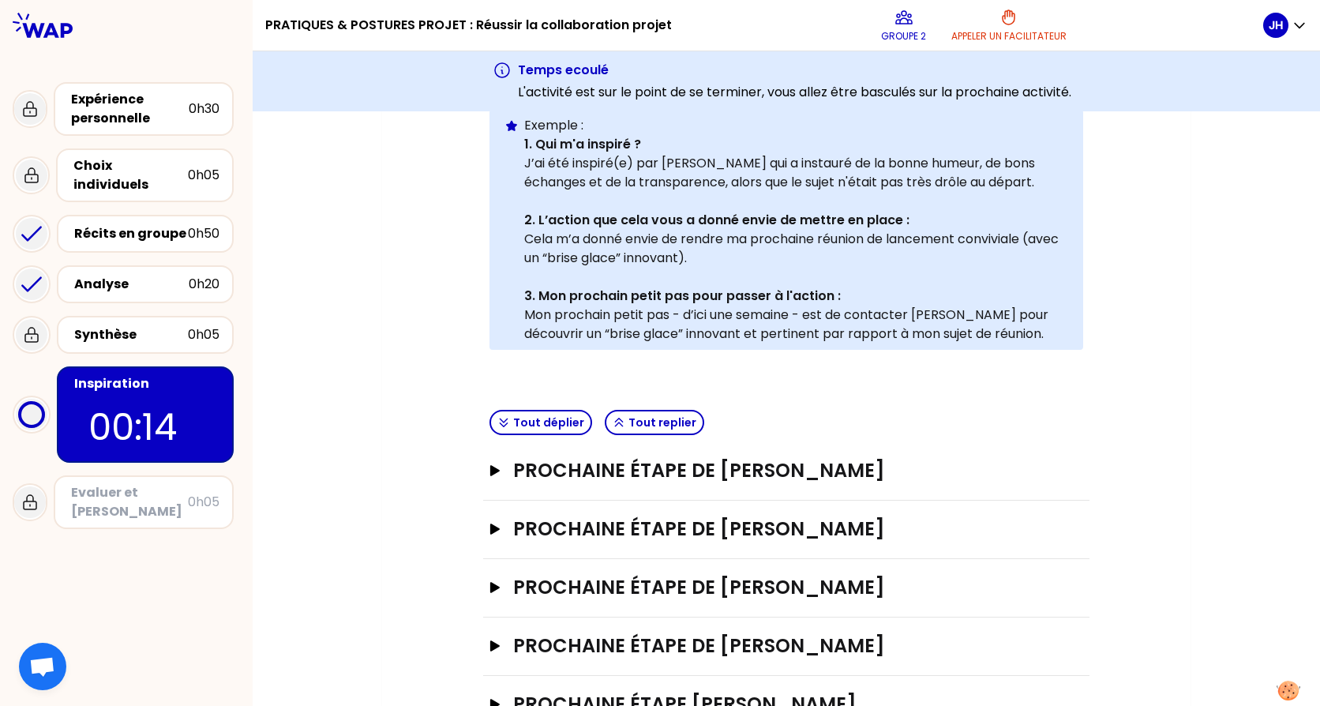
scroll to position [476, 0]
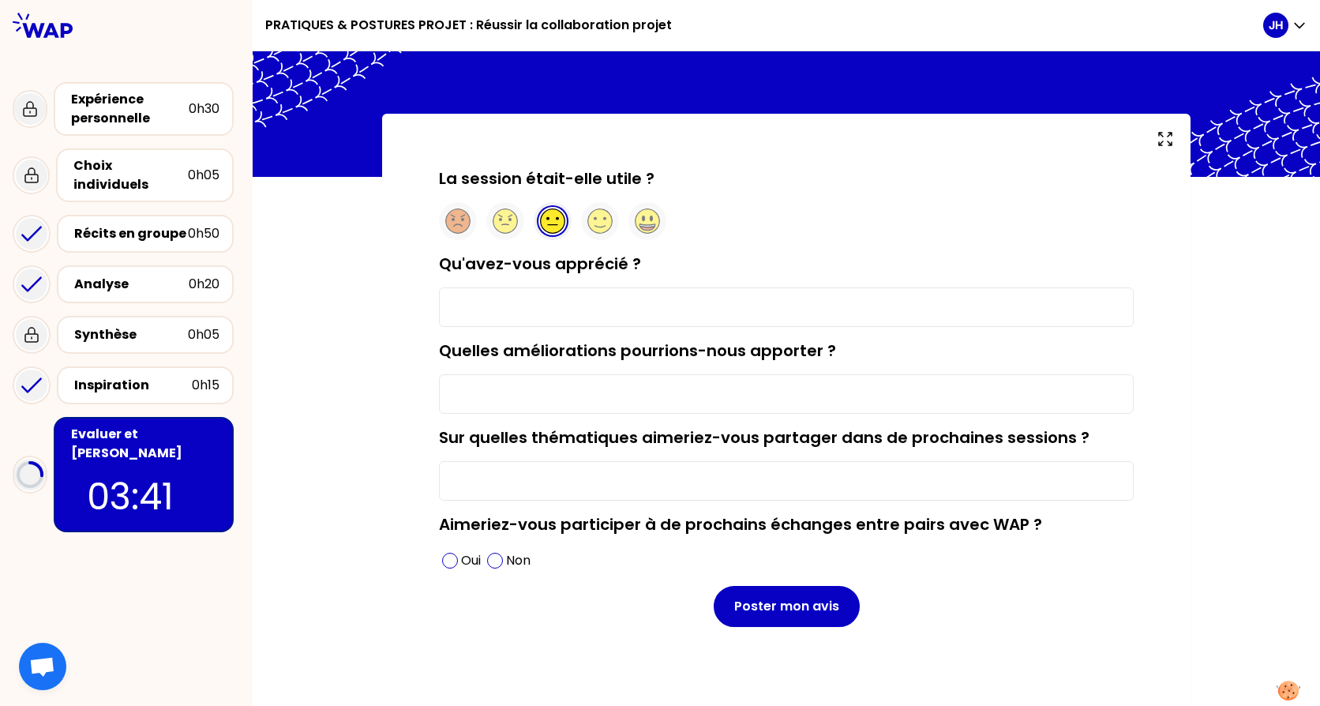
scroll to position [29, 0]
